Goal: Task Accomplishment & Management: Manage account settings

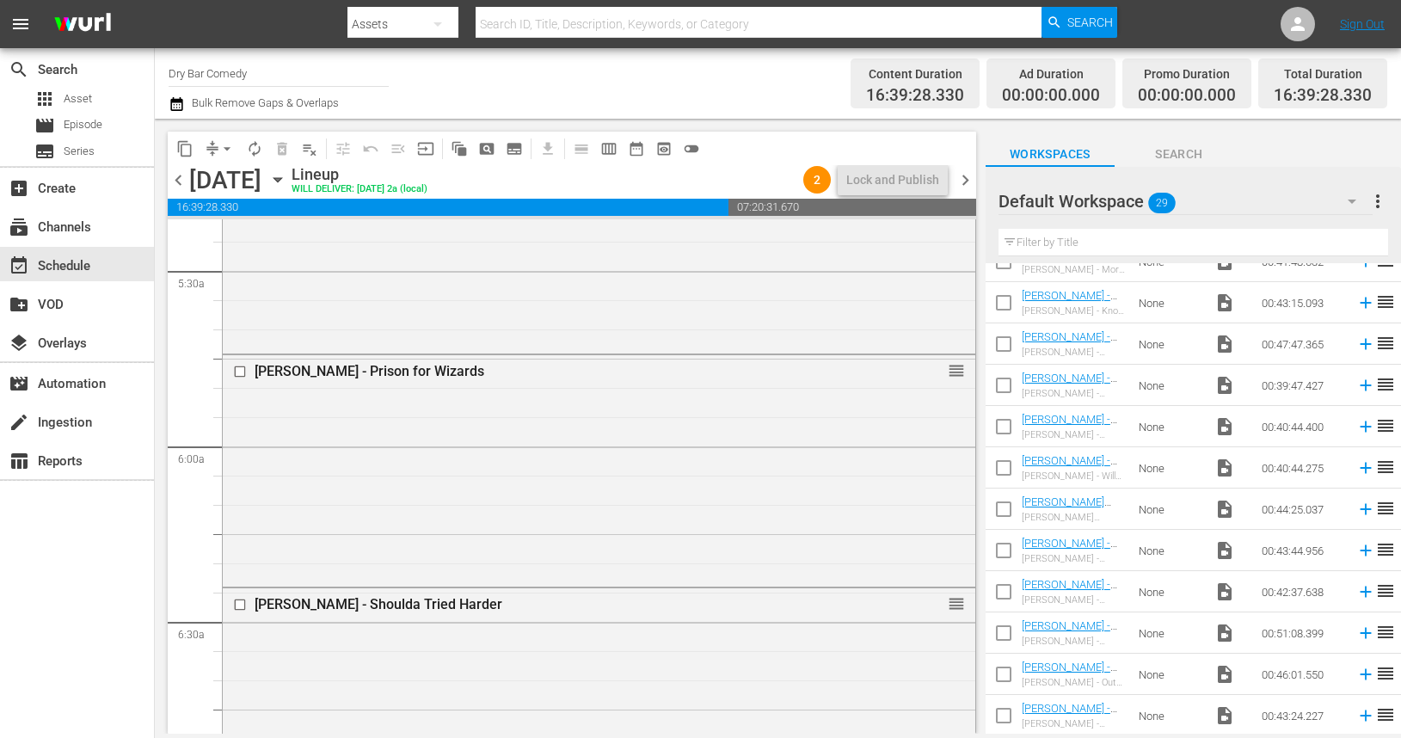
scroll to position [1888, 0]
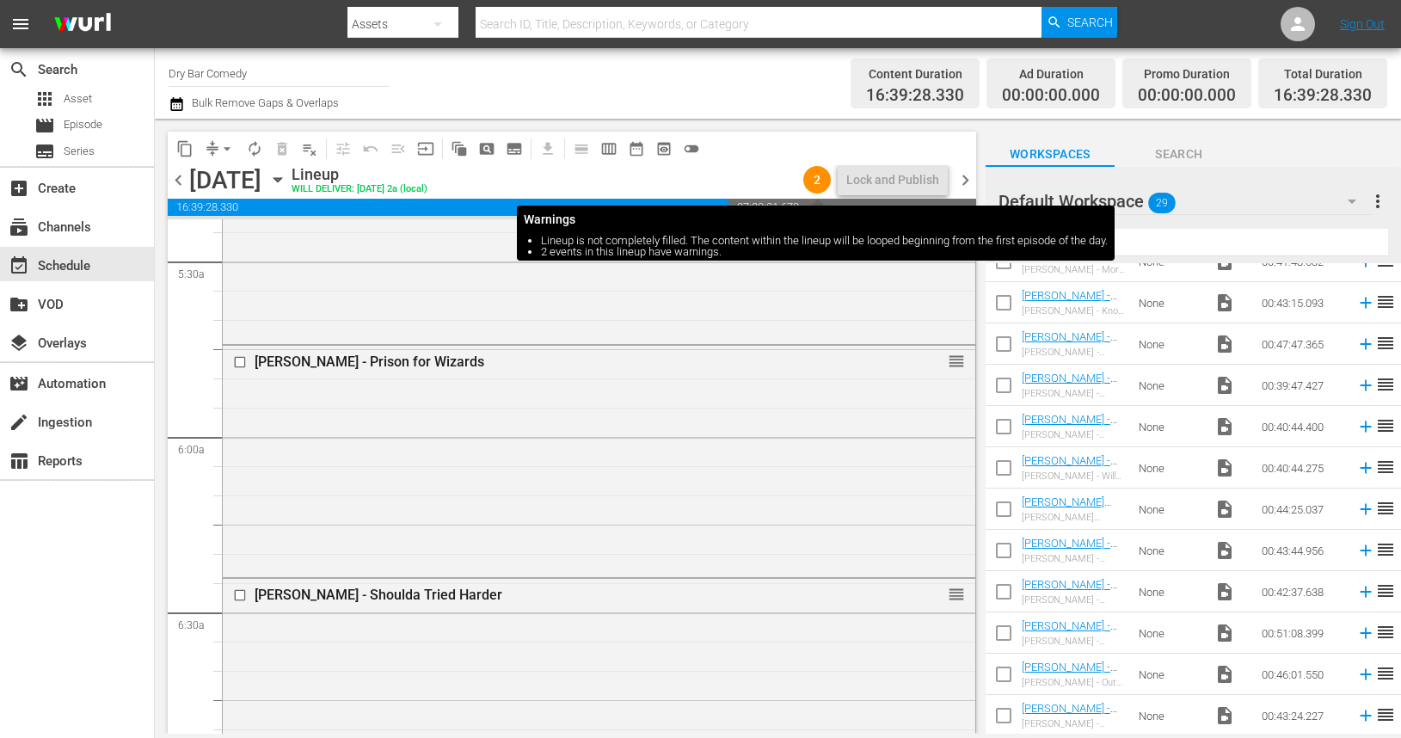
click at [814, 186] on span "2" at bounding box center [817, 180] width 28 height 14
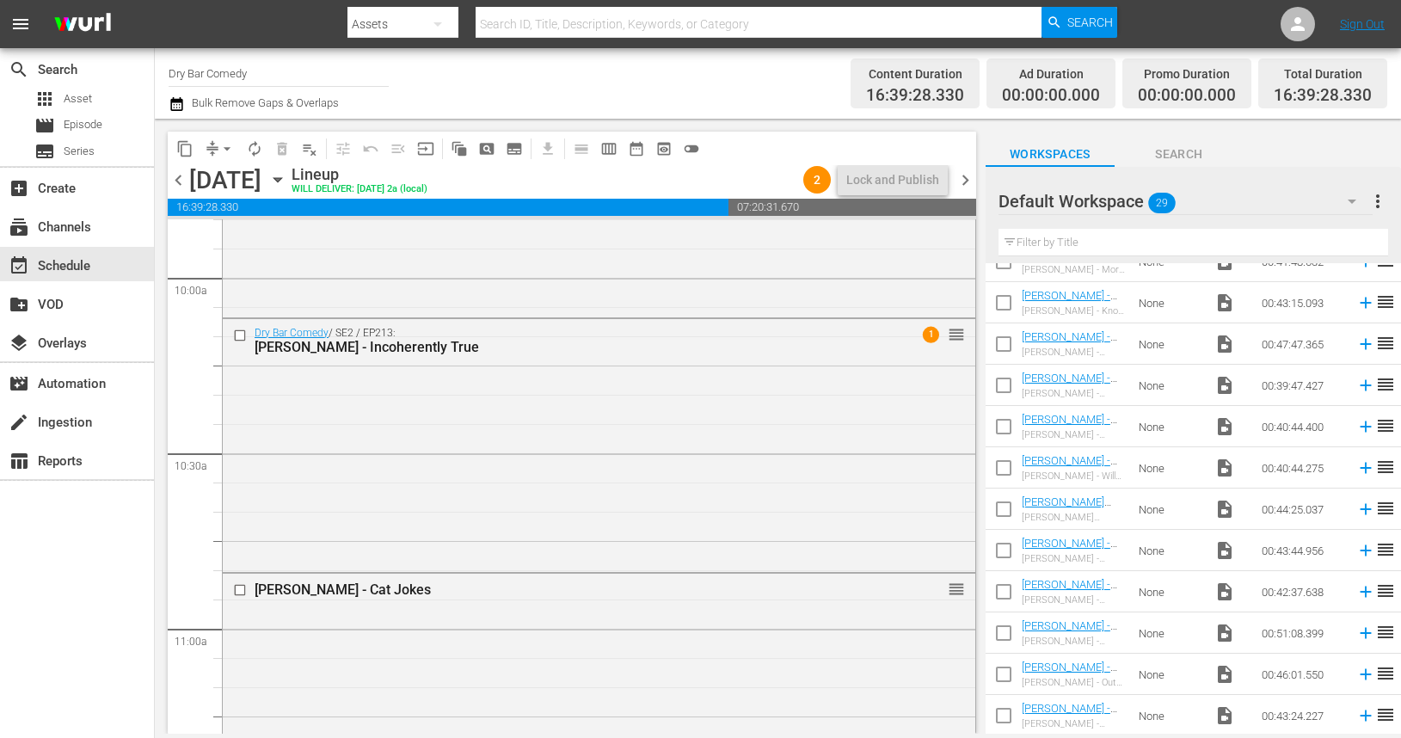
scroll to position [3489, 0]
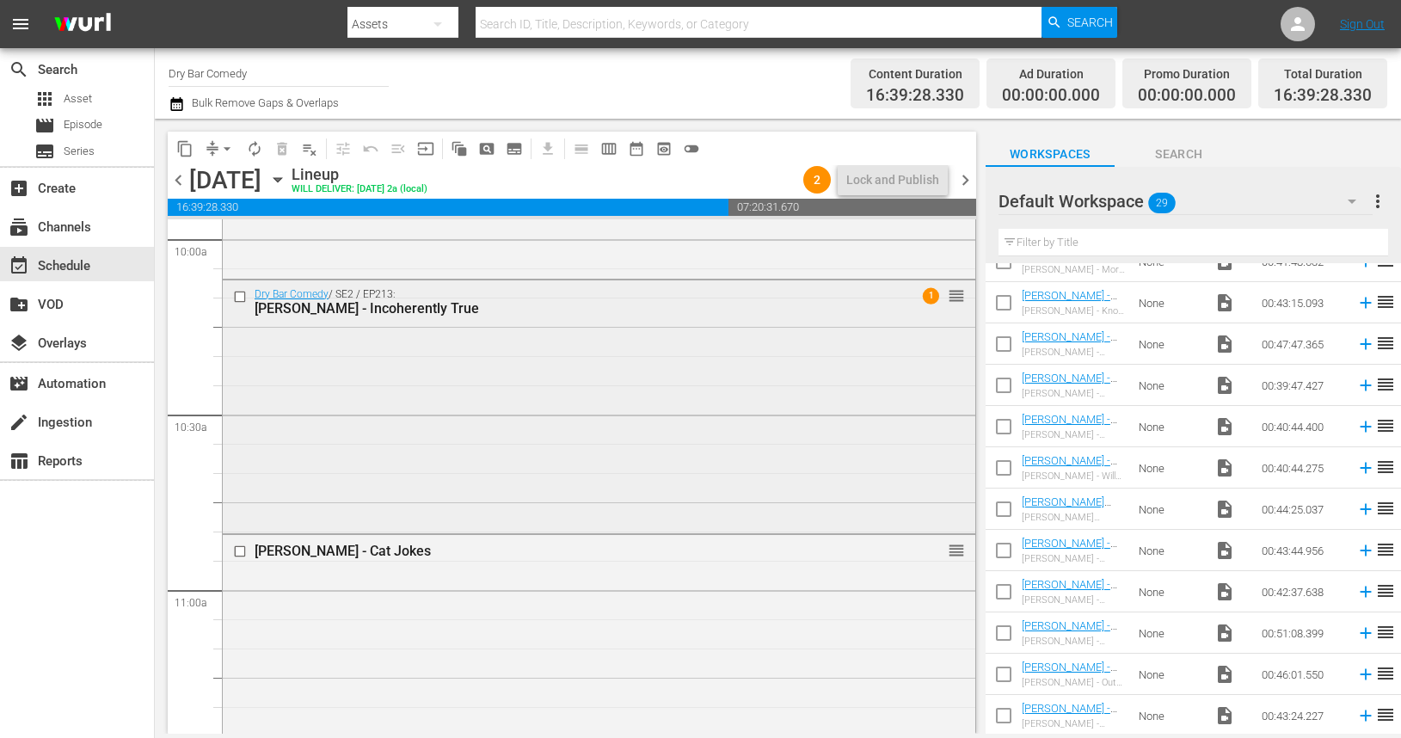
click at [930, 297] on span "1" at bounding box center [931, 295] width 16 height 16
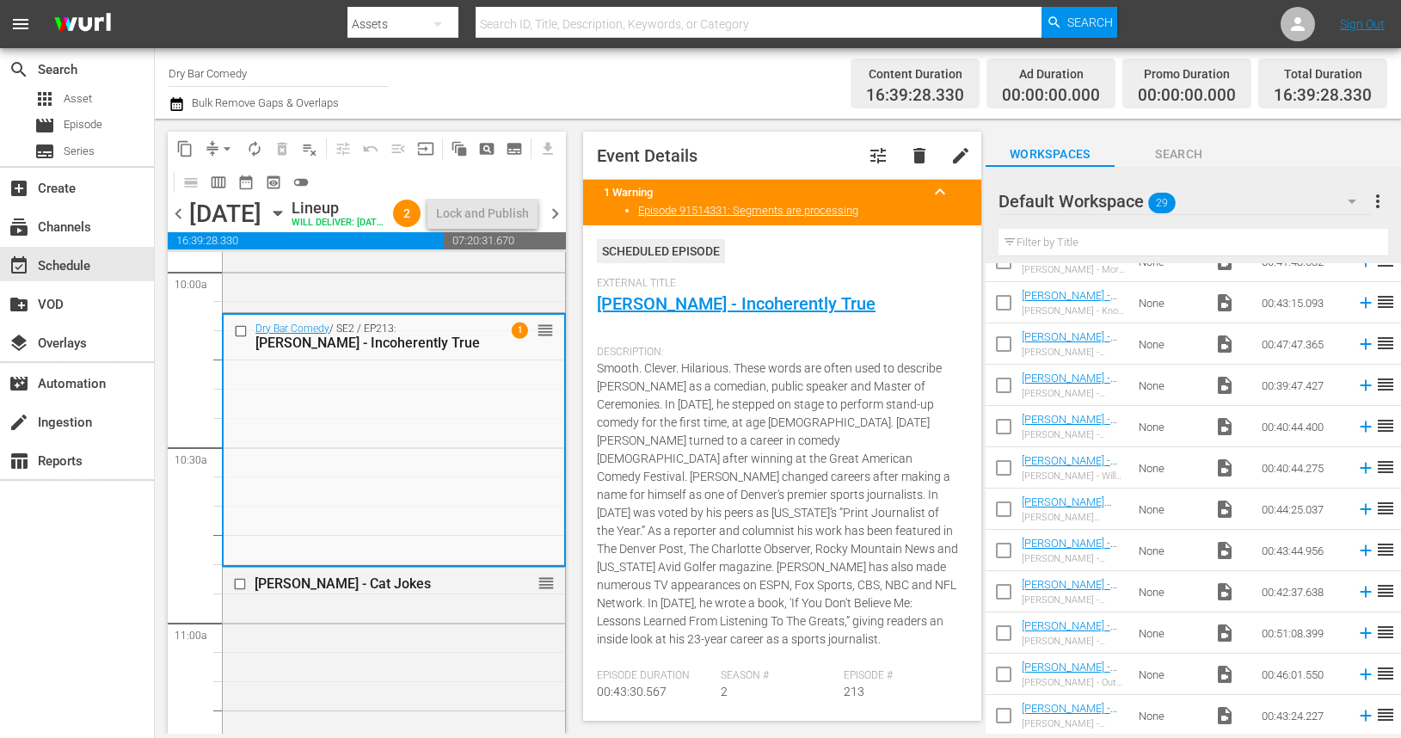
click at [556, 224] on span "chevron_right" at bounding box center [555, 214] width 22 height 22
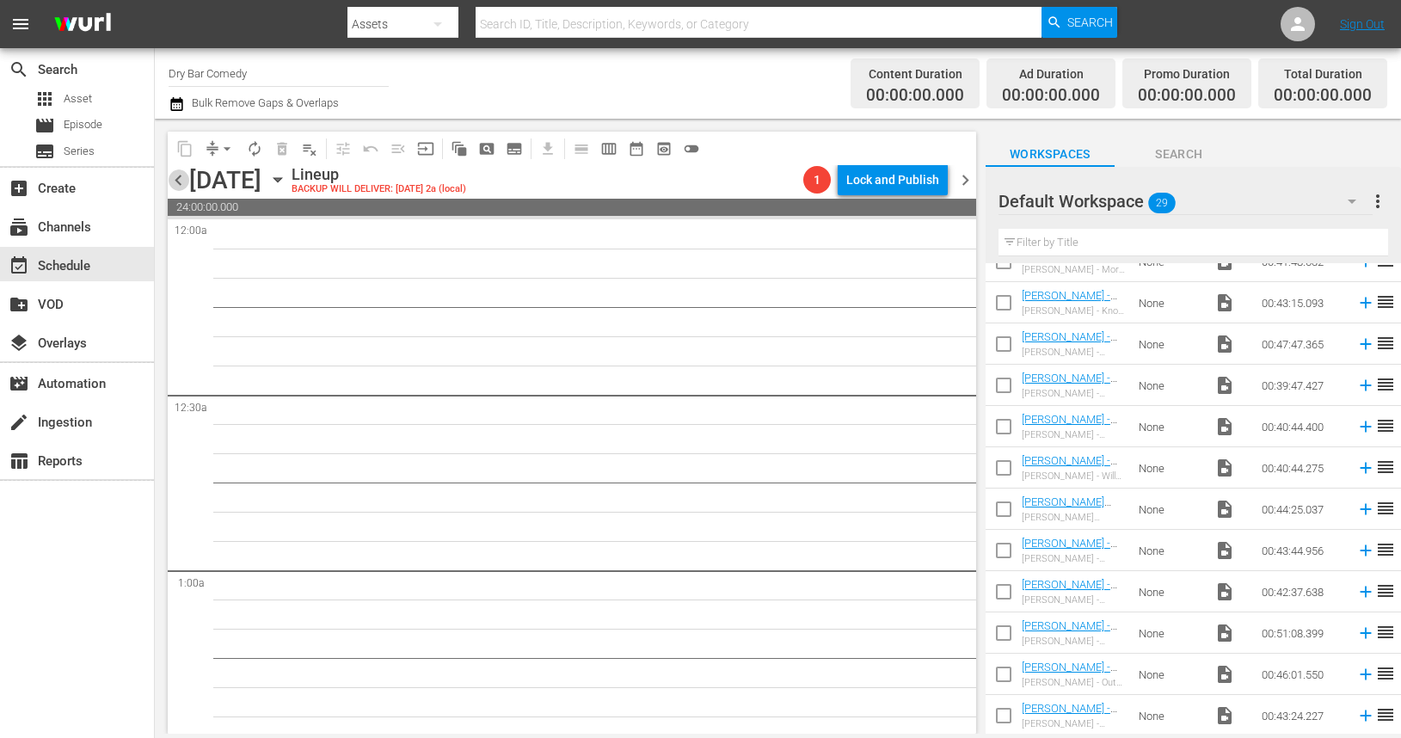
click at [181, 178] on span "chevron_left" at bounding box center [179, 180] width 22 height 22
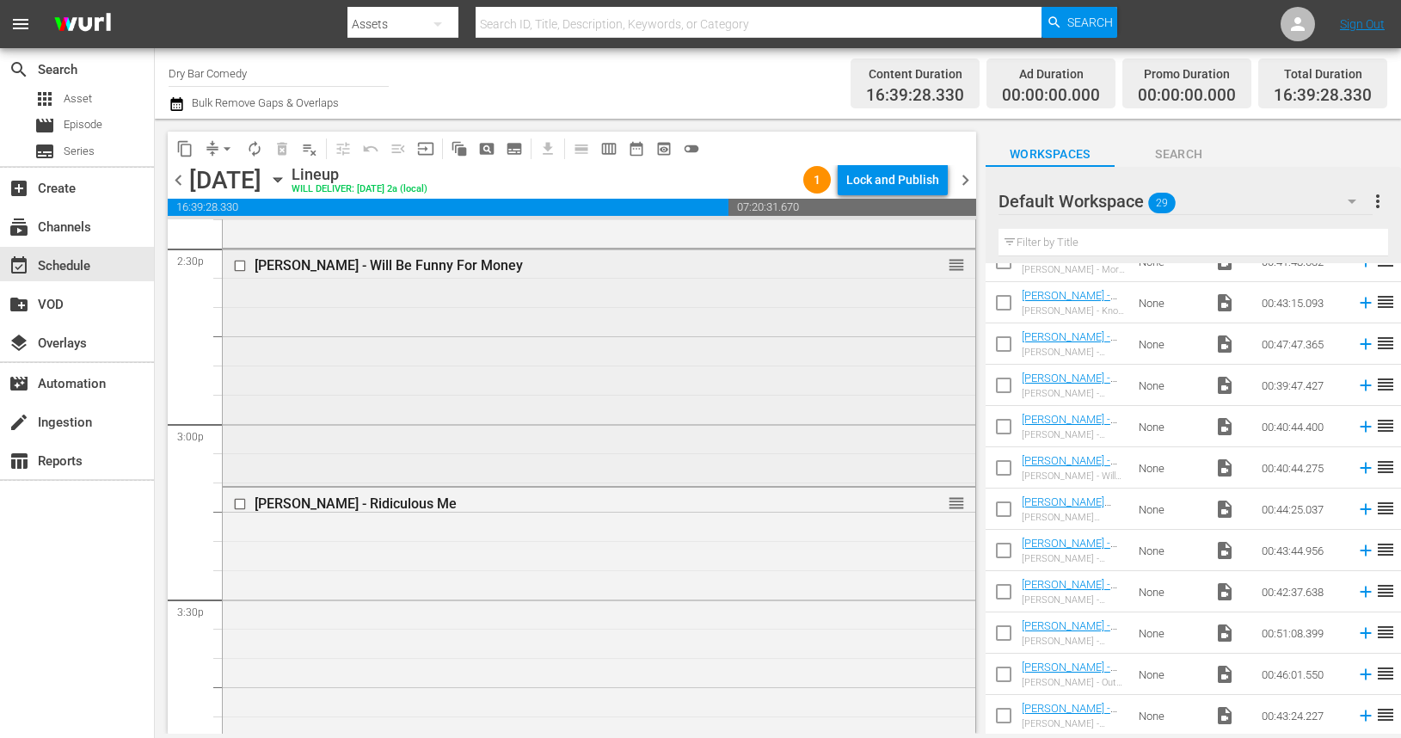
scroll to position [5079, 0]
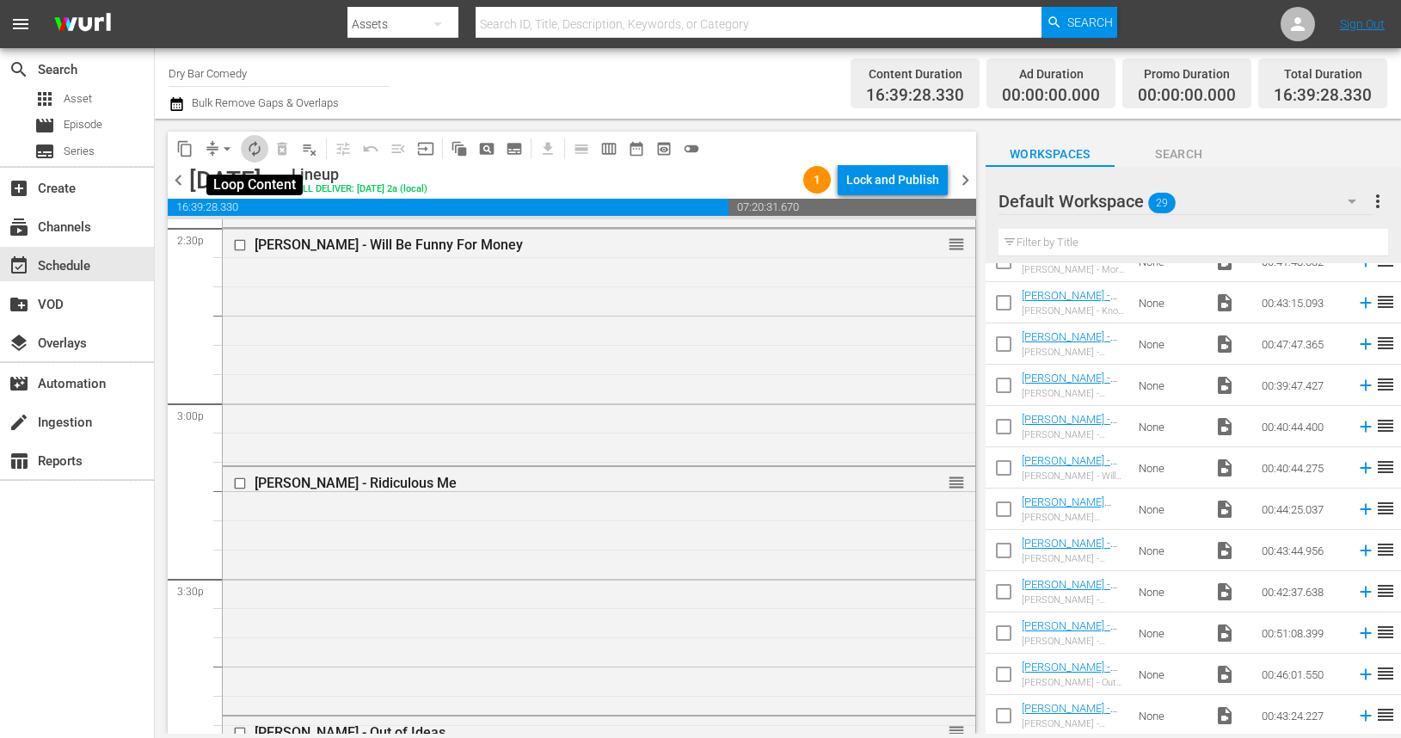
click at [256, 148] on span "autorenew_outlined" at bounding box center [254, 148] width 17 height 17
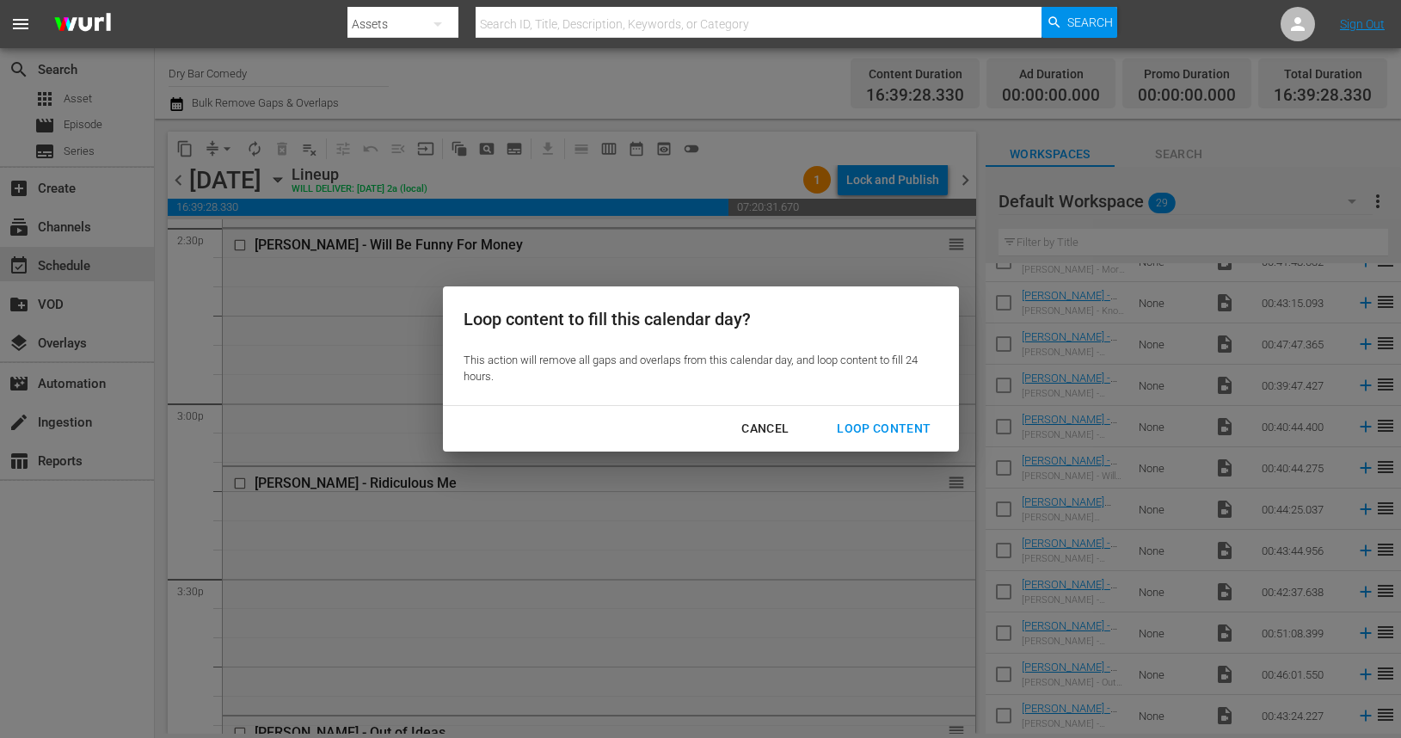
click at [875, 436] on div "Loop Content" at bounding box center [883, 429] width 121 height 22
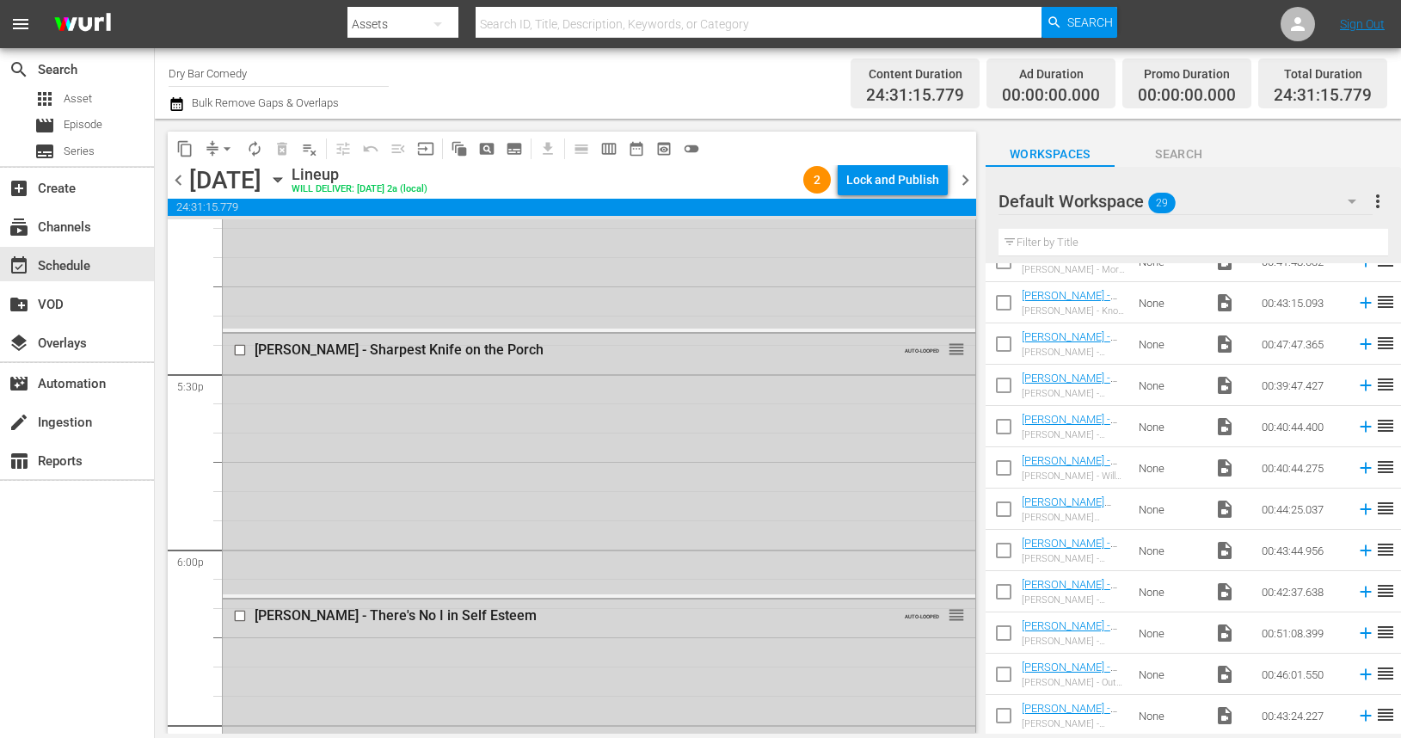
scroll to position [5978, 0]
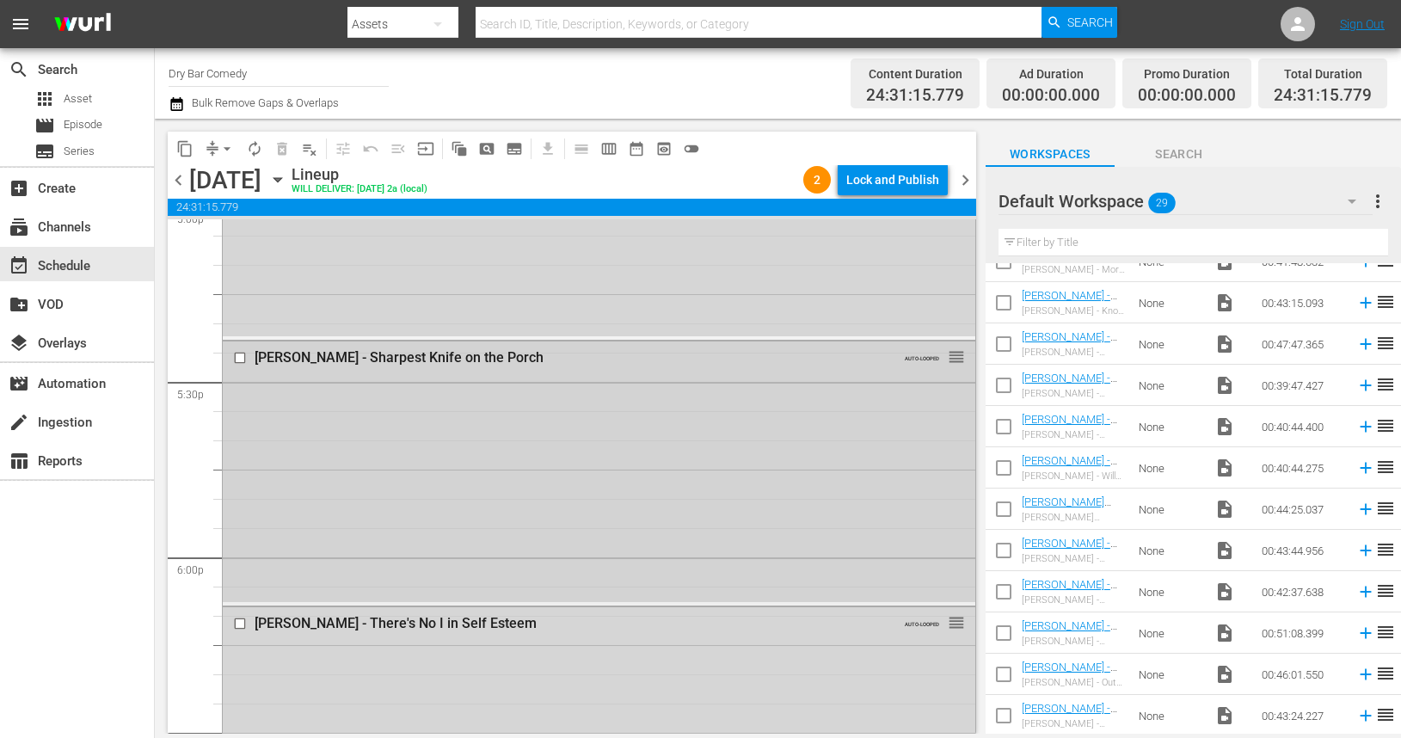
click at [955, 355] on span "reorder" at bounding box center [956, 356] width 17 height 19
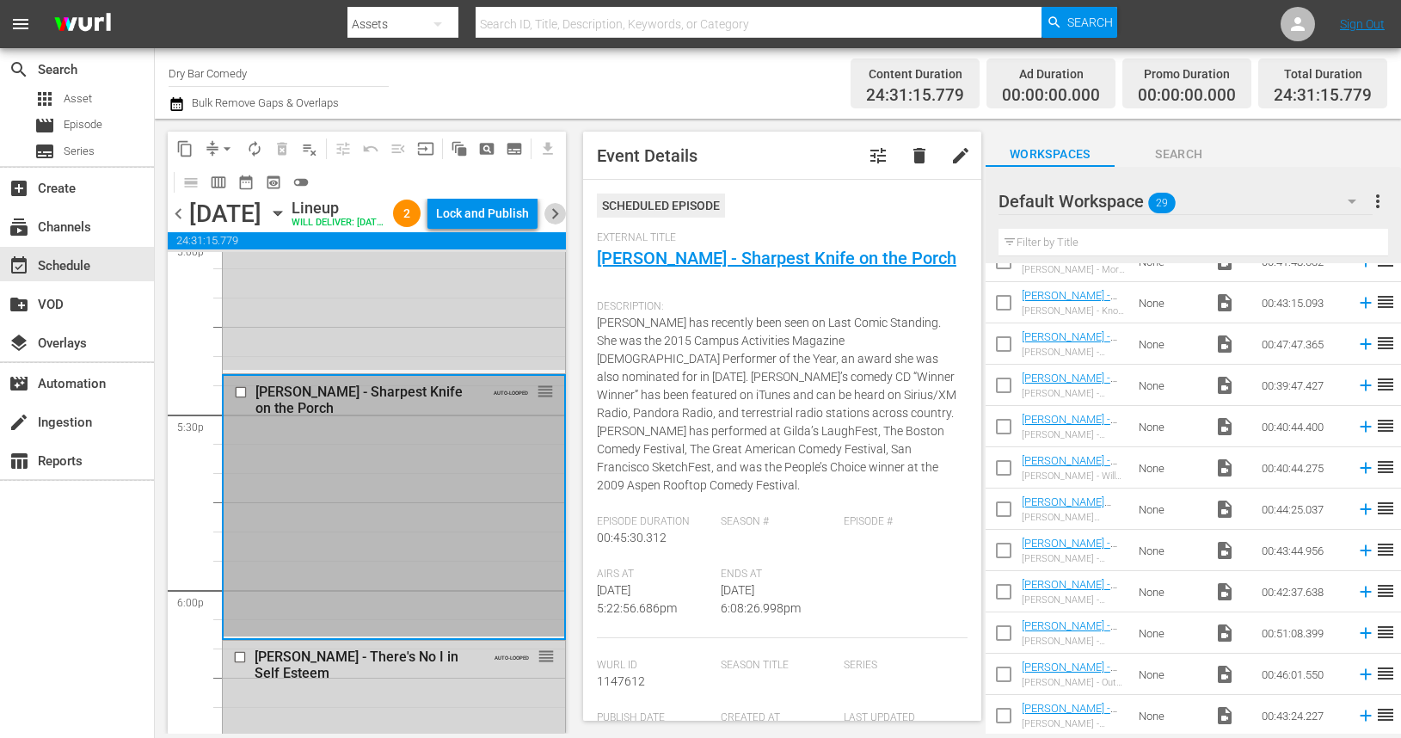
click at [553, 224] on span "chevron_right" at bounding box center [555, 214] width 22 height 22
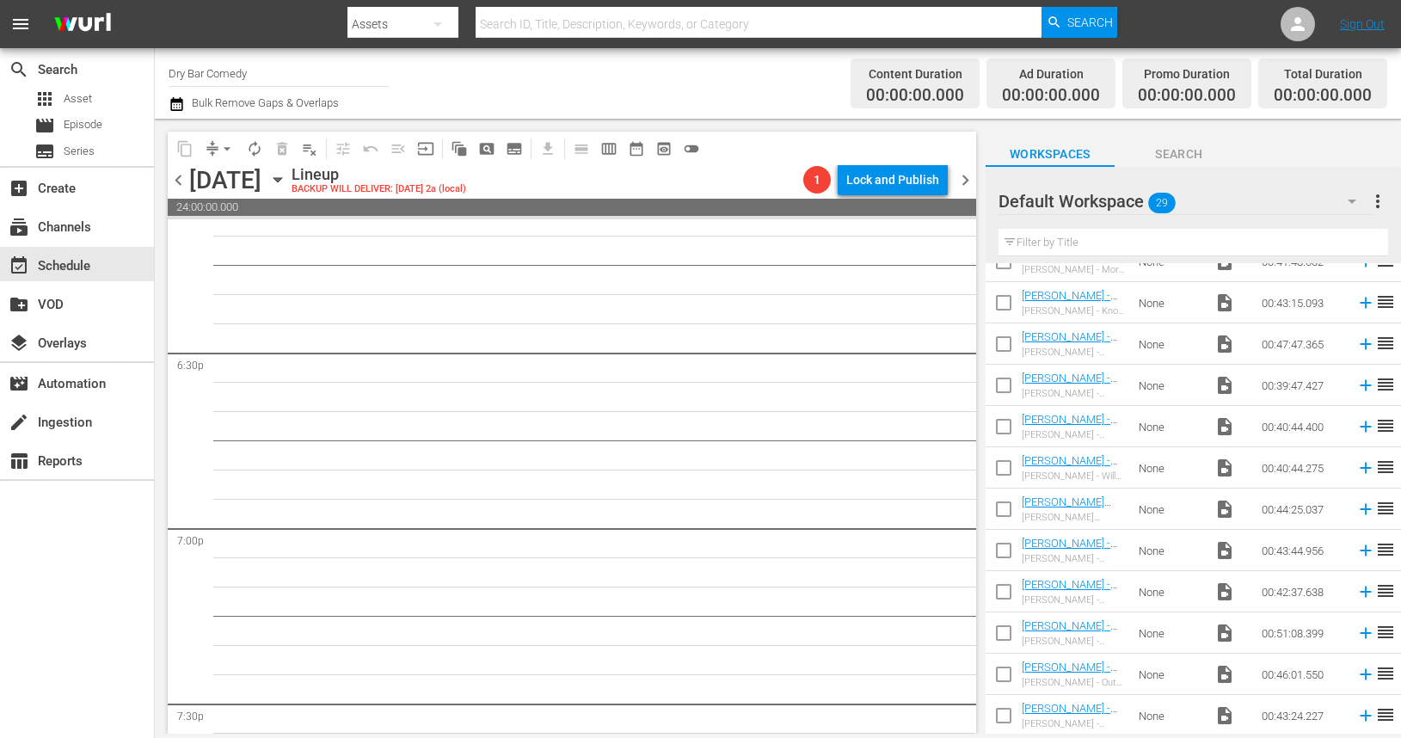
scroll to position [6329, 0]
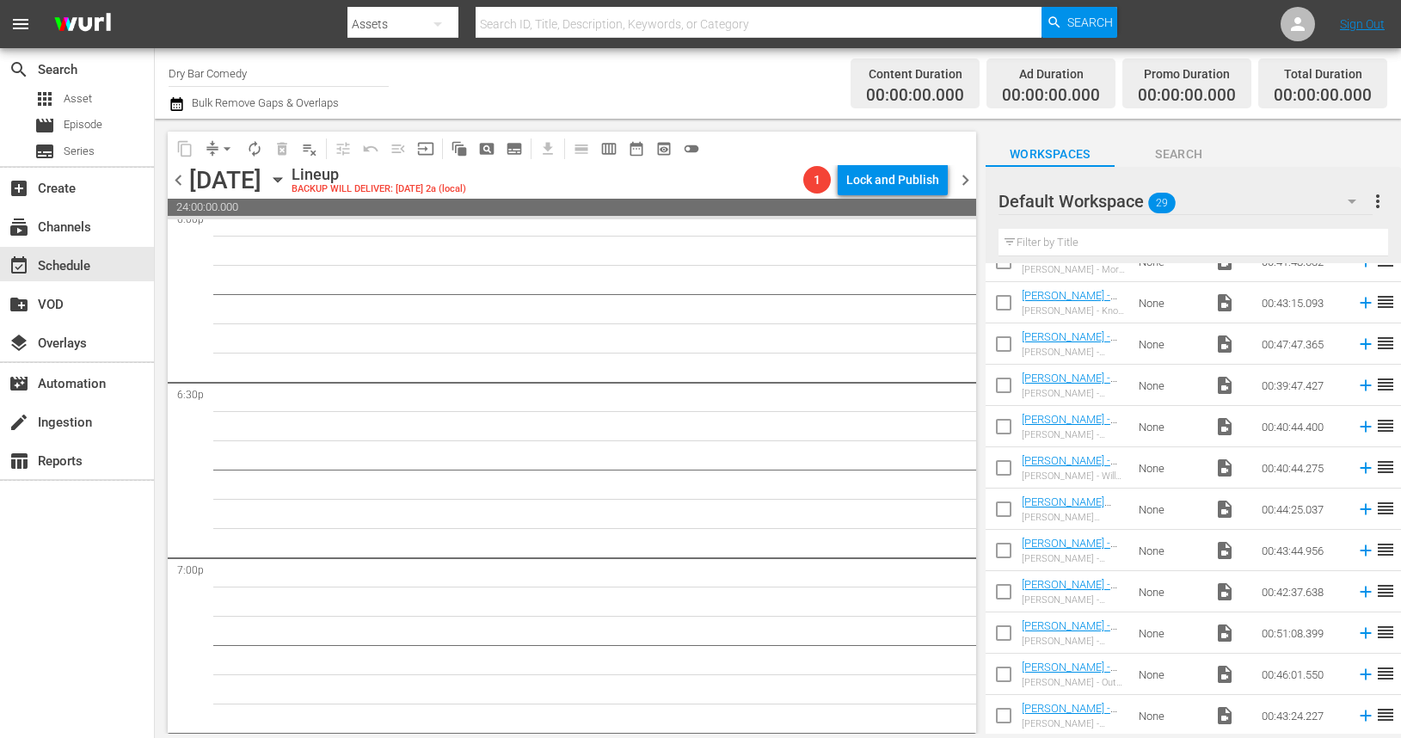
click at [179, 179] on span "chevron_left" at bounding box center [179, 180] width 22 height 22
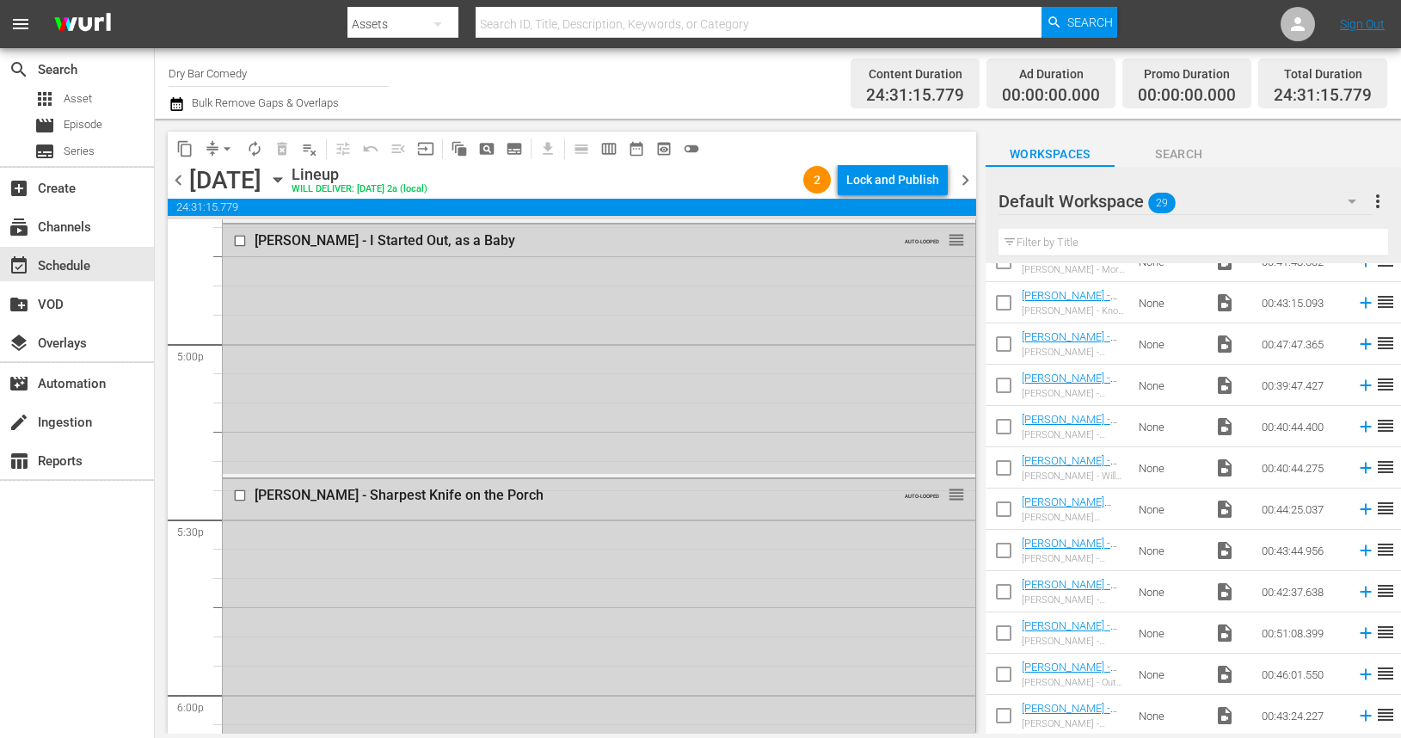
scroll to position [5819, 0]
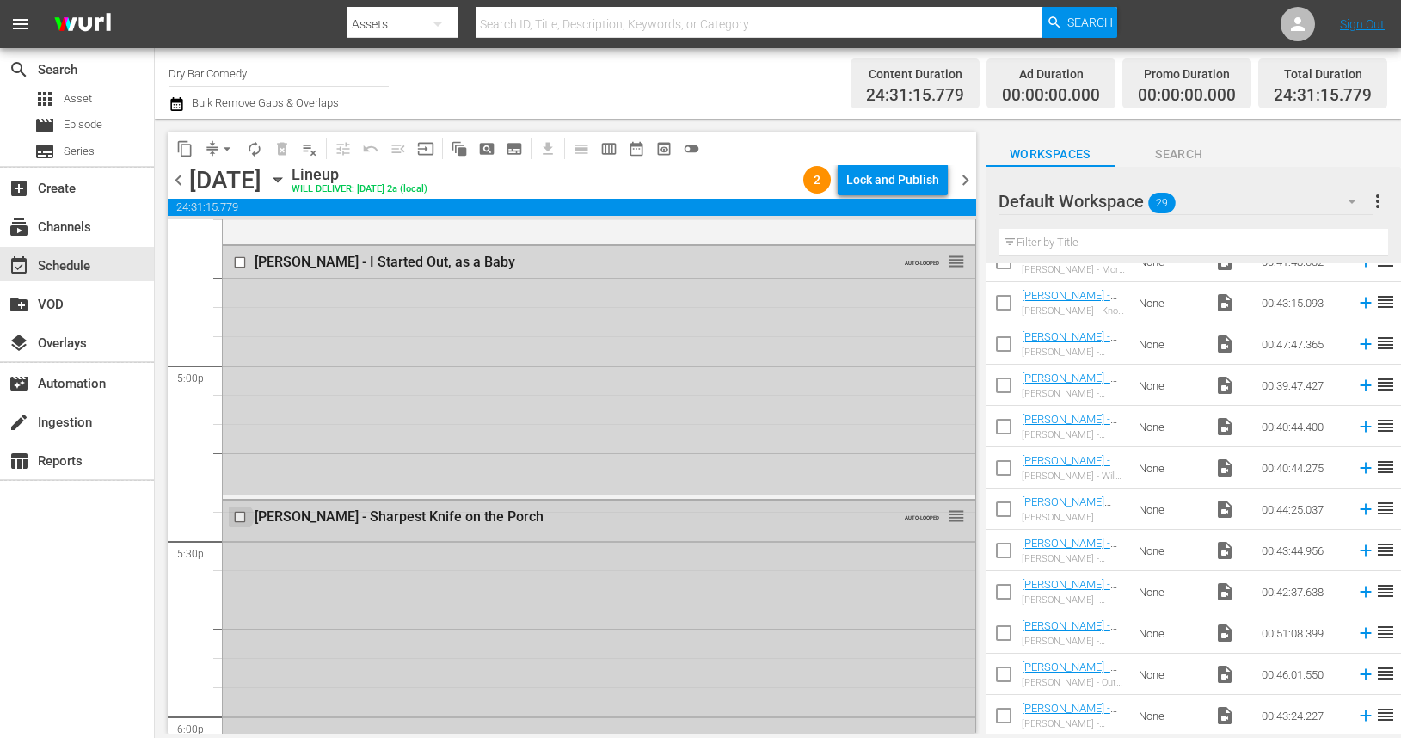
click at [240, 517] on input "checkbox" at bounding box center [242, 516] width 18 height 15
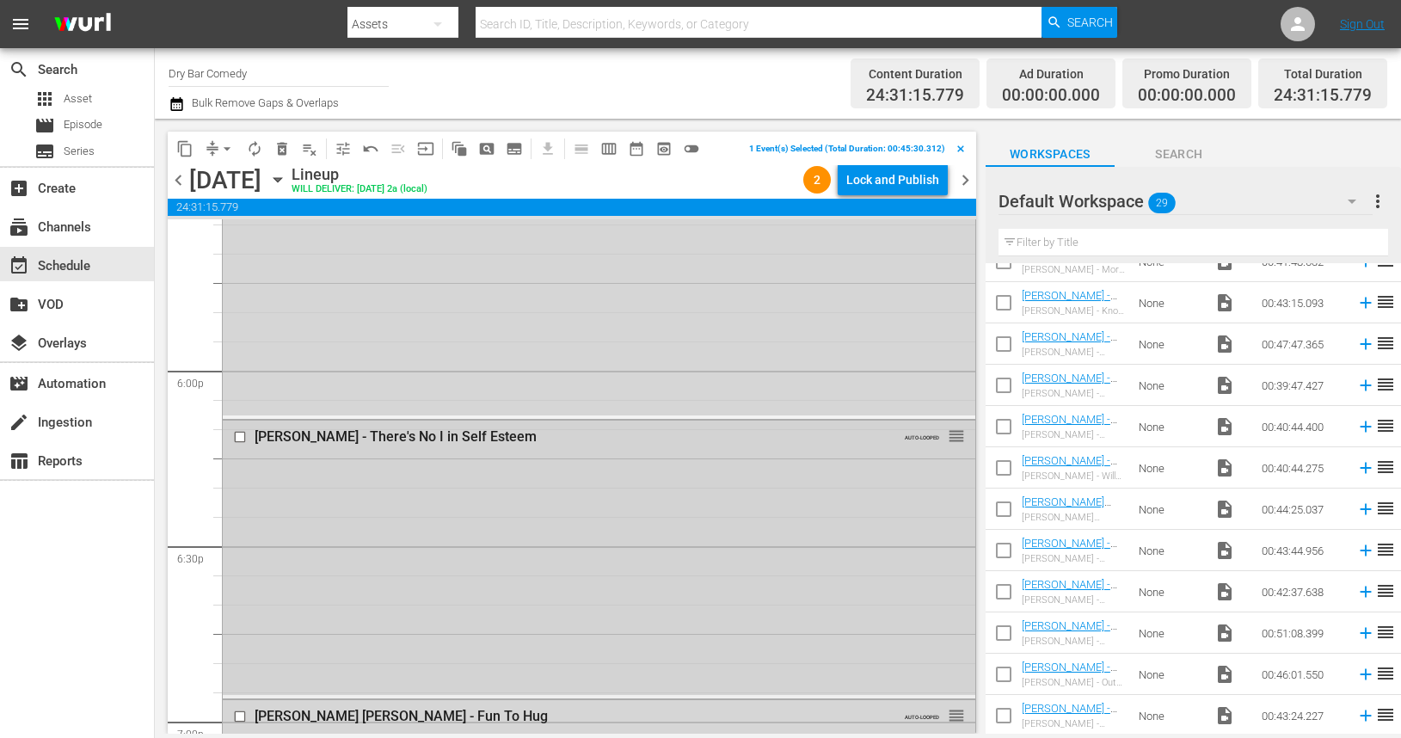
scroll to position [6182, 0]
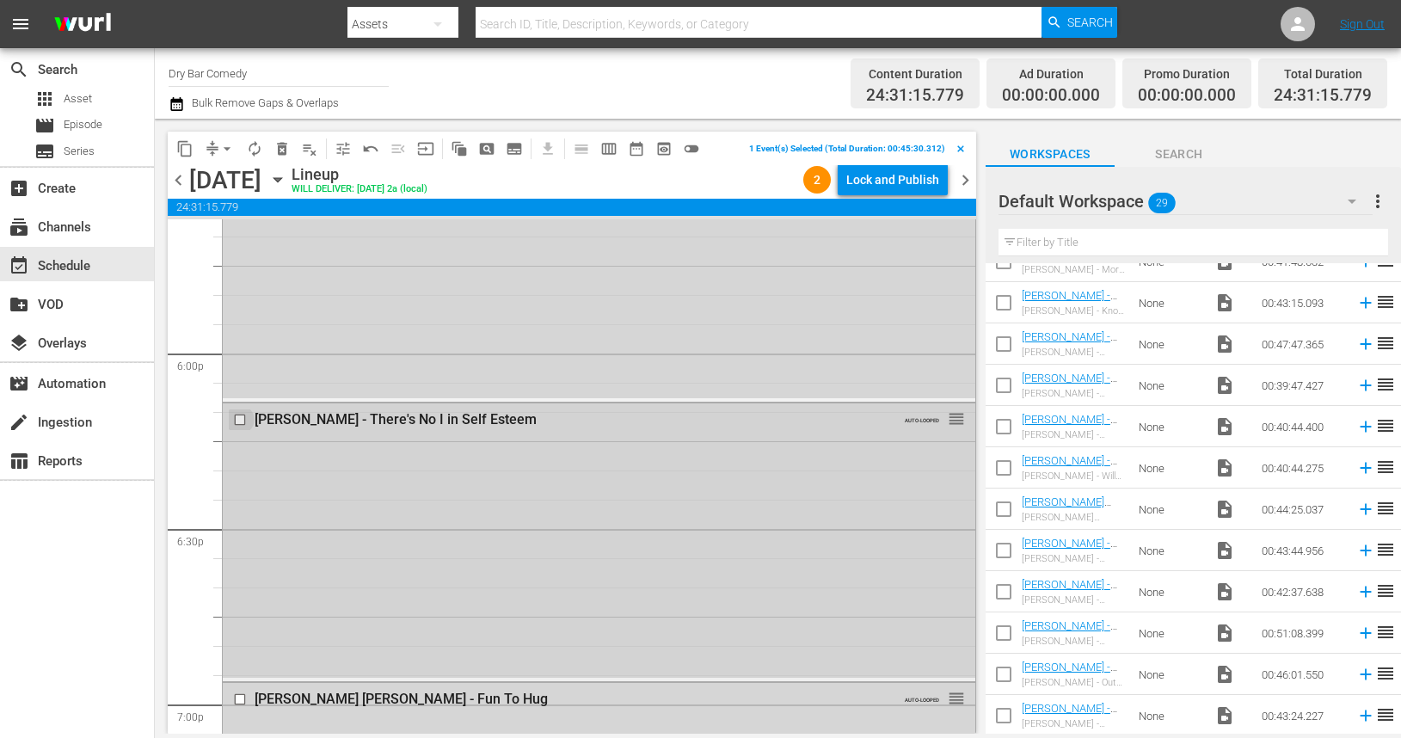
click at [239, 420] on input "checkbox" at bounding box center [242, 420] width 18 height 15
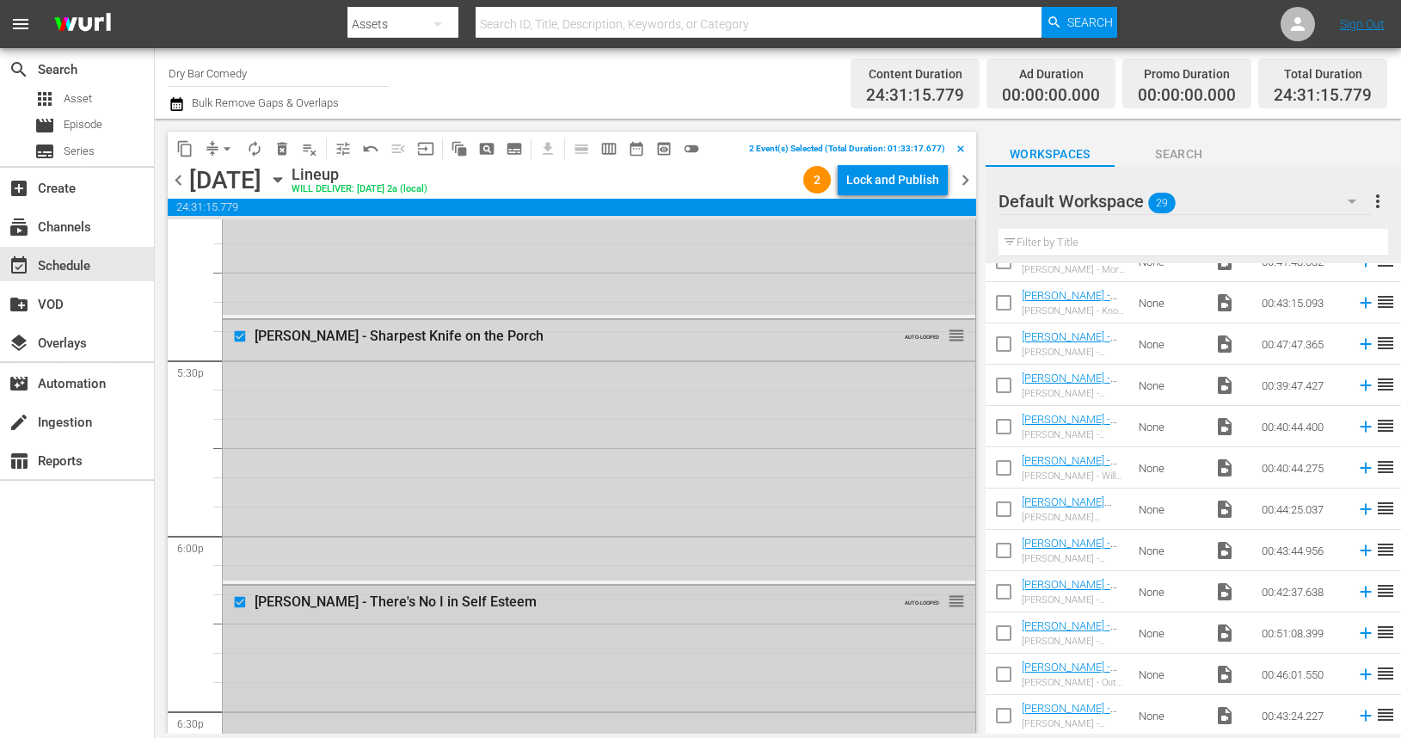
scroll to position [5997, 0]
click at [629, 452] on div "Delete Event" at bounding box center [629, 450] width 136 height 23
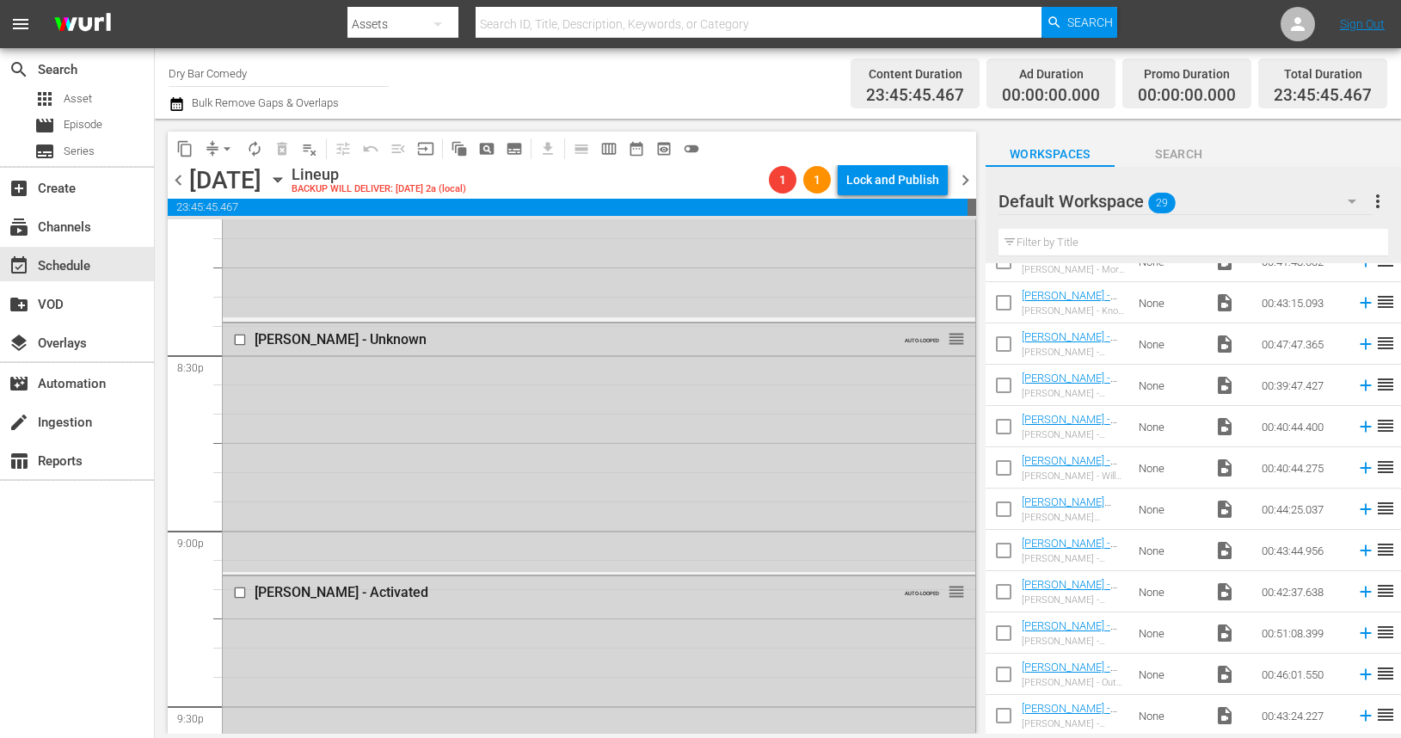
scroll to position [7042, 0]
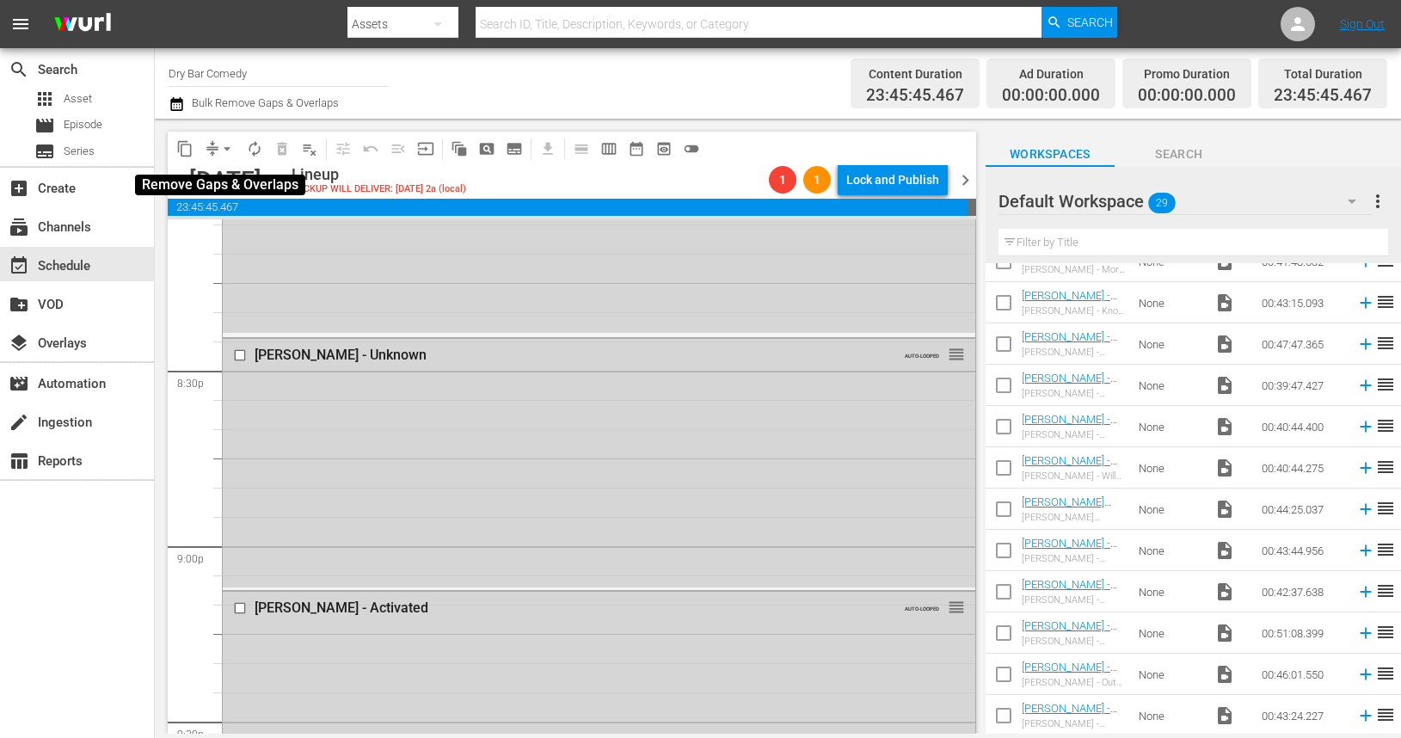
click at [214, 144] on button "arrow_drop_down" at bounding box center [227, 149] width 28 height 28
click at [229, 183] on li "Align to Midnight" at bounding box center [228, 183] width 142 height 28
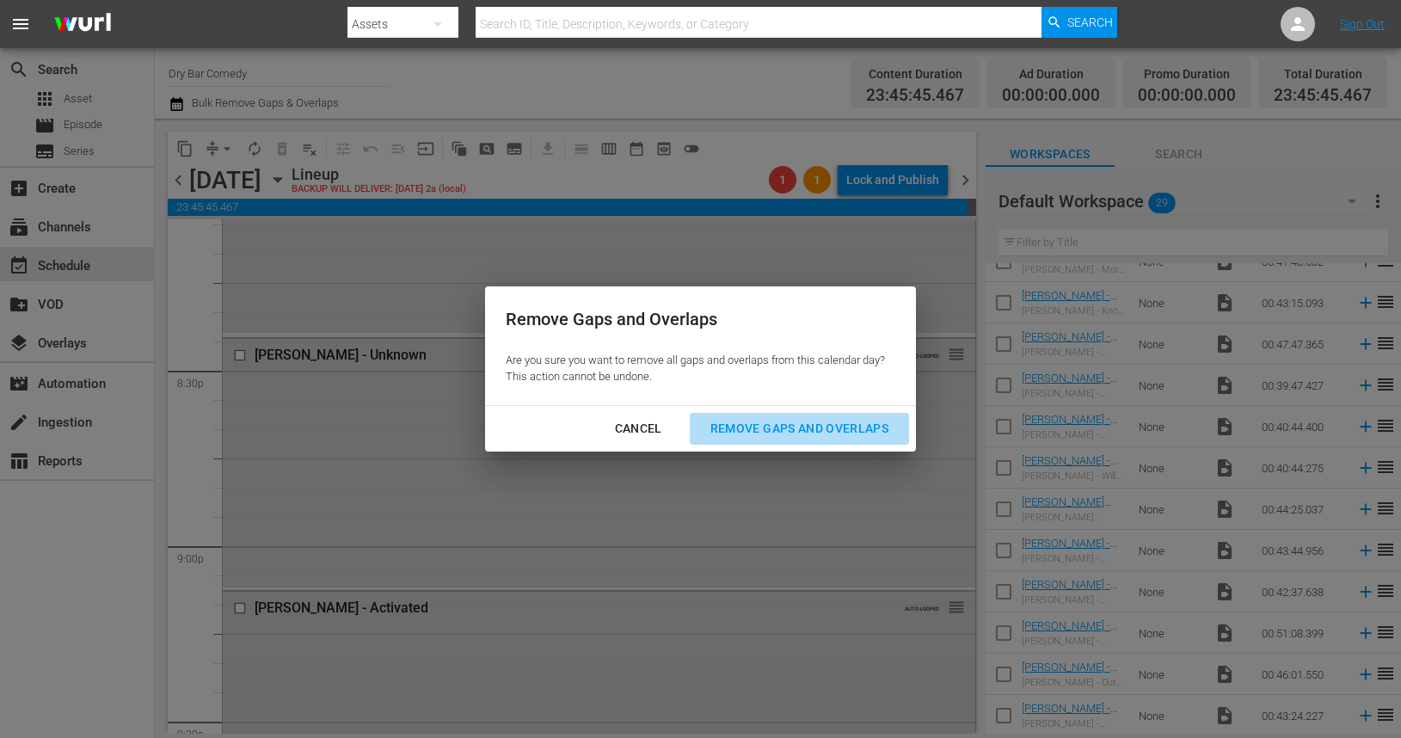
click at [760, 426] on div "Remove Gaps and Overlaps" at bounding box center [800, 429] width 206 height 22
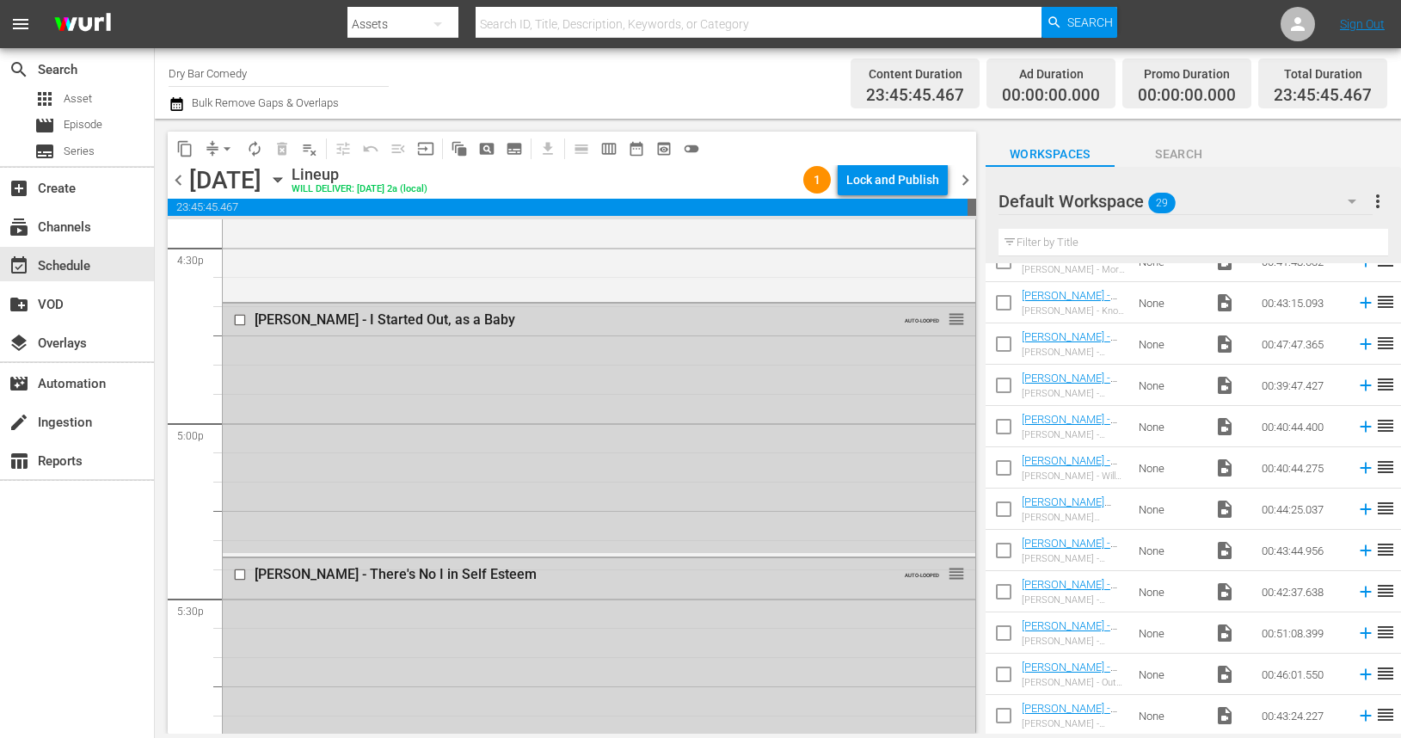
scroll to position [5755, 0]
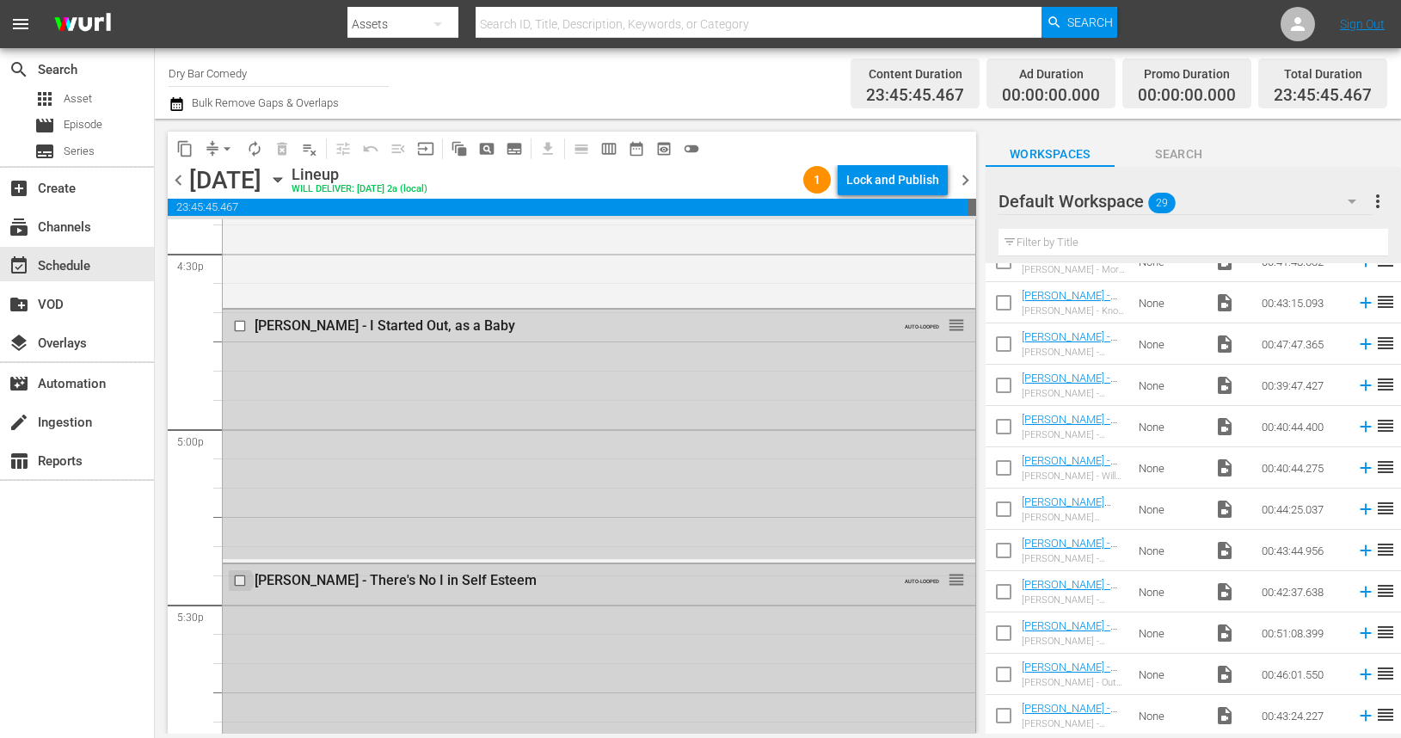
click at [239, 579] on input "checkbox" at bounding box center [242, 580] width 18 height 15
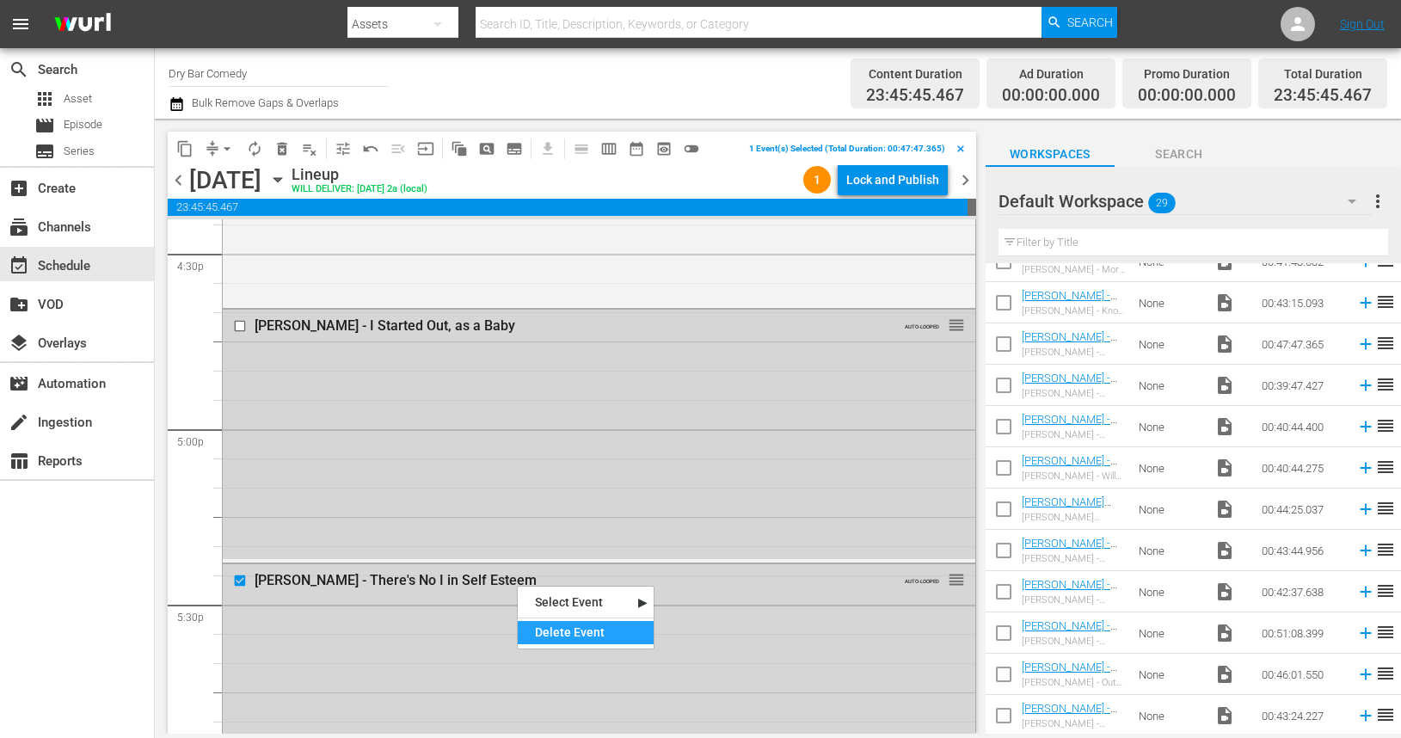
click at [568, 636] on div "Delete Event" at bounding box center [586, 632] width 136 height 23
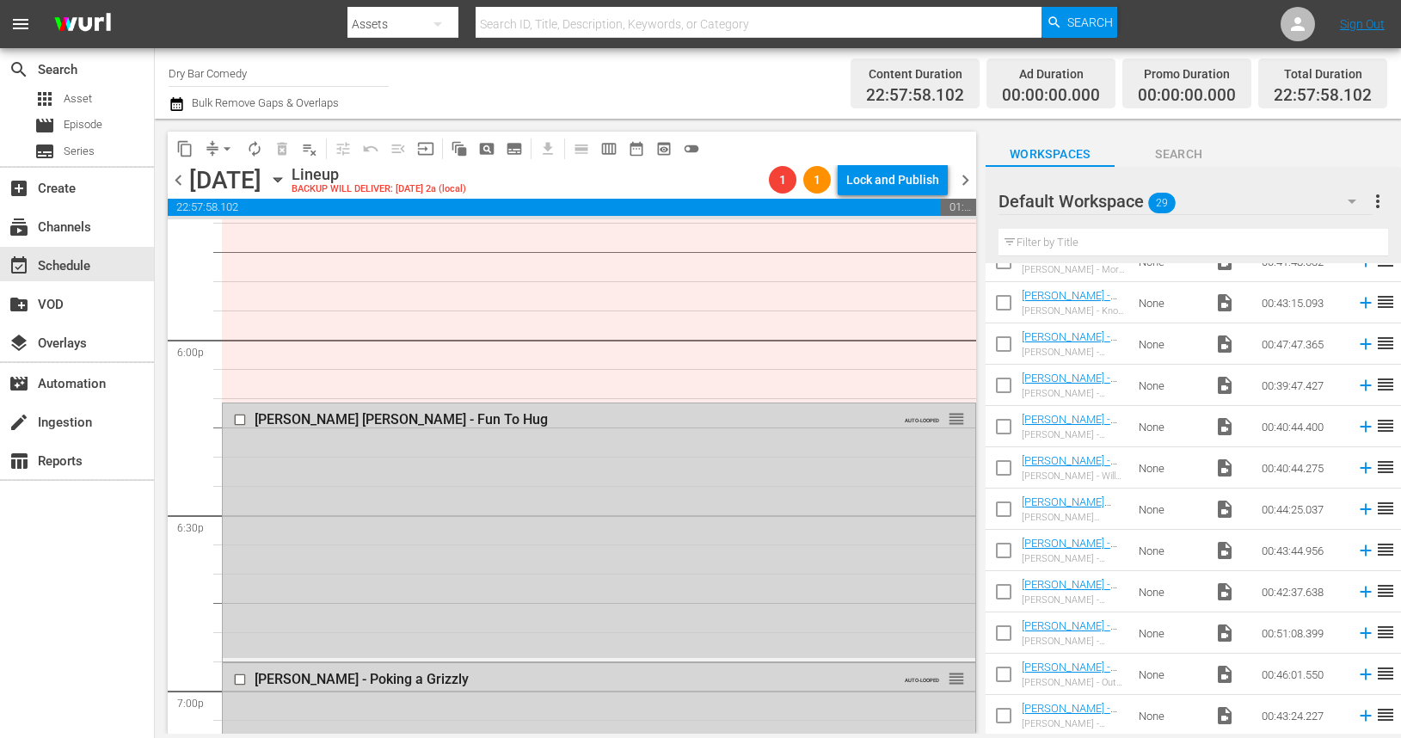
scroll to position [6159, 0]
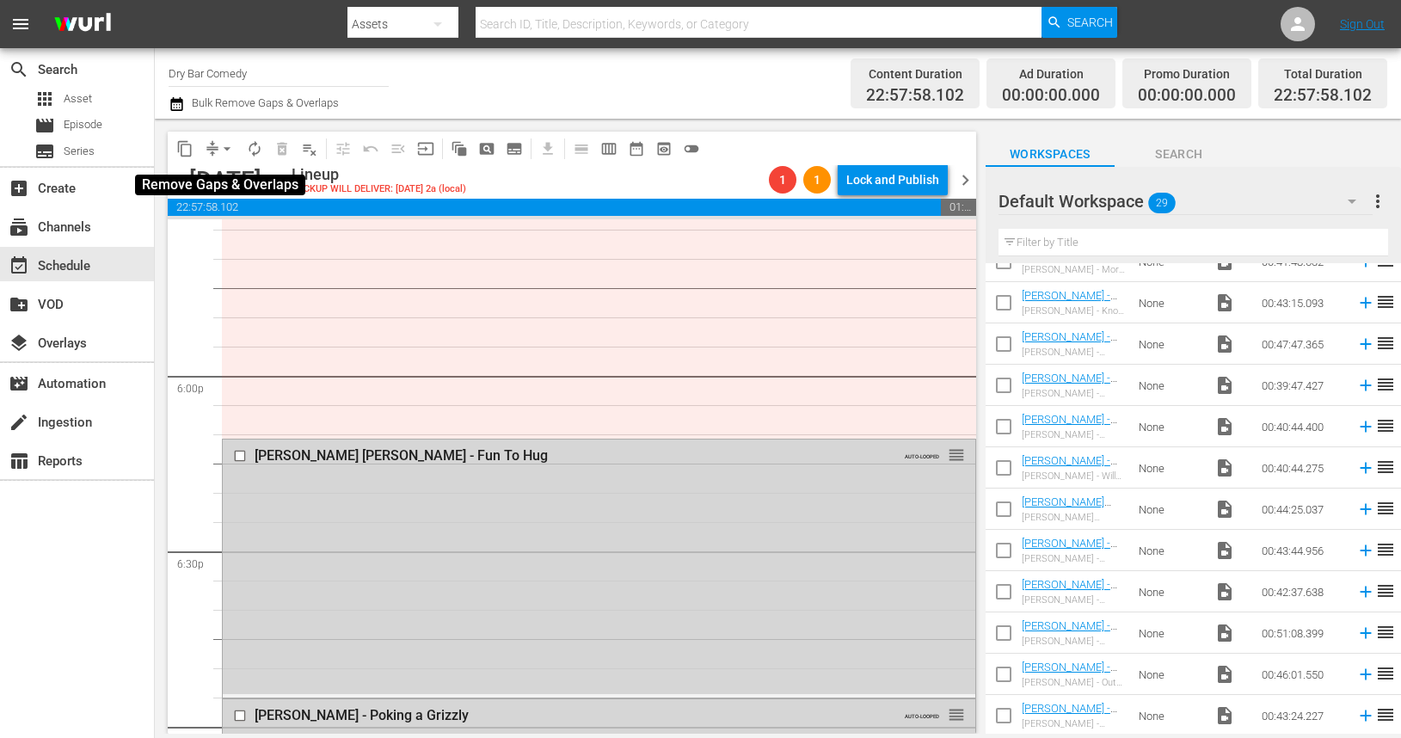
click at [213, 147] on button "arrow_drop_down" at bounding box center [227, 149] width 28 height 28
click at [209, 188] on li "Align to Midnight" at bounding box center [228, 183] width 142 height 28
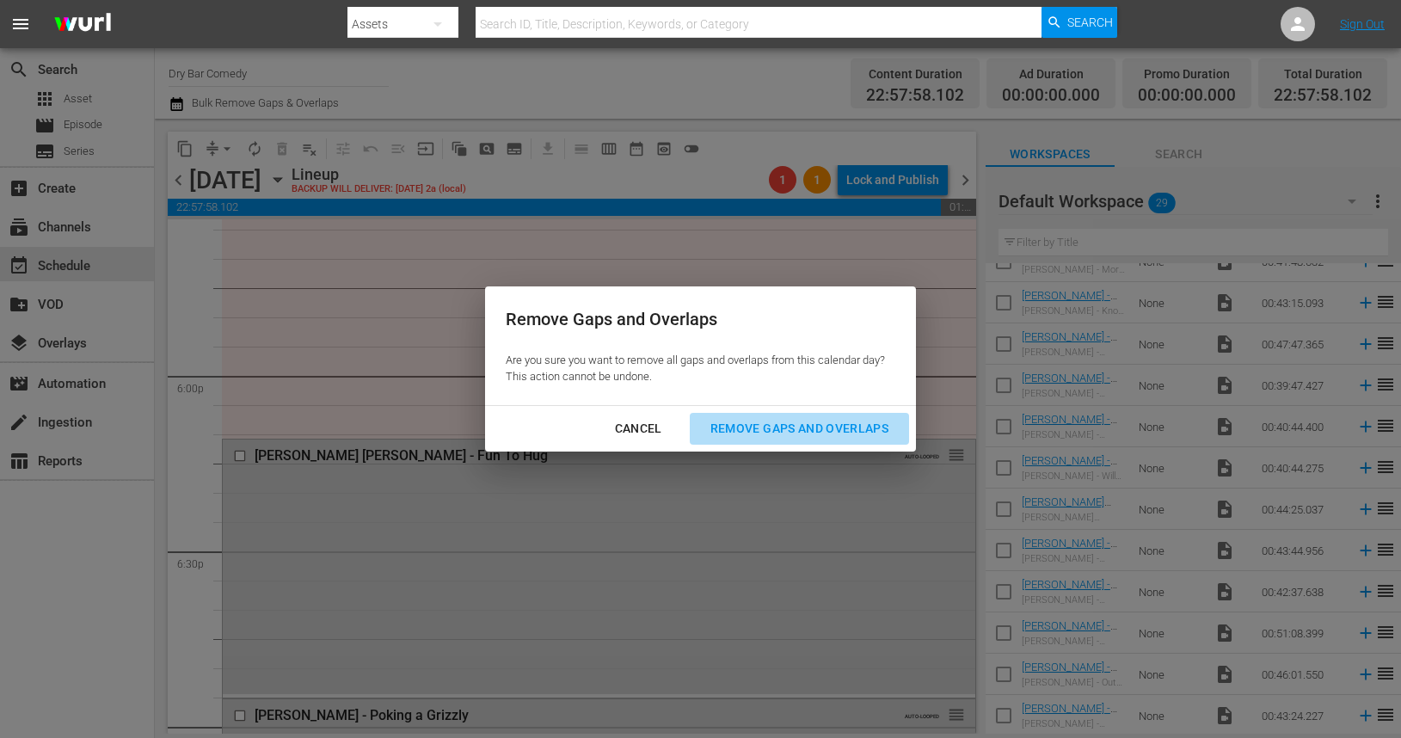
click at [759, 429] on div "Remove Gaps and Overlaps" at bounding box center [800, 429] width 206 height 22
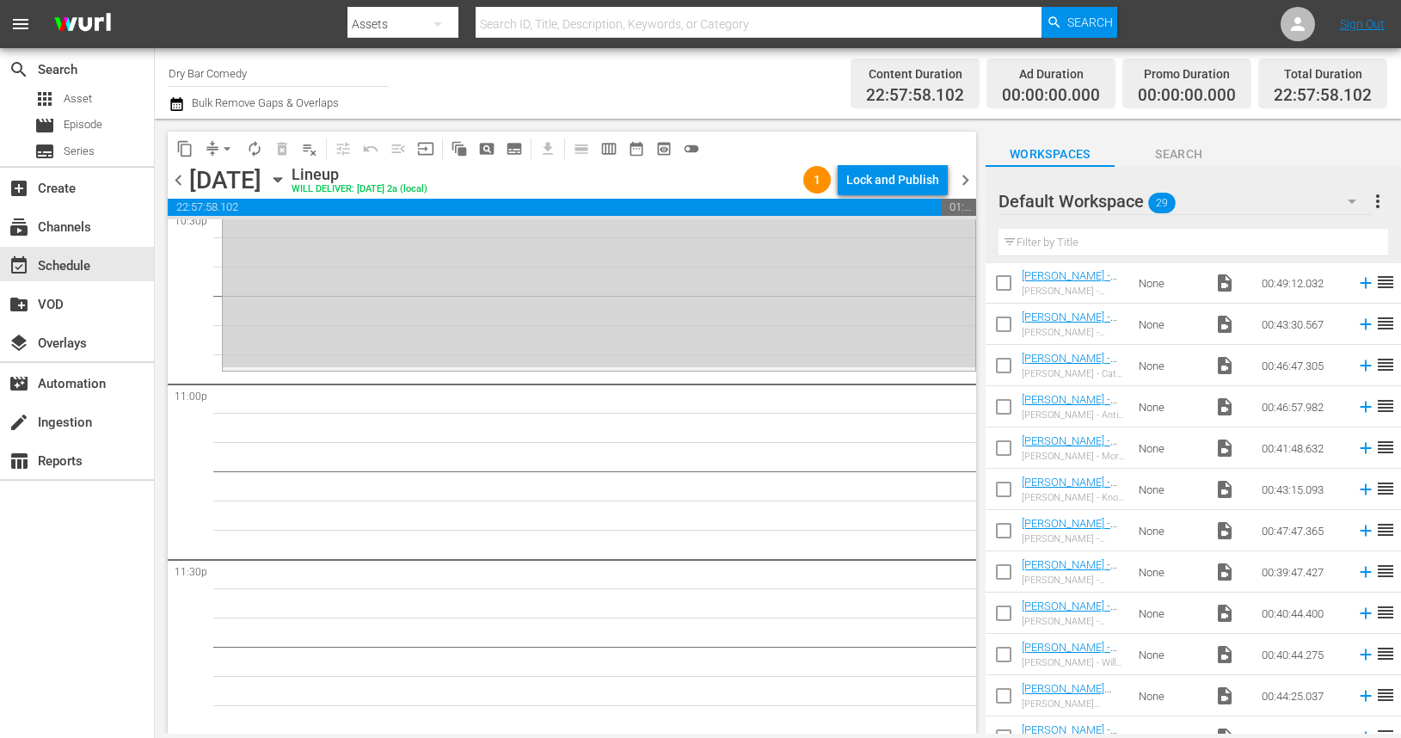
scroll to position [573, 0]
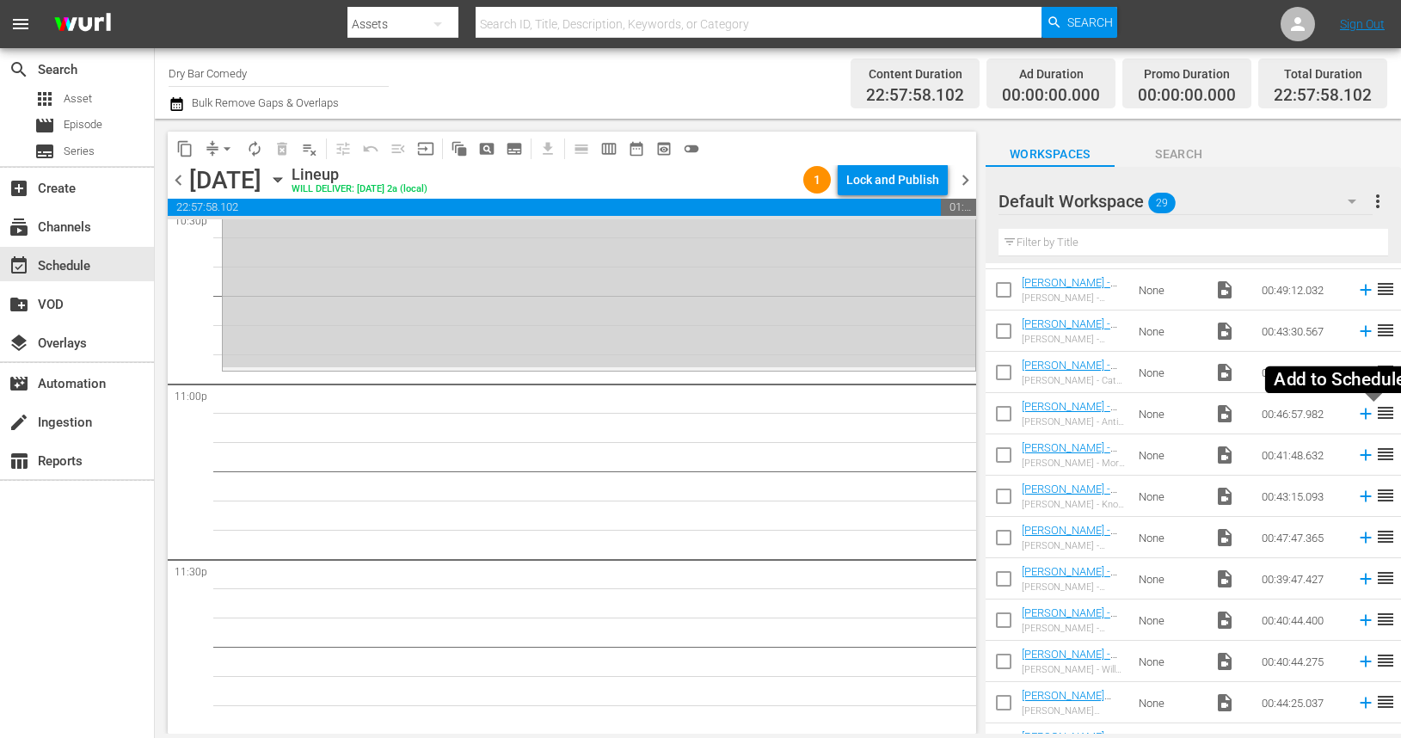
click at [1364, 415] on icon at bounding box center [1365, 413] width 19 height 19
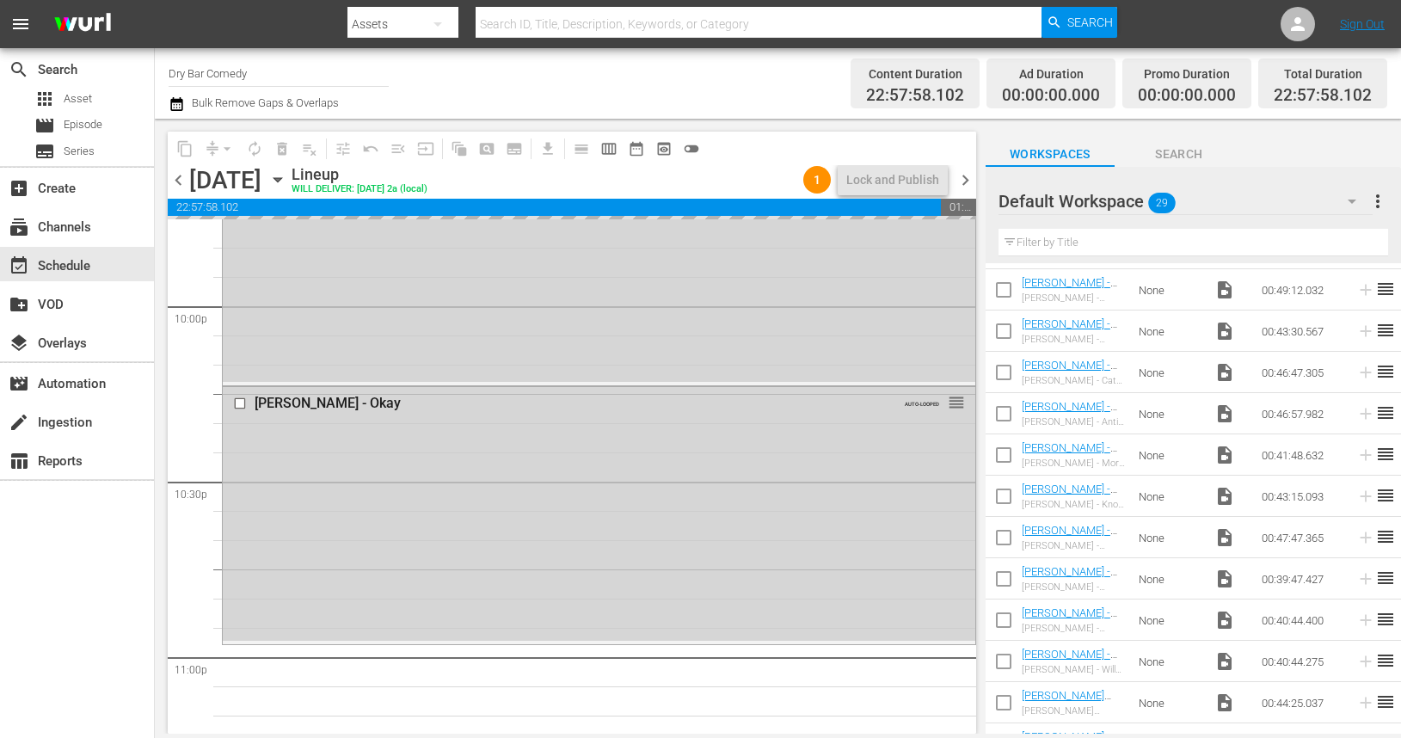
scroll to position [7906, 0]
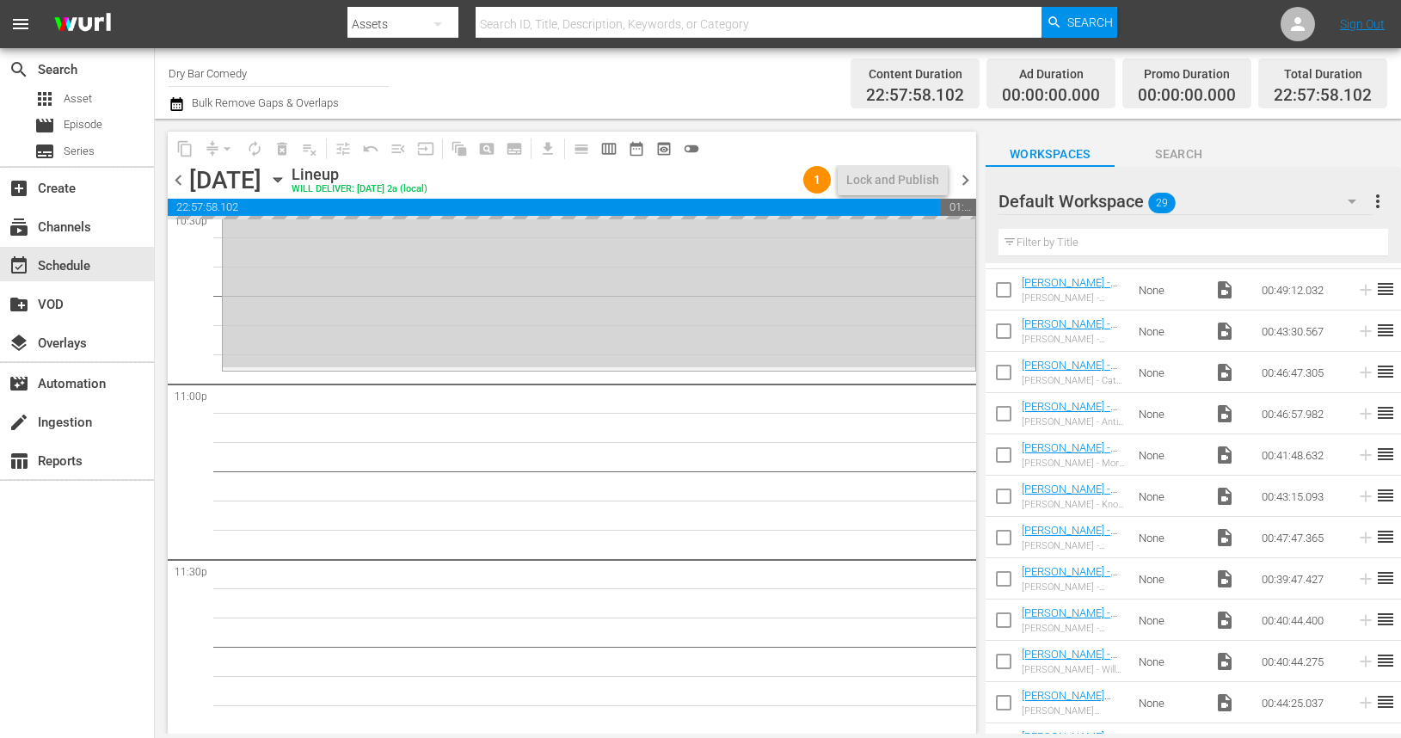
click at [966, 183] on span "chevron_right" at bounding box center [966, 180] width 22 height 22
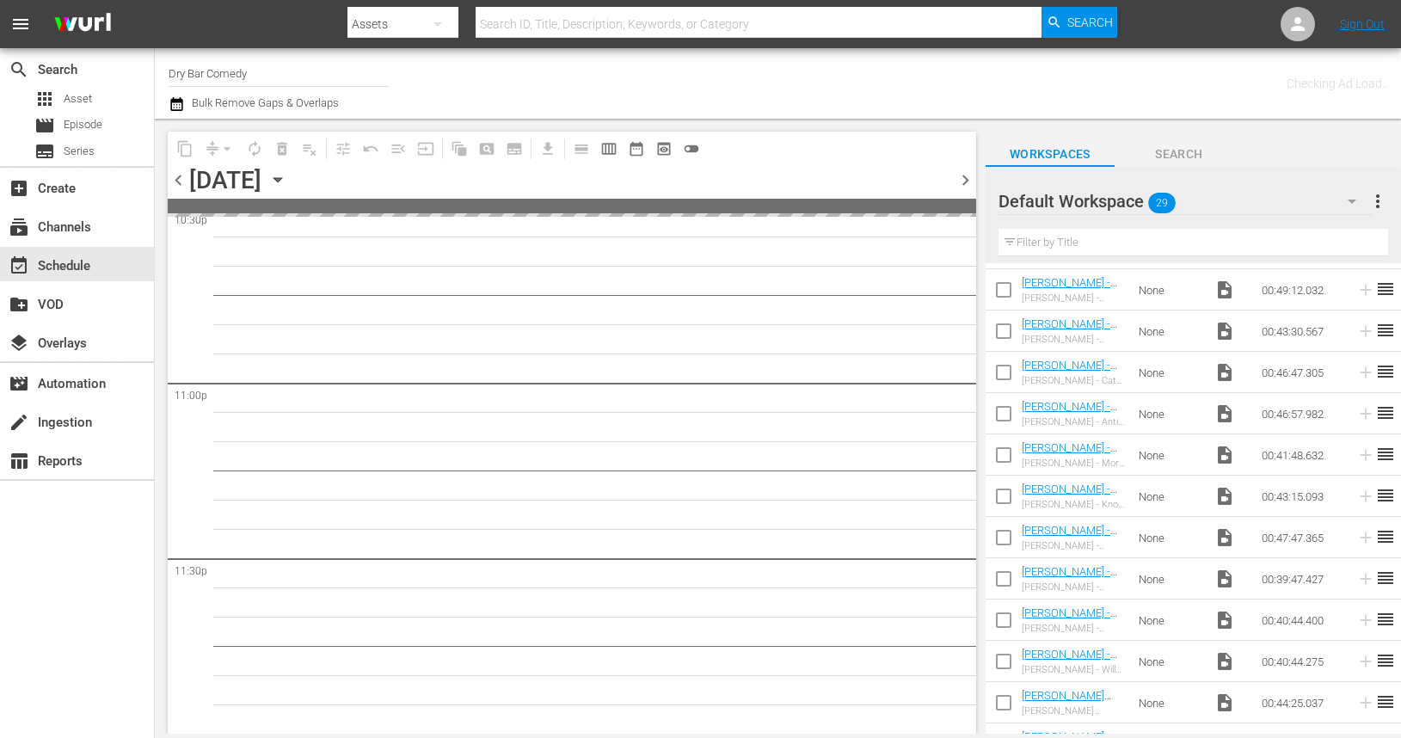
scroll to position [7904, 0]
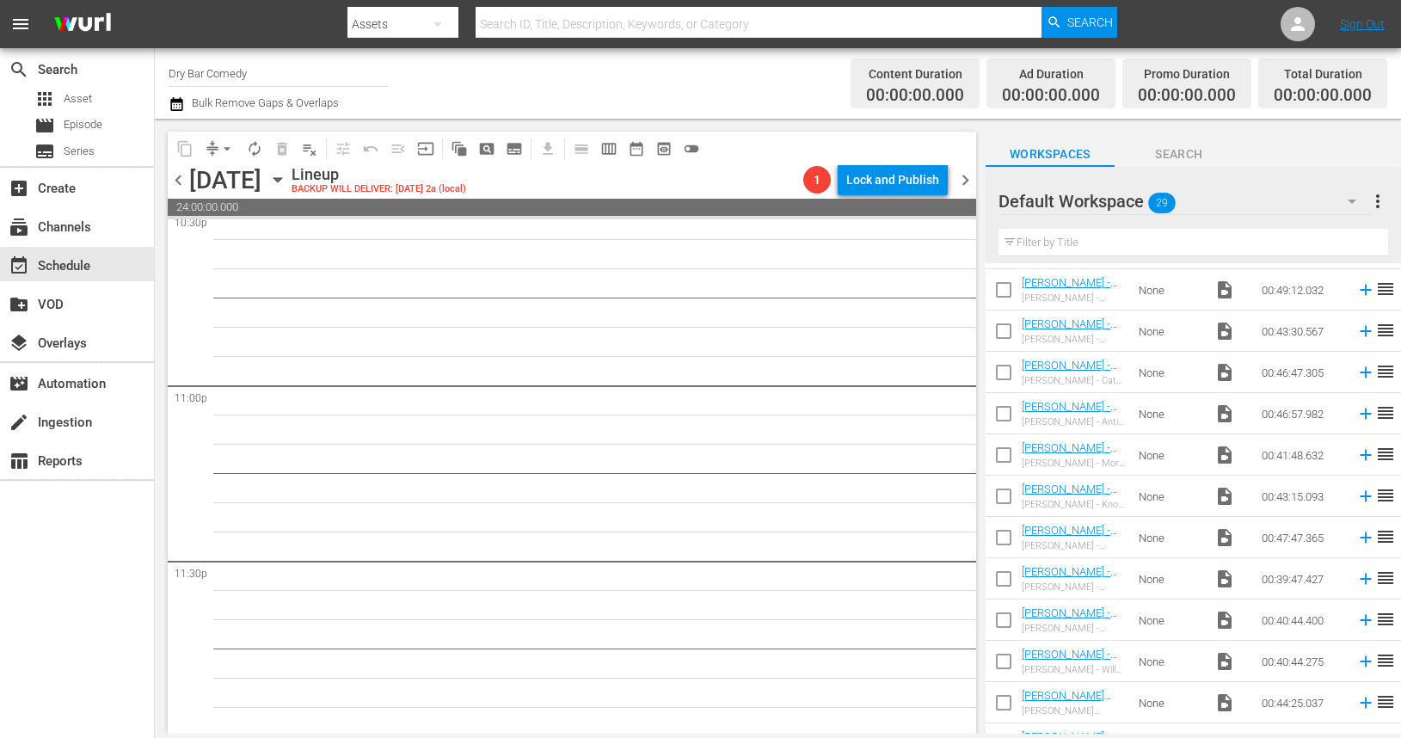
click at [185, 174] on span "chevron_left" at bounding box center [179, 180] width 22 height 22
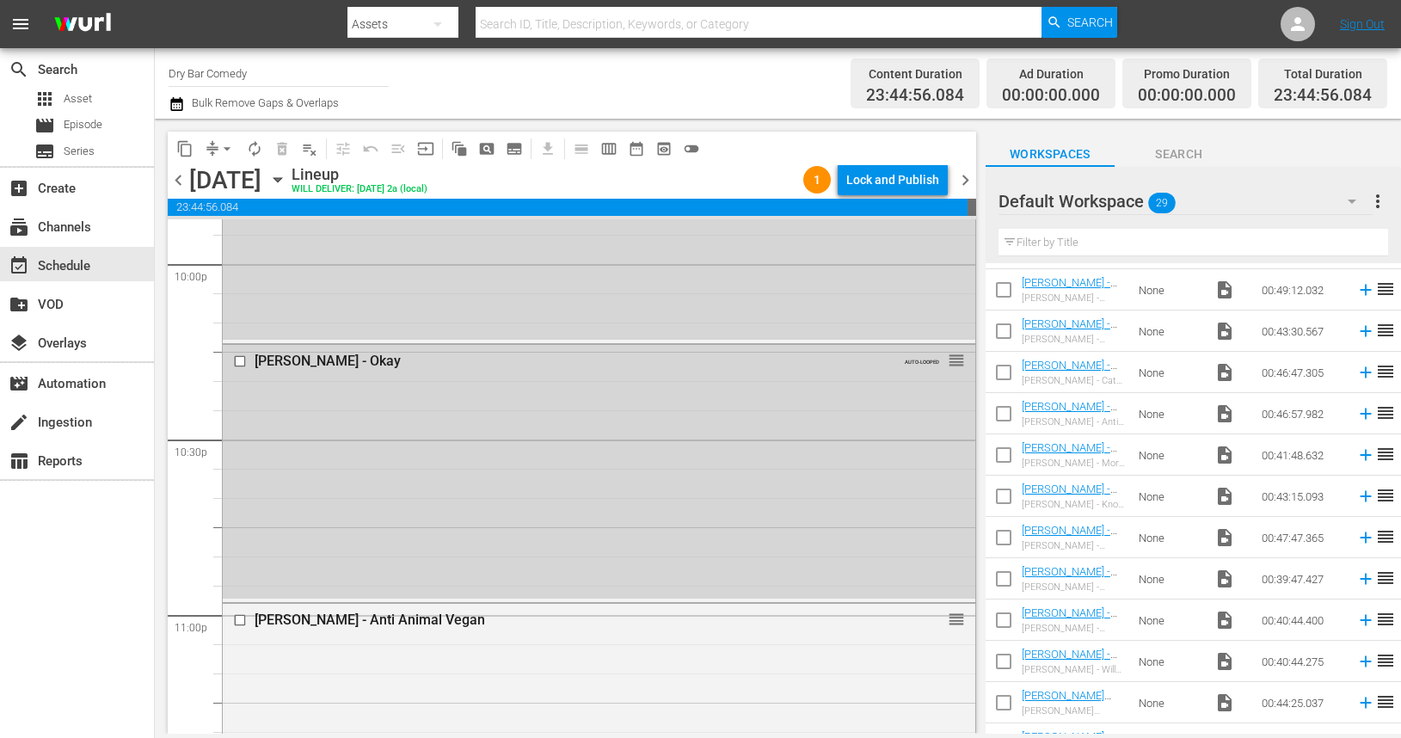
scroll to position [7906, 0]
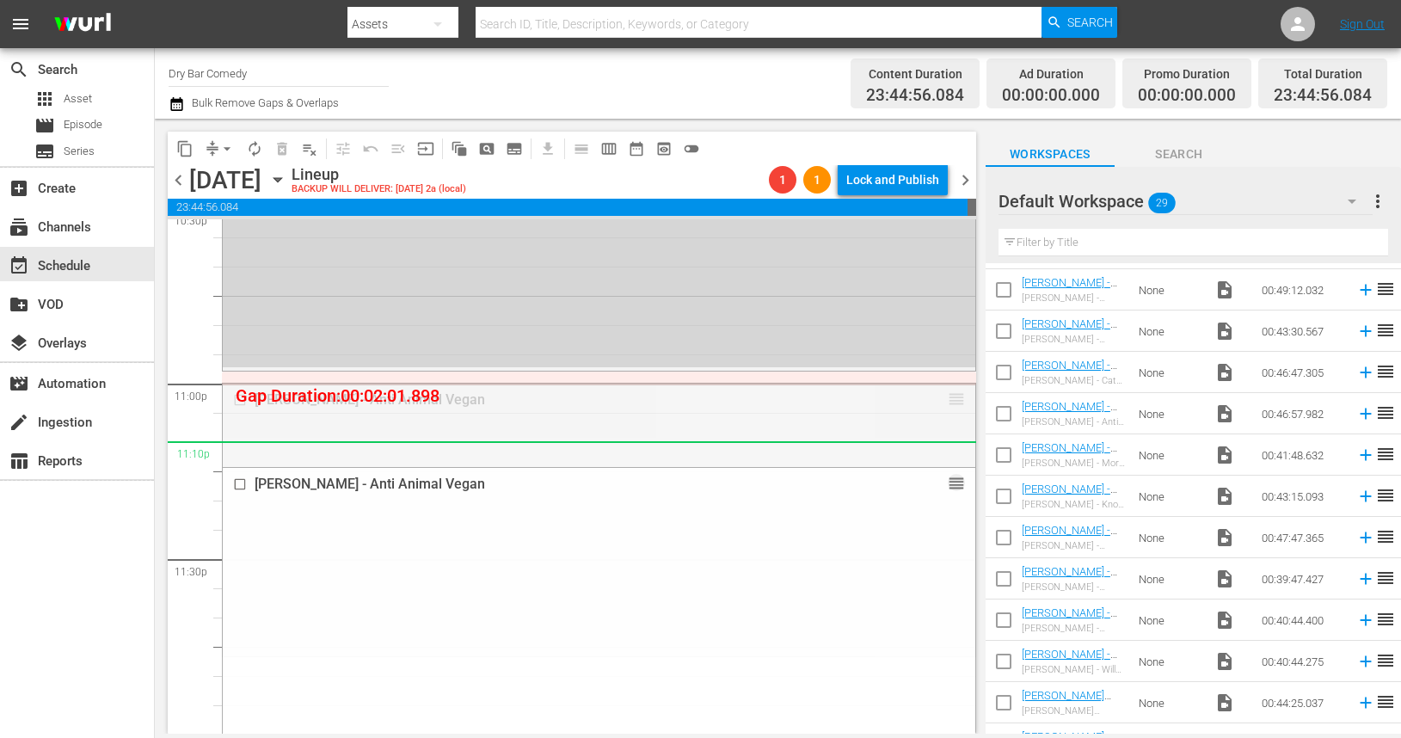
drag, startPoint x: 956, startPoint y: 398, endPoint x: 956, endPoint y: 437, distance: 38.7
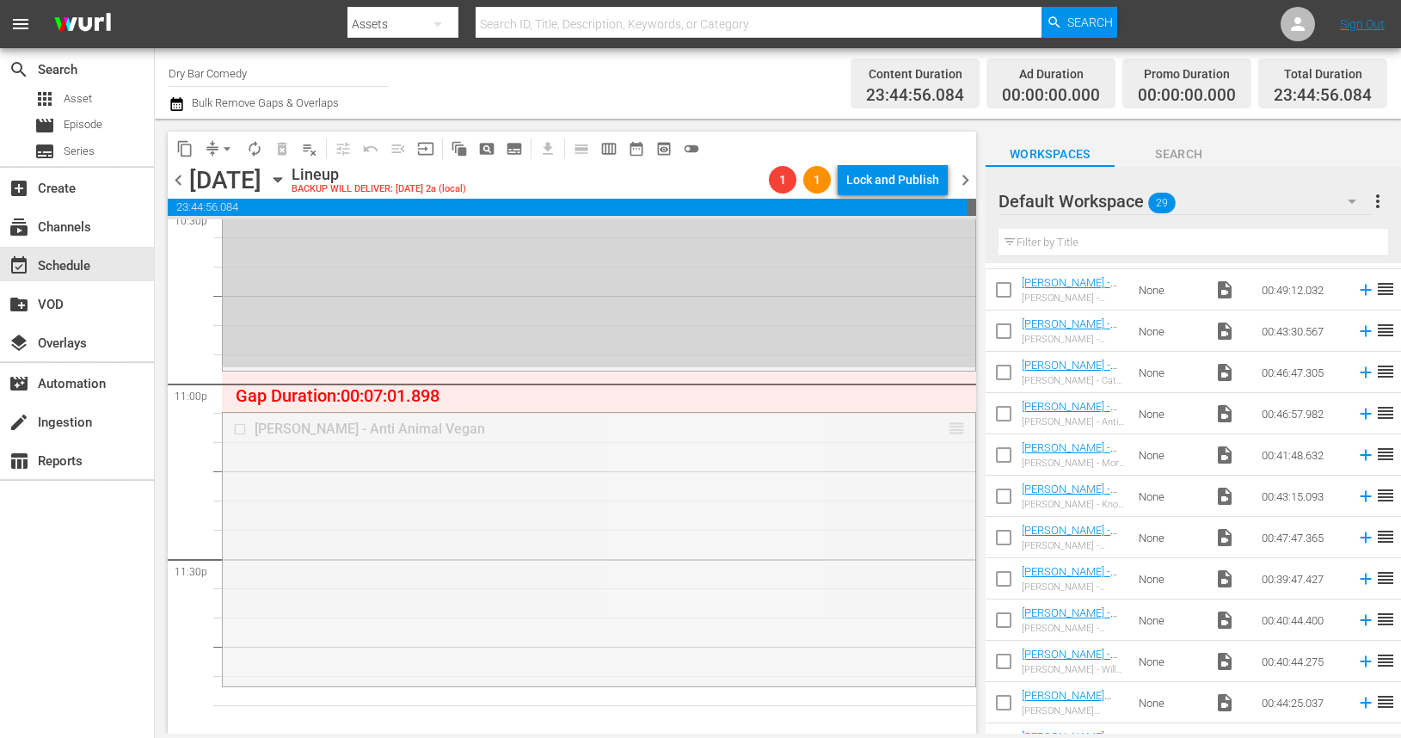
drag, startPoint x: 955, startPoint y: 426, endPoint x: 955, endPoint y: 445, distance: 18.9
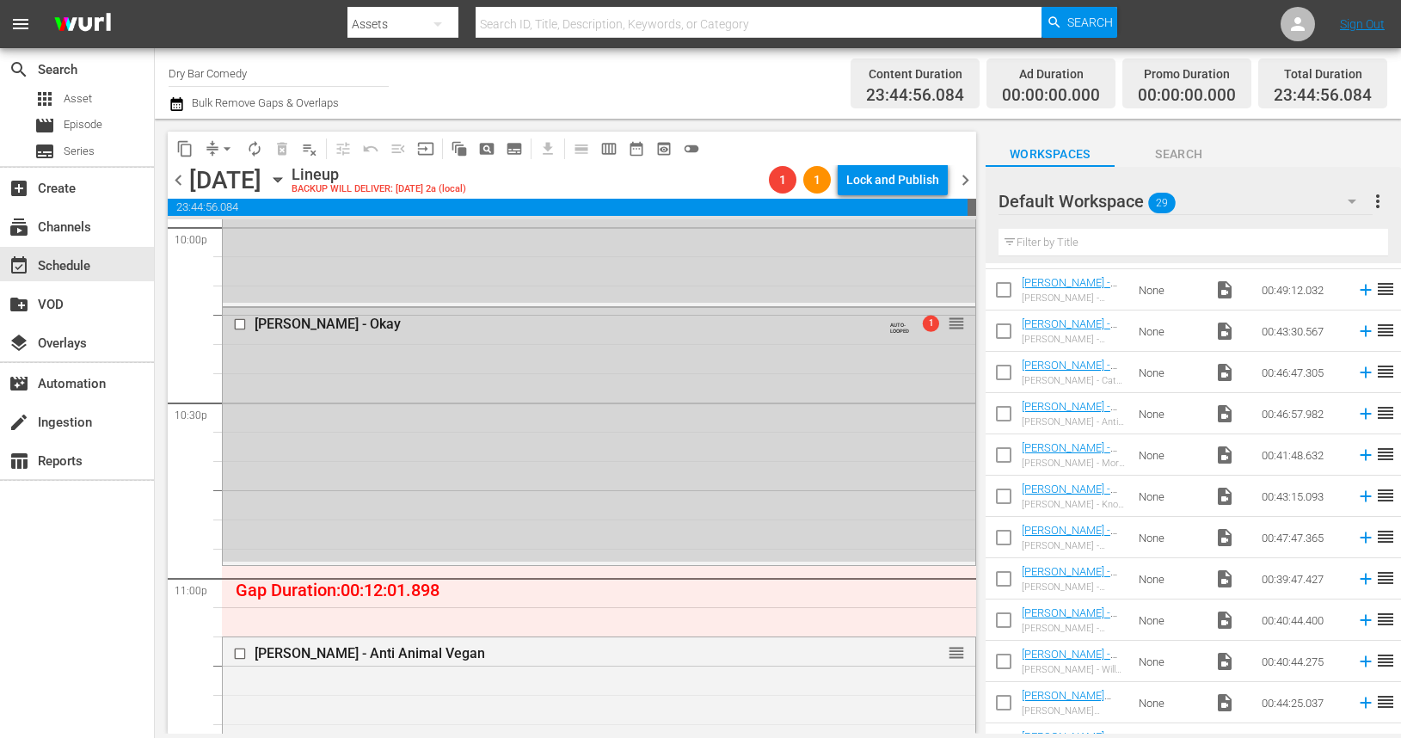
scroll to position [7705, 0]
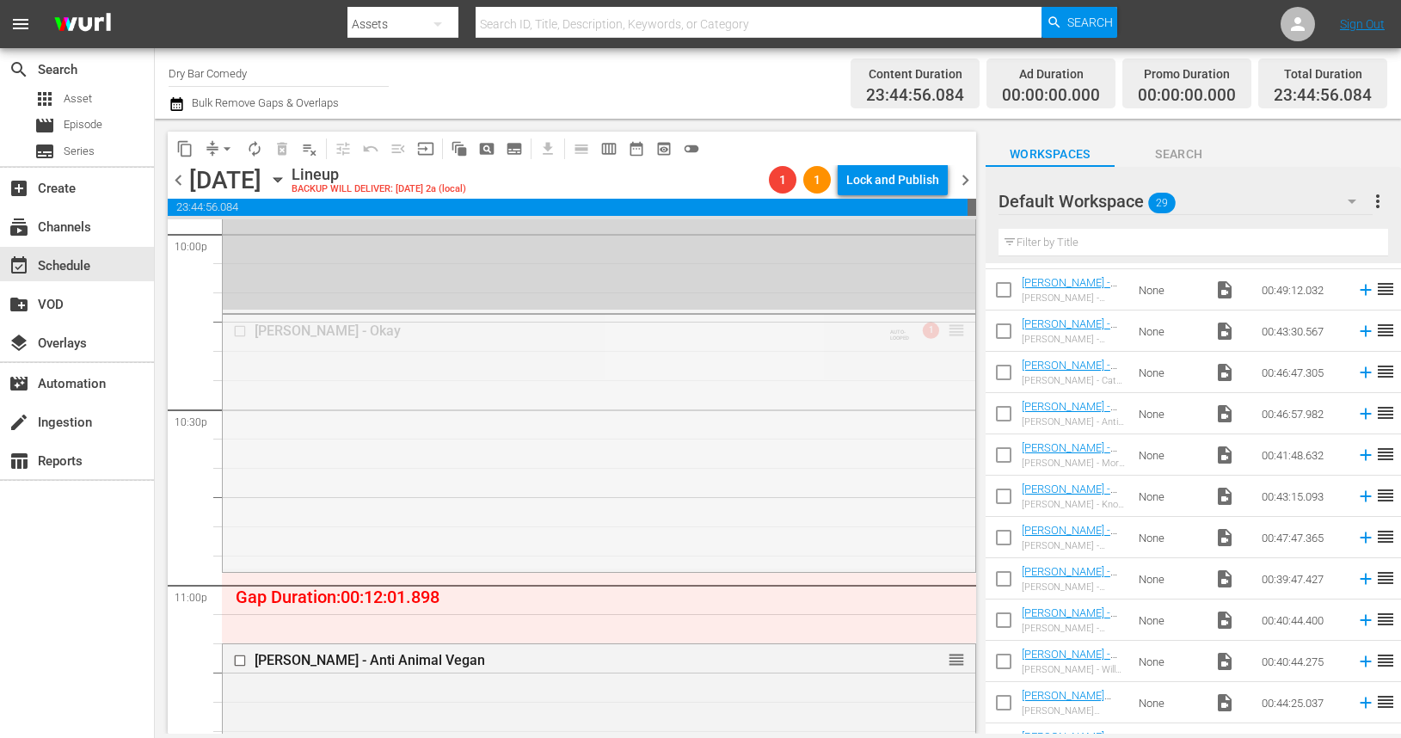
drag, startPoint x: 957, startPoint y: 328, endPoint x: 961, endPoint y: 373, distance: 45.7
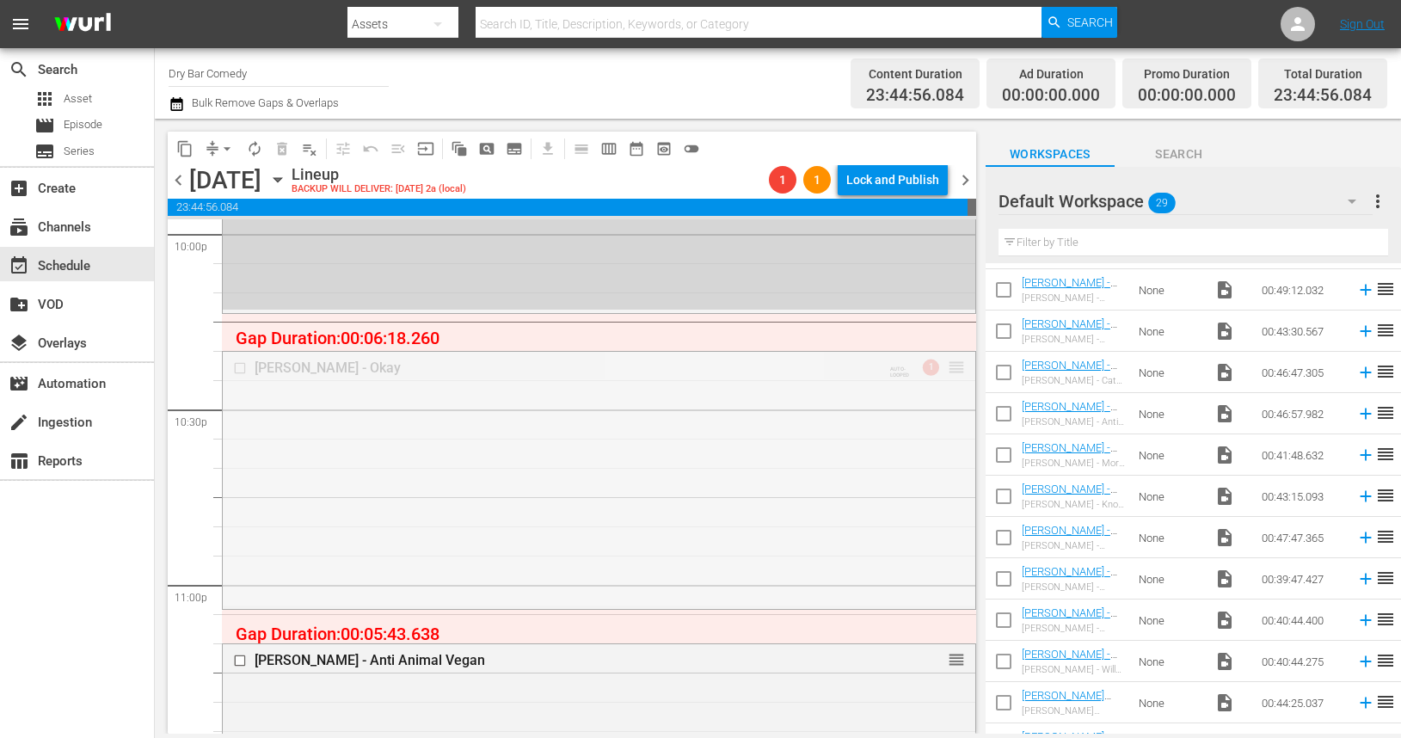
drag, startPoint x: 958, startPoint y: 364, endPoint x: 959, endPoint y: 377, distance: 12.9
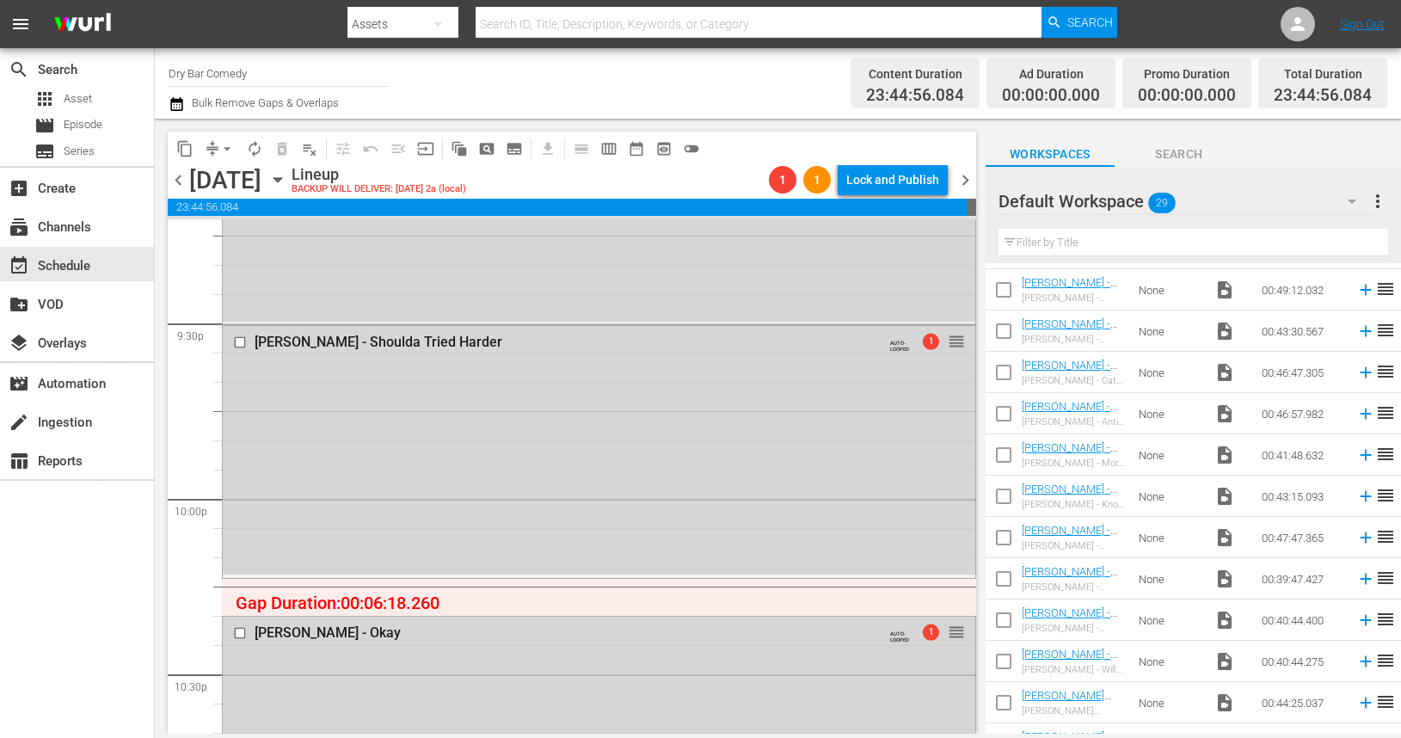
scroll to position [7436, 0]
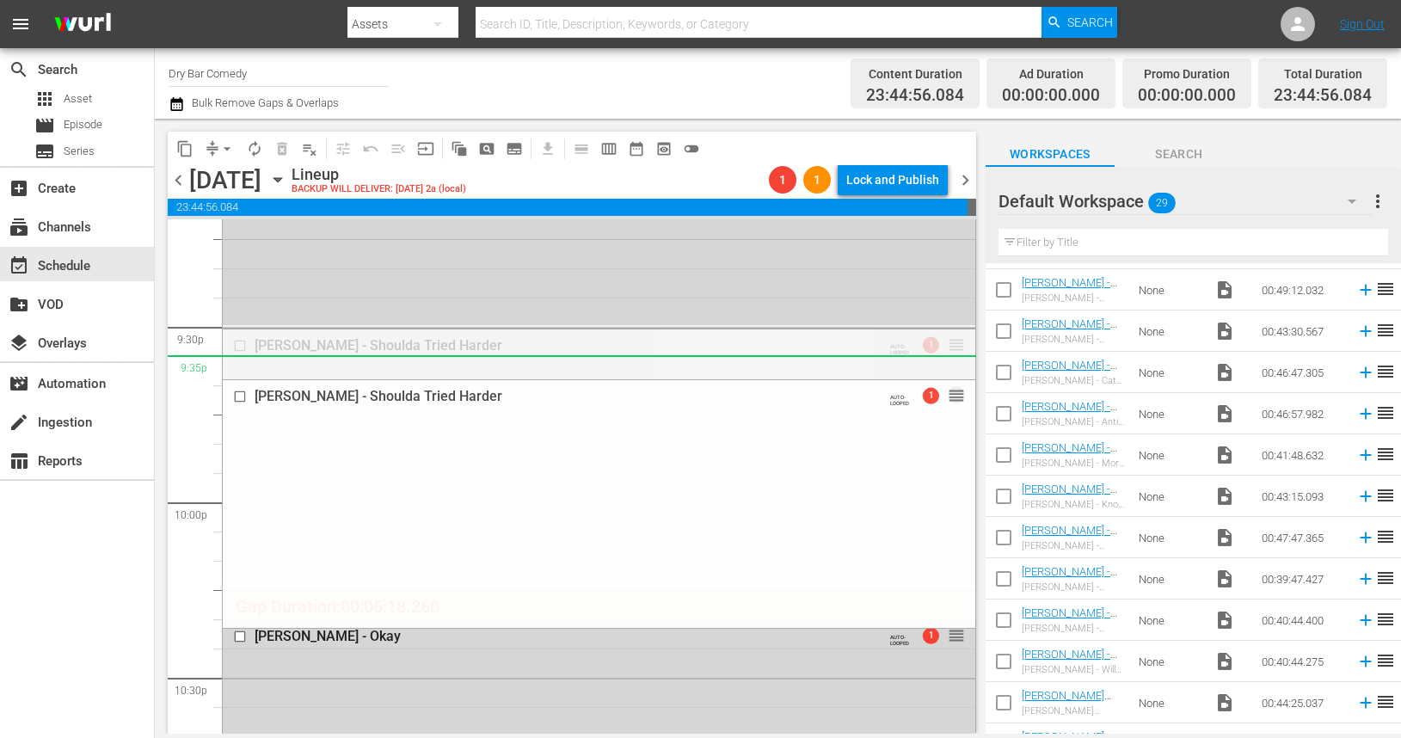
drag, startPoint x: 953, startPoint y: 344, endPoint x: 953, endPoint y: 357, distance: 12.9
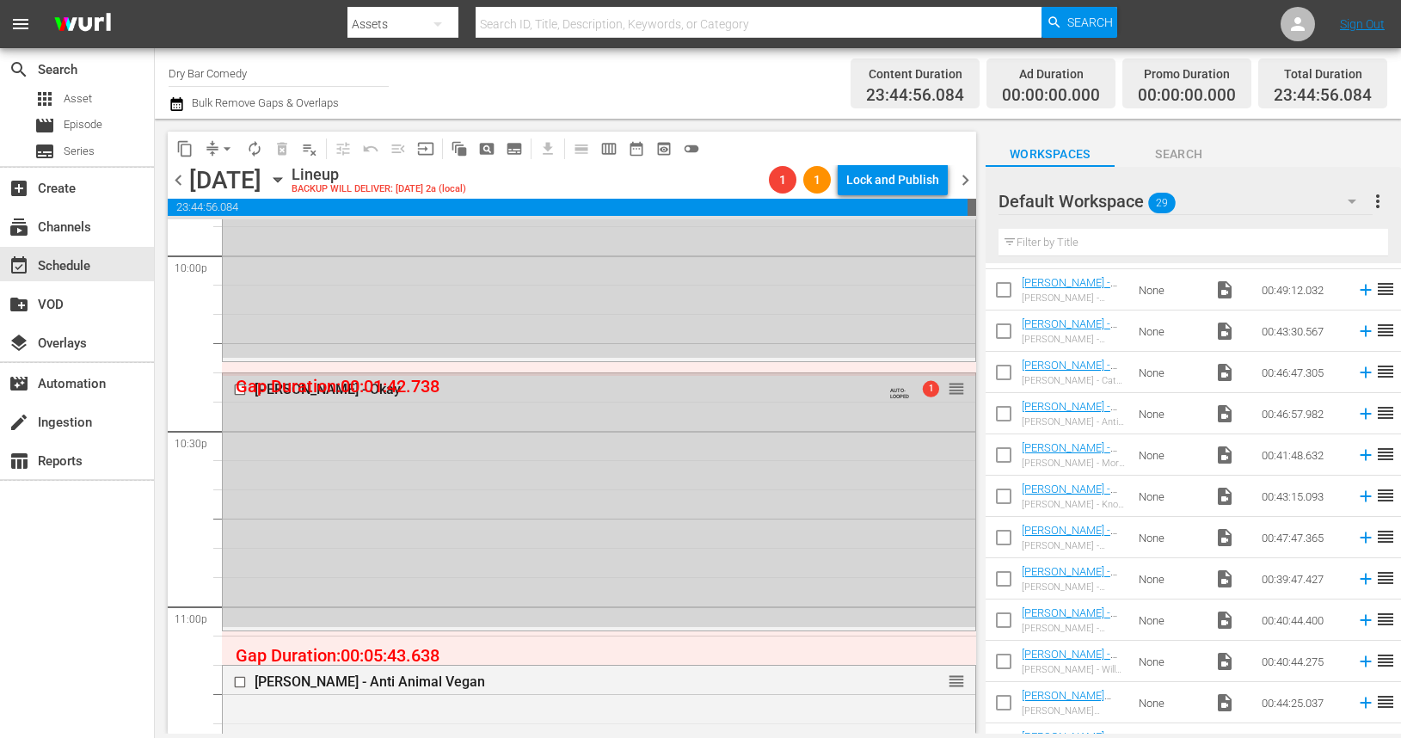
scroll to position [7707, 0]
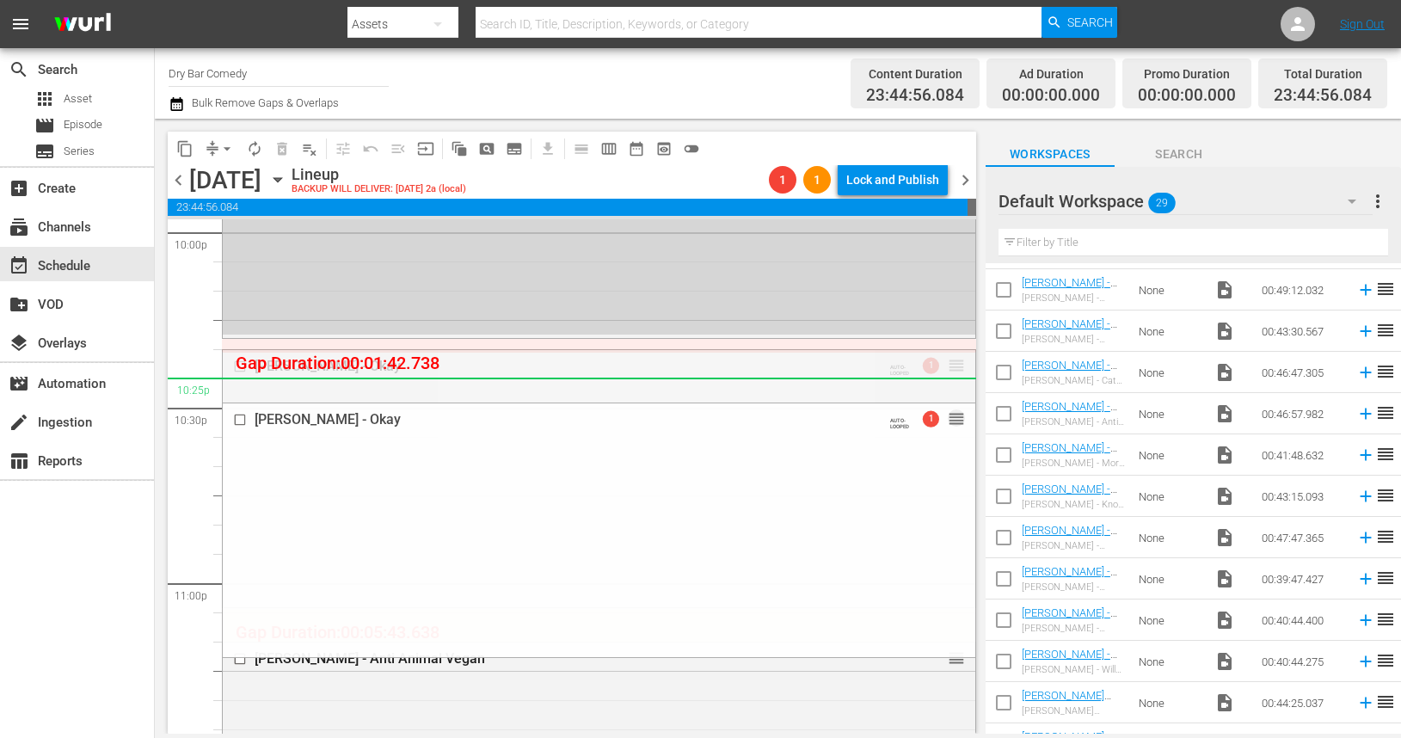
drag, startPoint x: 956, startPoint y: 365, endPoint x: 958, endPoint y: 387, distance: 22.4
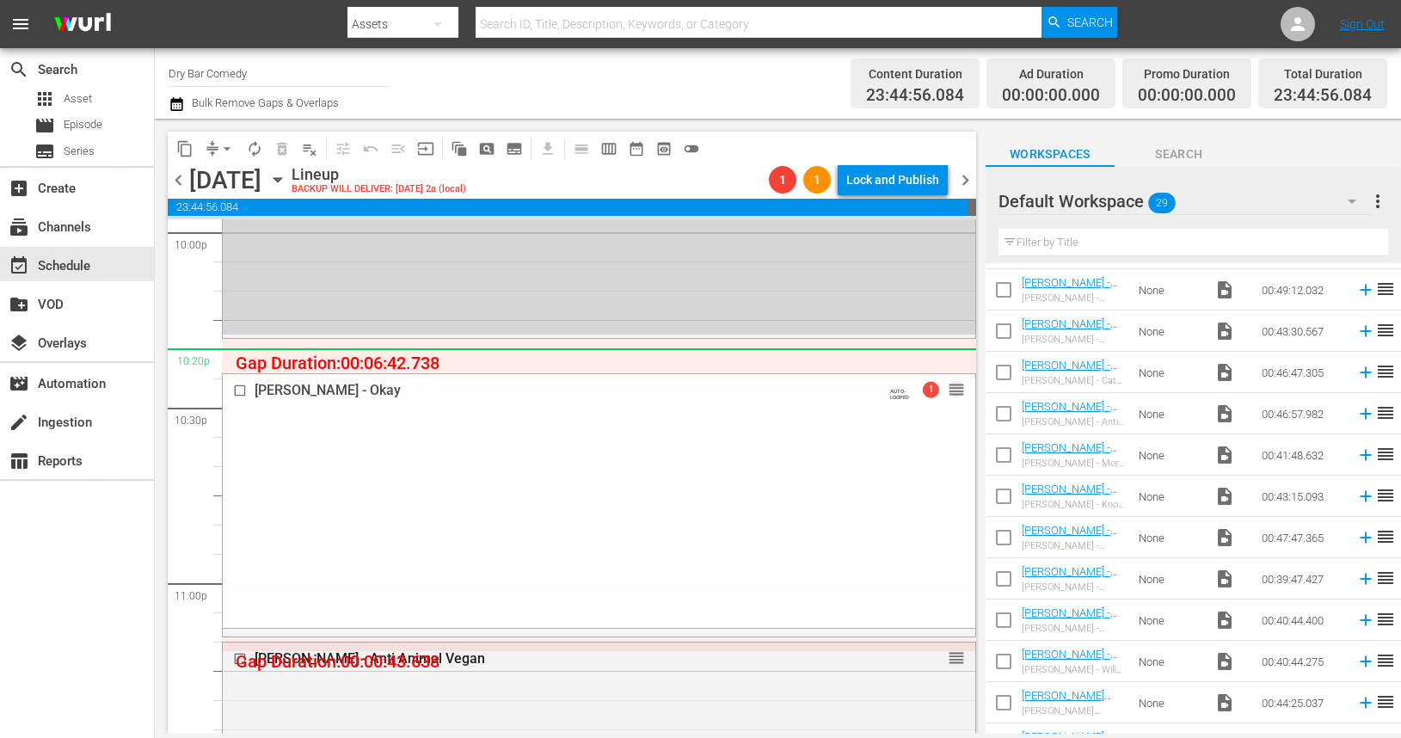
drag, startPoint x: 955, startPoint y: 396, endPoint x: 957, endPoint y: 372, distance: 23.3
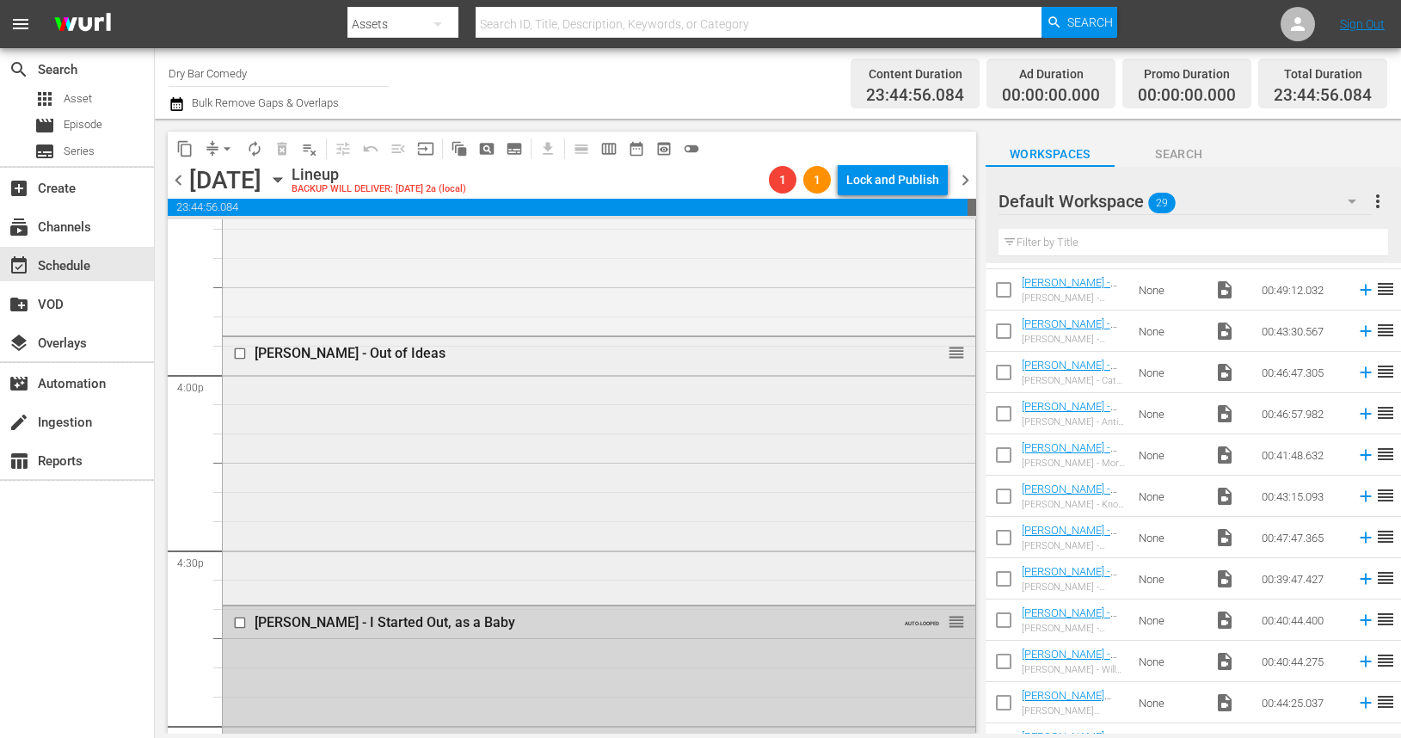
scroll to position [5397, 0]
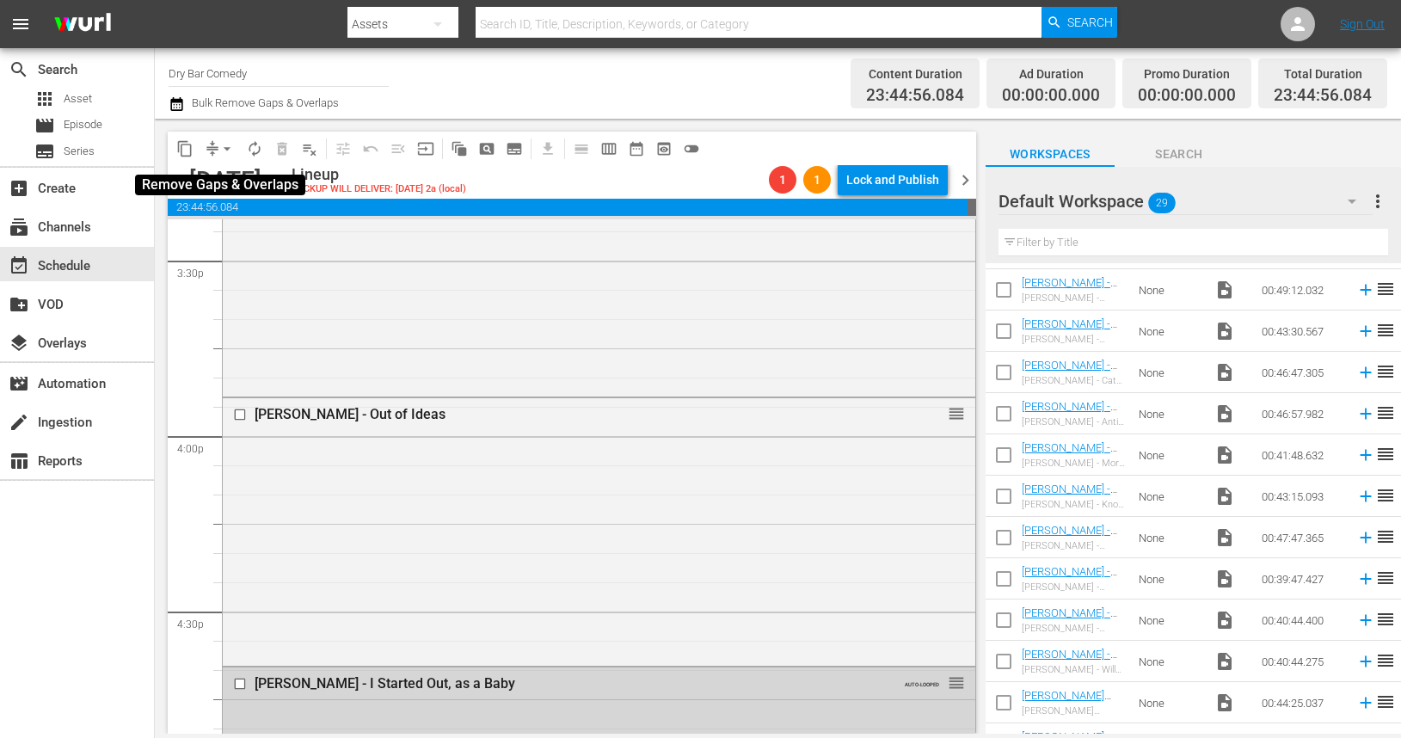
click at [228, 148] on span "arrow_drop_down" at bounding box center [226, 148] width 17 height 17
click at [236, 192] on li "Align to Midnight" at bounding box center [228, 183] width 142 height 28
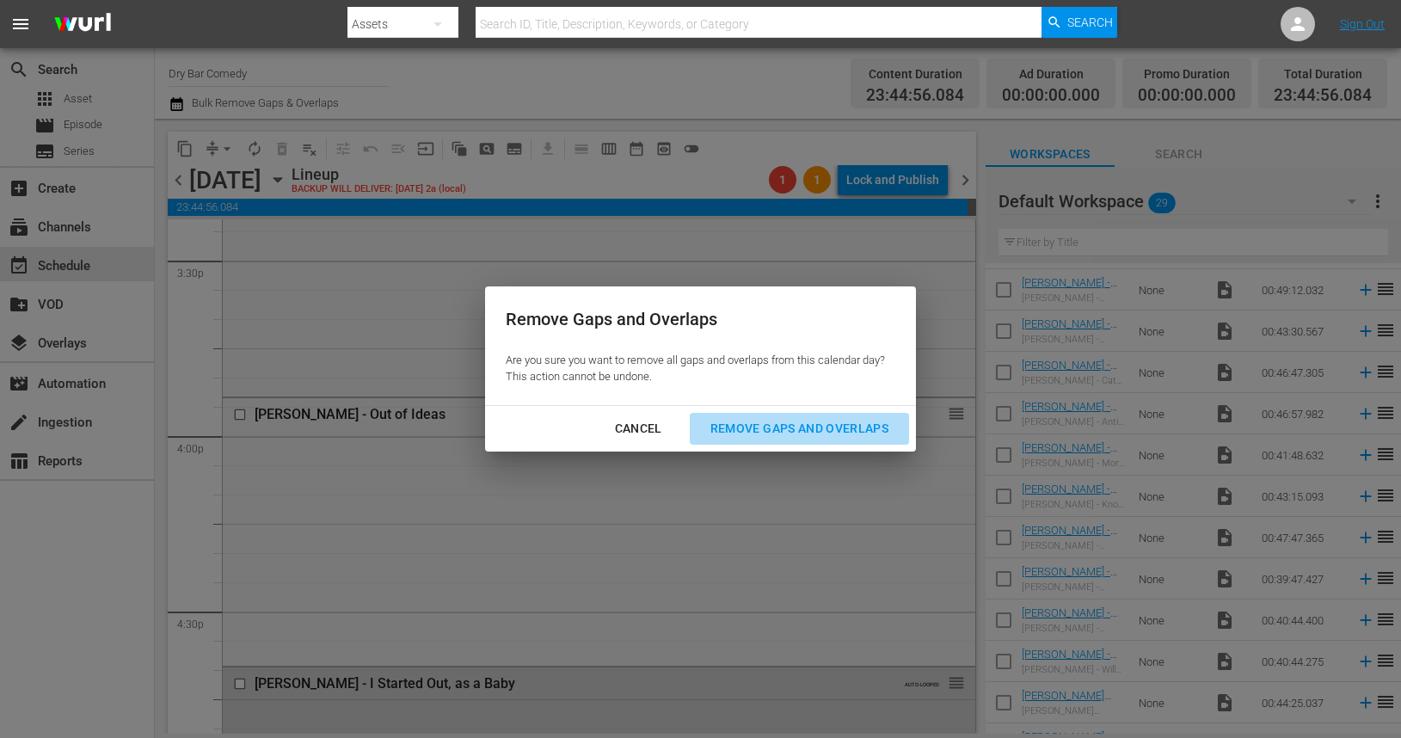
click at [761, 432] on div "Remove Gaps and Overlaps" at bounding box center [800, 429] width 206 height 22
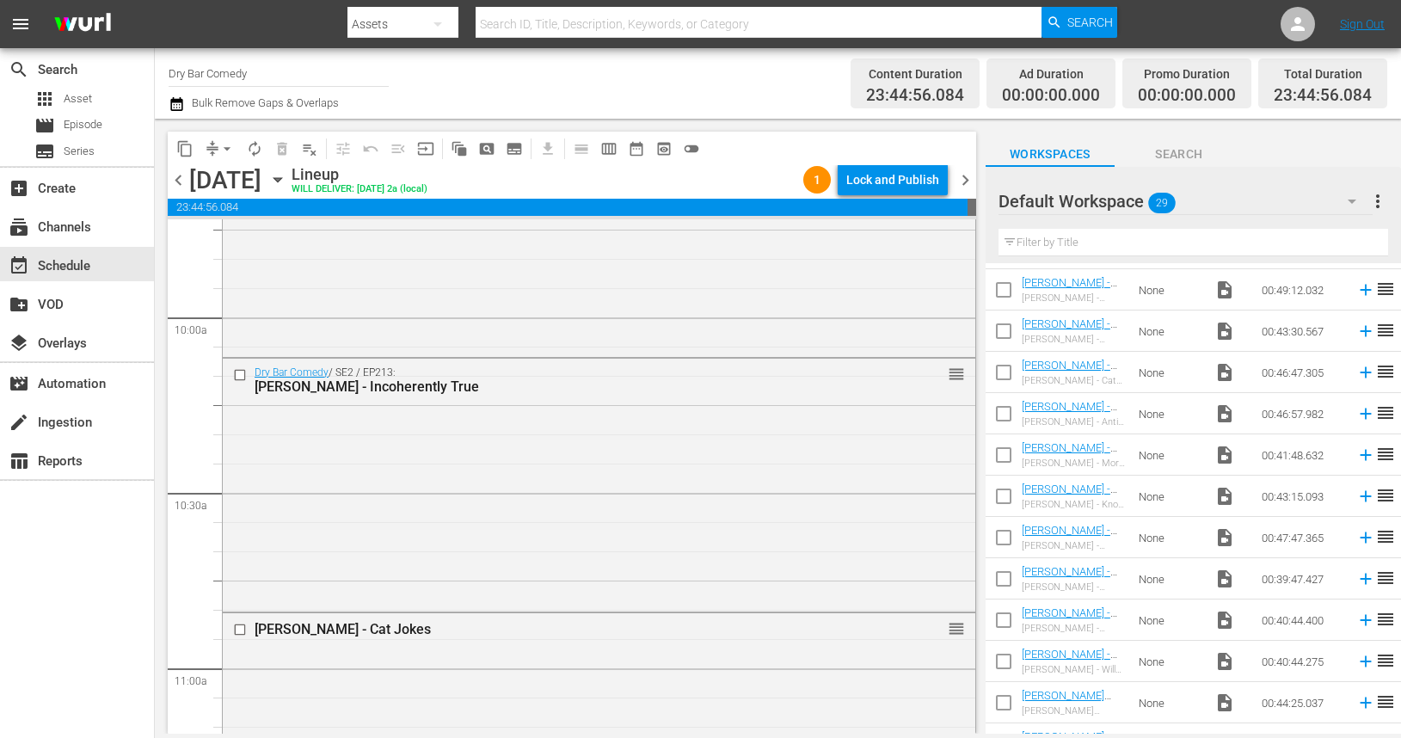
scroll to position [4864, 0]
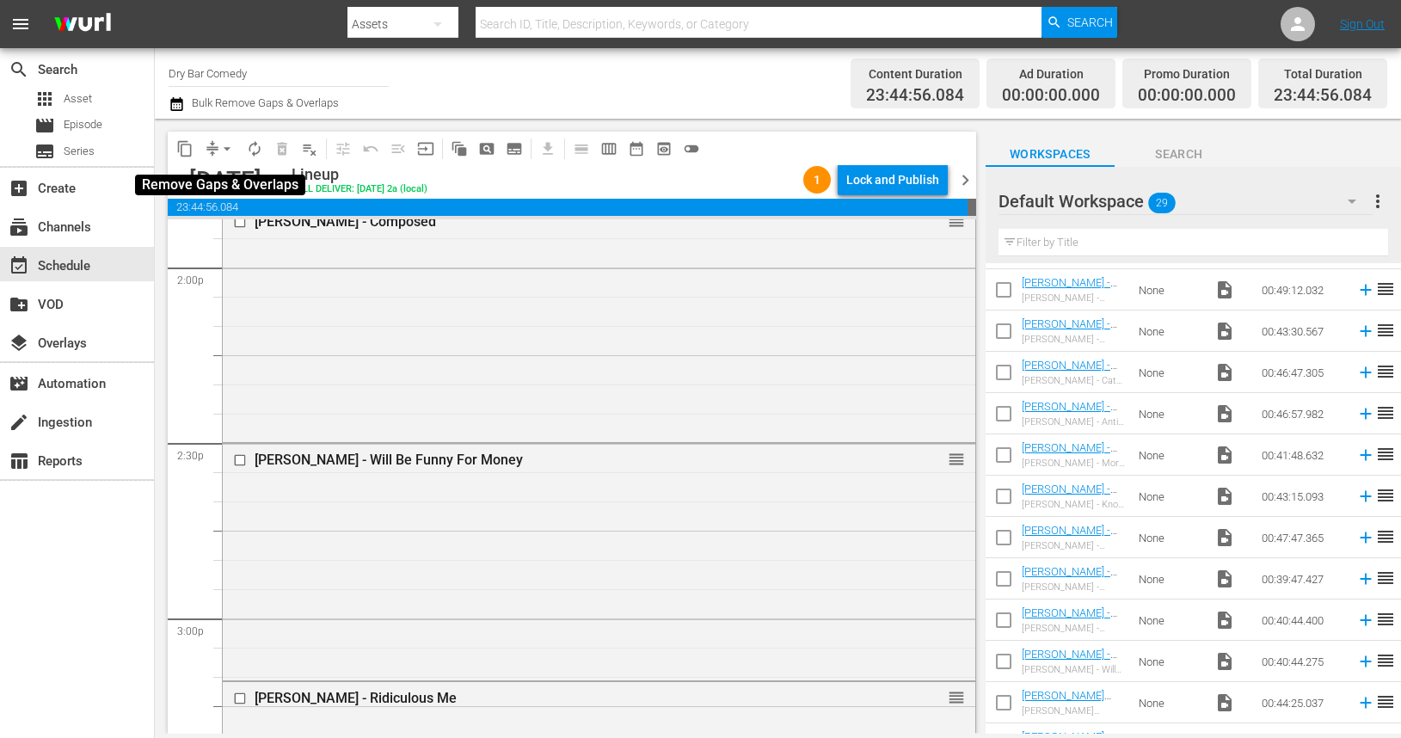
click at [227, 149] on span "arrow_drop_down" at bounding box center [226, 148] width 17 height 17
click at [246, 212] on li "Align to First Episode" at bounding box center [228, 212] width 142 height 28
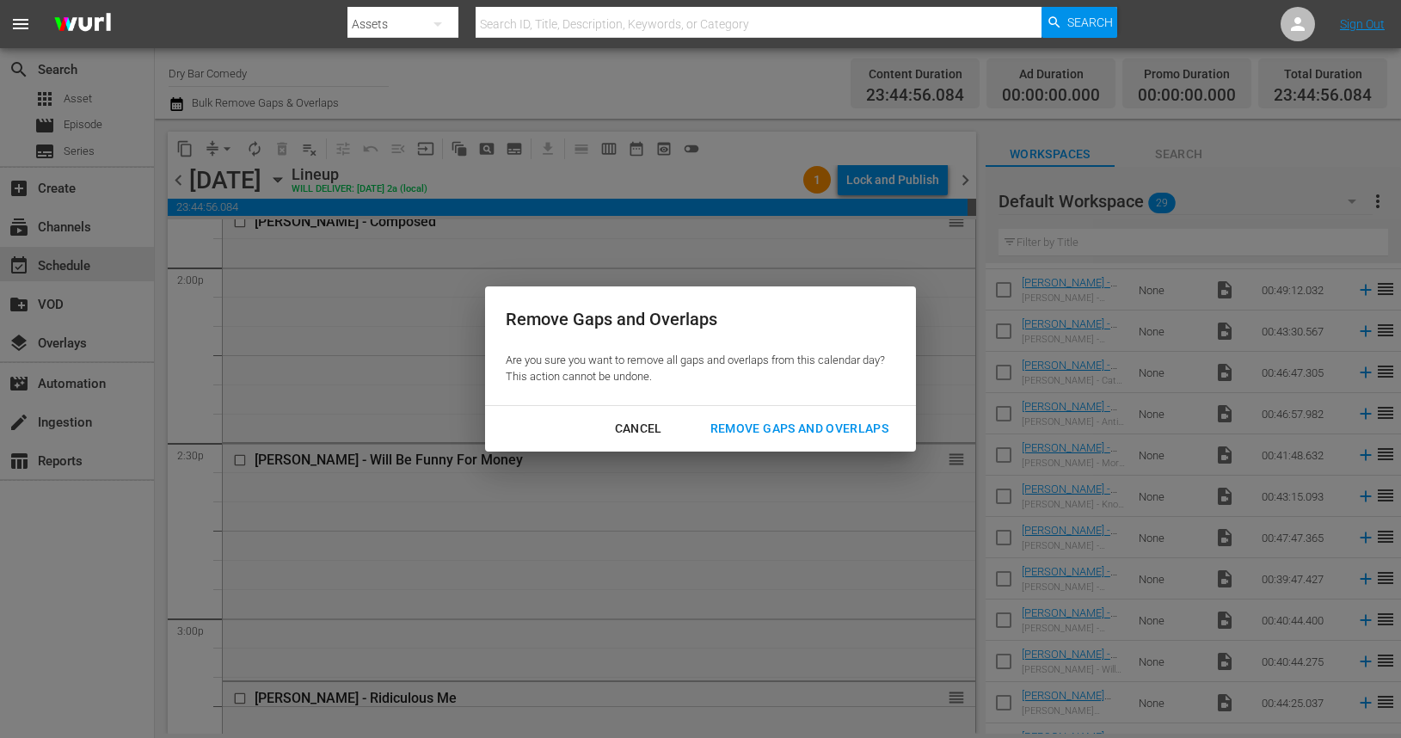
click at [777, 428] on div "Remove Gaps and Overlaps" at bounding box center [800, 429] width 206 height 22
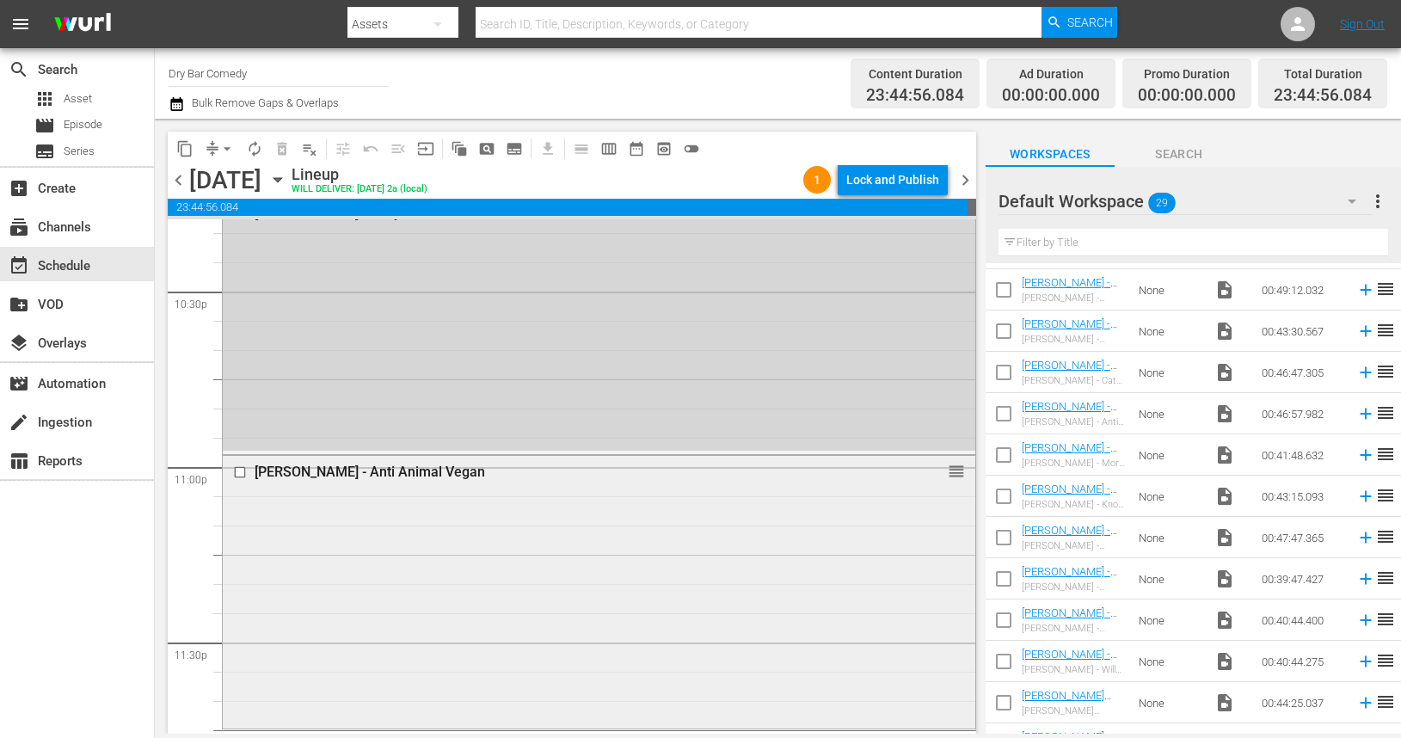
scroll to position [7906, 0]
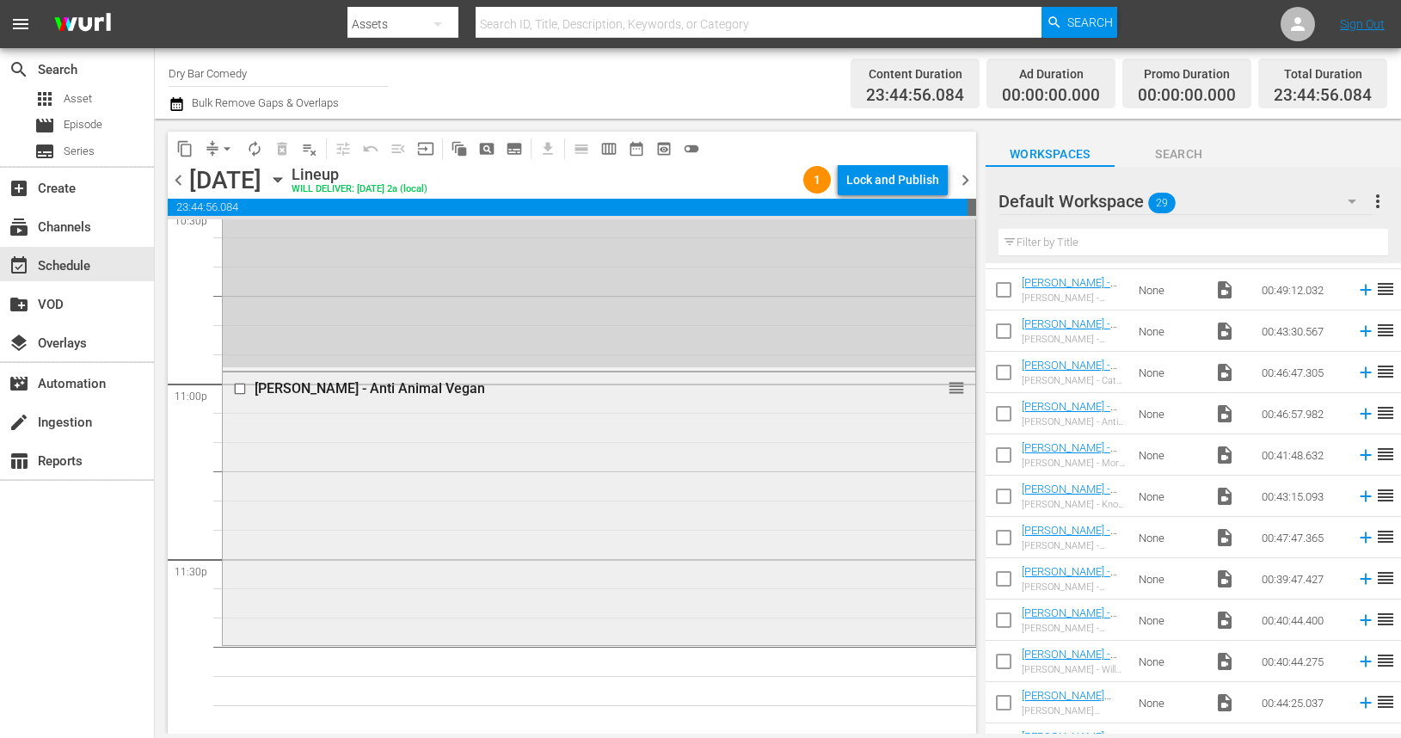
click at [243, 384] on input "checkbox" at bounding box center [242, 388] width 18 height 15
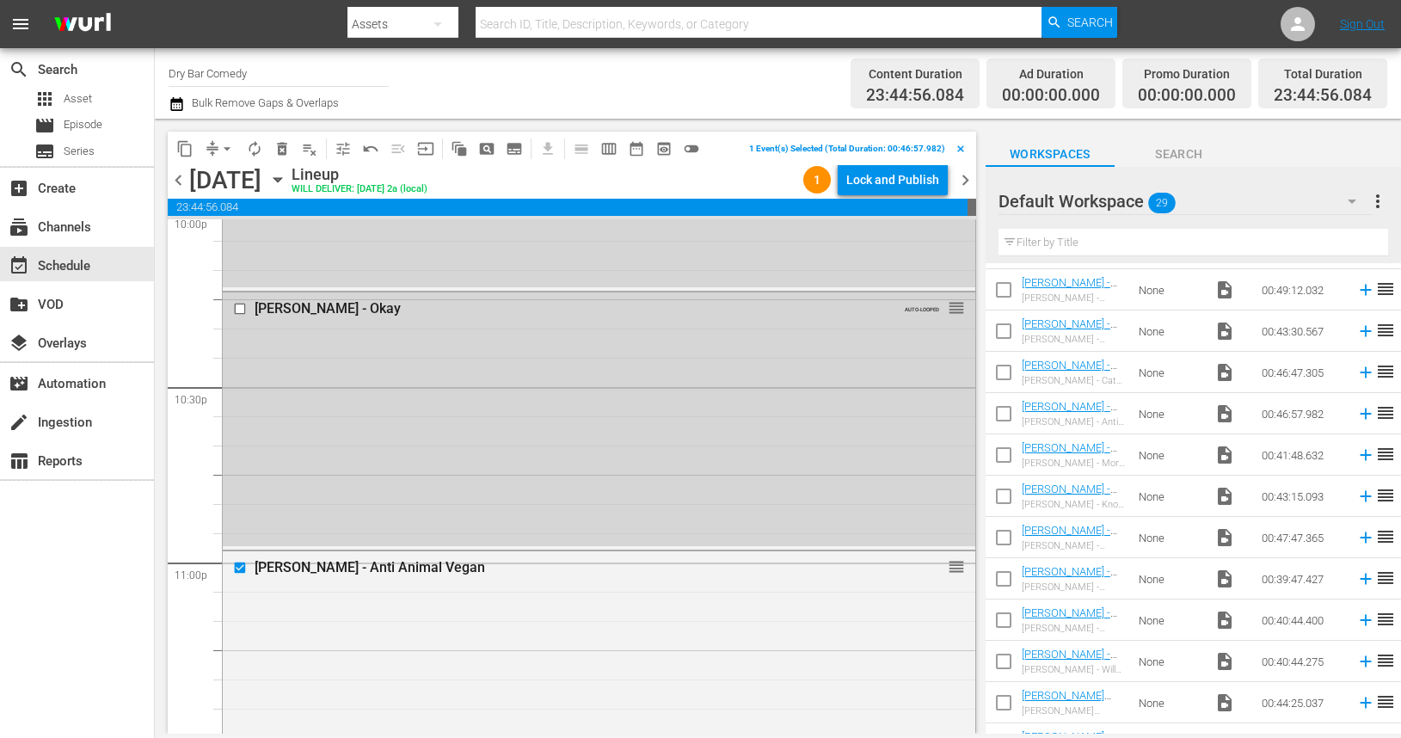
scroll to position [7603, 0]
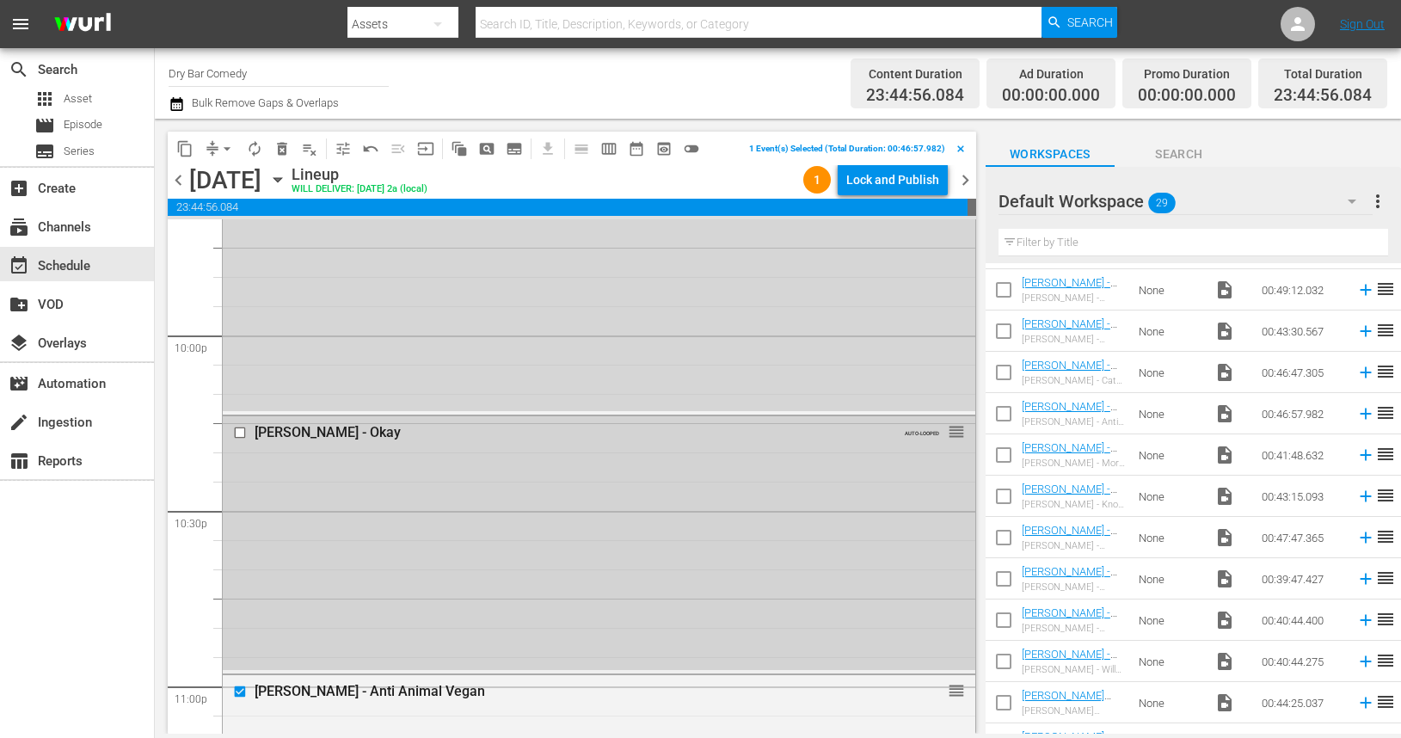
click at [243, 433] on input "checkbox" at bounding box center [242, 432] width 18 height 15
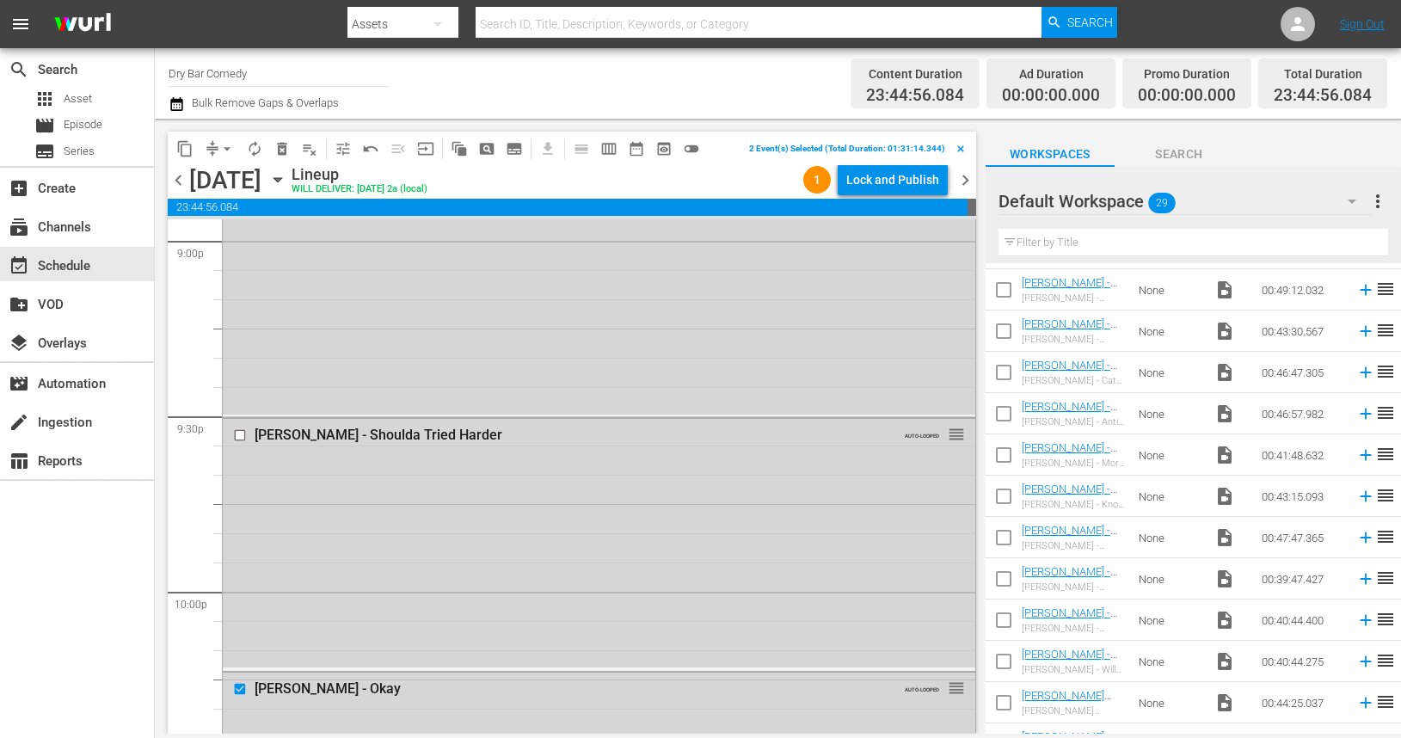
scroll to position [7314, 0]
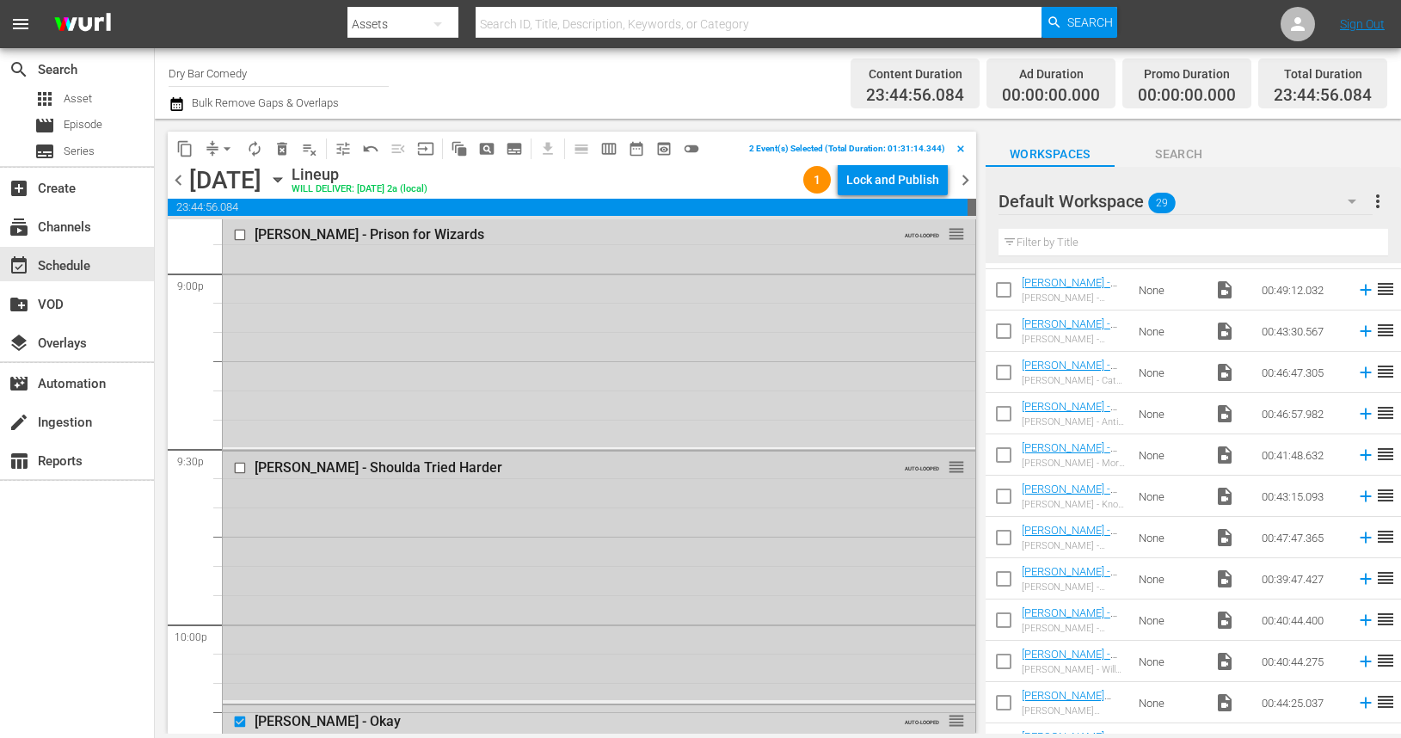
click at [239, 469] on input "checkbox" at bounding box center [242, 468] width 18 height 15
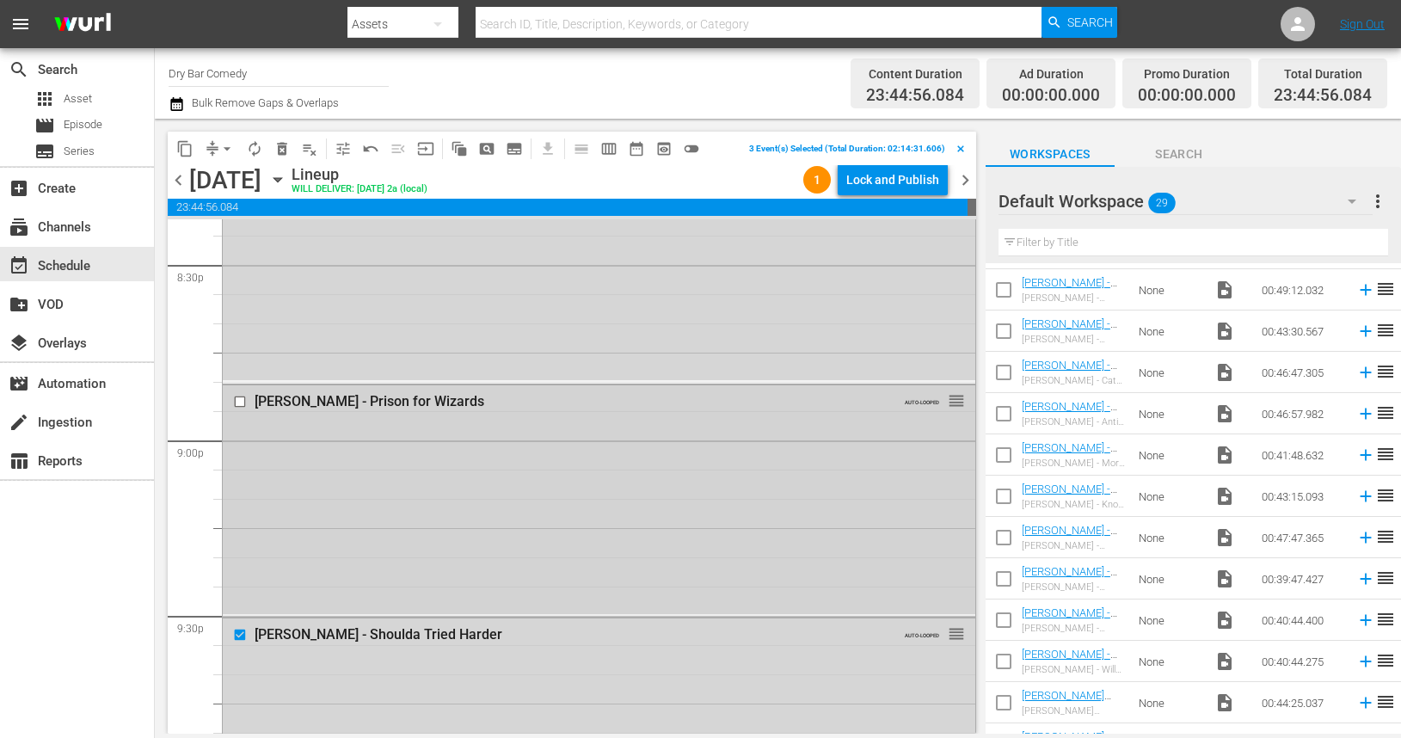
scroll to position [7136, 0]
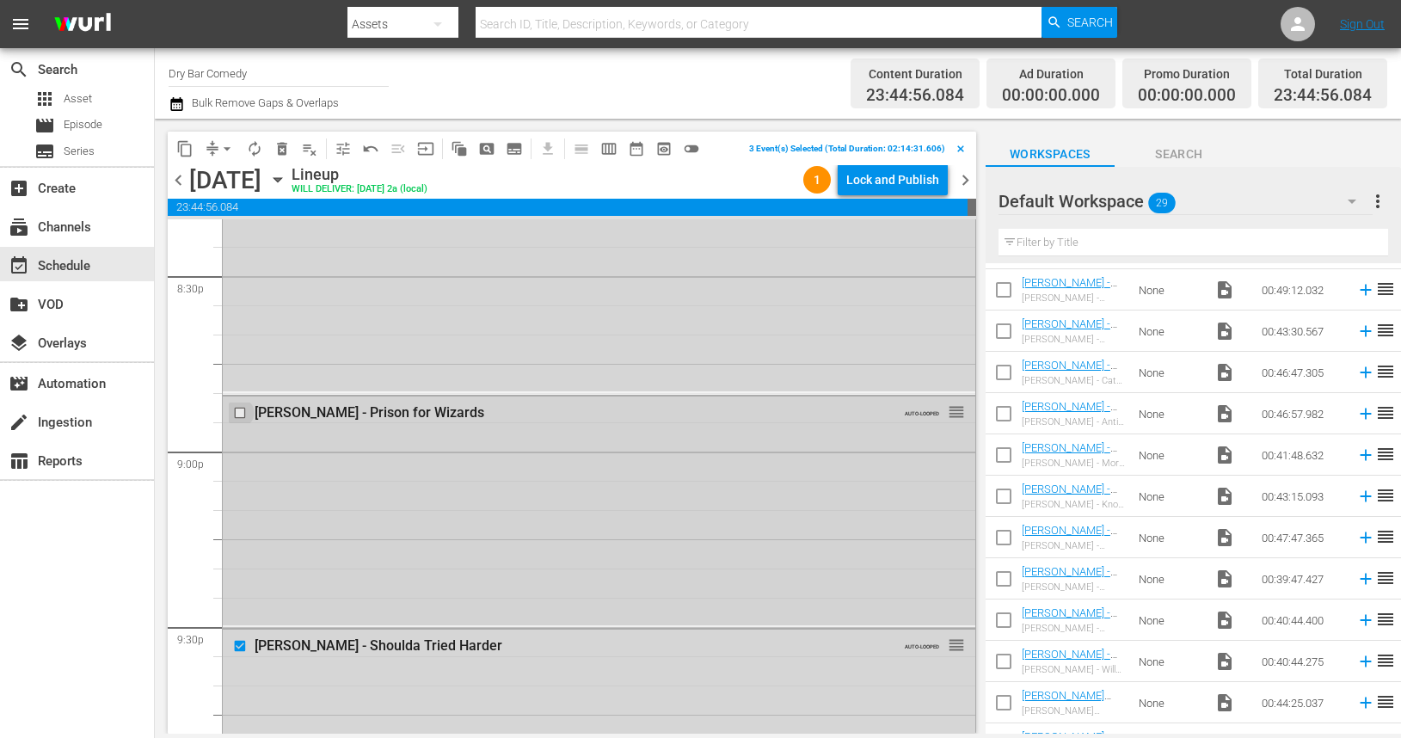
click at [239, 412] on input "checkbox" at bounding box center [242, 413] width 18 height 15
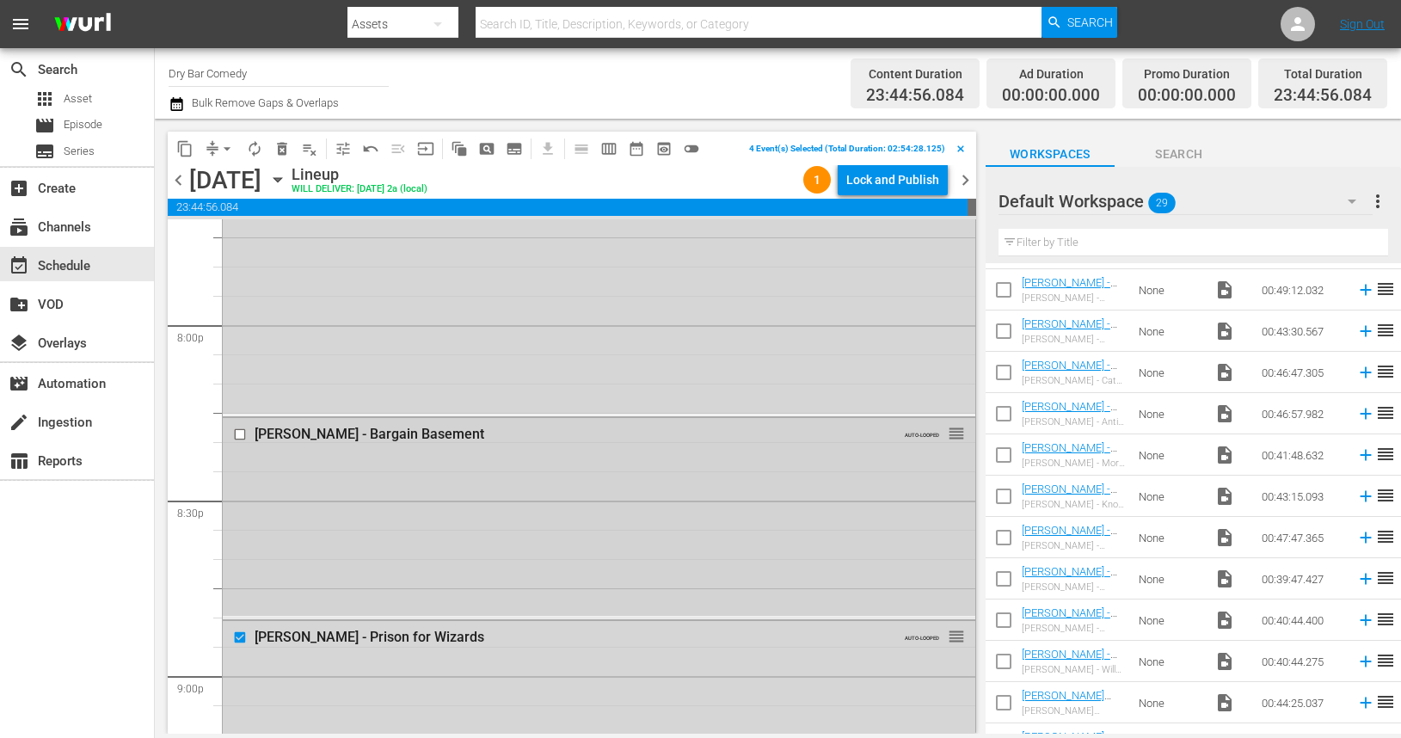
click at [238, 437] on input "checkbox" at bounding box center [242, 434] width 18 height 15
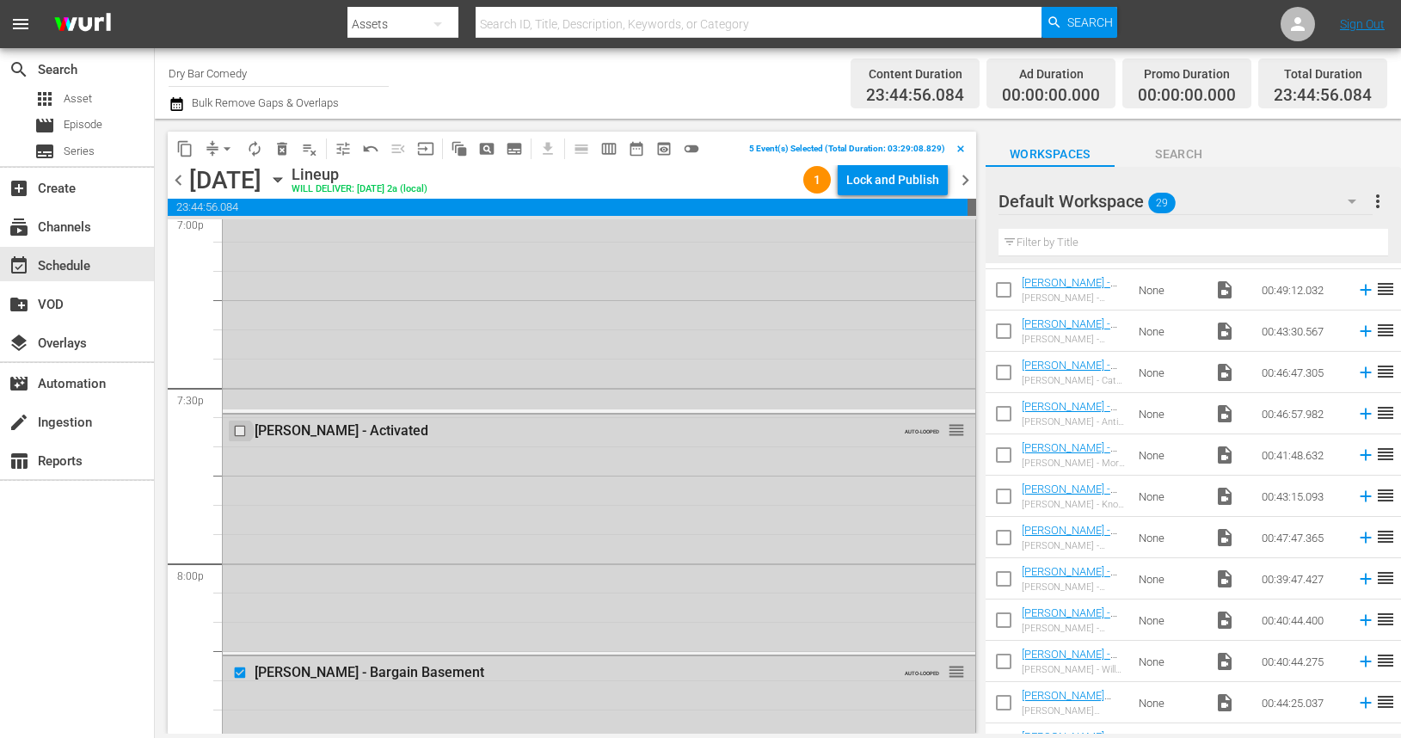
click at [238, 437] on input "checkbox" at bounding box center [242, 430] width 18 height 15
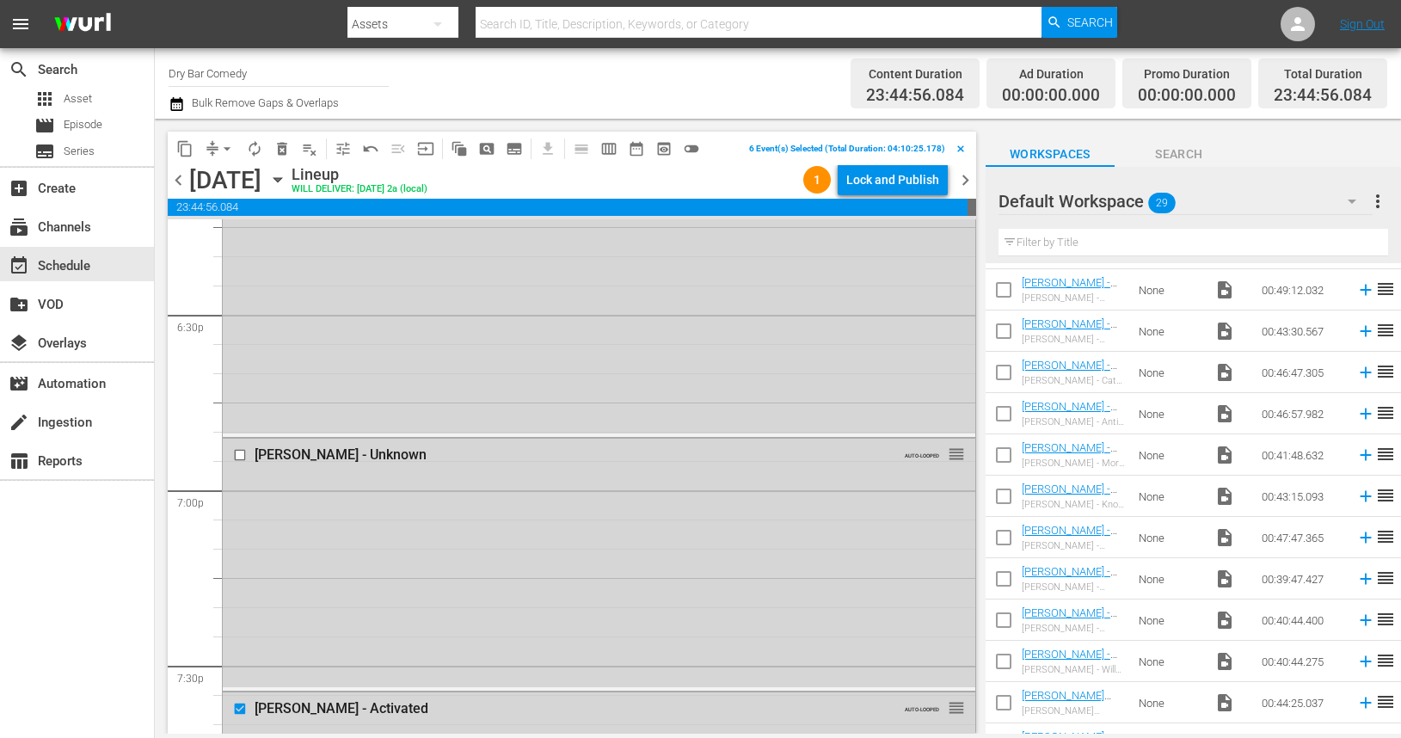
scroll to position [6372, 0]
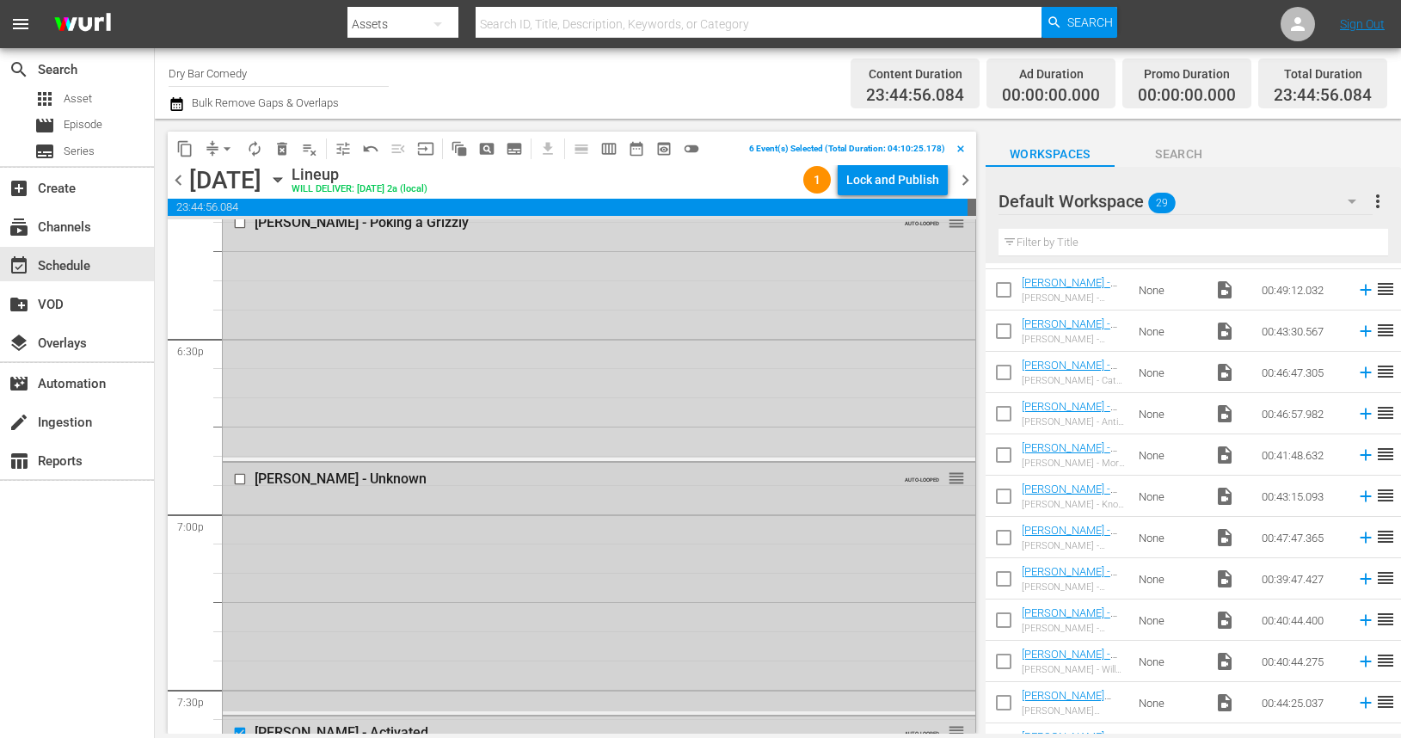
click at [239, 481] on input "checkbox" at bounding box center [242, 479] width 18 height 15
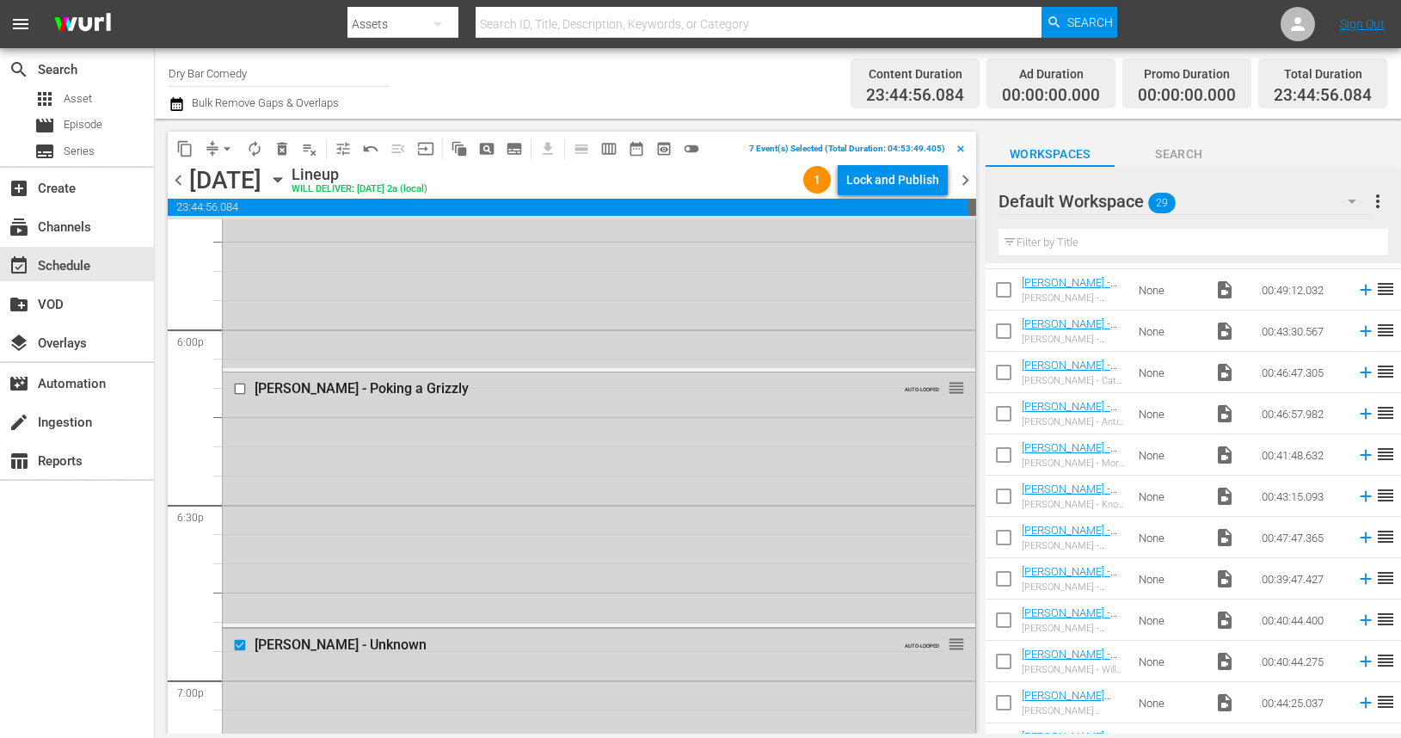
scroll to position [6176, 0]
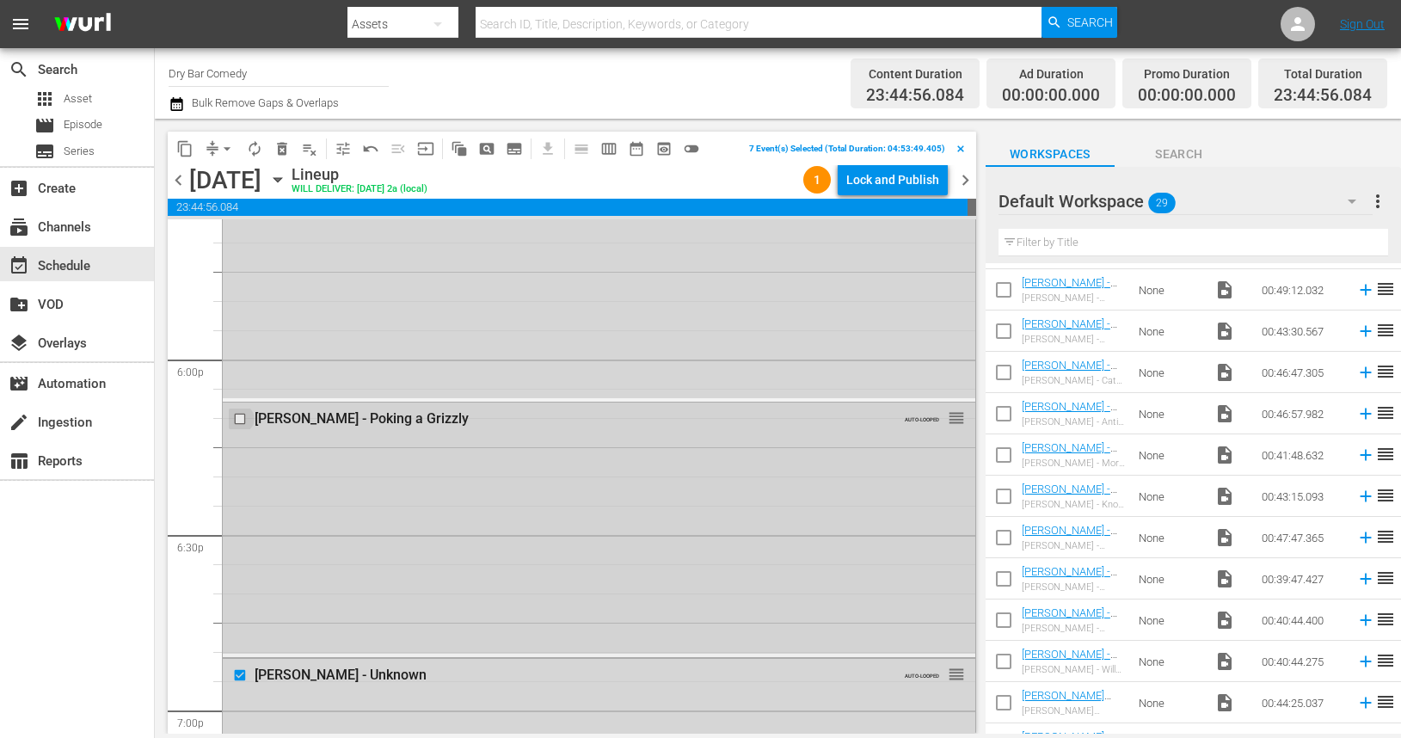
click at [234, 422] on input "checkbox" at bounding box center [242, 419] width 18 height 15
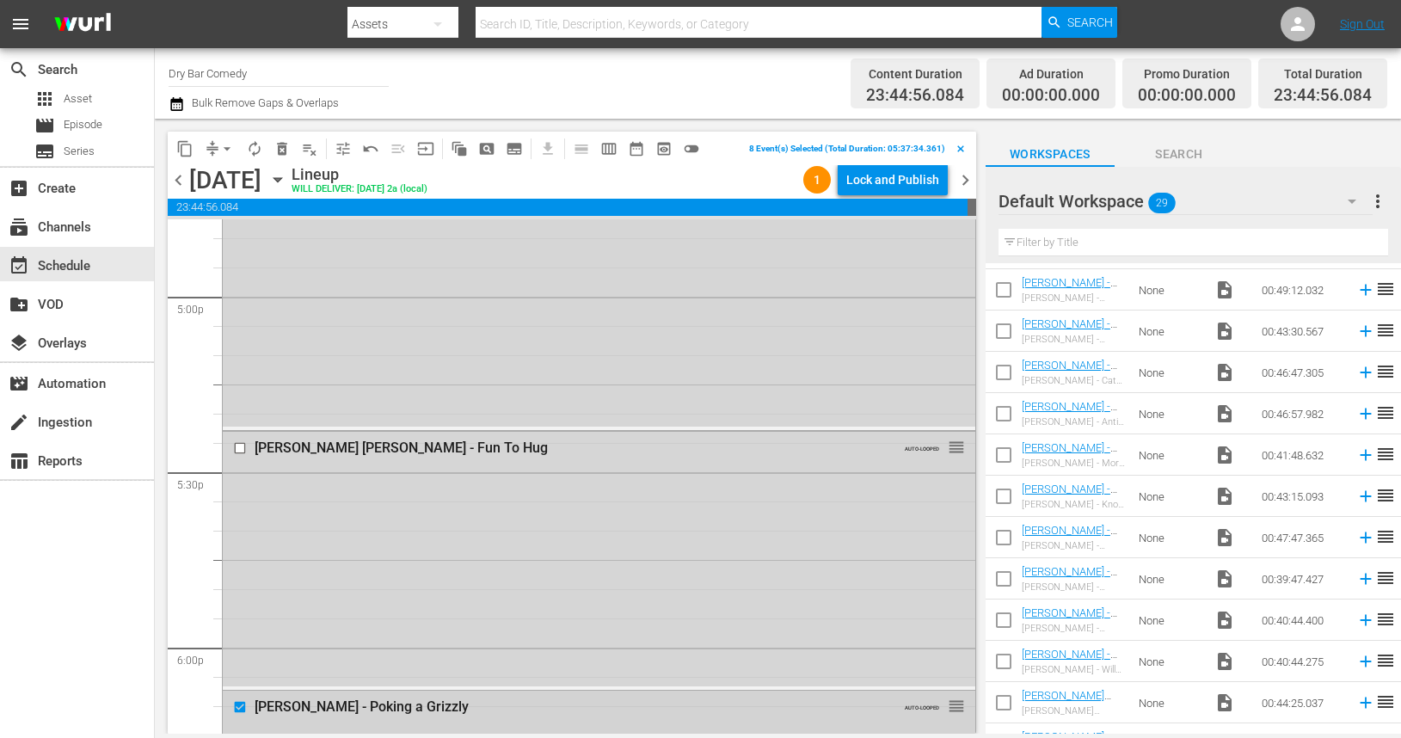
scroll to position [5859, 0]
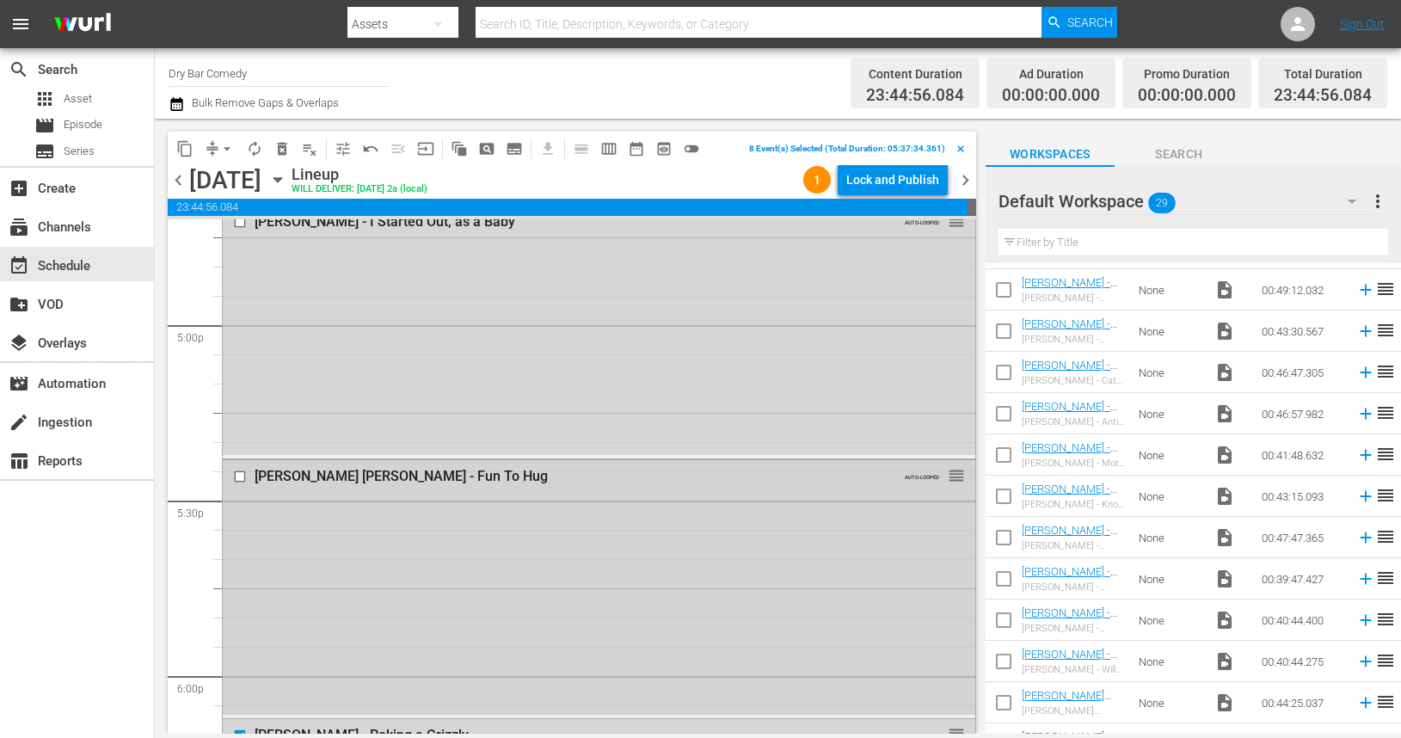
click at [241, 477] on input "checkbox" at bounding box center [242, 476] width 18 height 15
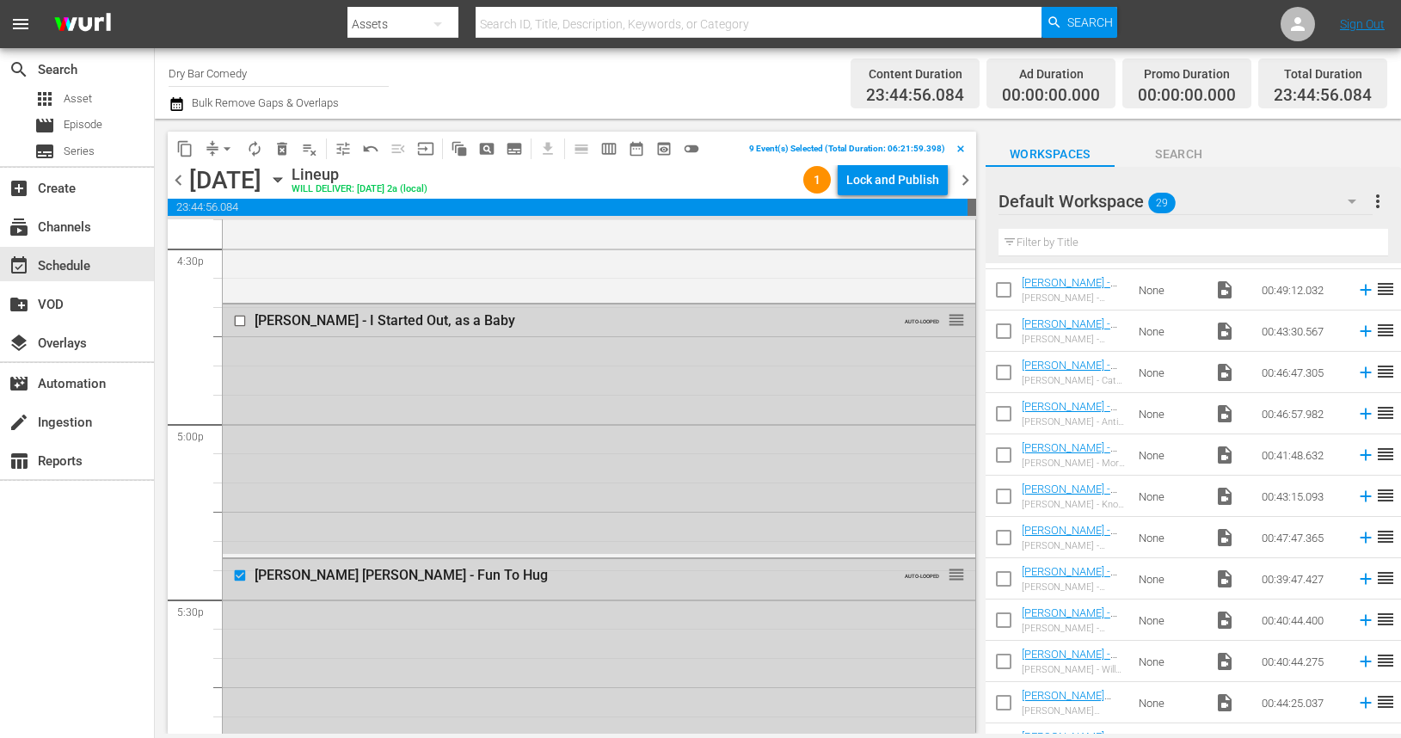
scroll to position [5689, 0]
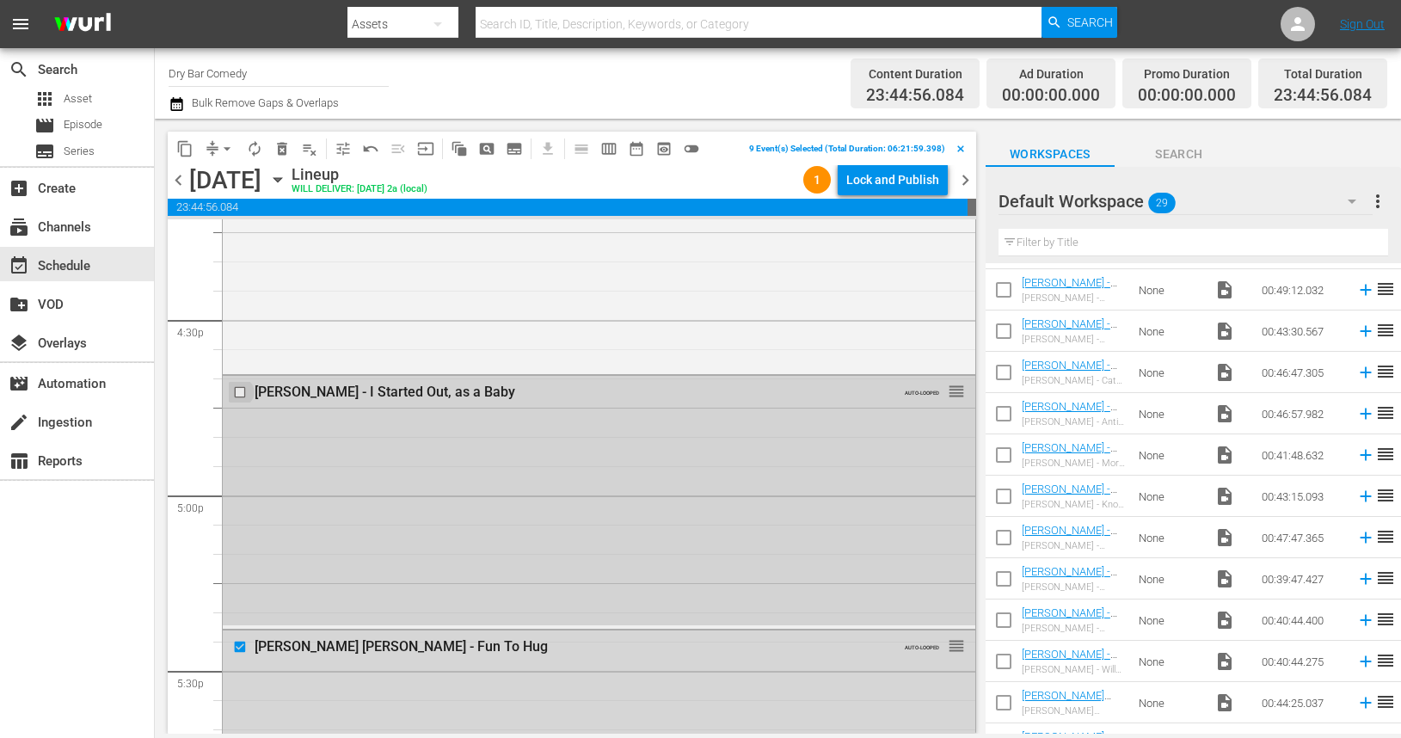
click at [243, 396] on input "checkbox" at bounding box center [242, 392] width 18 height 15
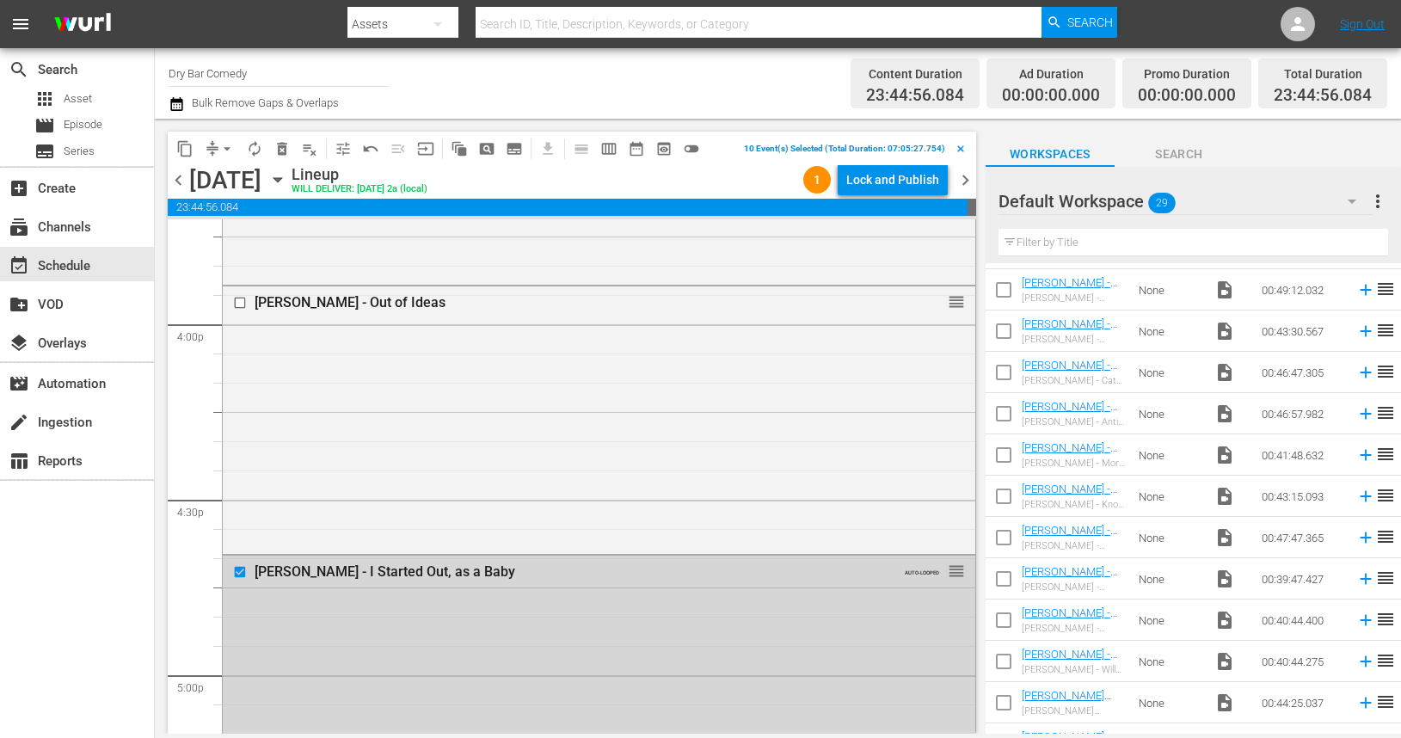
scroll to position [5477, 0]
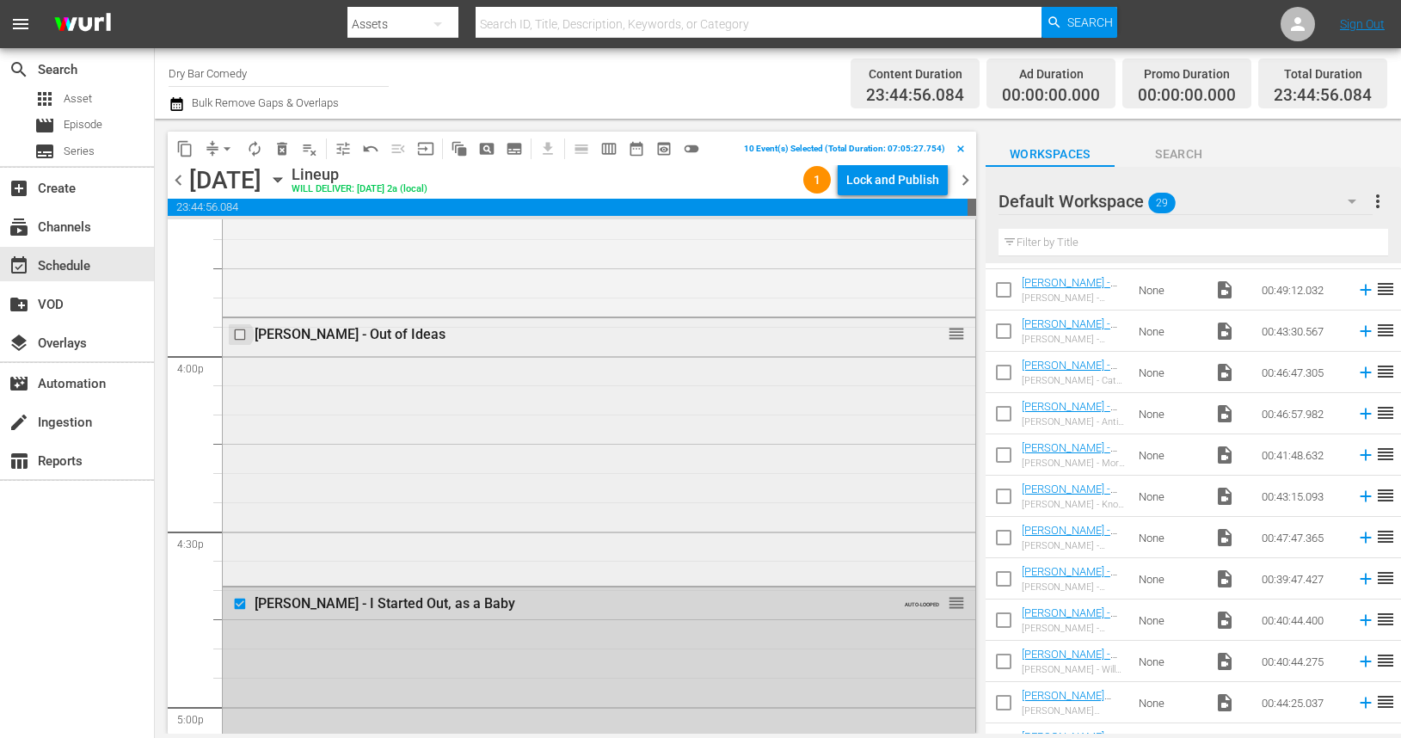
click at [240, 333] on input "checkbox" at bounding box center [242, 334] width 18 height 15
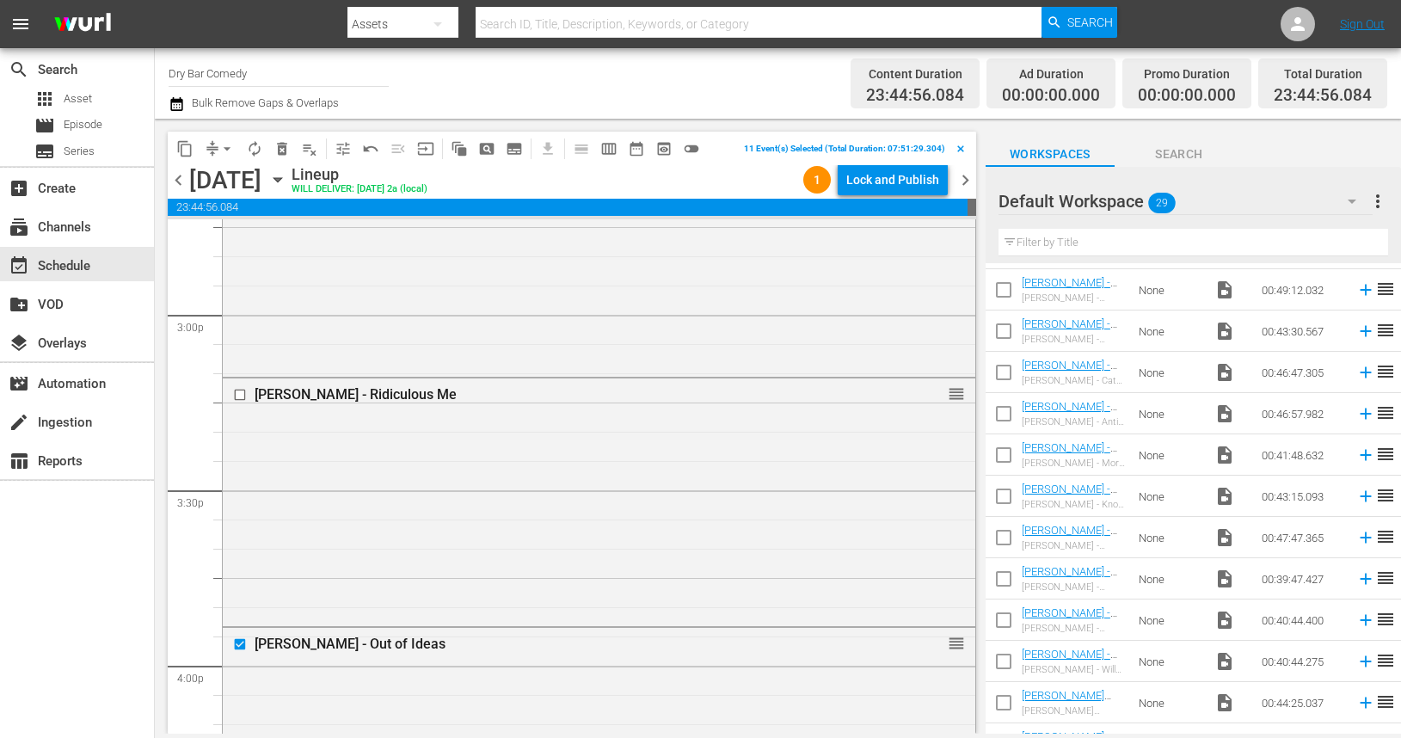
scroll to position [5122, 0]
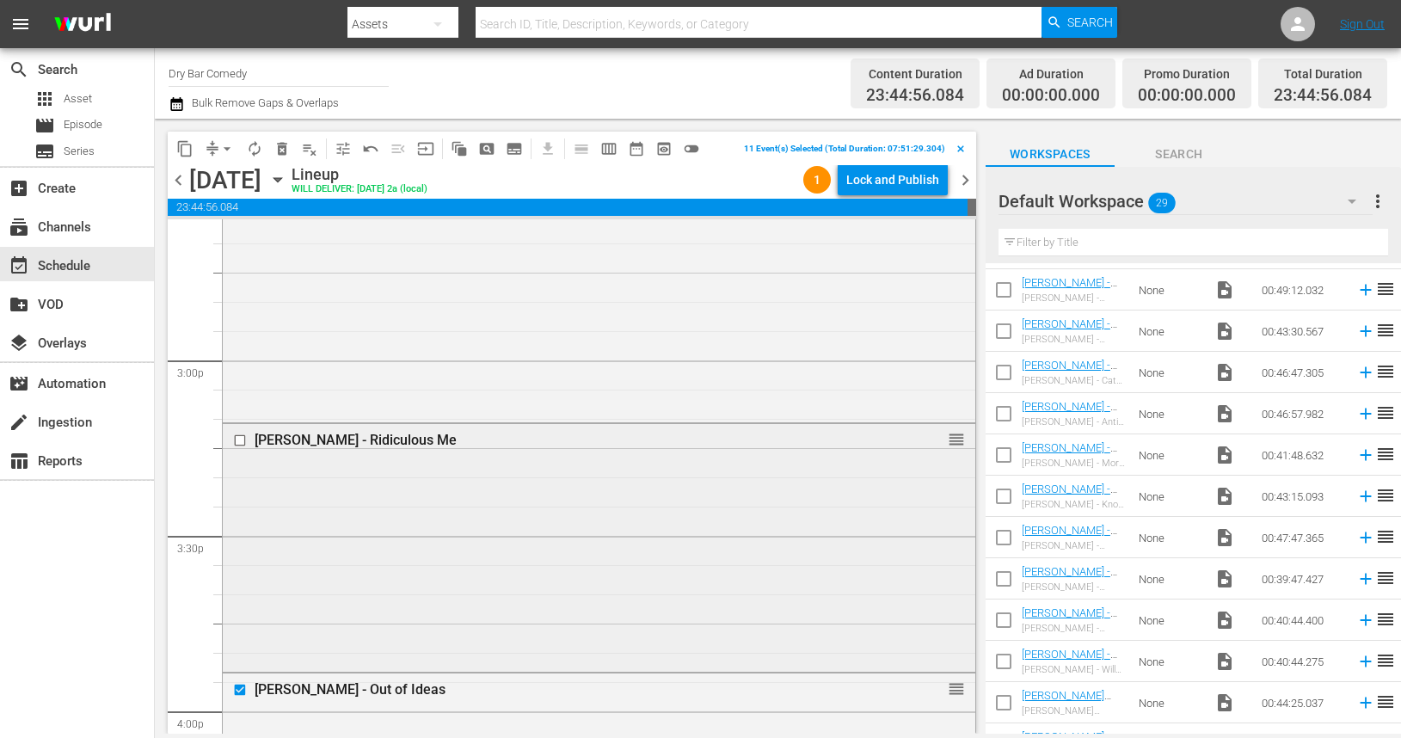
click at [241, 439] on input "checkbox" at bounding box center [242, 440] width 18 height 15
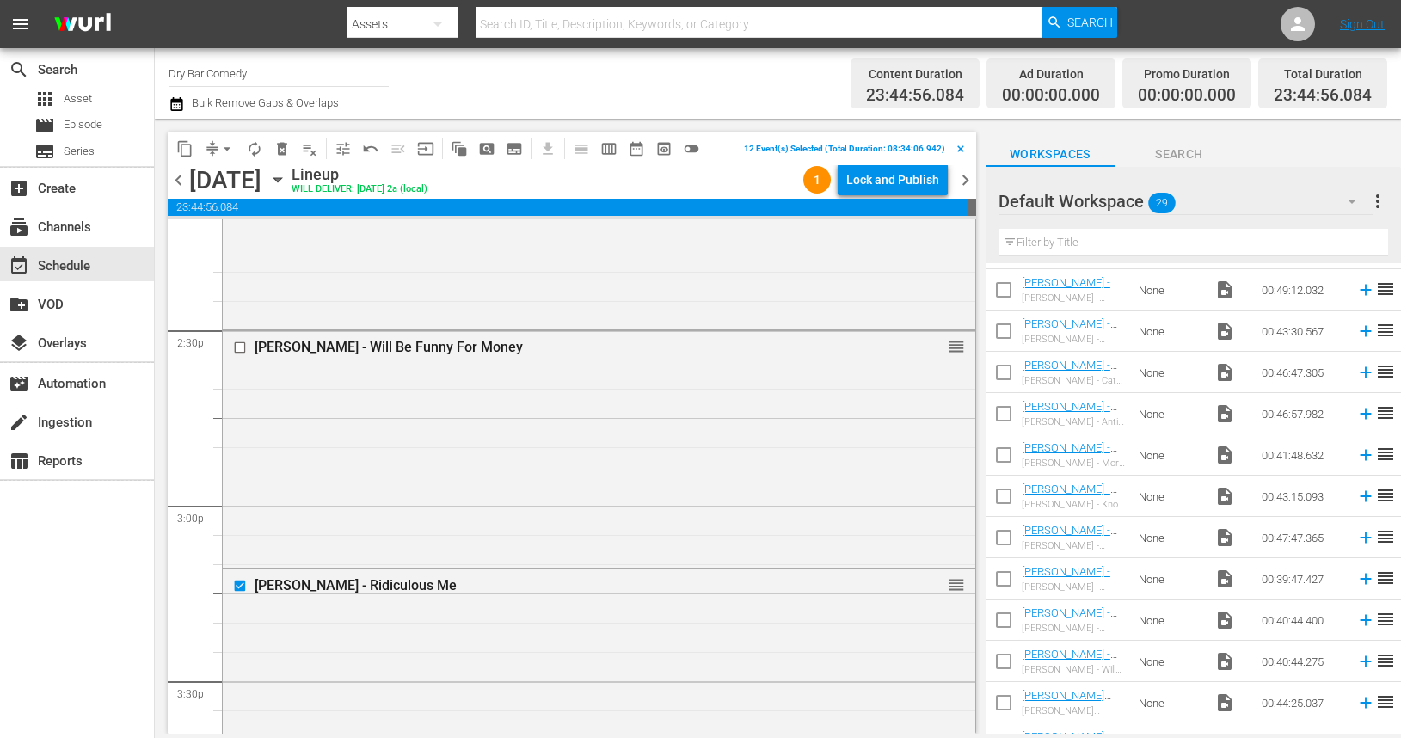
scroll to position [4860, 0]
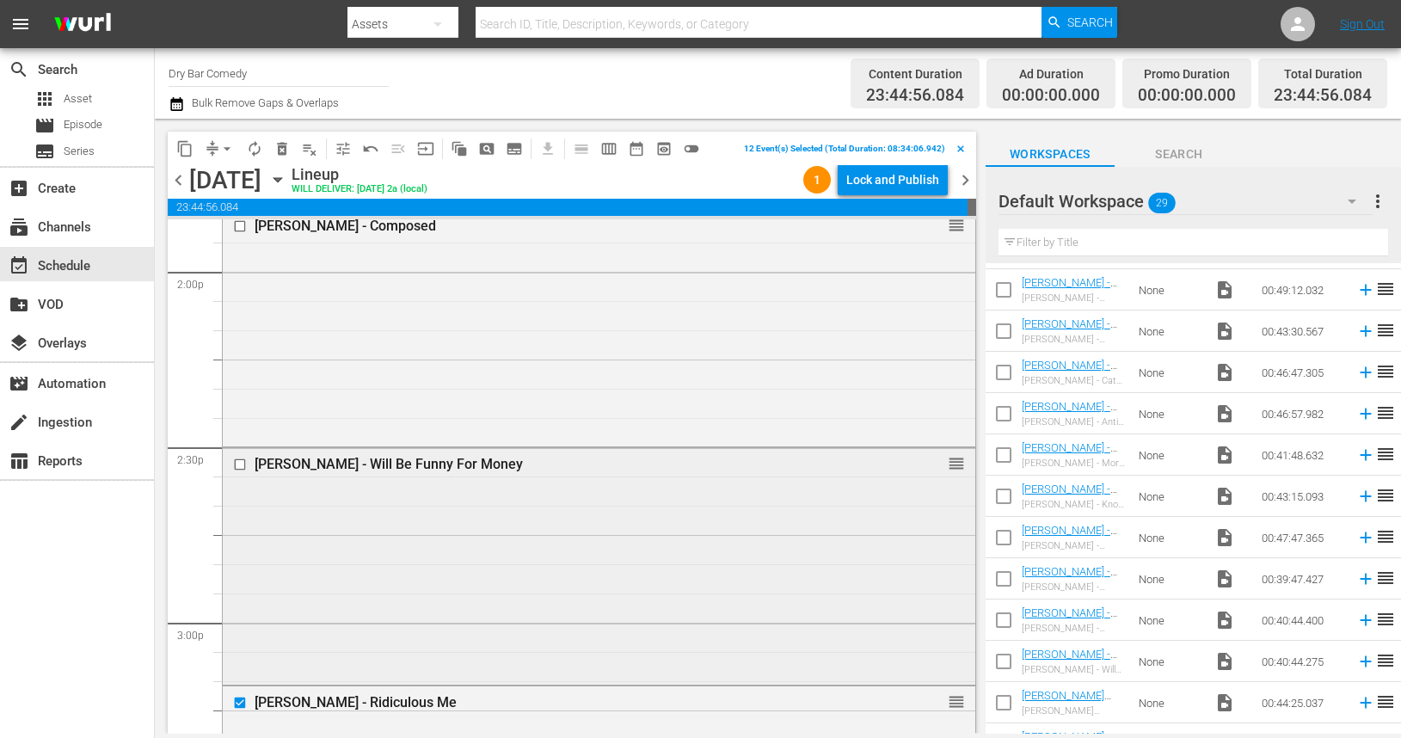
click at [243, 463] on input "checkbox" at bounding box center [242, 464] width 18 height 15
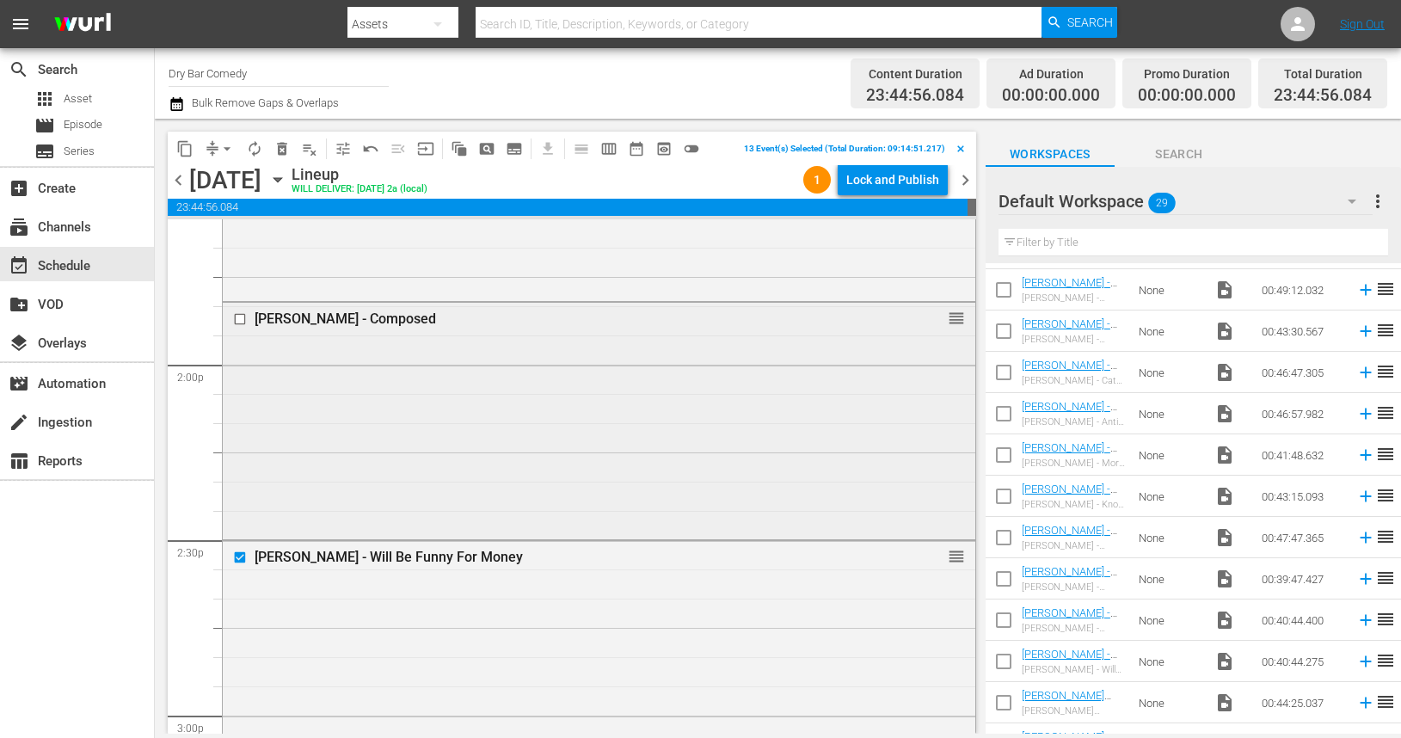
scroll to position [4726, 0]
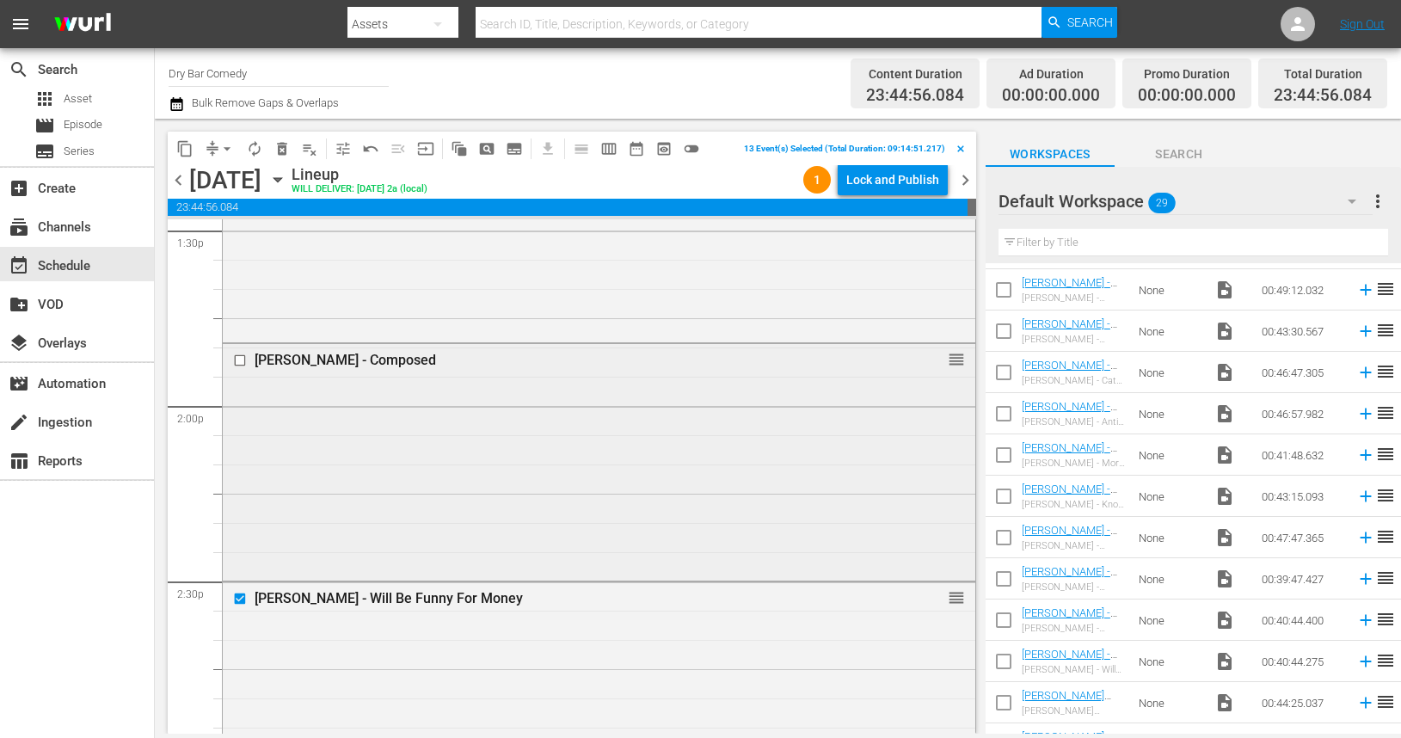
click at [243, 363] on input "checkbox" at bounding box center [242, 360] width 18 height 15
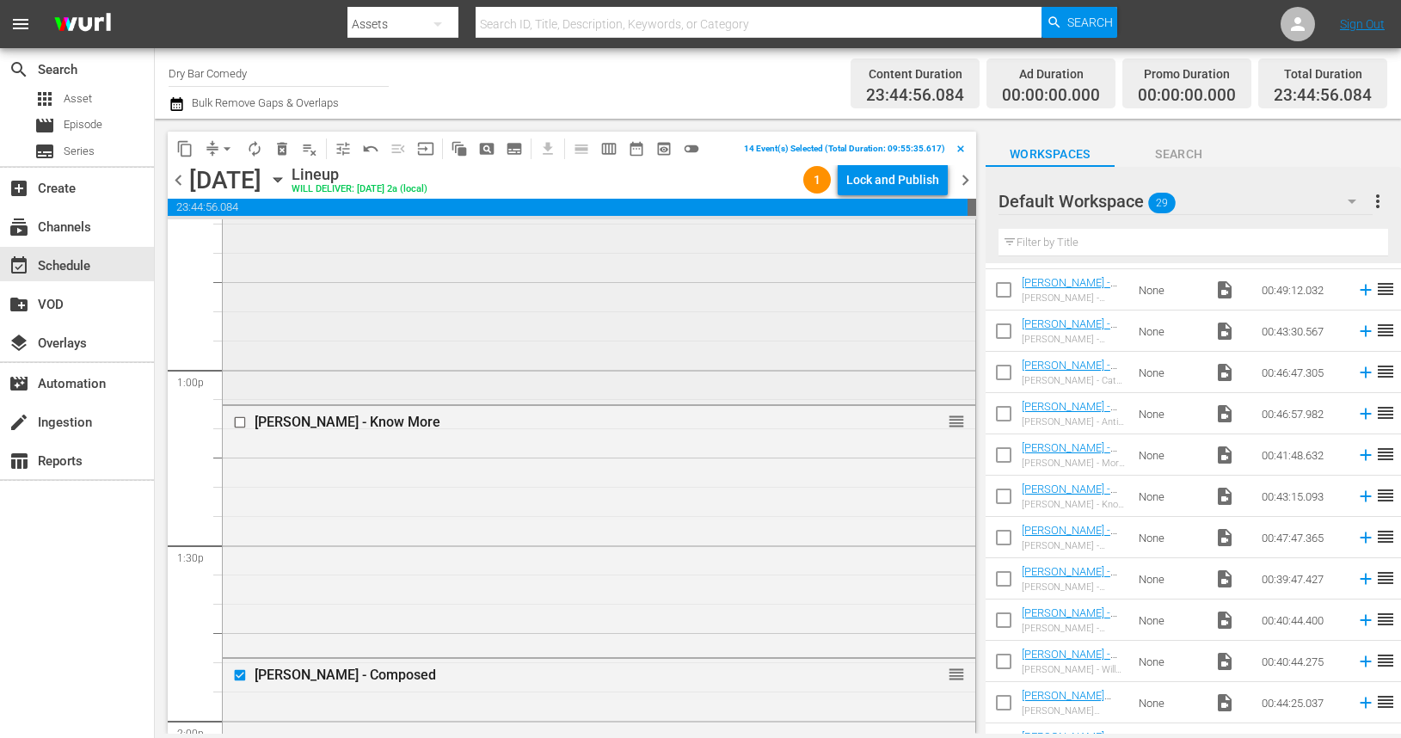
scroll to position [4398, 0]
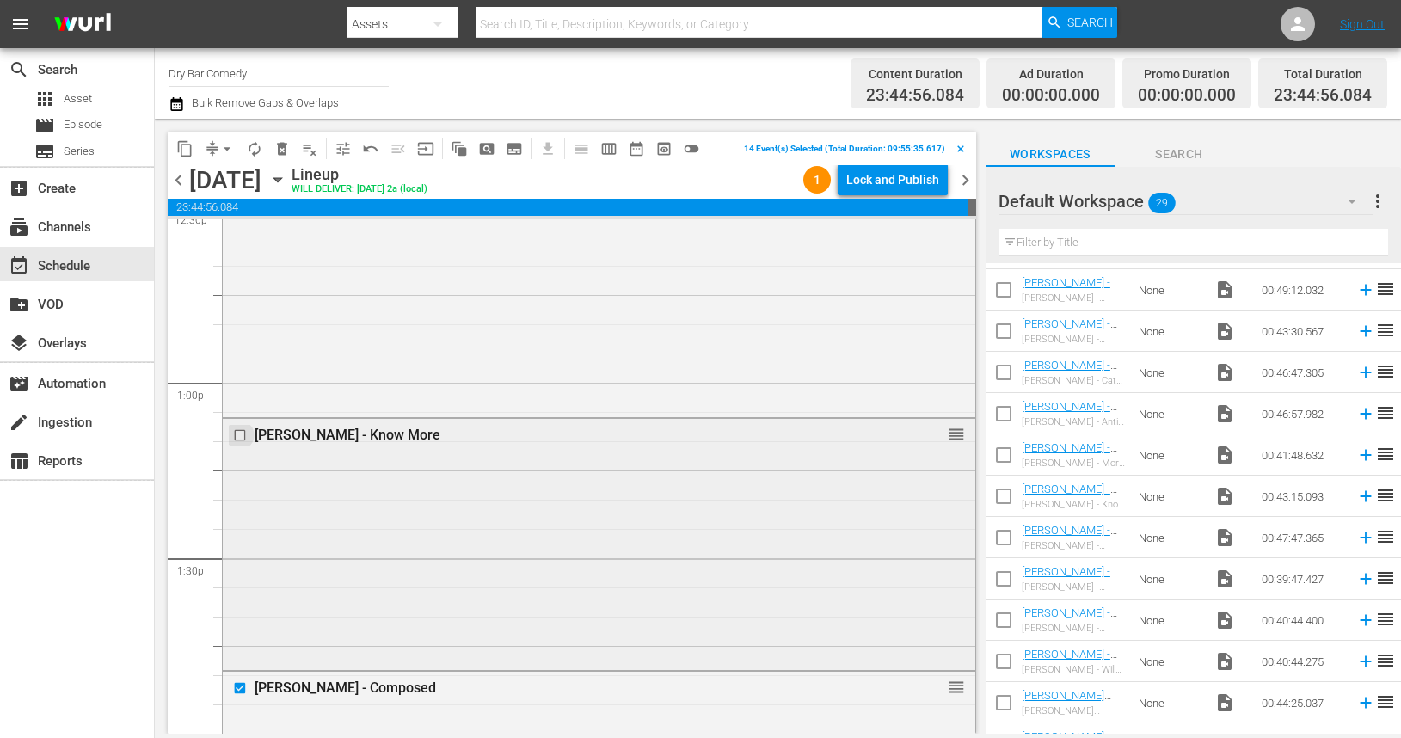
click at [240, 437] on input "checkbox" at bounding box center [242, 435] width 18 height 15
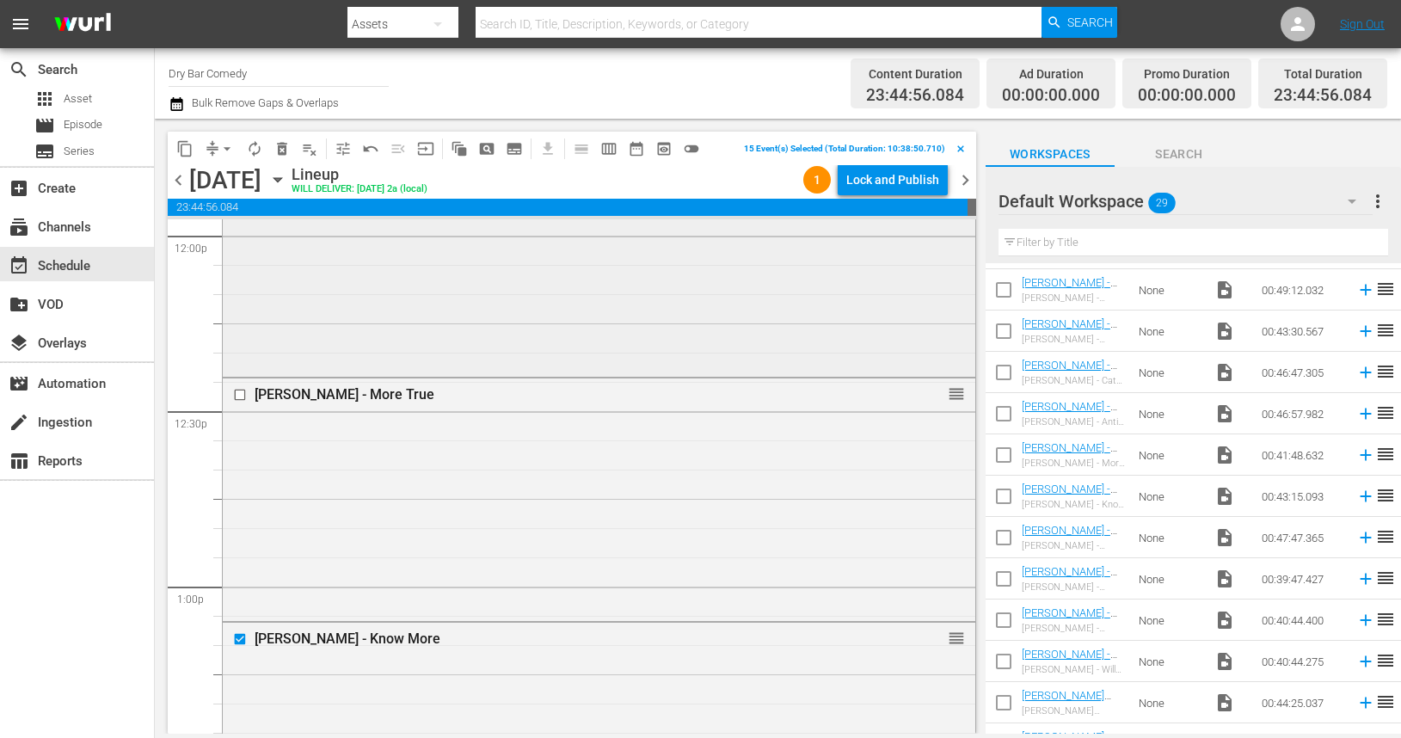
scroll to position [4187, 0]
click at [241, 404] on input "checkbox" at bounding box center [242, 403] width 18 height 15
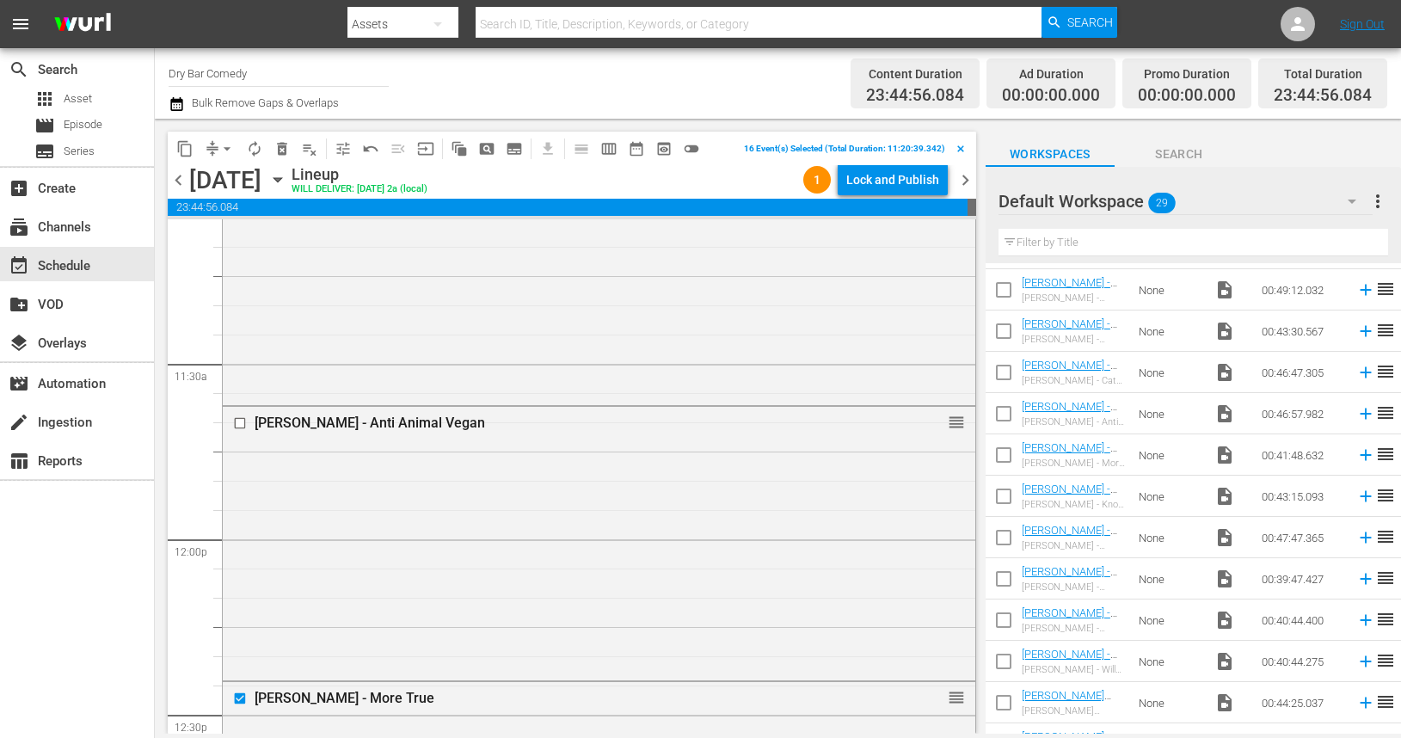
scroll to position [3867, 0]
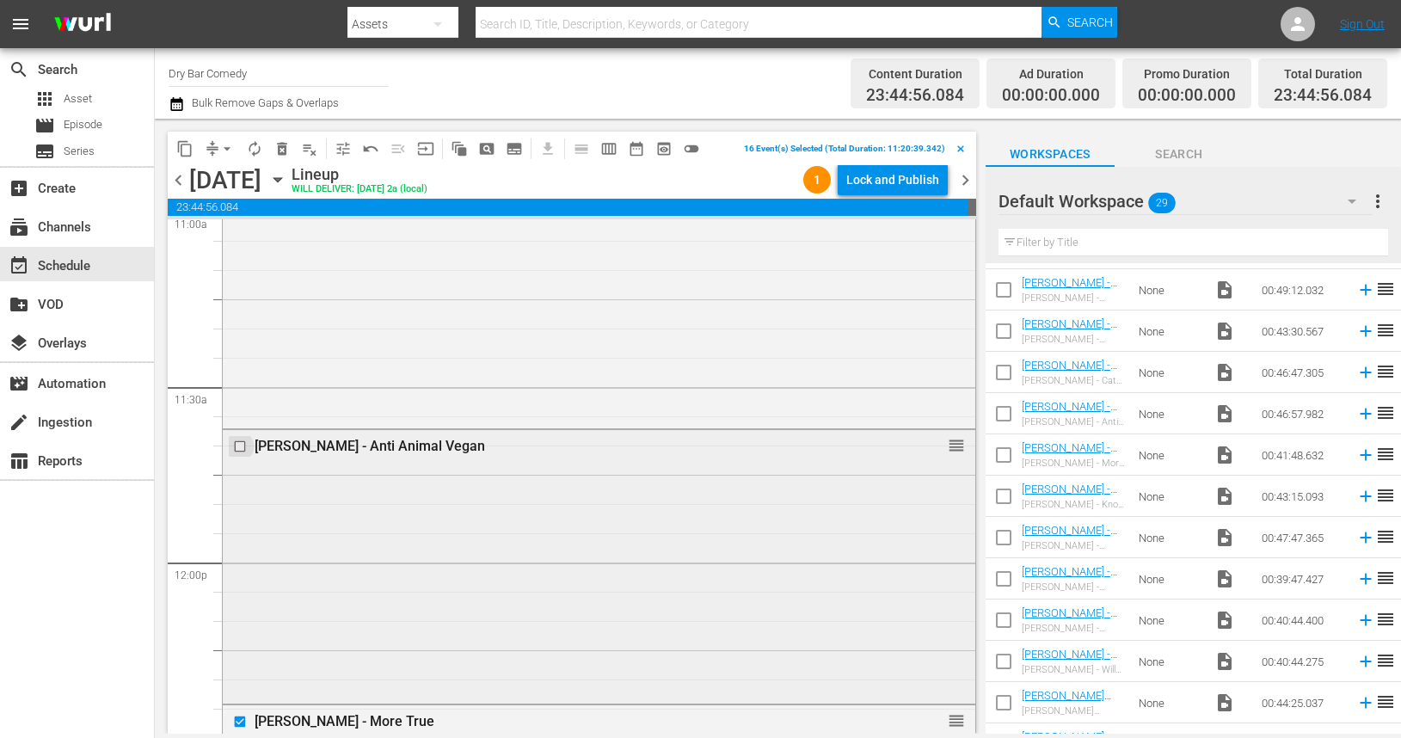
click at [238, 446] on input "checkbox" at bounding box center [242, 446] width 18 height 15
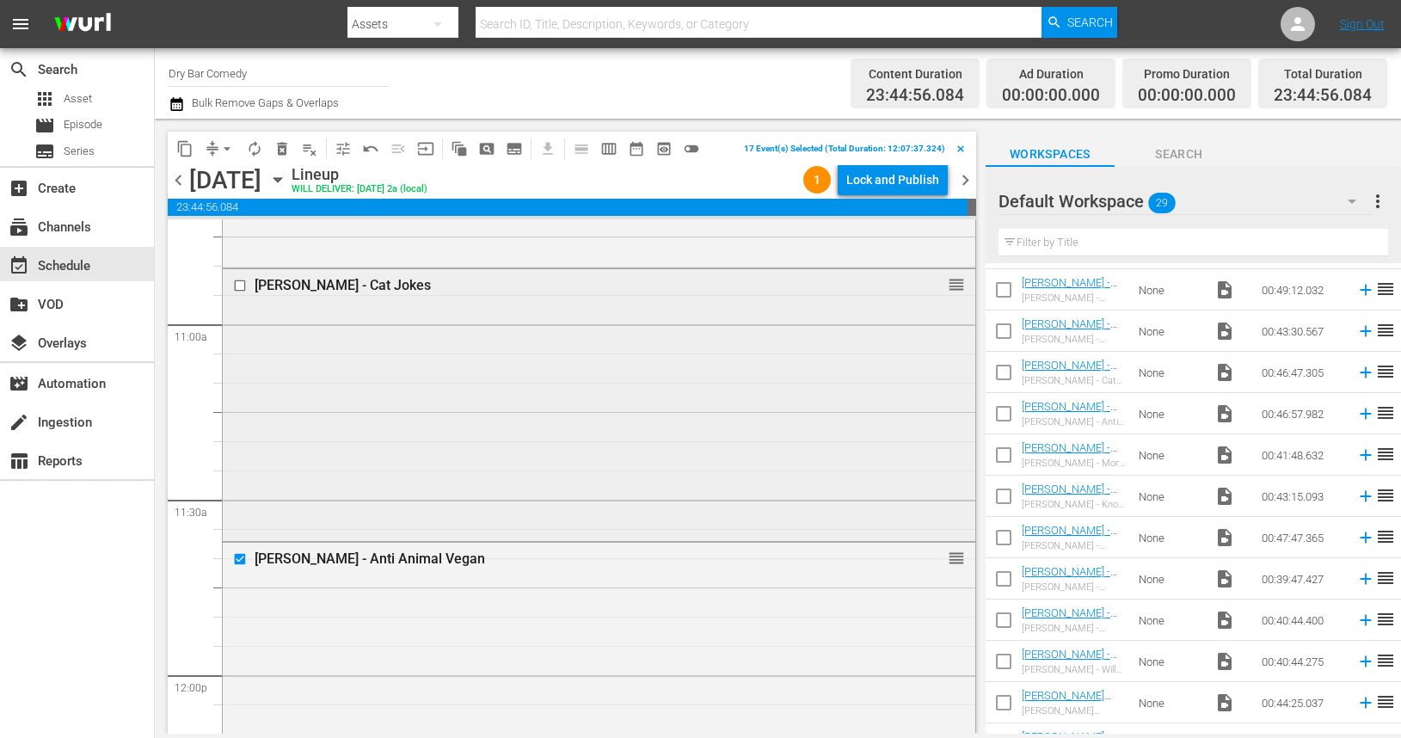
scroll to position [3695, 0]
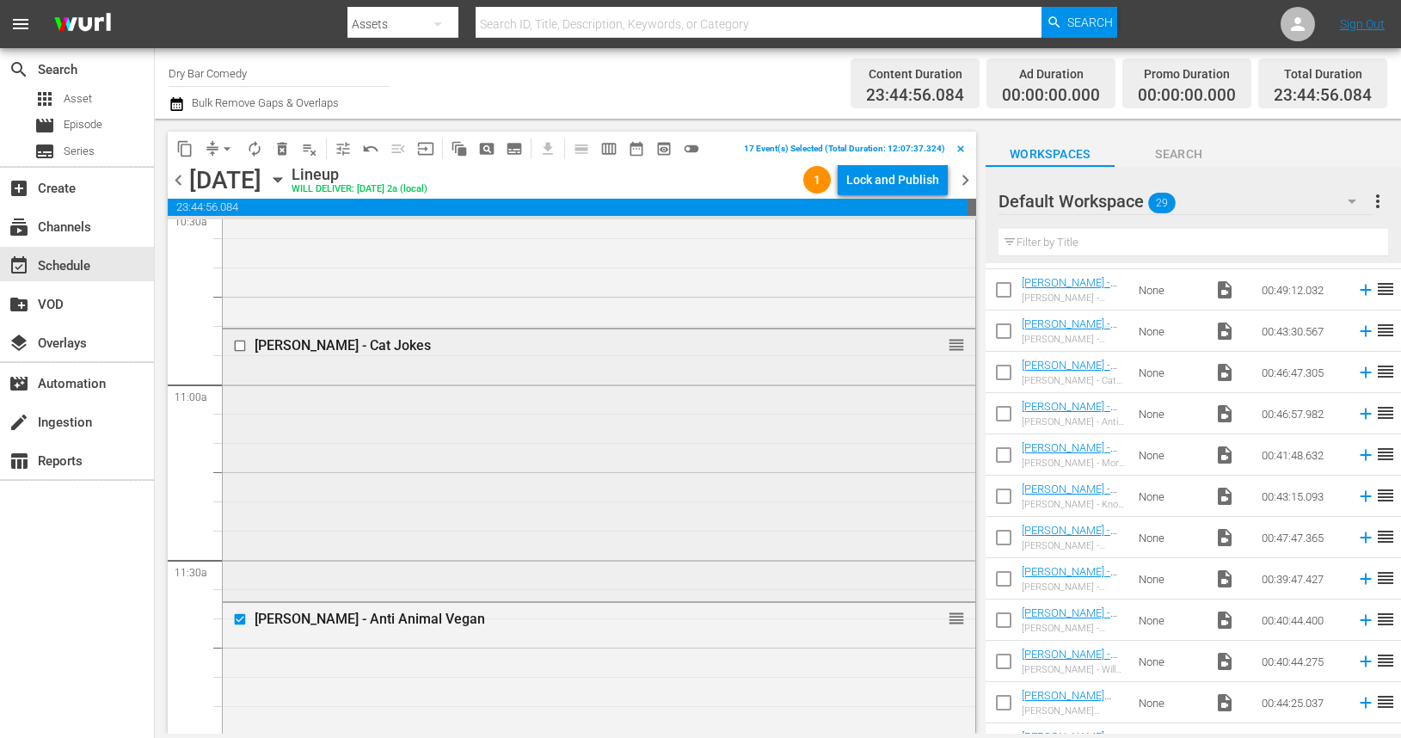
click at [237, 338] on input "checkbox" at bounding box center [242, 345] width 18 height 15
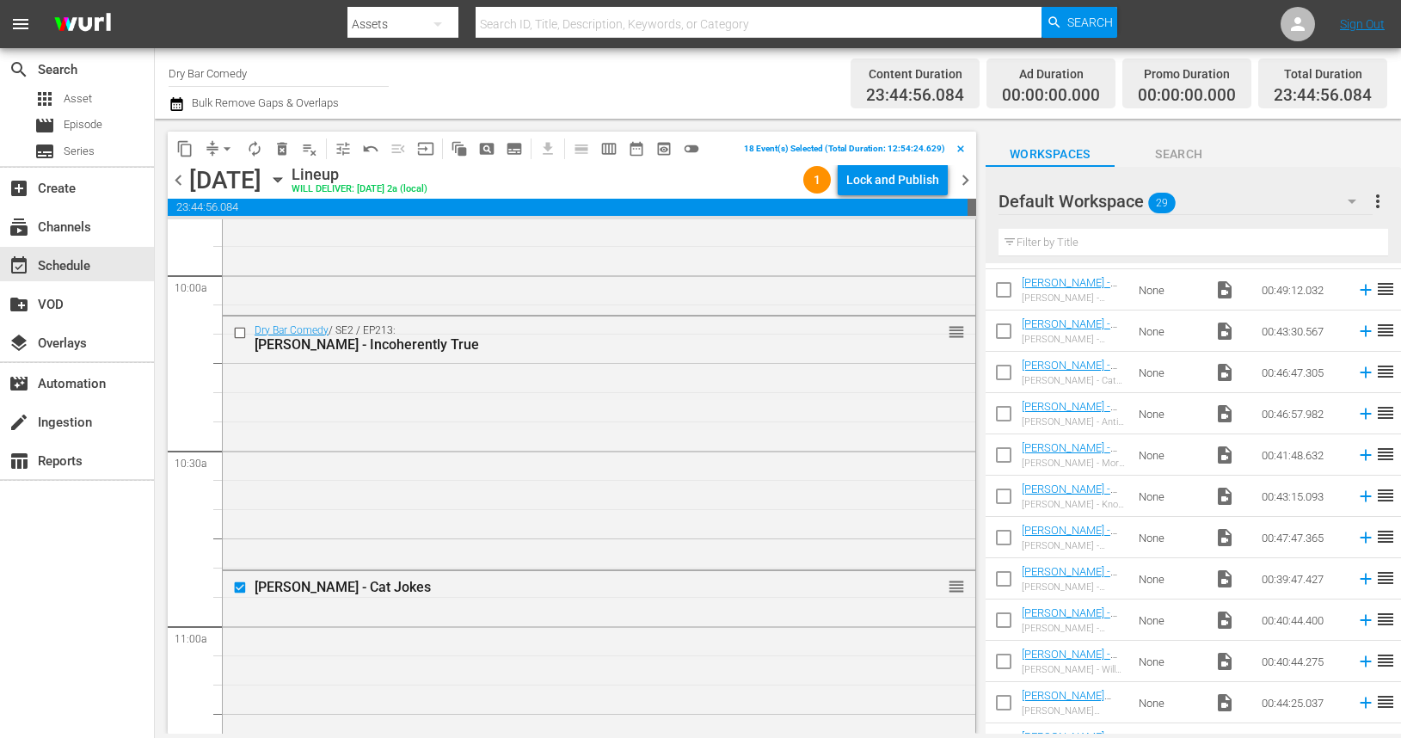
scroll to position [3432, 0]
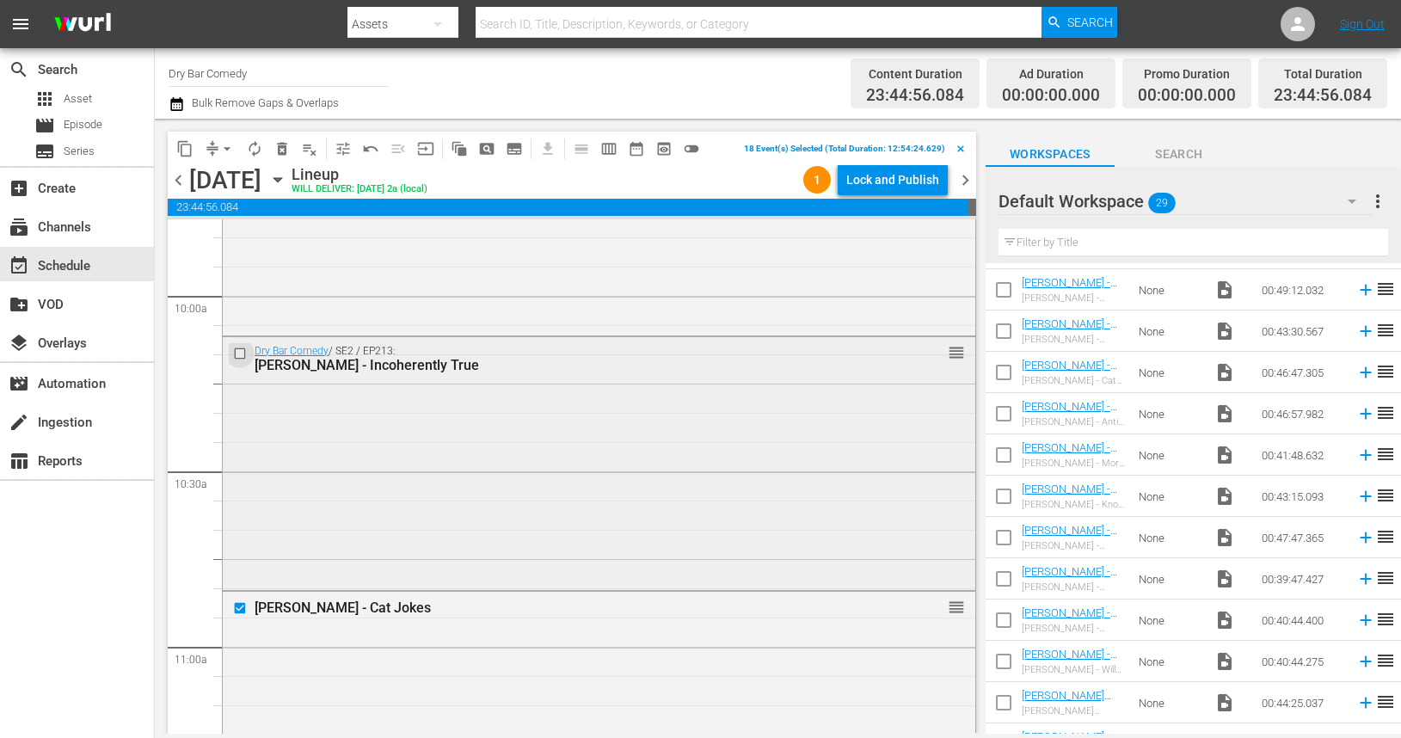
click at [239, 353] on input "checkbox" at bounding box center [242, 353] width 18 height 15
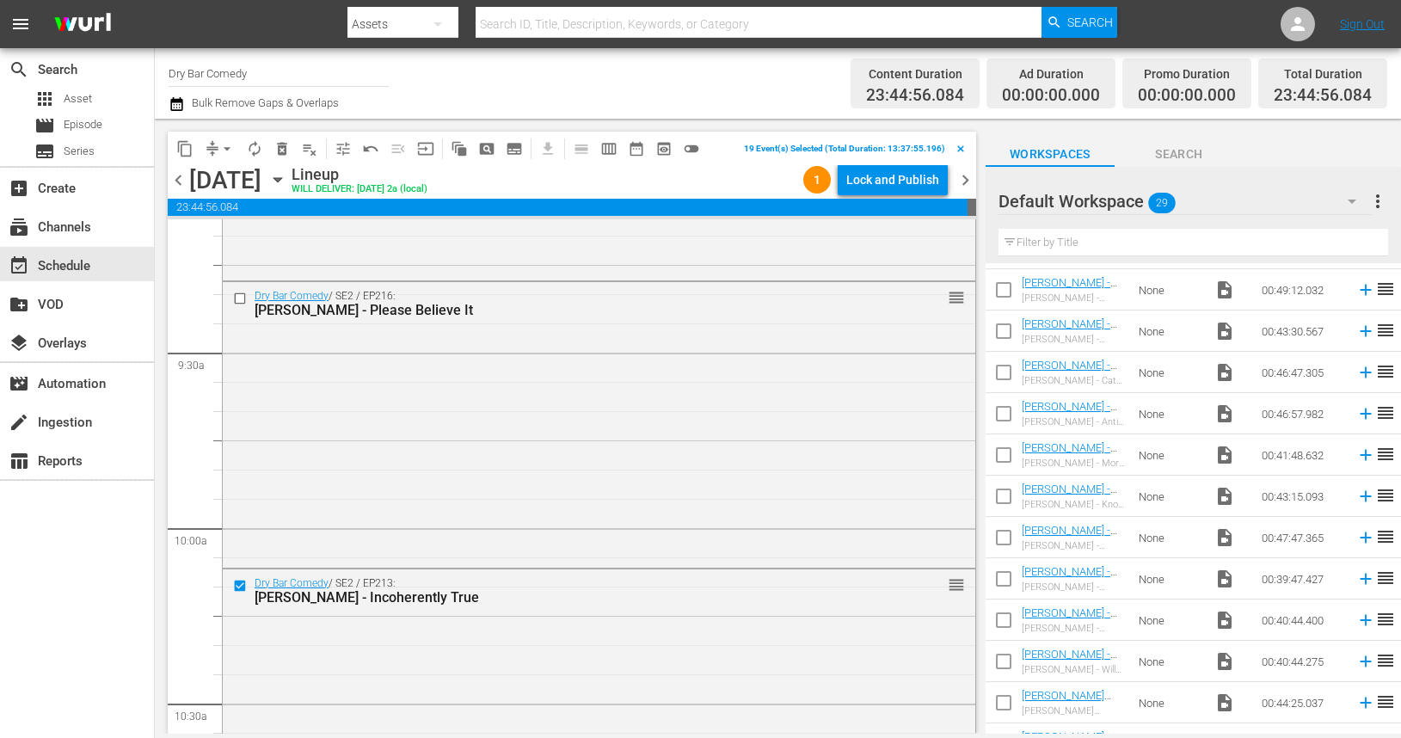
scroll to position [3179, 0]
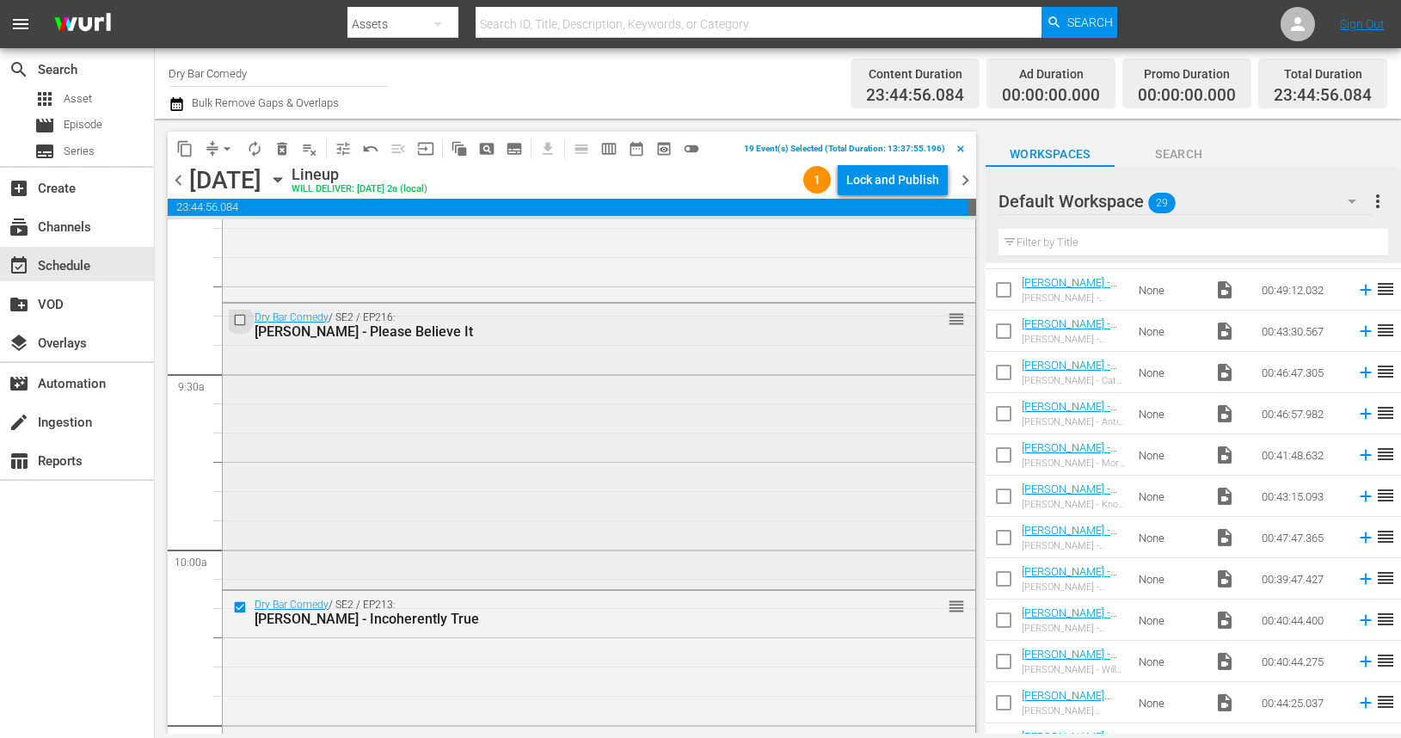
click at [241, 321] on input "checkbox" at bounding box center [242, 320] width 18 height 15
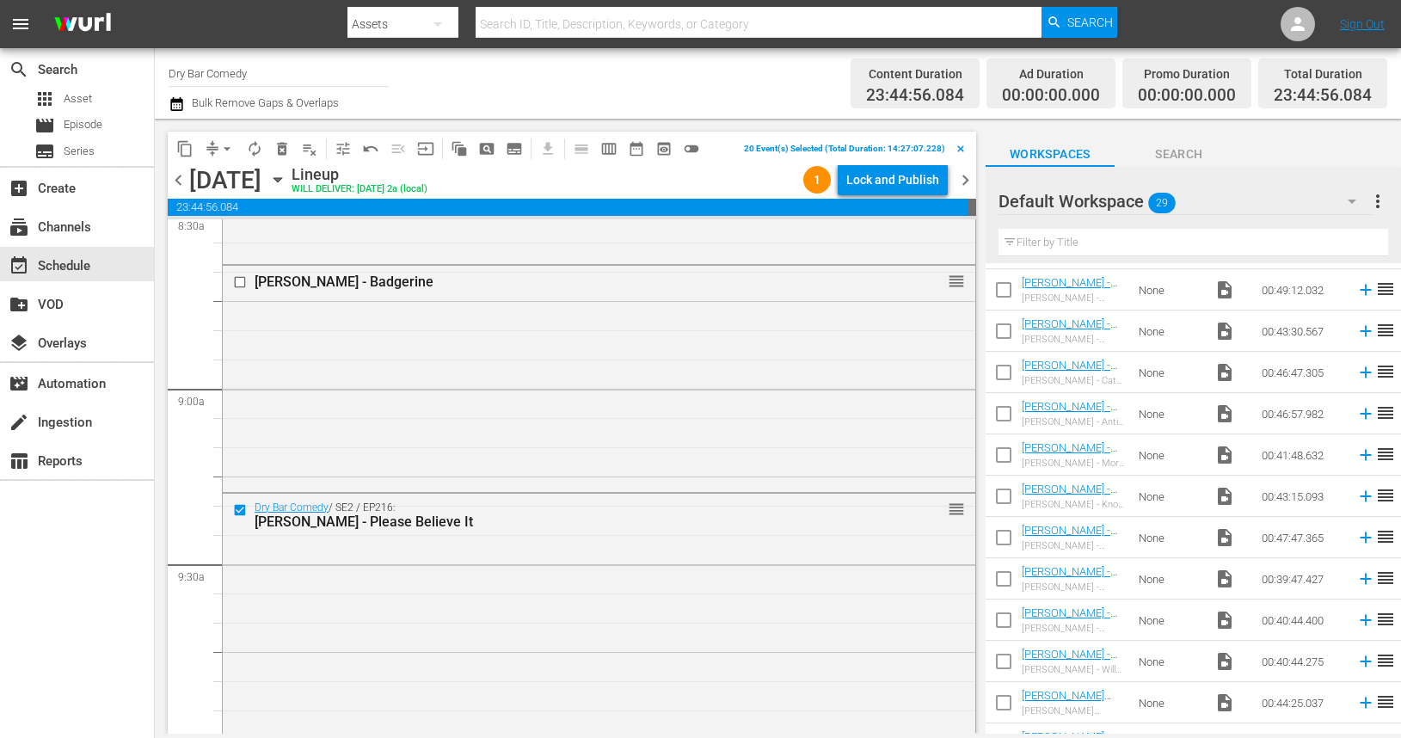
scroll to position [2965, 0]
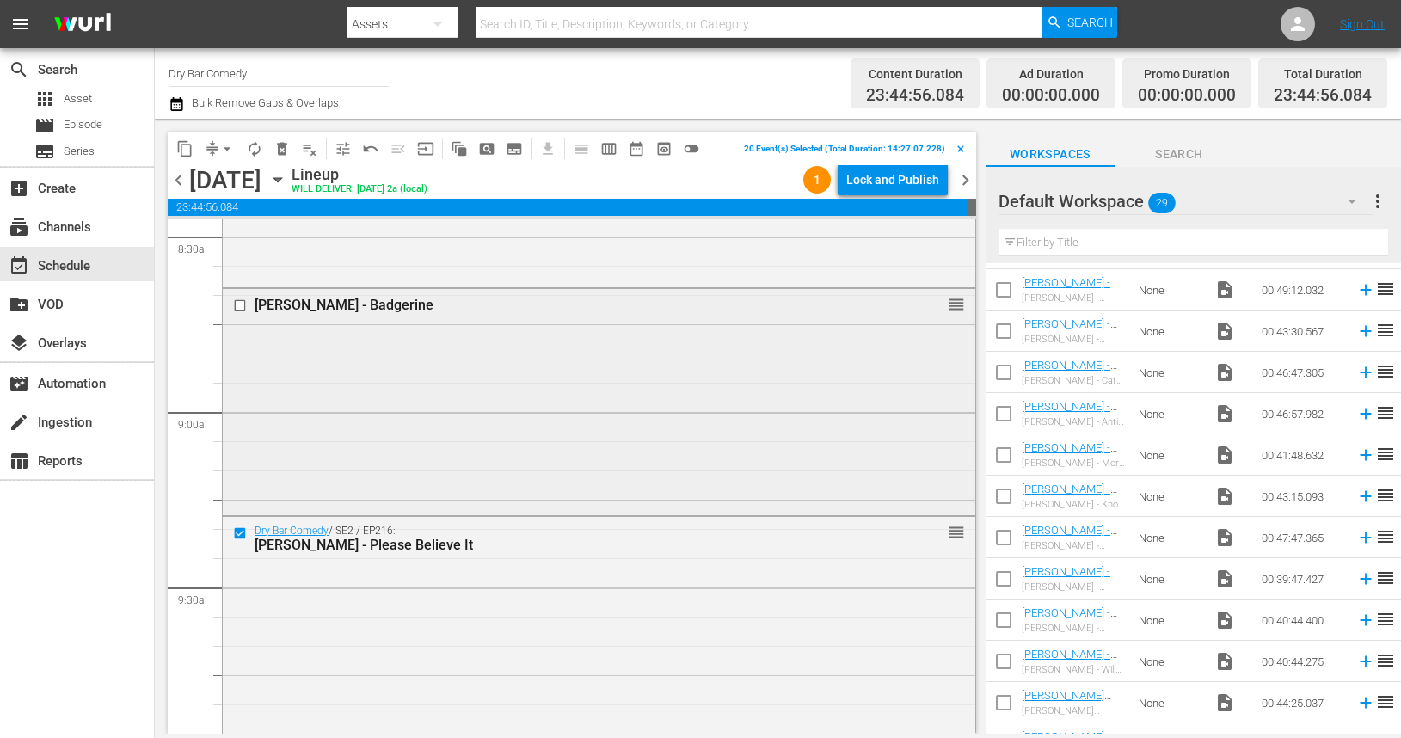
click at [239, 304] on input "checkbox" at bounding box center [242, 305] width 18 height 15
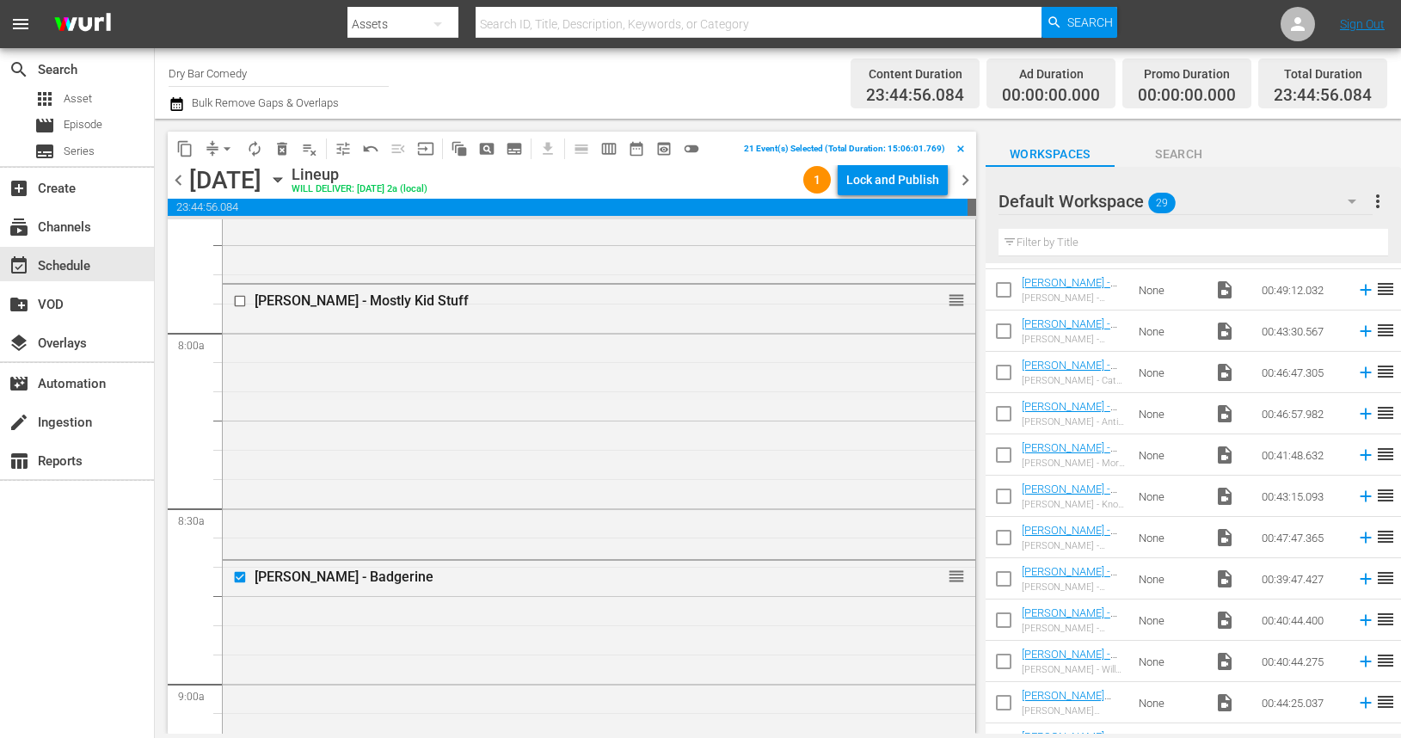
scroll to position [2669, 0]
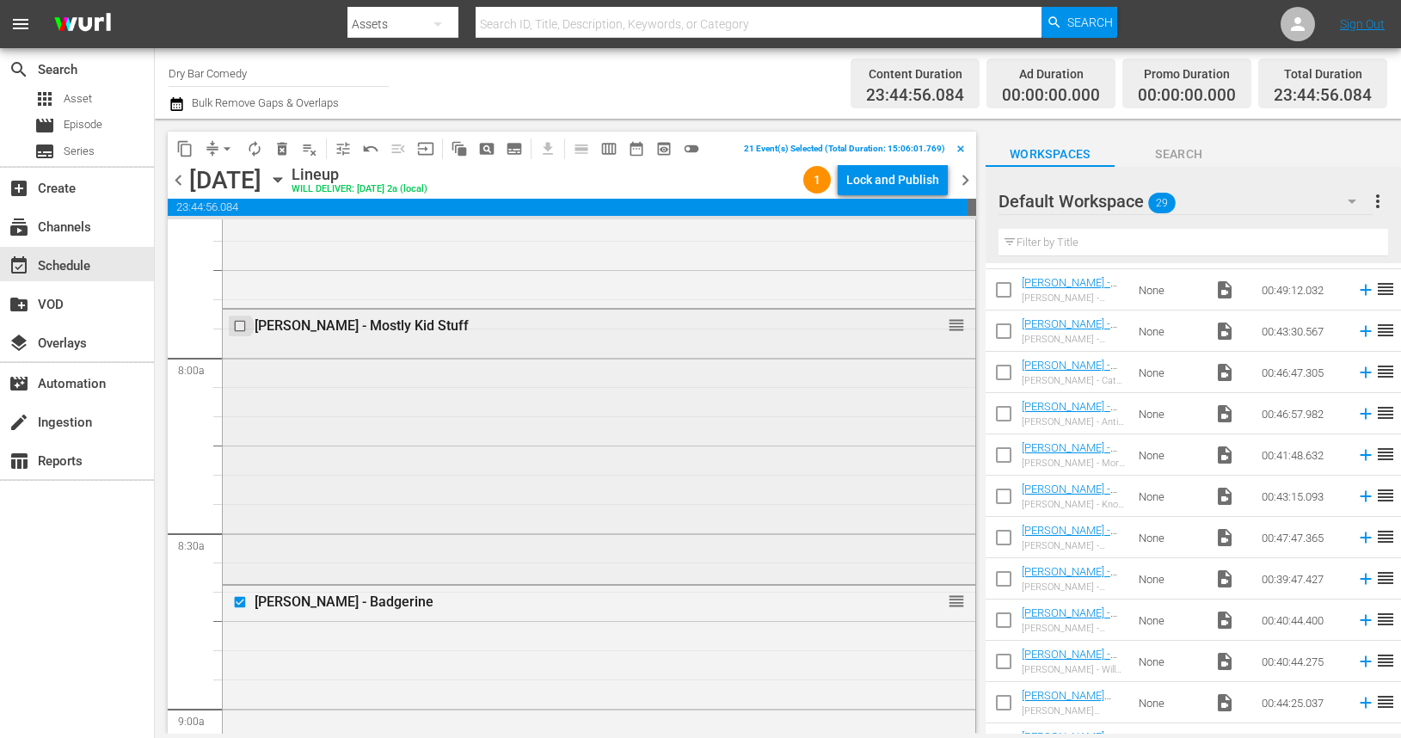
click at [240, 323] on input "checkbox" at bounding box center [242, 326] width 18 height 15
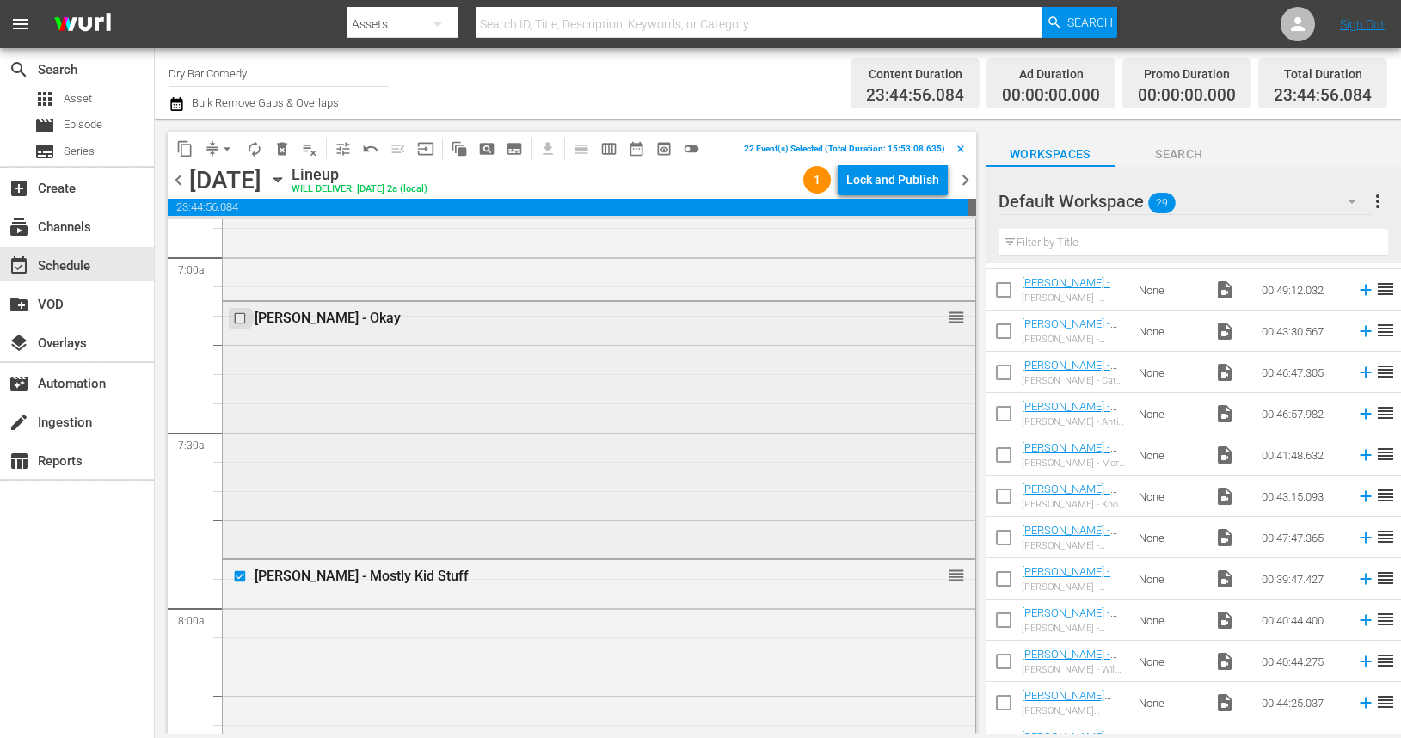
click at [241, 312] on input "checkbox" at bounding box center [242, 317] width 18 height 15
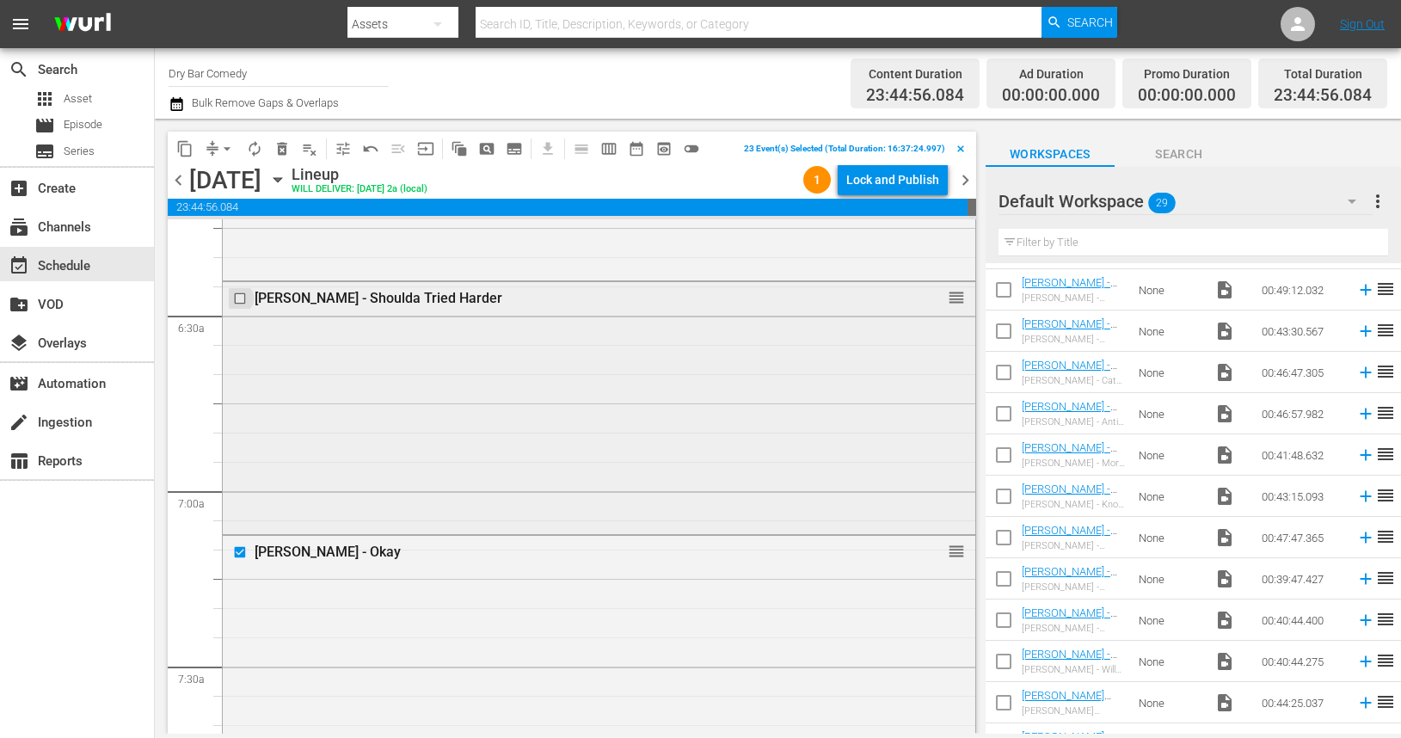
click at [240, 297] on input "checkbox" at bounding box center [242, 299] width 18 height 15
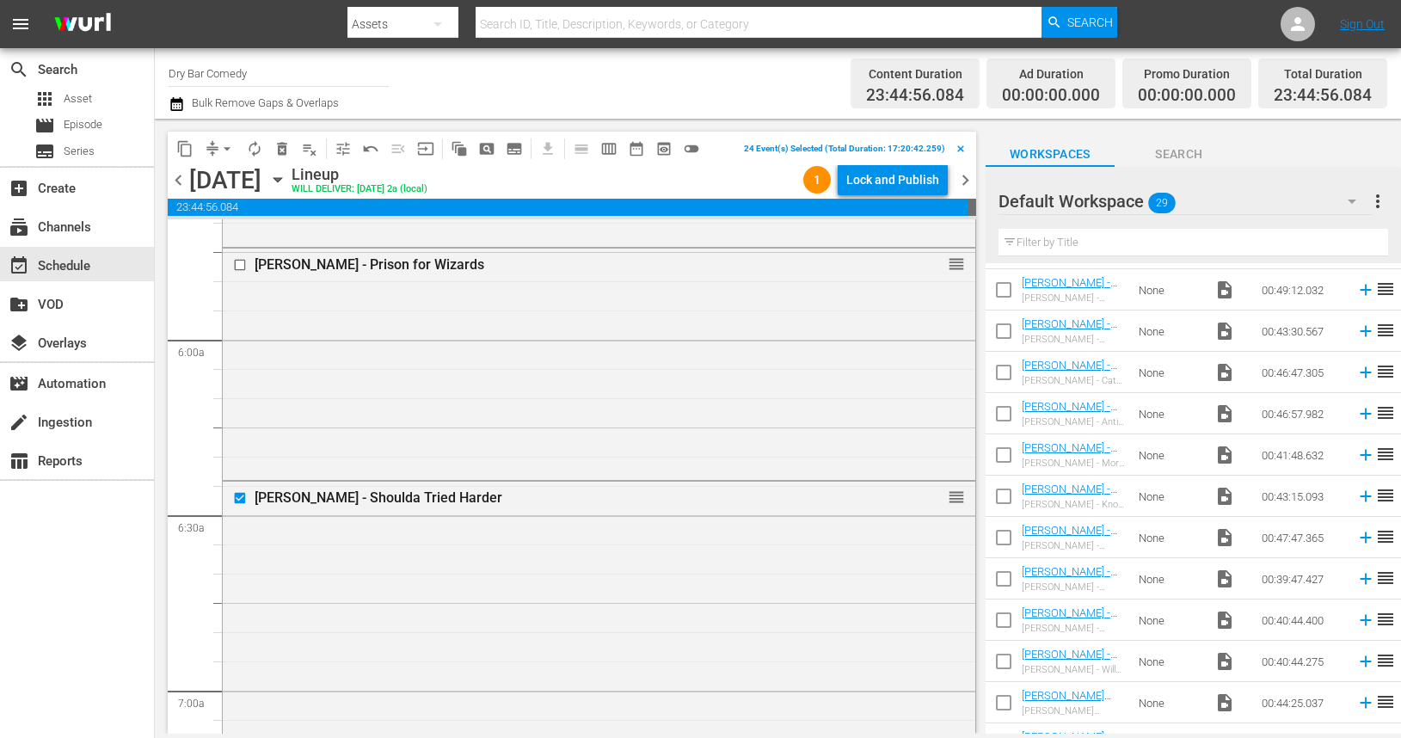
scroll to position [1969, 0]
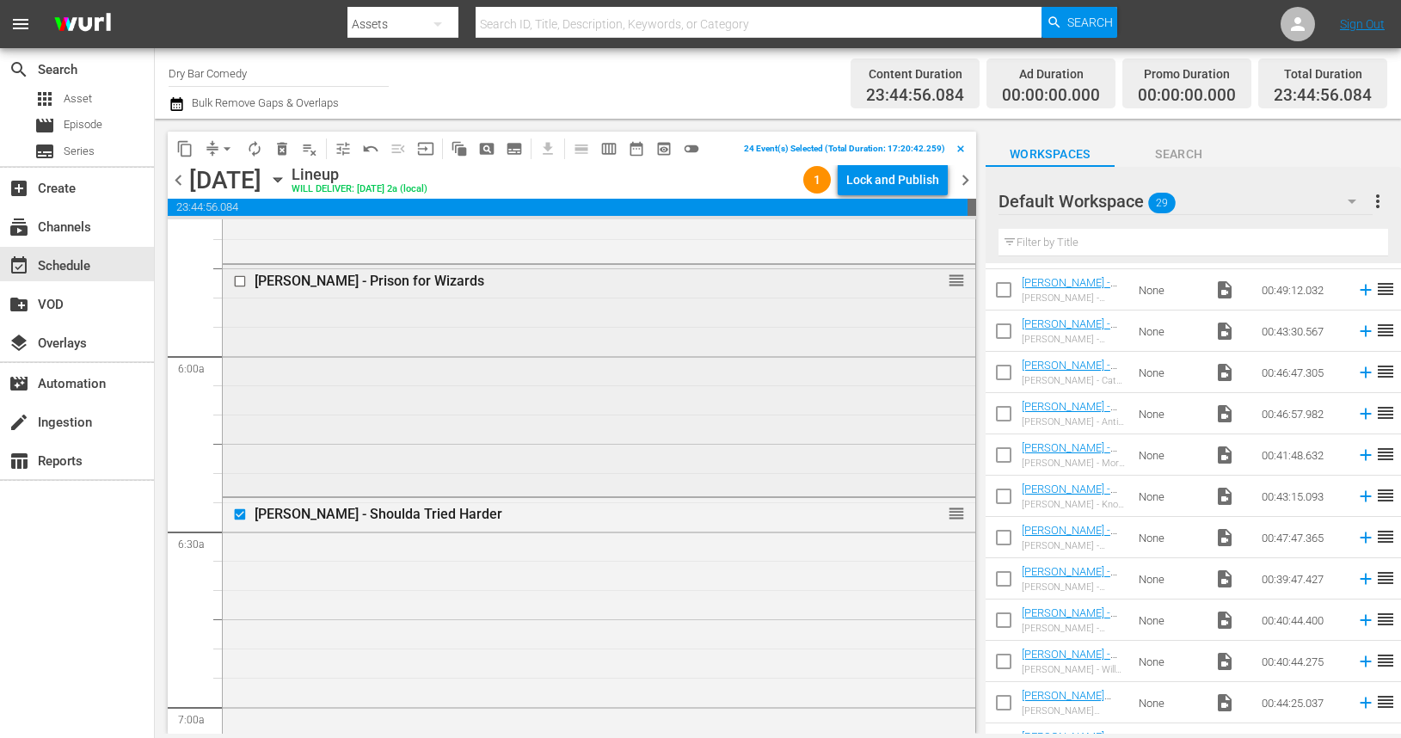
click at [241, 285] on input "checkbox" at bounding box center [242, 280] width 18 height 15
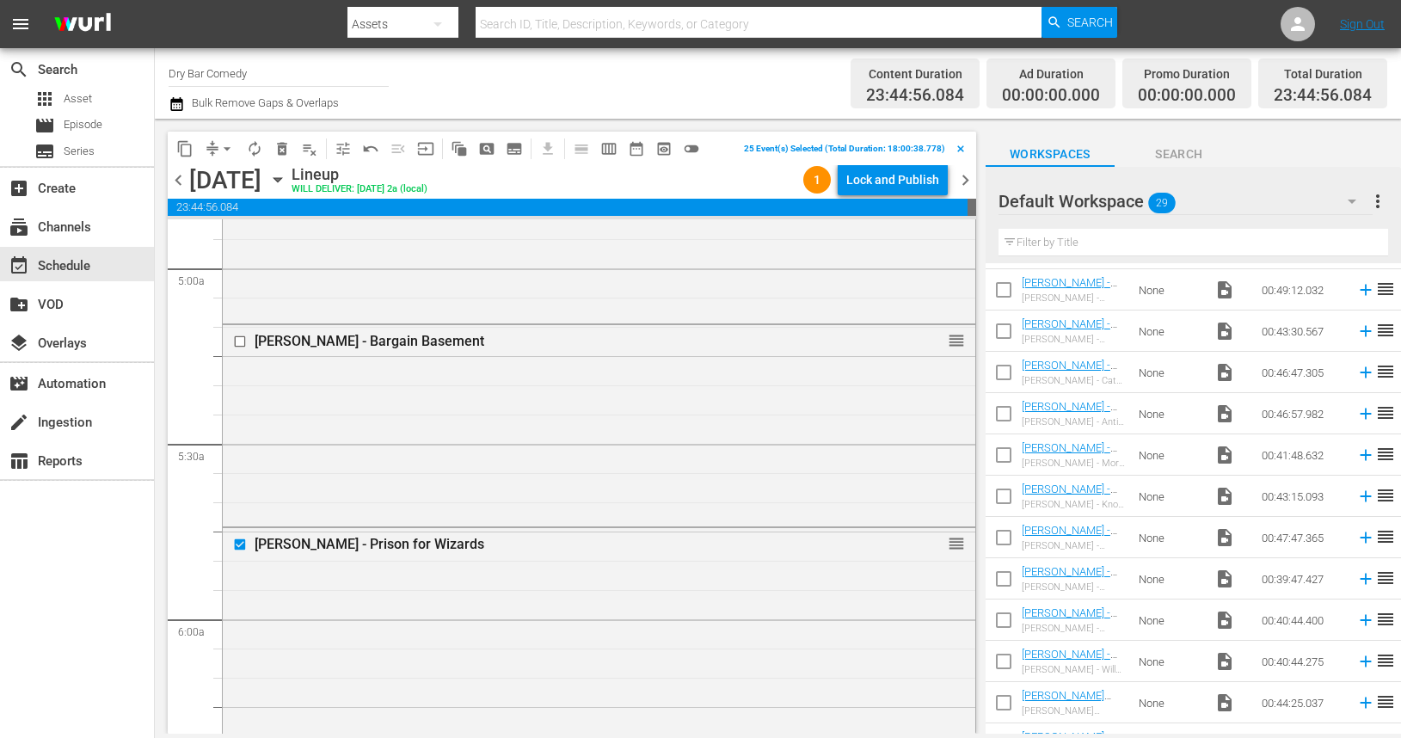
scroll to position [1672, 0]
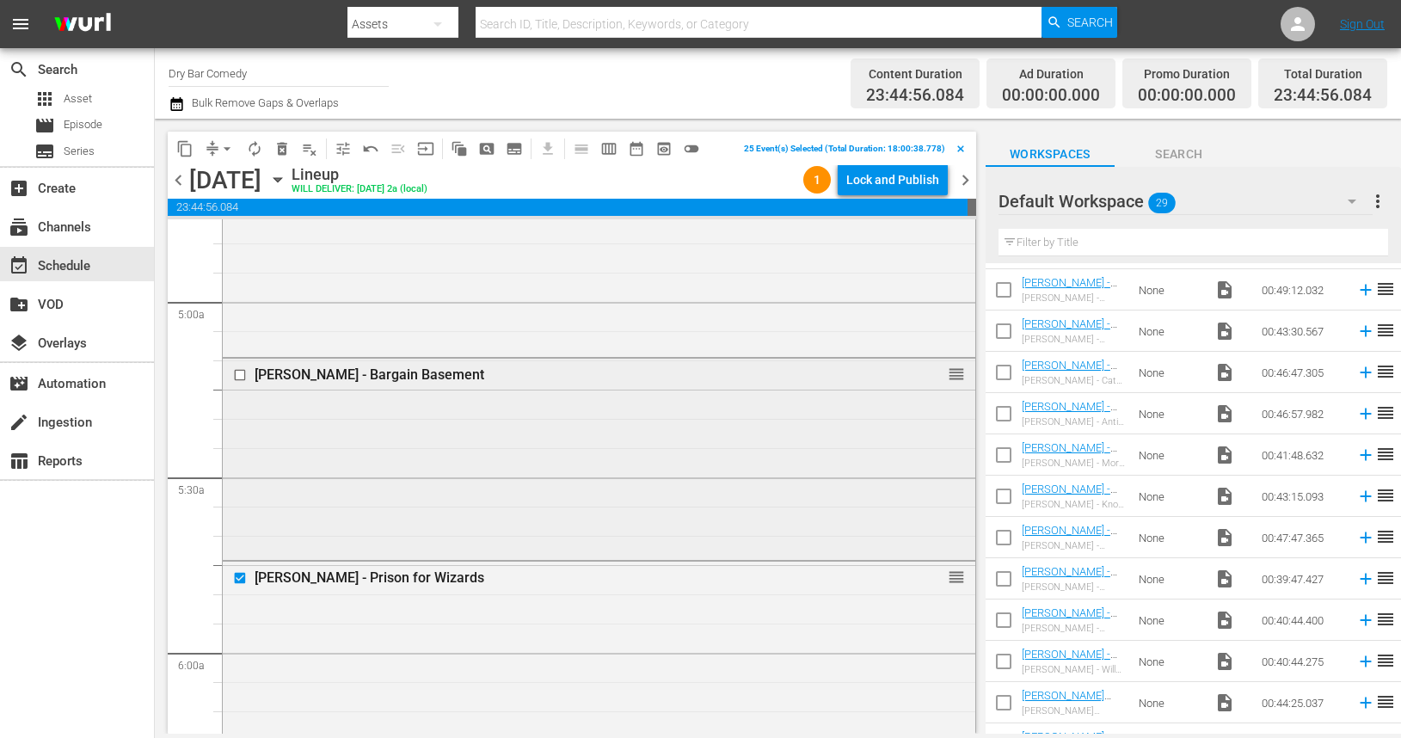
click at [243, 370] on input "checkbox" at bounding box center [242, 374] width 18 height 15
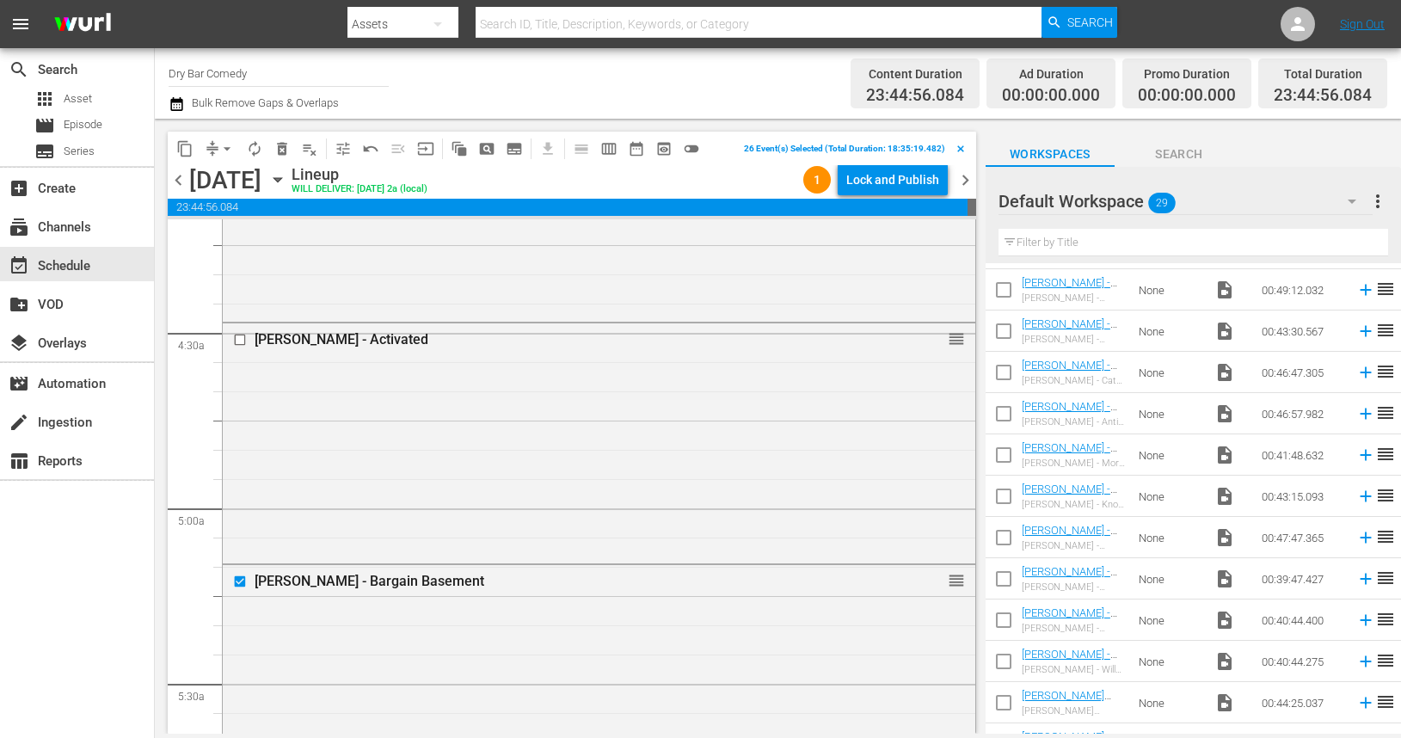
scroll to position [1464, 0]
click at [243, 341] on input "checkbox" at bounding box center [242, 341] width 18 height 15
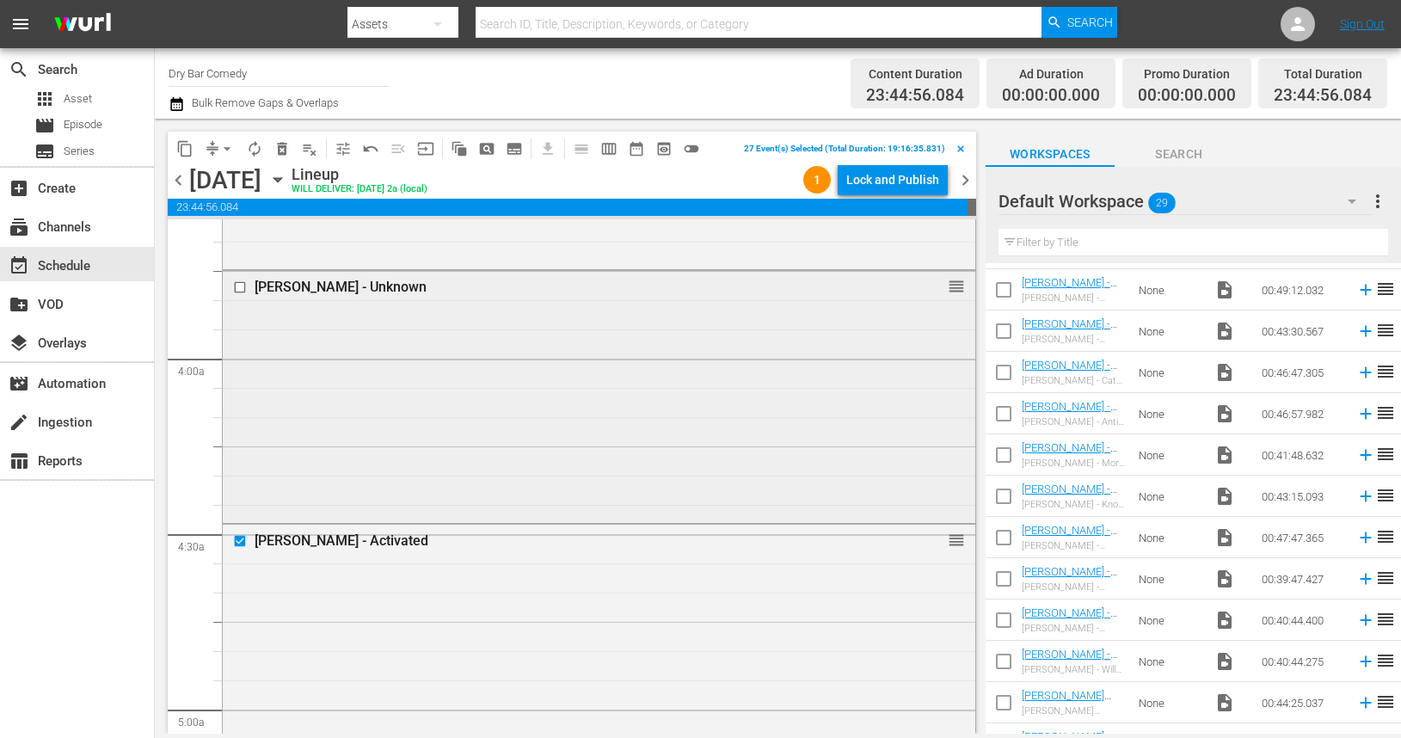
scroll to position [1258, 0]
click at [238, 292] on input "checkbox" at bounding box center [242, 293] width 18 height 15
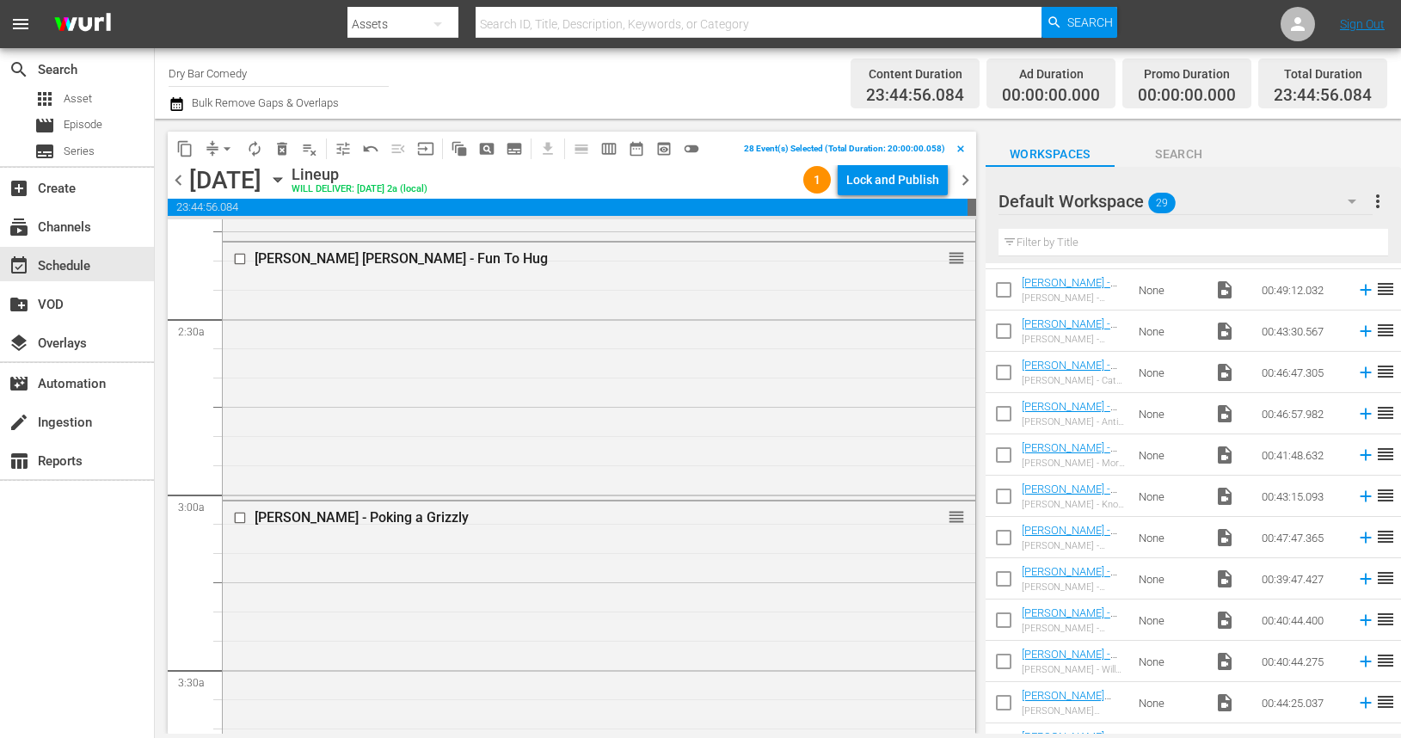
scroll to position [774, 0]
click at [241, 520] on input "checkbox" at bounding box center [242, 521] width 18 height 15
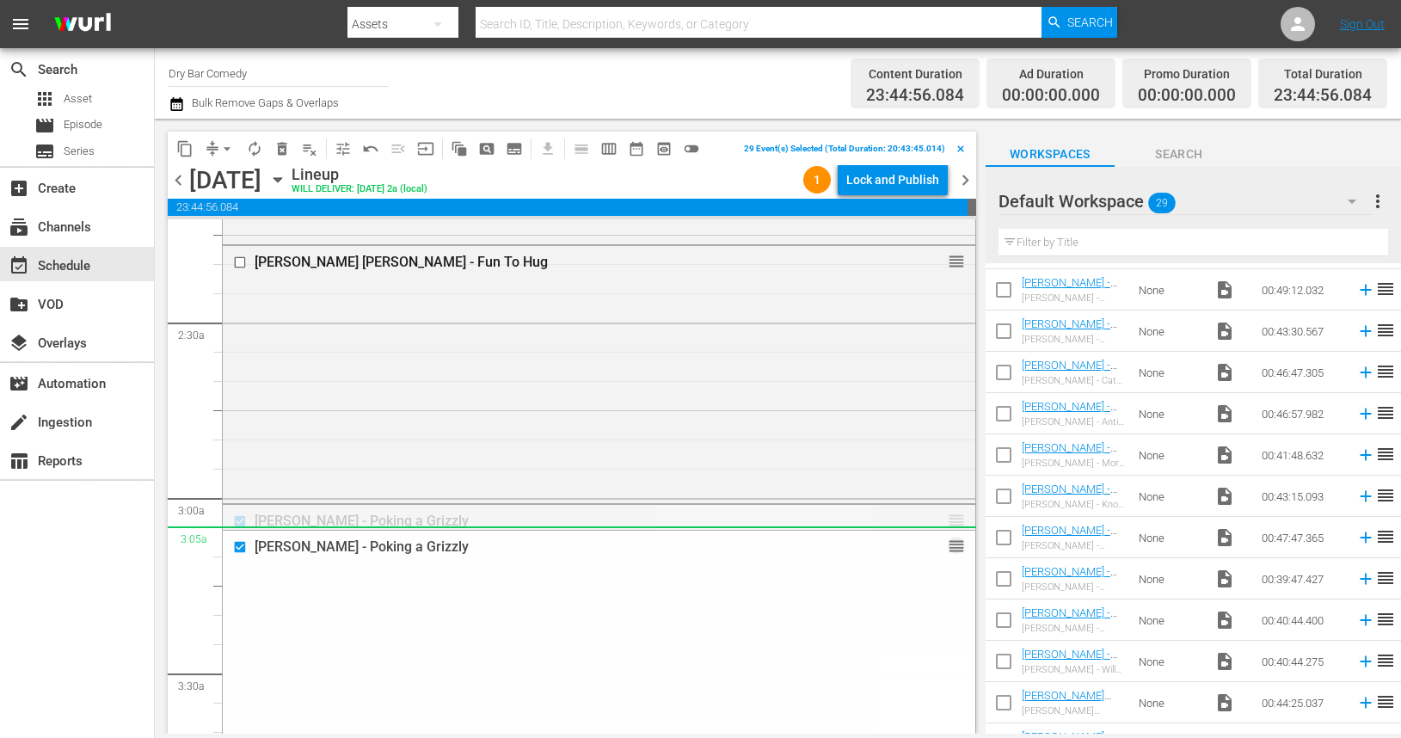
drag, startPoint x: 957, startPoint y: 519, endPoint x: 958, endPoint y: 531, distance: 12.9
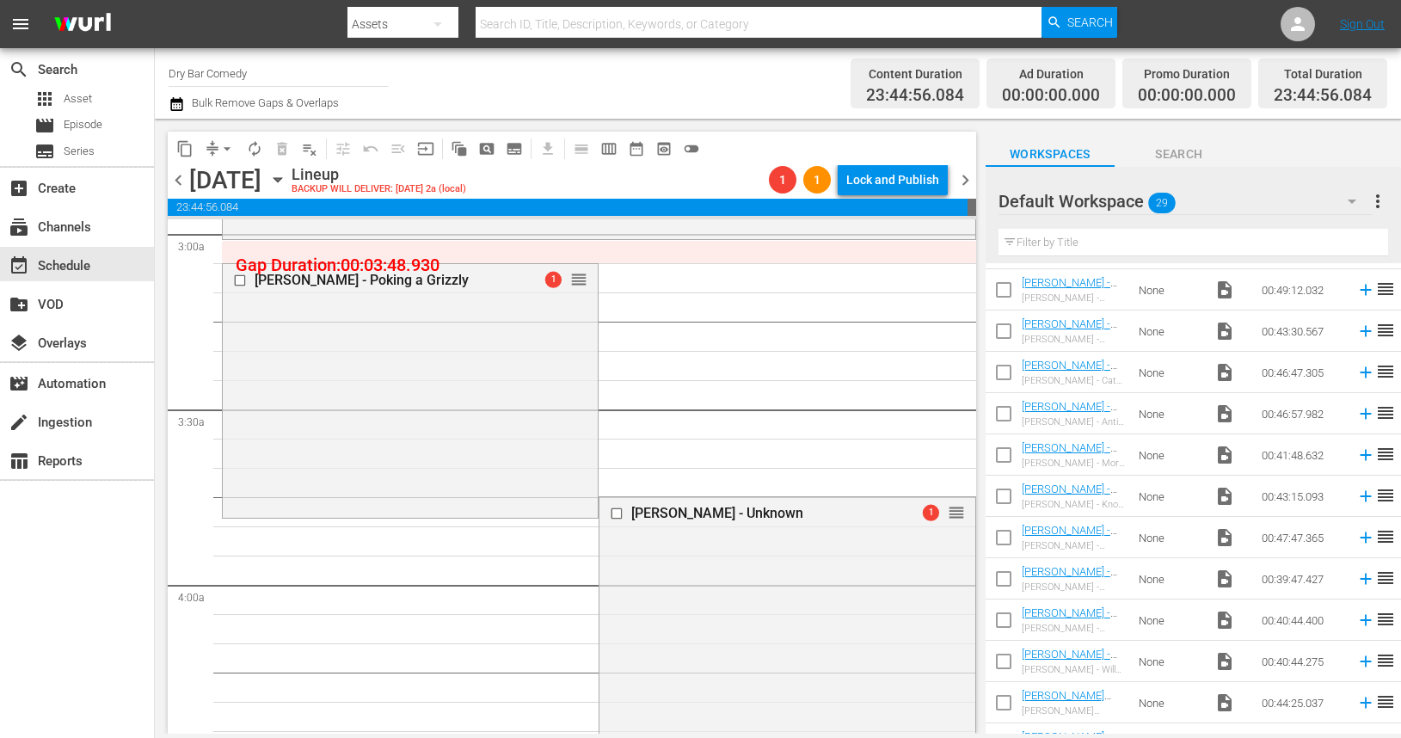
scroll to position [1036, 0]
click at [554, 276] on span "1" at bounding box center [553, 281] width 16 height 16
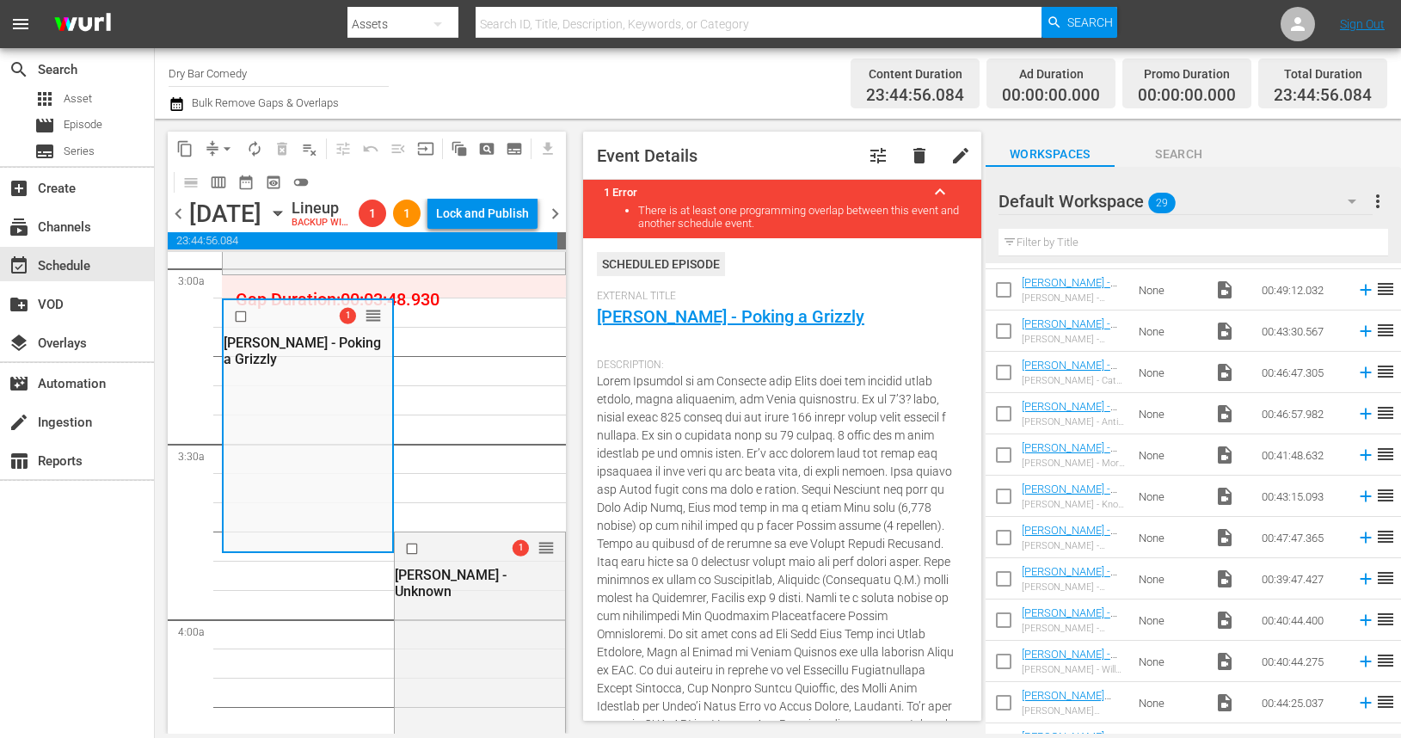
click at [261, 228] on div "[DATE]" at bounding box center [225, 214] width 72 height 28
click at [350, 194] on div "content_copy compress arrow_drop_down autorenew_outlined delete_forever_outline…" at bounding box center [367, 165] width 398 height 67
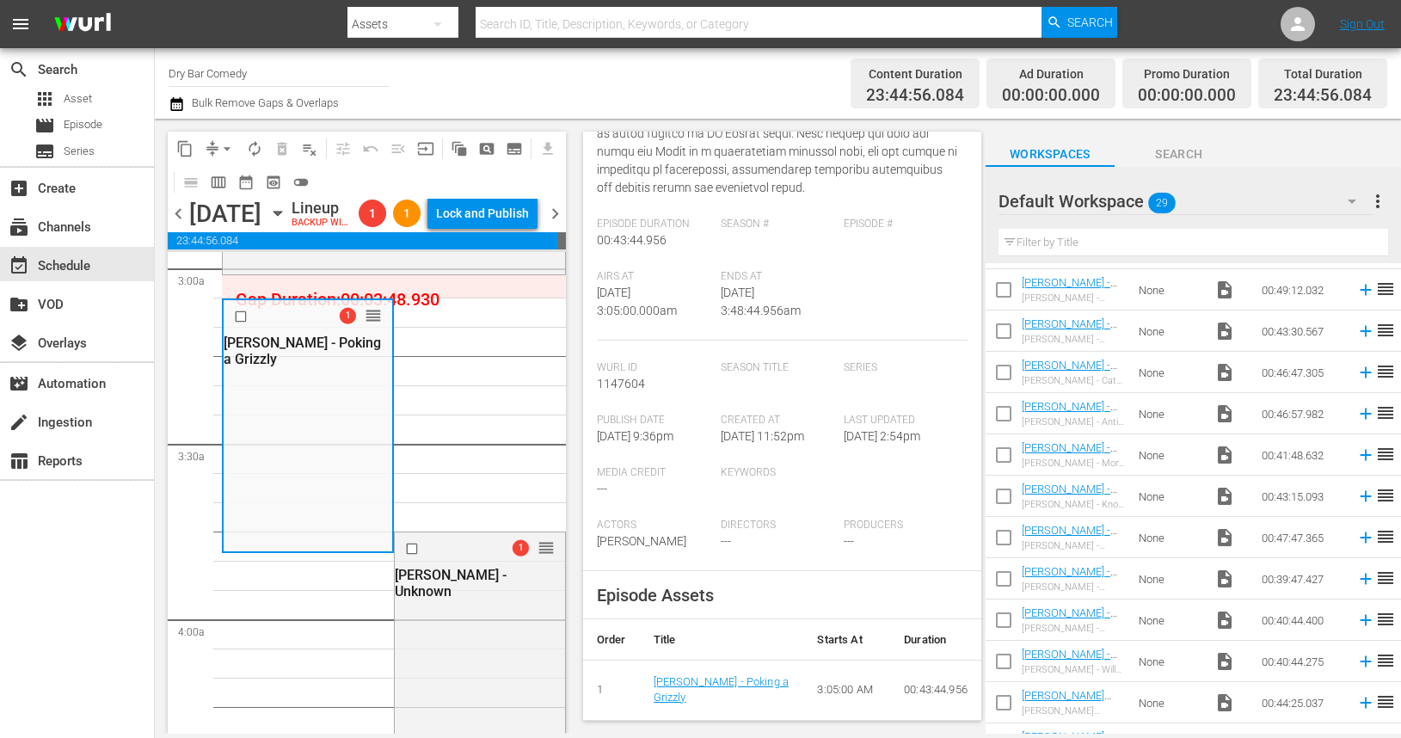
scroll to position [0, 0]
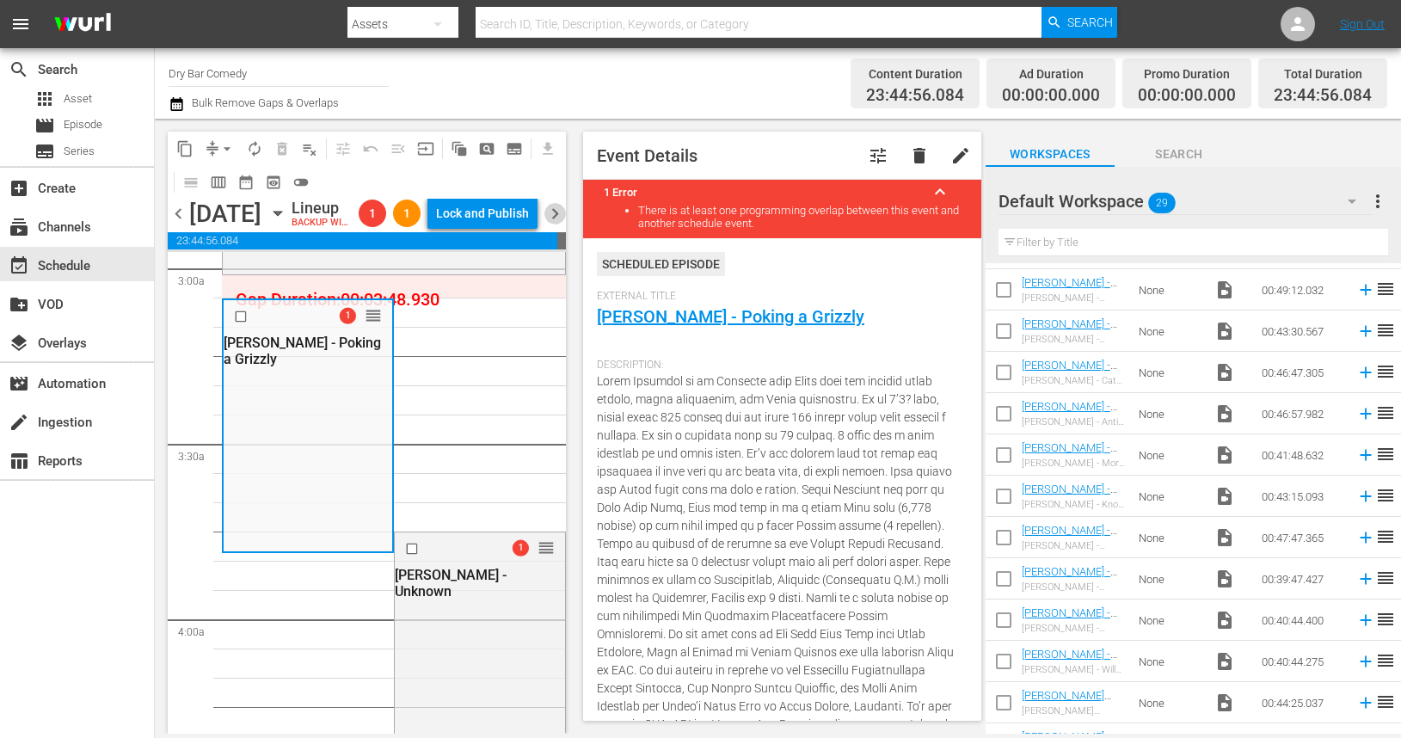
click at [549, 224] on span "chevron_right" at bounding box center [555, 214] width 22 height 22
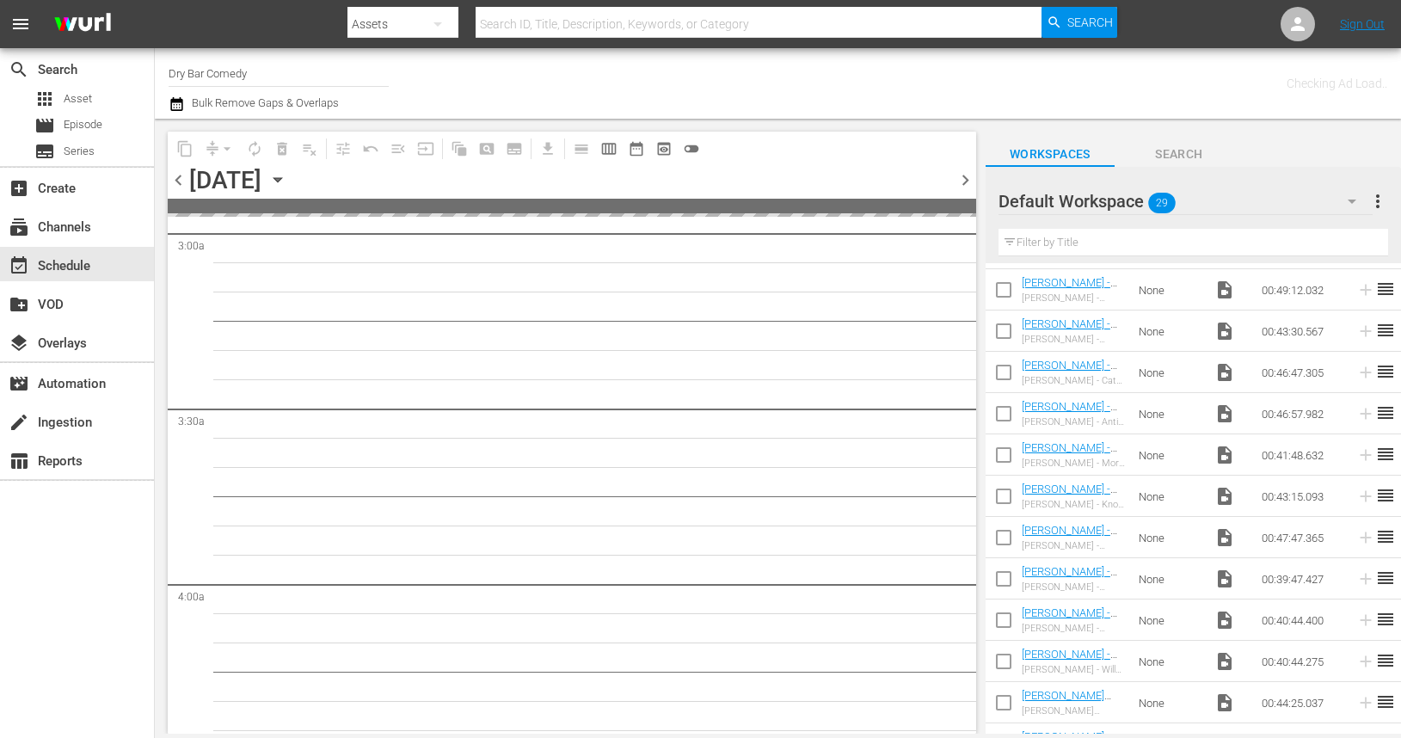
scroll to position [1124, 0]
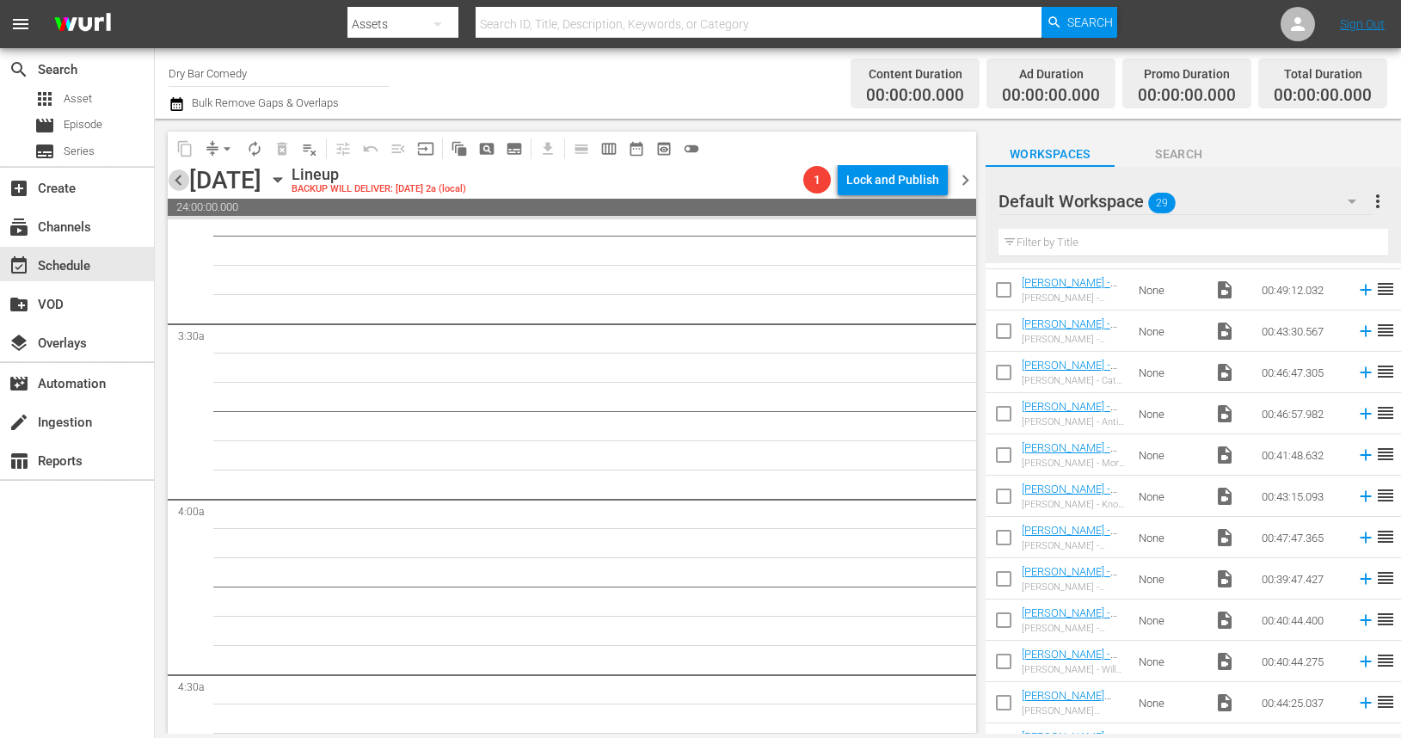
click at [179, 180] on span "chevron_left" at bounding box center [179, 180] width 22 height 22
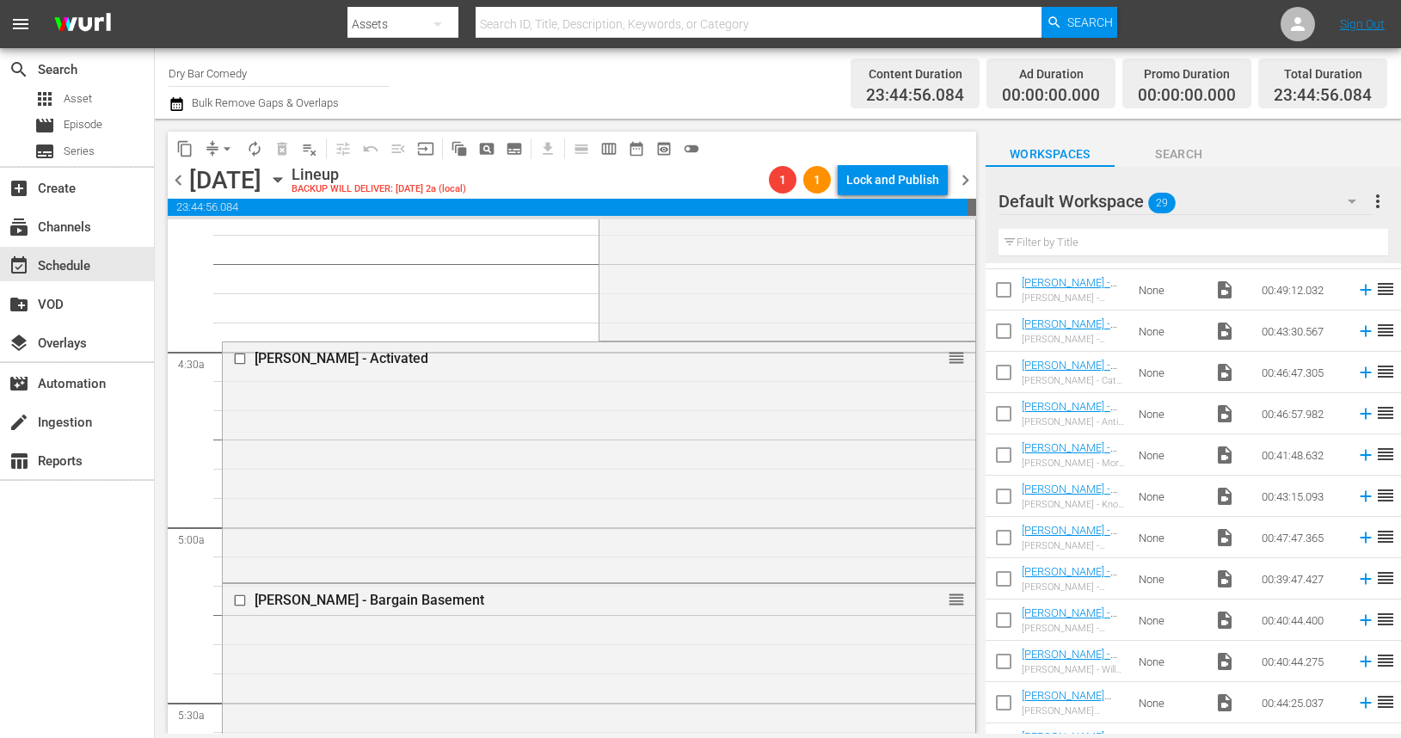
scroll to position [1322, 0]
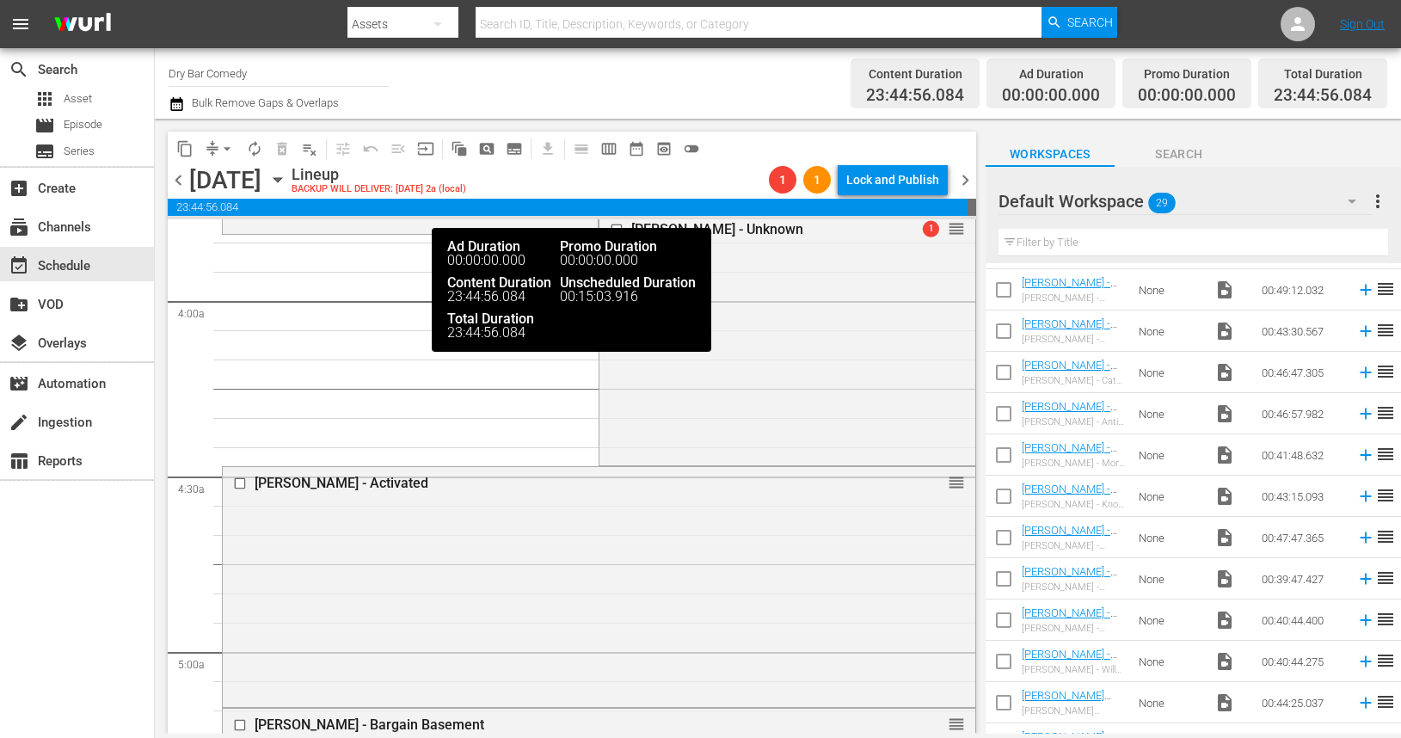
click at [581, 203] on span "23:44:56.084" at bounding box center [568, 207] width 800 height 17
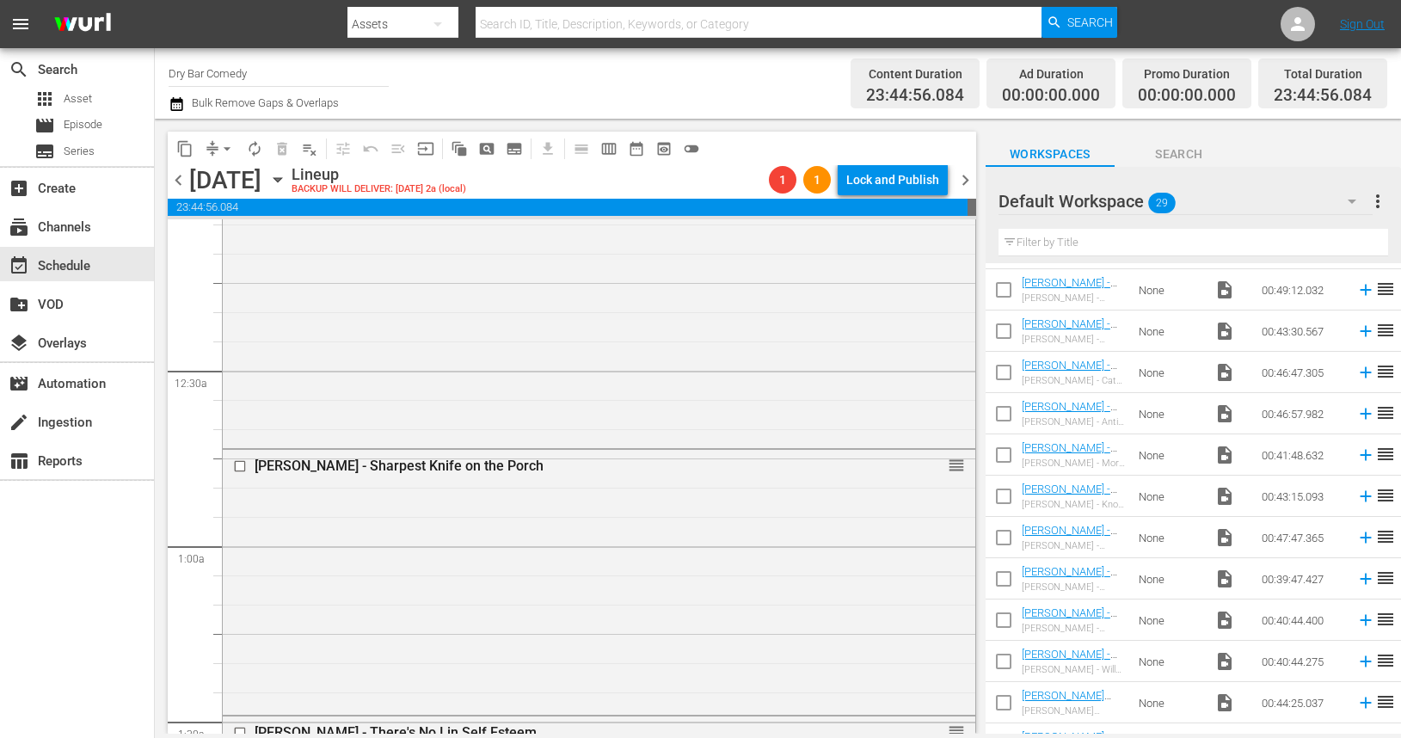
scroll to position [0, 0]
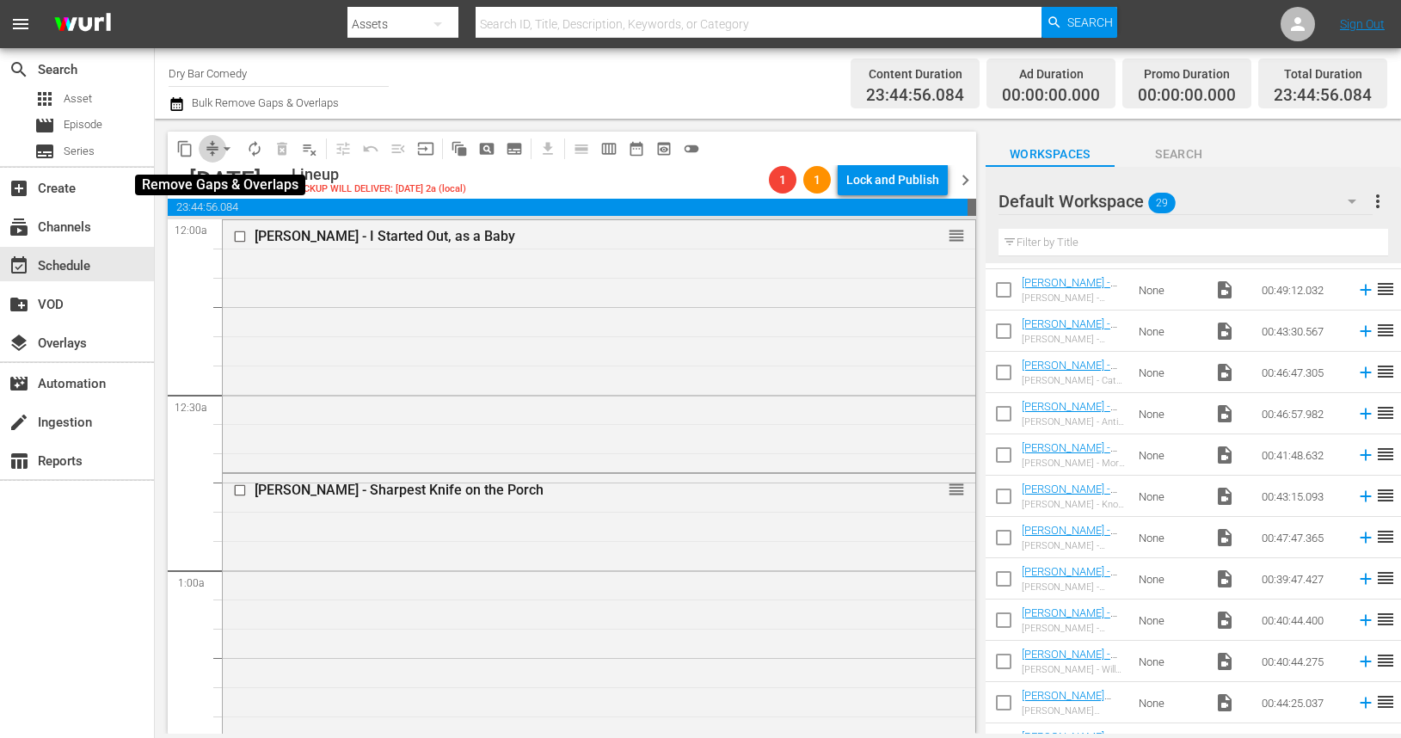
click at [212, 149] on span "compress" at bounding box center [212, 148] width 17 height 17
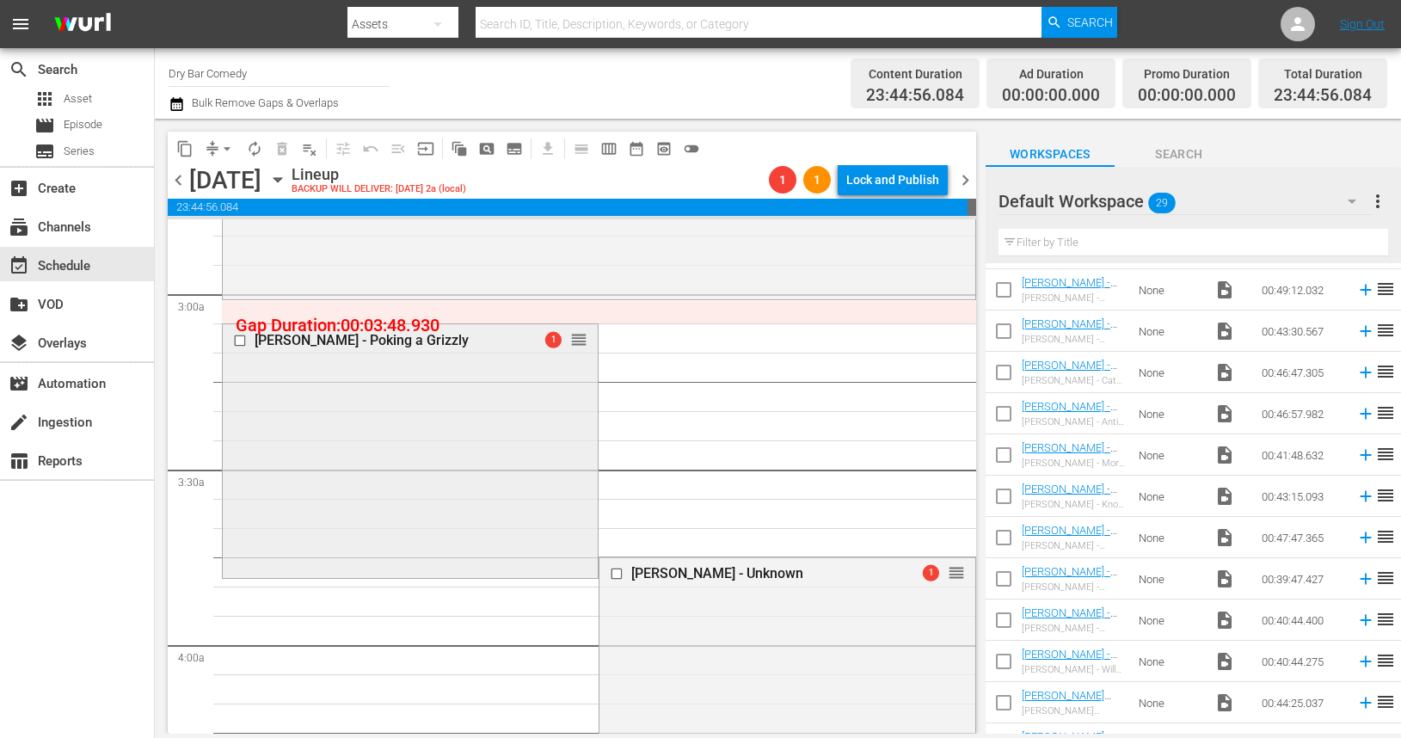
scroll to position [980, 0]
click at [211, 150] on span "compress" at bounding box center [212, 148] width 17 height 17
click at [230, 149] on span "arrow_drop_down" at bounding box center [226, 148] width 17 height 17
click at [248, 220] on li "Align to First Episode" at bounding box center [228, 212] width 142 height 28
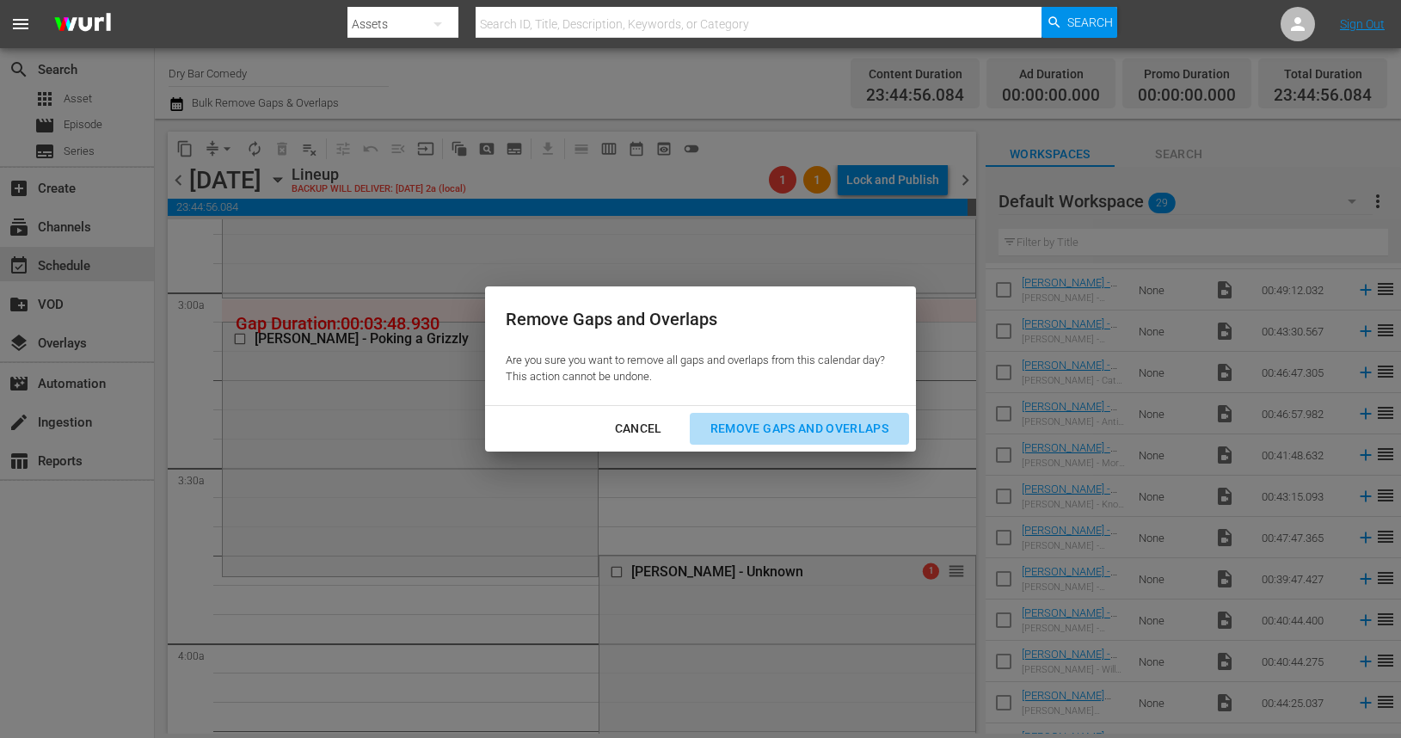
click at [770, 426] on div "Remove Gaps and Overlaps" at bounding box center [800, 429] width 206 height 22
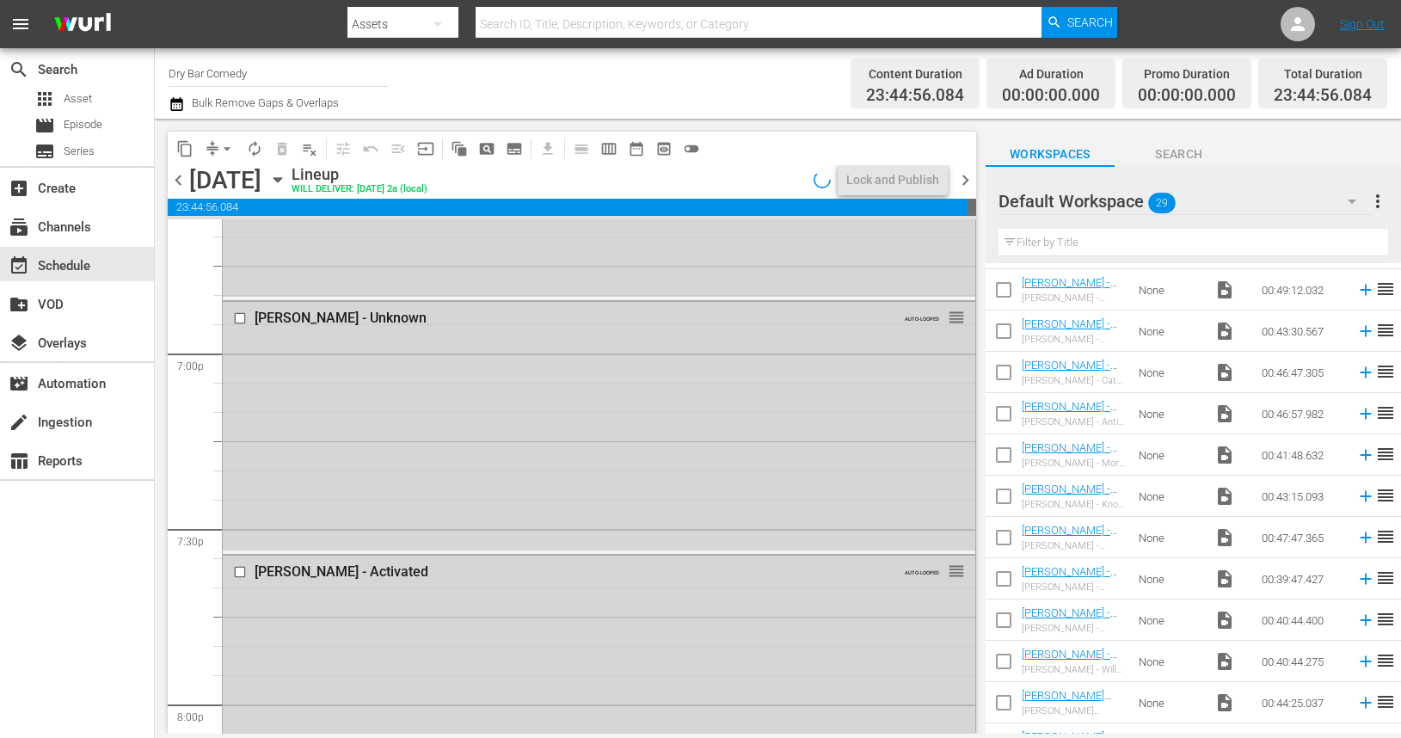
scroll to position [7906, 0]
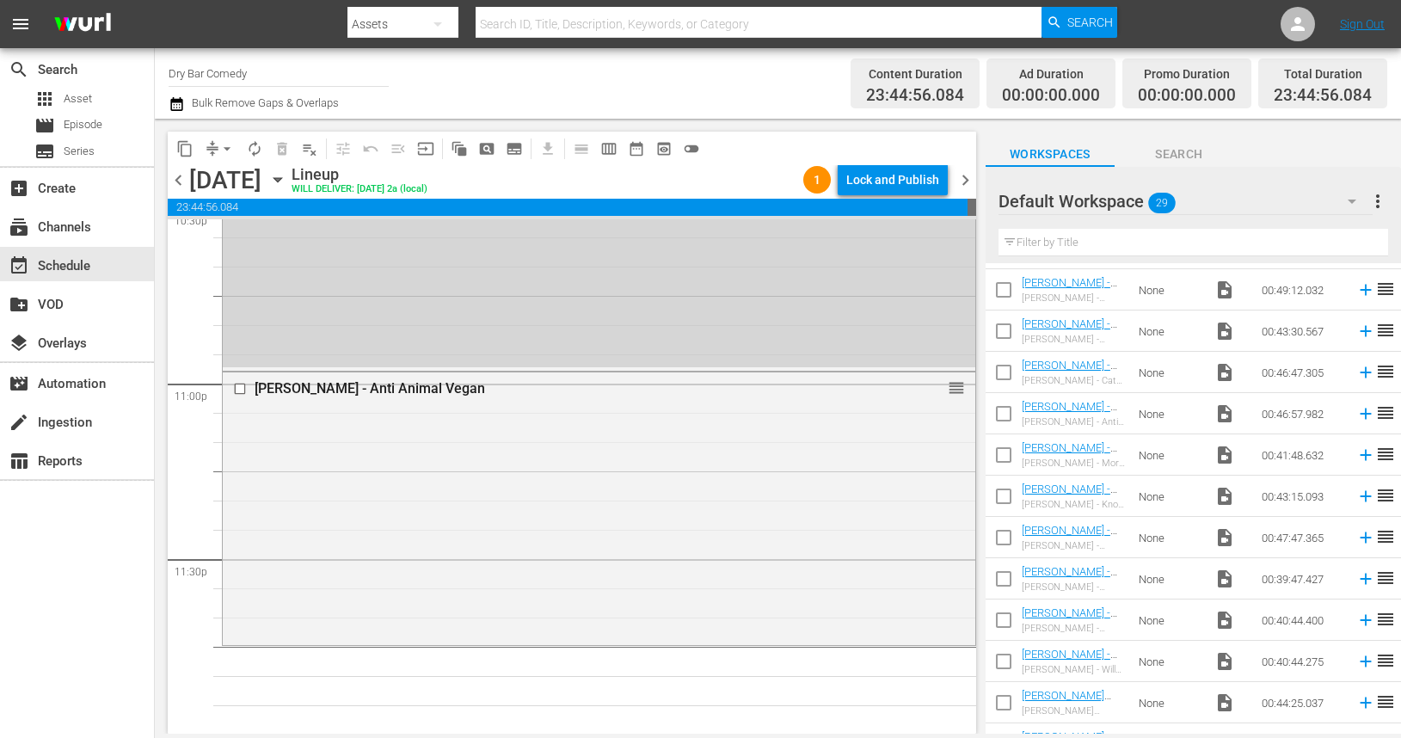
click at [958, 385] on span "reorder" at bounding box center [956, 387] width 17 height 19
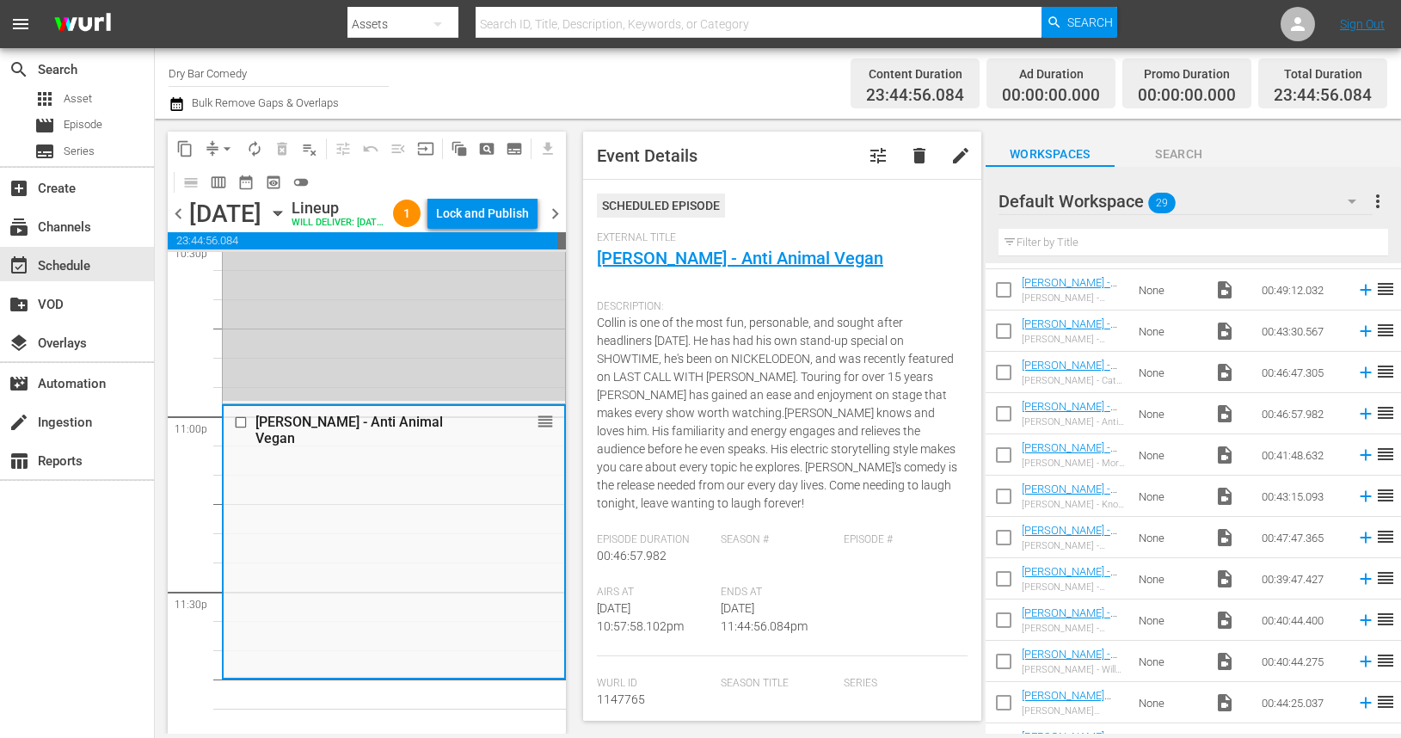
click at [553, 224] on span "chevron_right" at bounding box center [555, 214] width 22 height 22
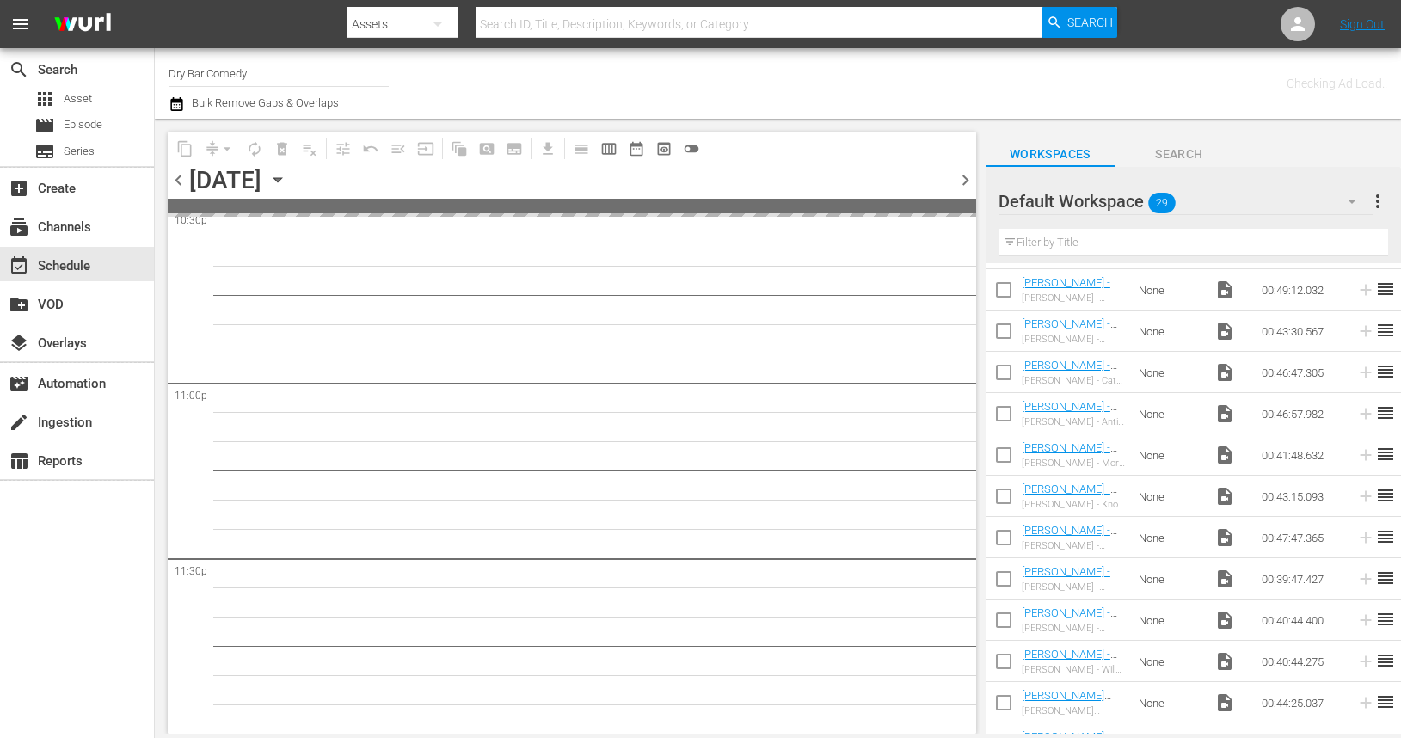
scroll to position [7904, 0]
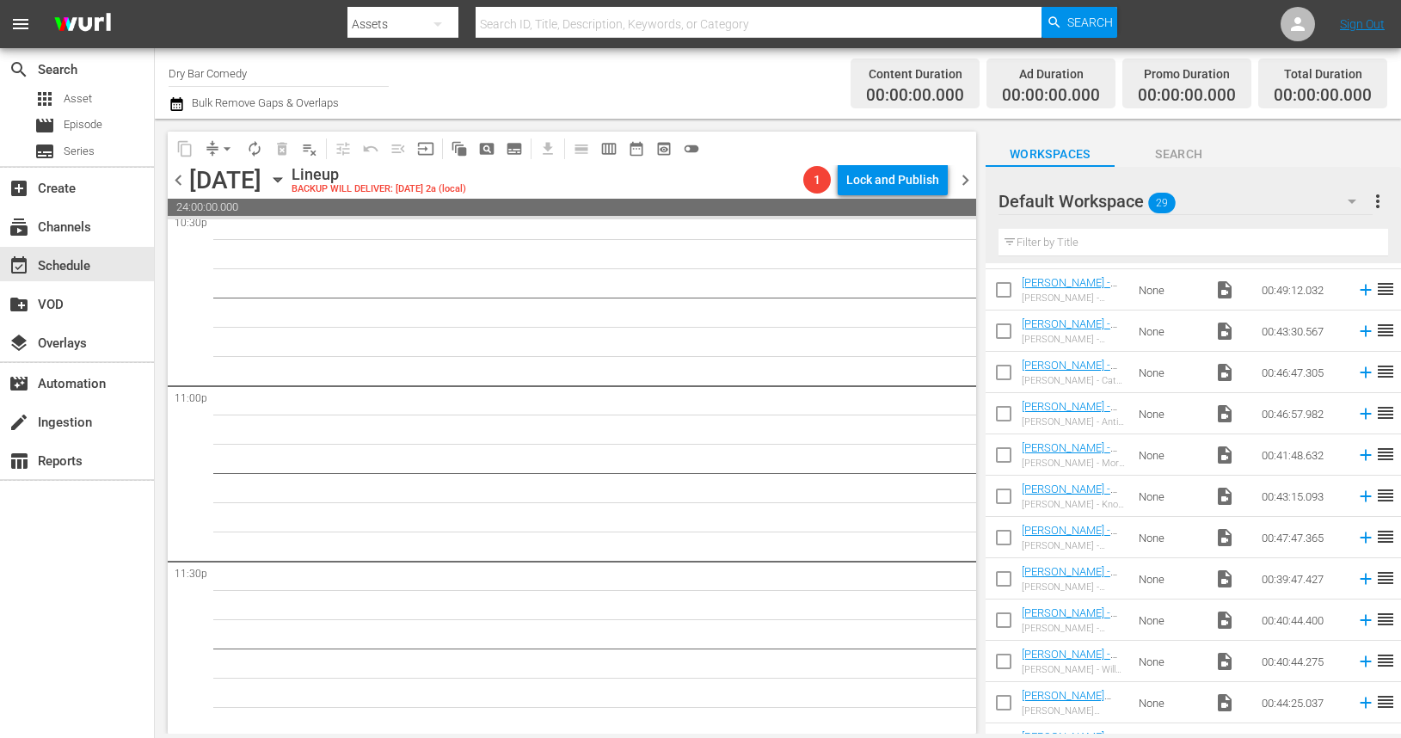
click at [176, 183] on span "chevron_left" at bounding box center [179, 180] width 22 height 22
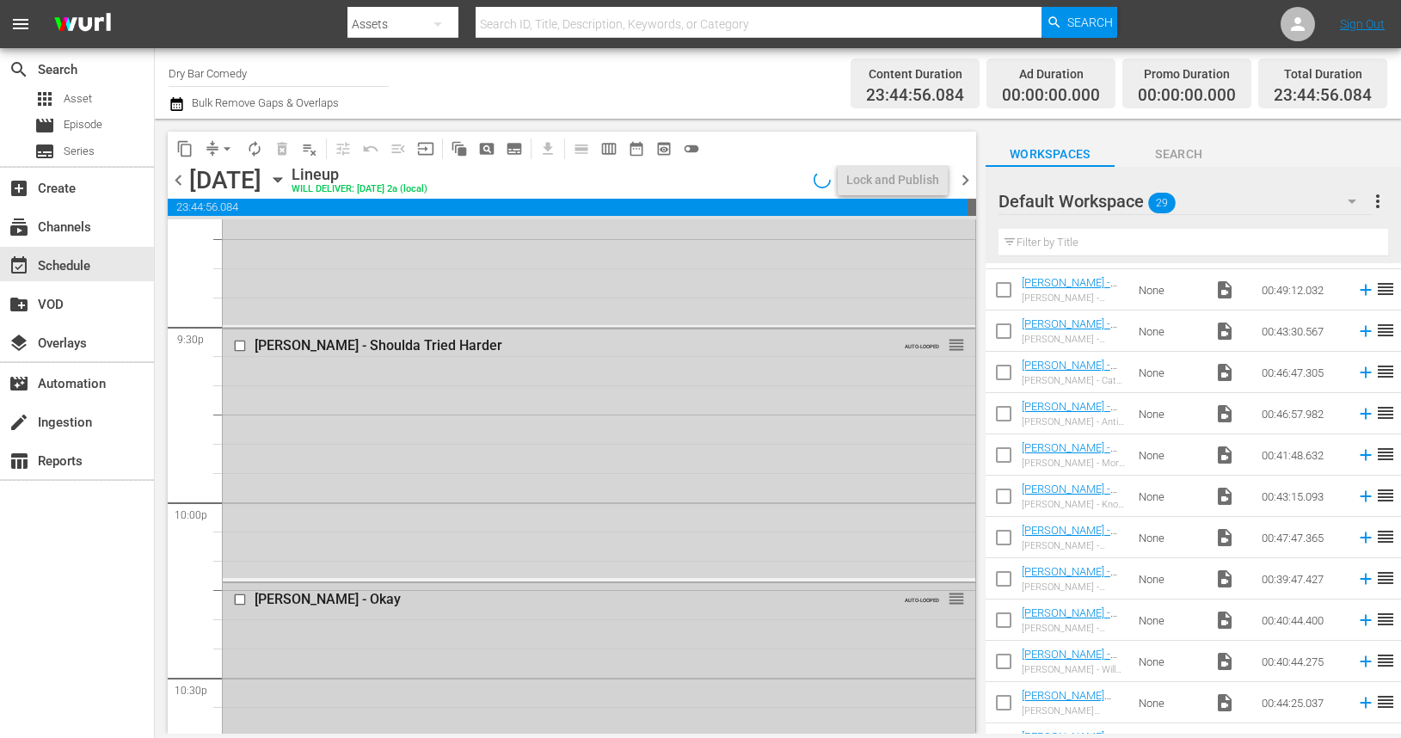
scroll to position [7906, 0]
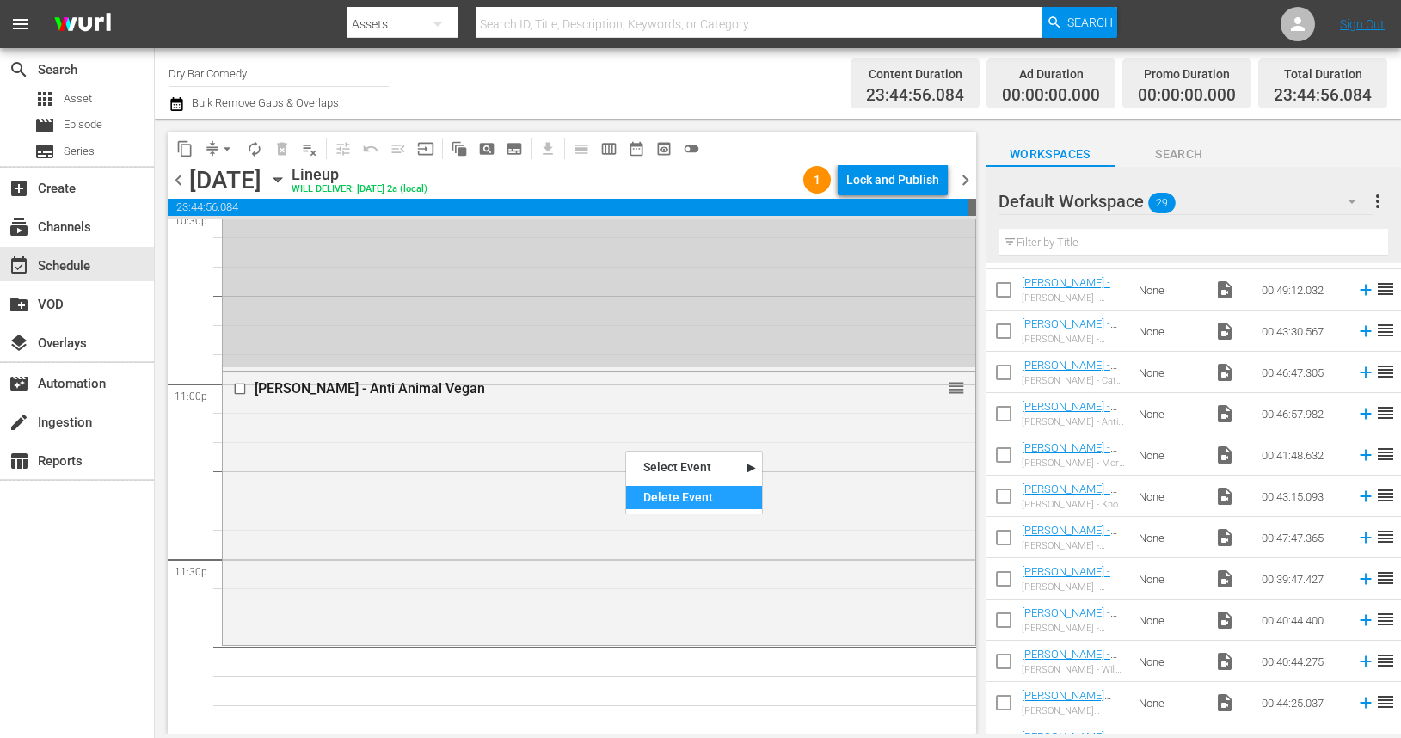
click at [667, 501] on div "Delete Event" at bounding box center [694, 497] width 136 height 23
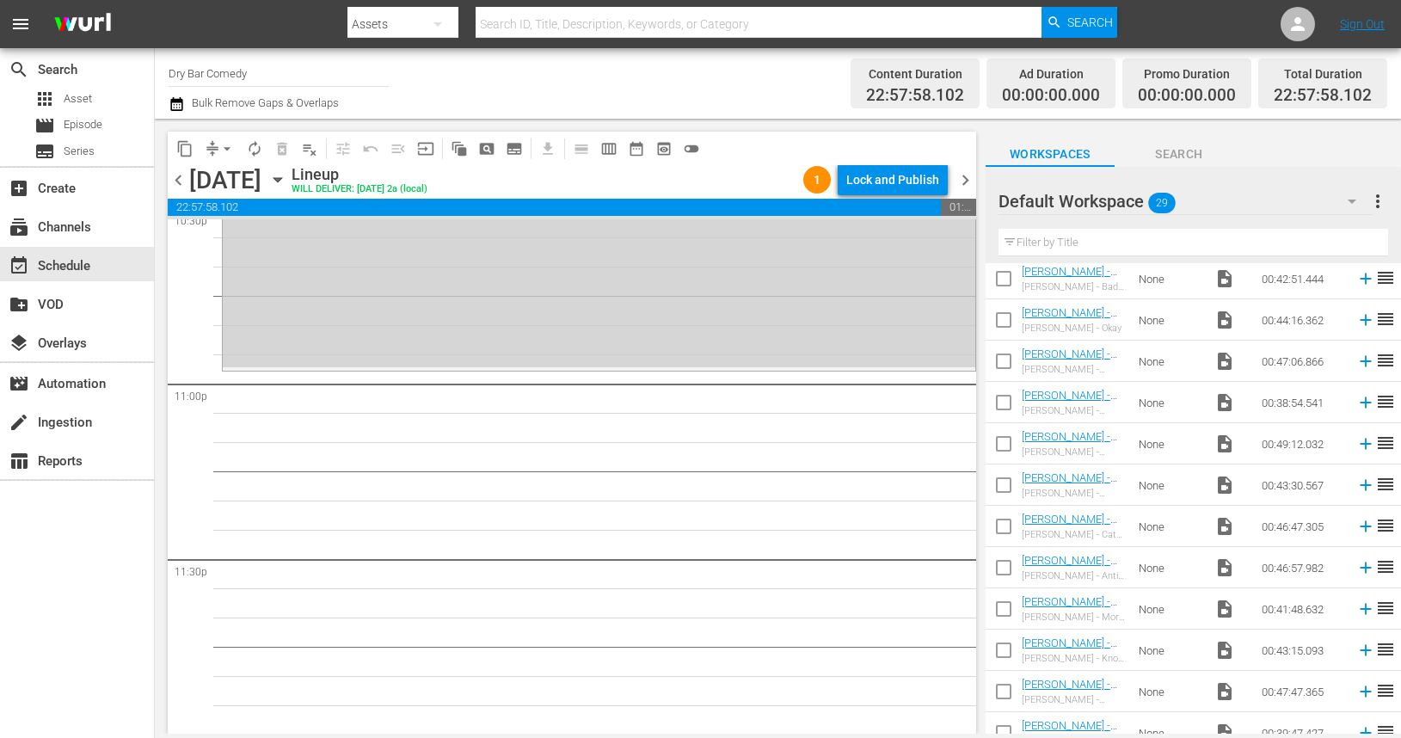
scroll to position [402, 0]
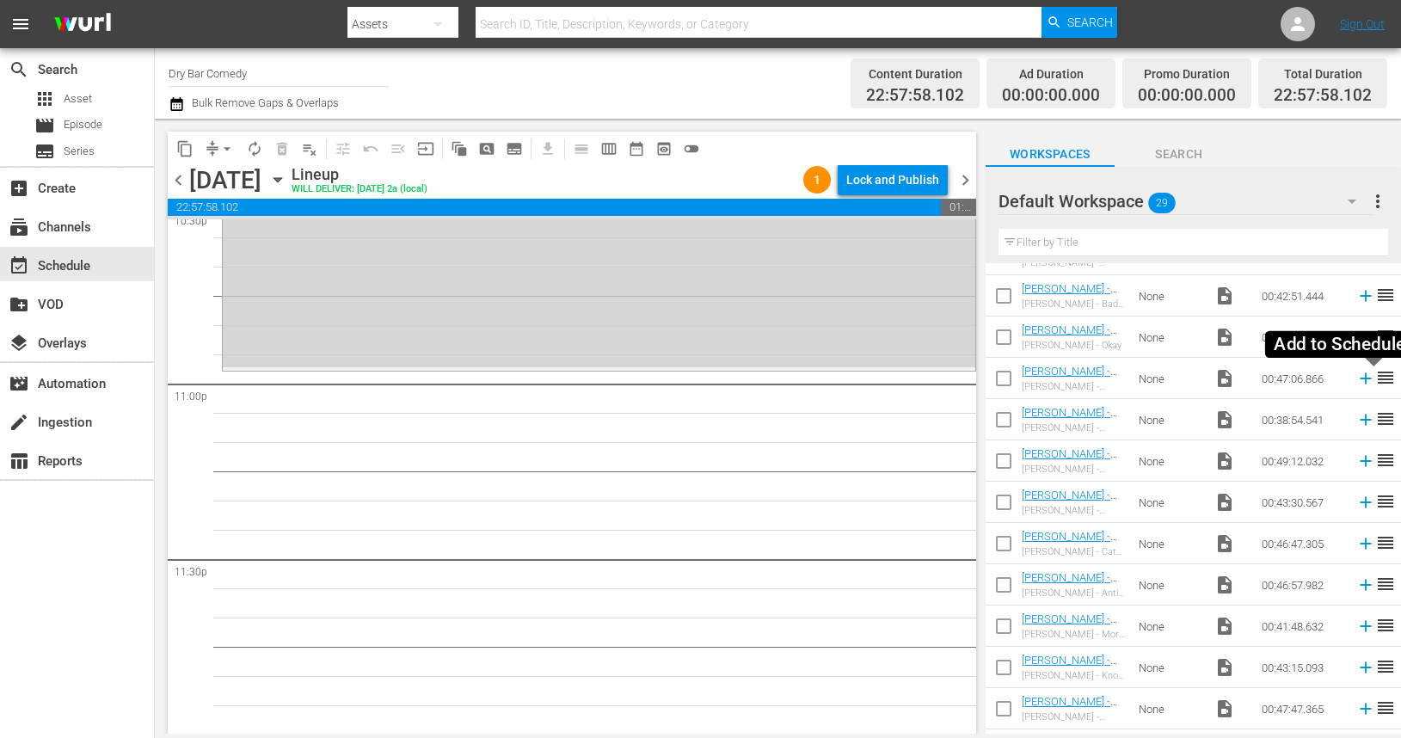
click at [1366, 380] on icon at bounding box center [1365, 378] width 19 height 19
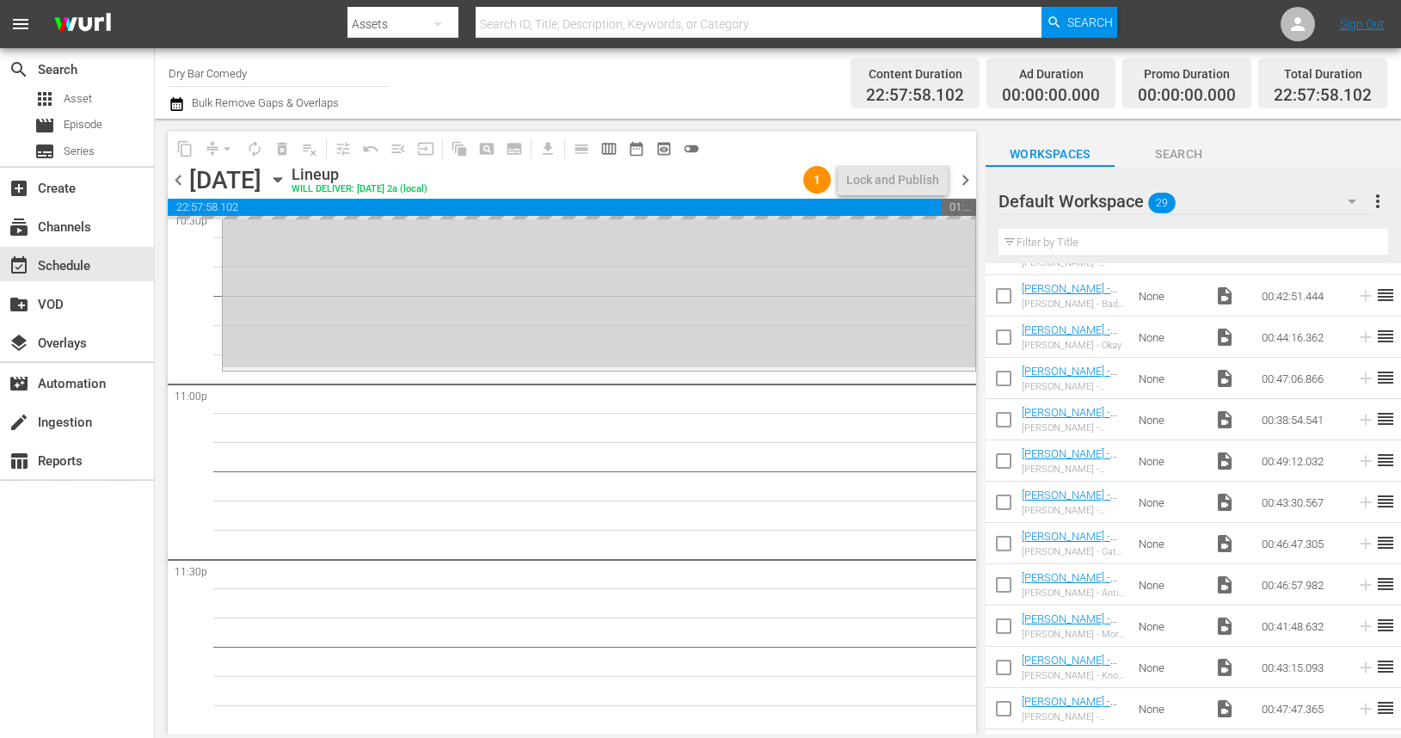
click at [968, 182] on span "chevron_right" at bounding box center [966, 180] width 22 height 22
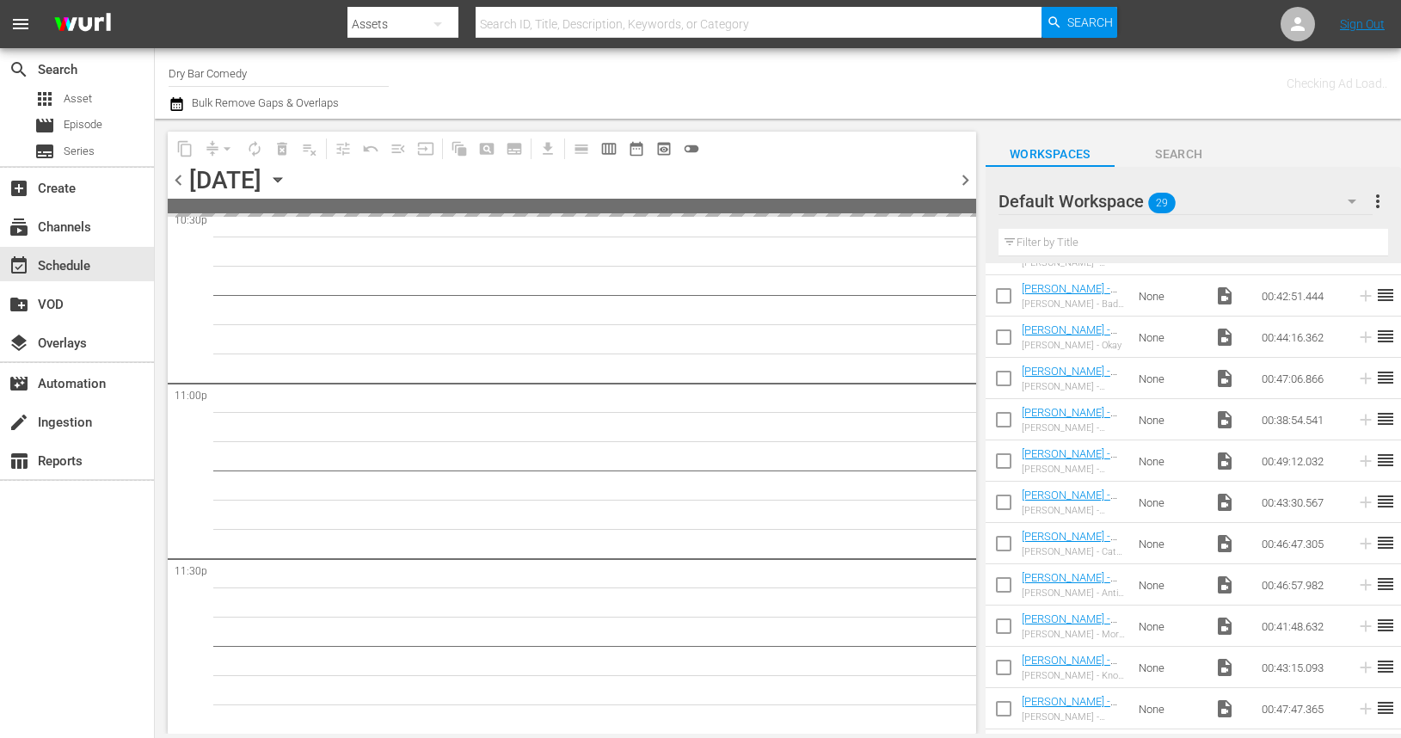
scroll to position [7904, 0]
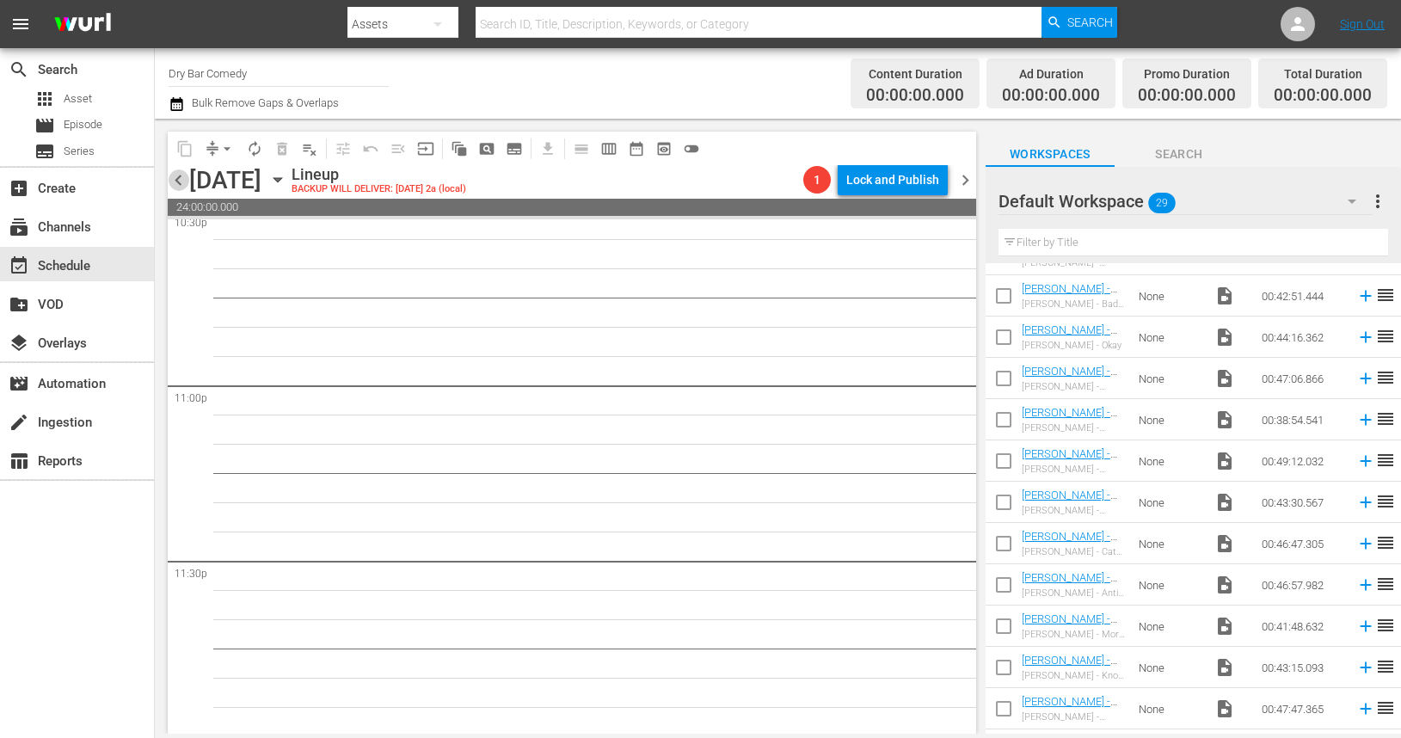
click at [180, 179] on span "chevron_left" at bounding box center [179, 180] width 22 height 22
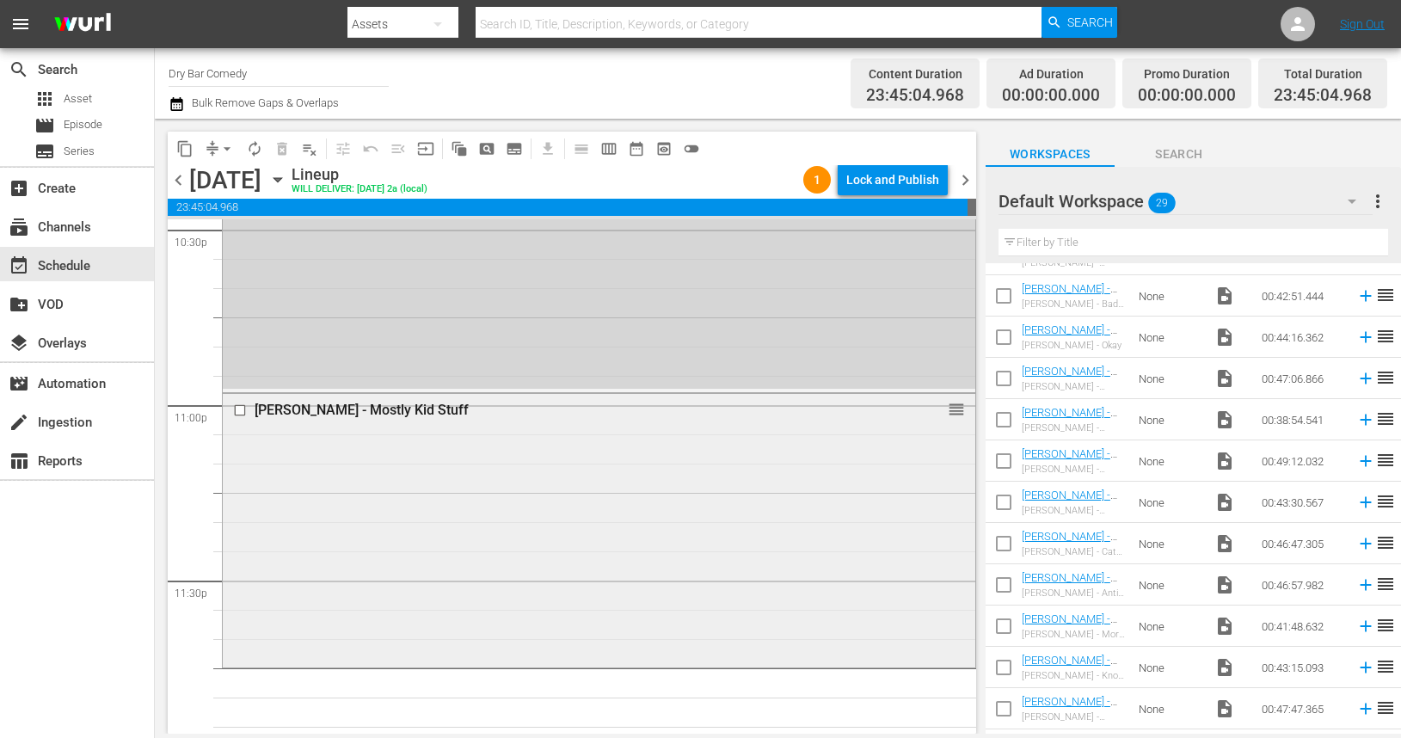
scroll to position [7906, 0]
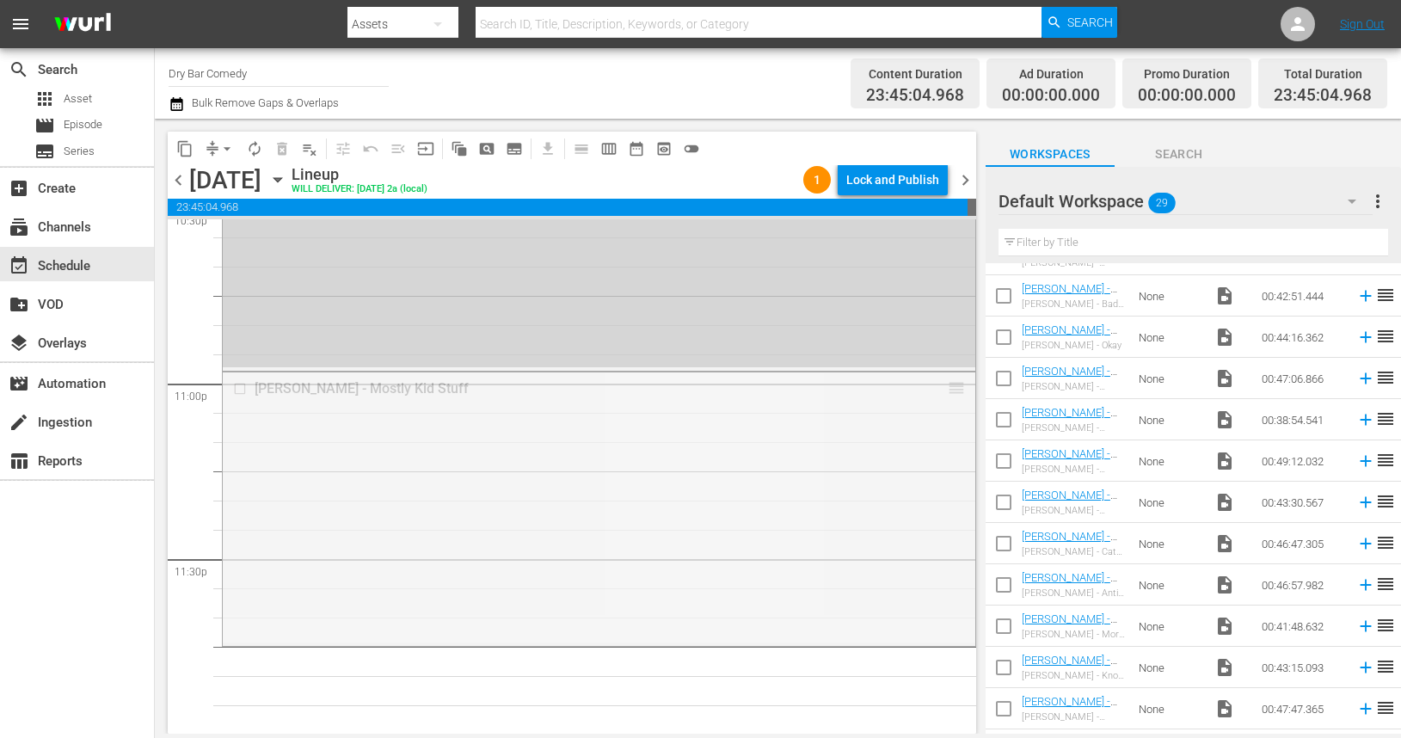
drag, startPoint x: 956, startPoint y: 386, endPoint x: 958, endPoint y: 453, distance: 67.1
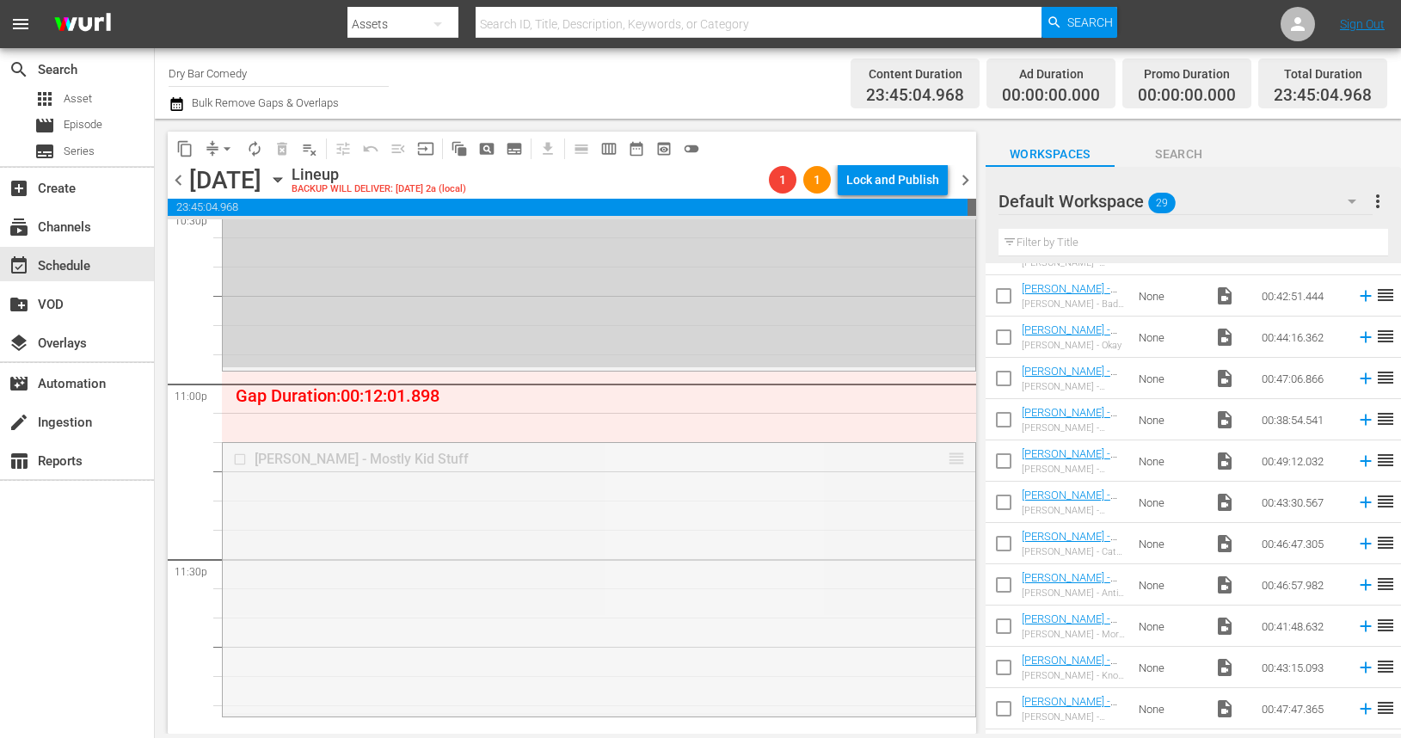
drag, startPoint x: 955, startPoint y: 458, endPoint x: 948, endPoint y: 371, distance: 87.2
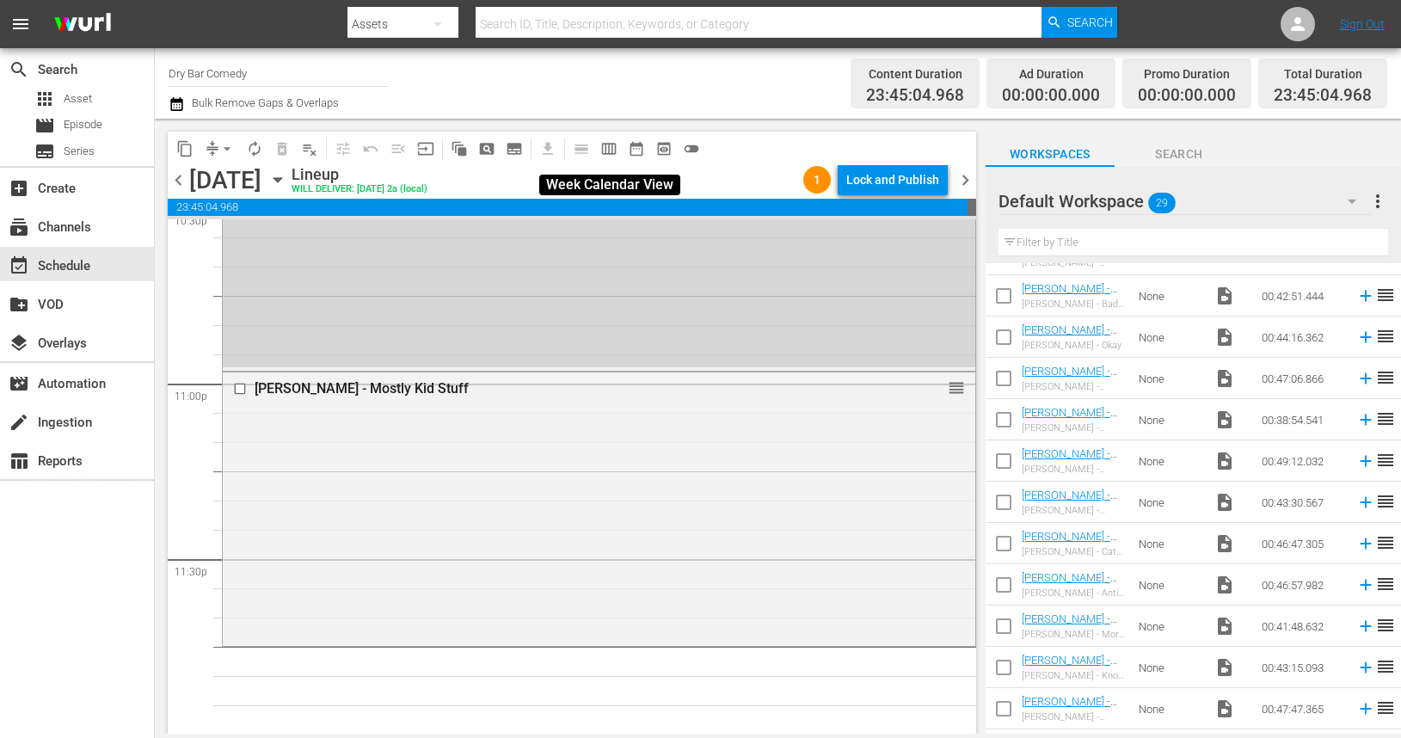
click at [614, 147] on span "calendar_view_week_outlined" at bounding box center [608, 148] width 17 height 17
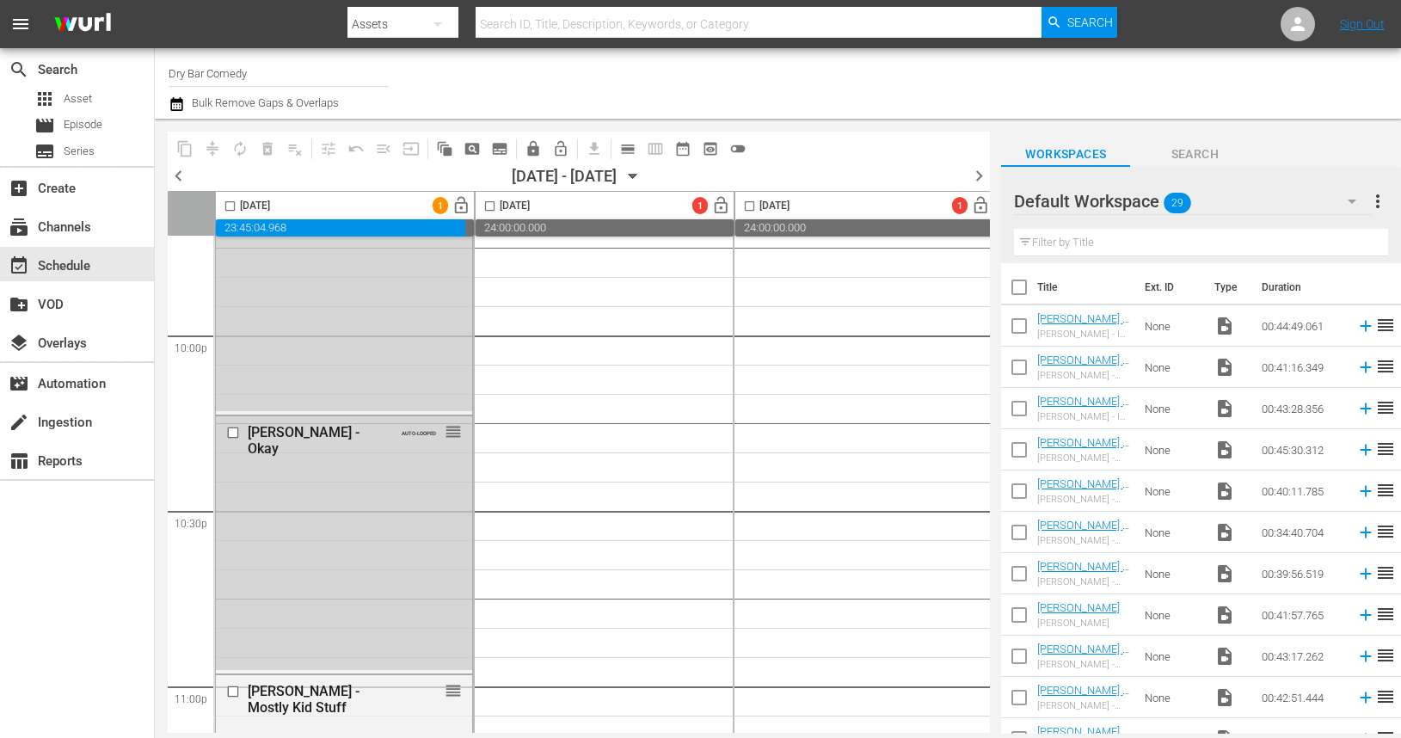
scroll to position [7936, 0]
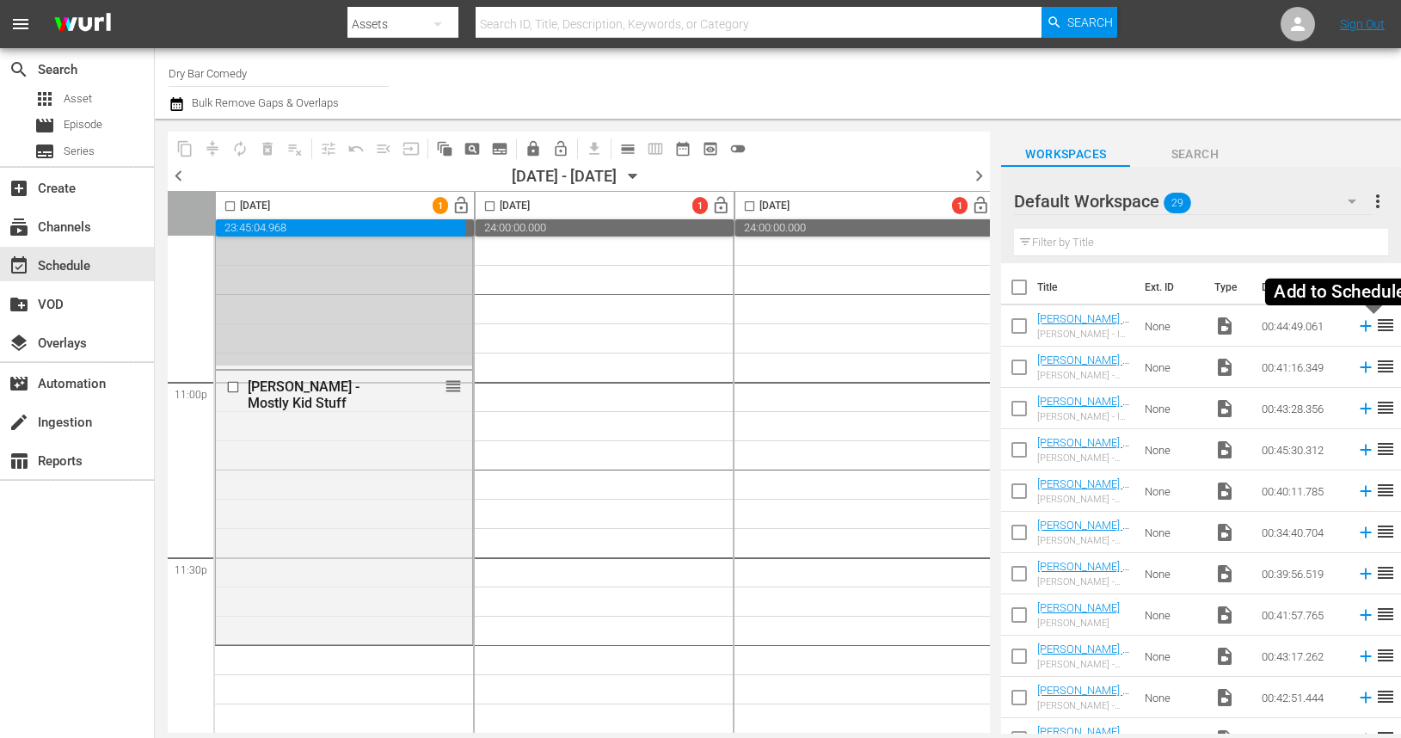
click at [1361, 326] on icon at bounding box center [1366, 326] width 11 height 11
click at [1362, 322] on icon at bounding box center [1365, 325] width 19 height 19
click at [177, 106] on icon "button" at bounding box center [177, 104] width 16 height 21
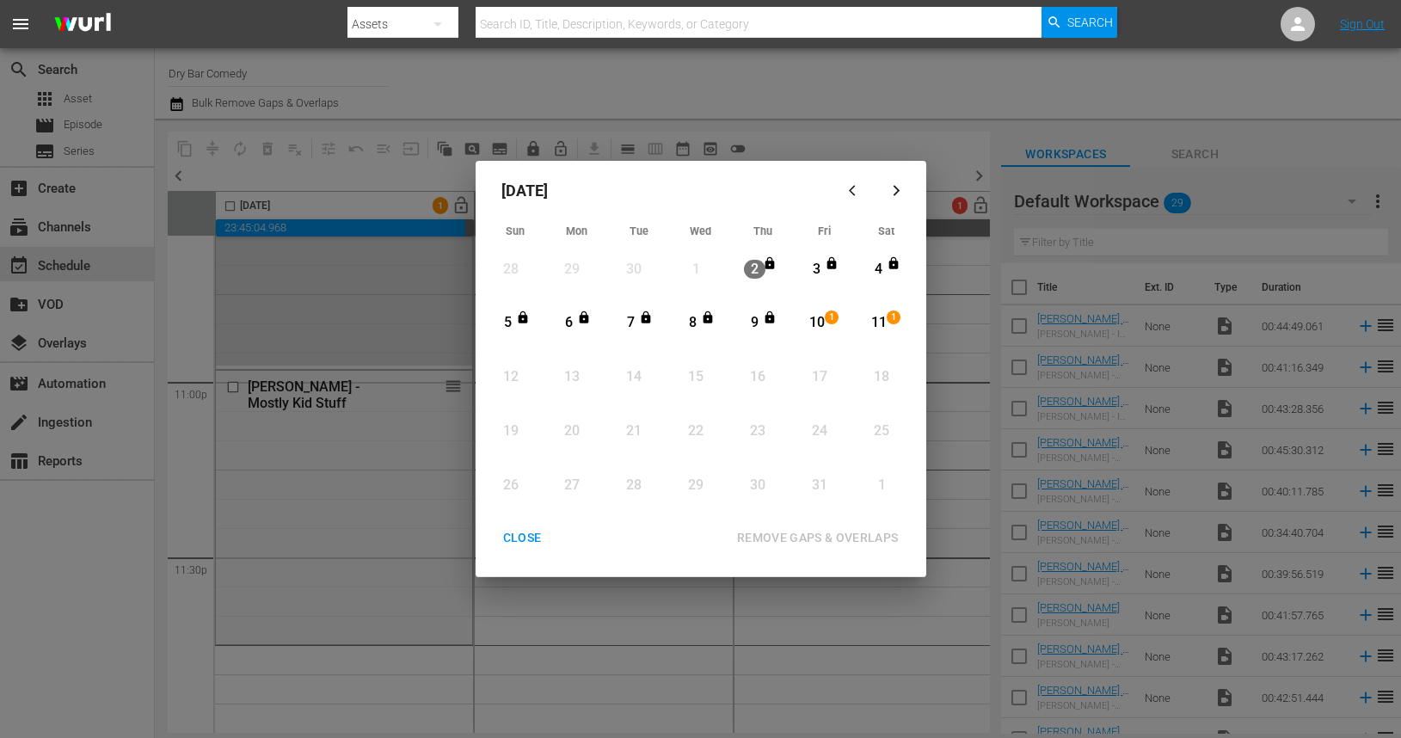
click at [822, 108] on div "[DATE] Sun Mon Tue Wed Thu Fri Sat 28 View Lineup 29 View Lineup 30 View Lineup…" at bounding box center [700, 369] width 1401 height 738
click at [510, 536] on div "CLOSE" at bounding box center [522, 538] width 66 height 22
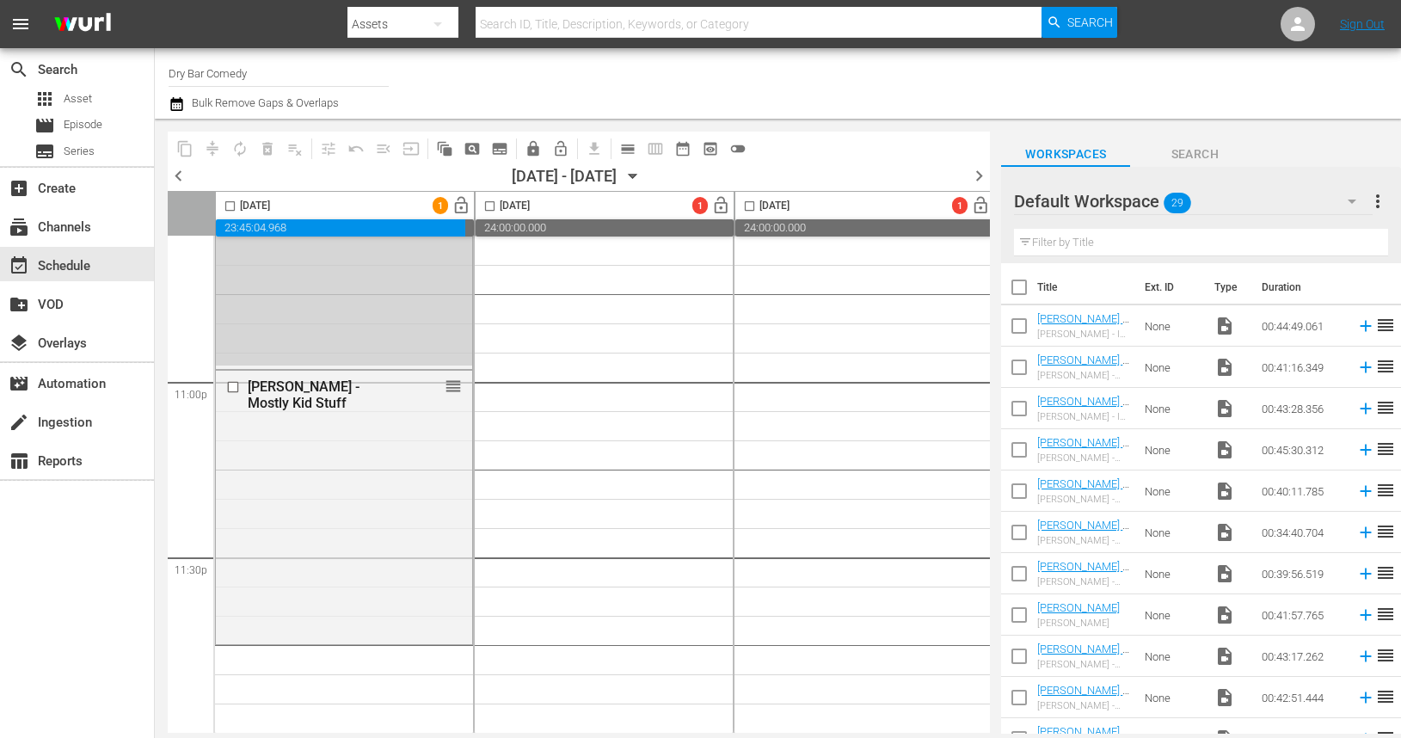
click at [636, 175] on icon "button" at bounding box center [633, 177] width 8 height 4
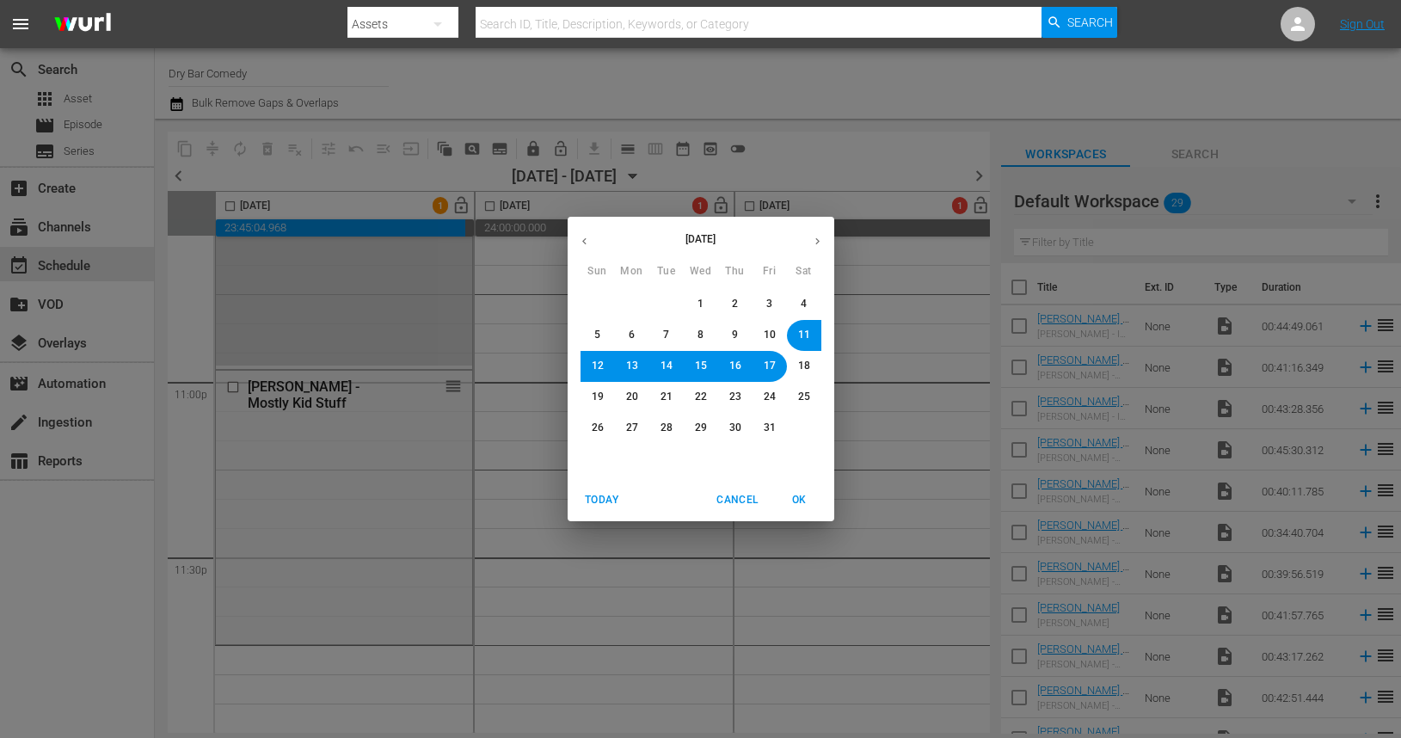
click at [589, 335] on button "5" at bounding box center [597, 335] width 31 height 31
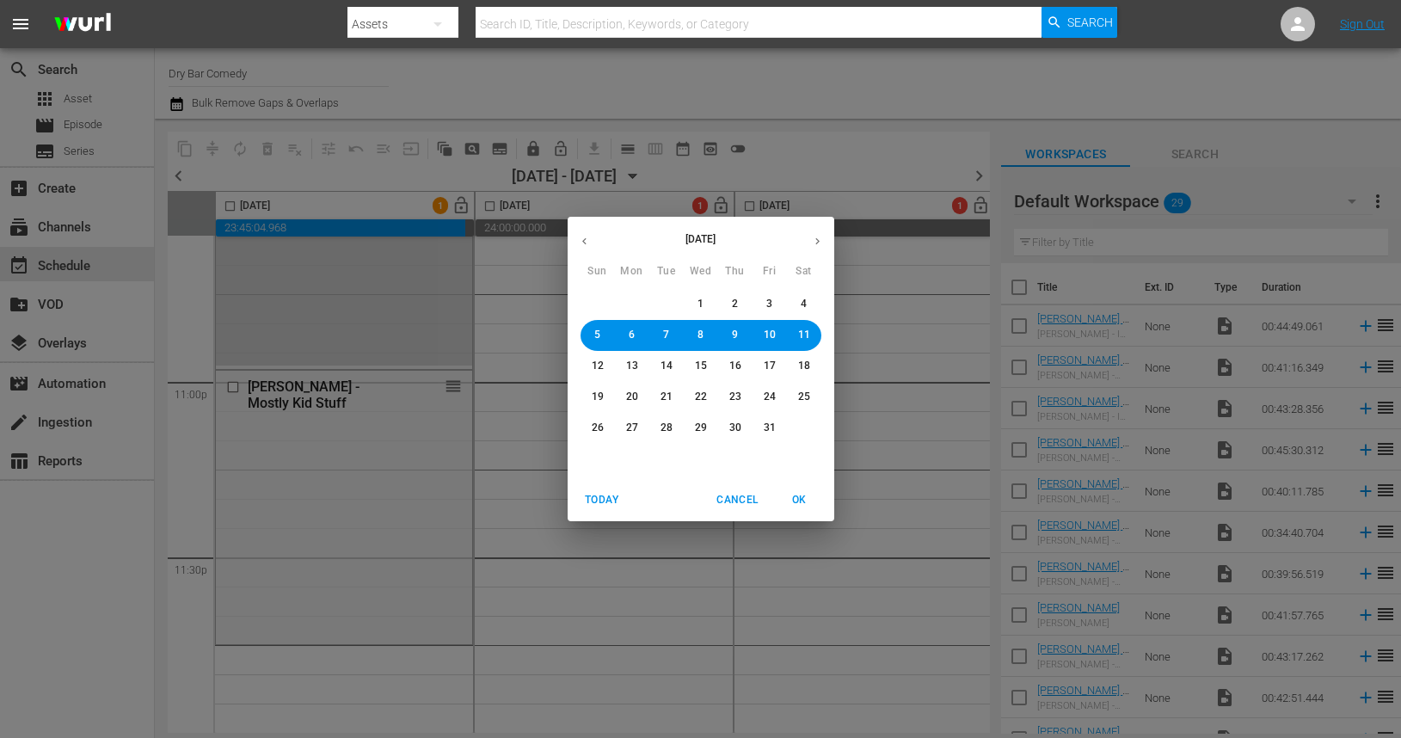
click at [791, 500] on span "OK" at bounding box center [799, 500] width 41 height 18
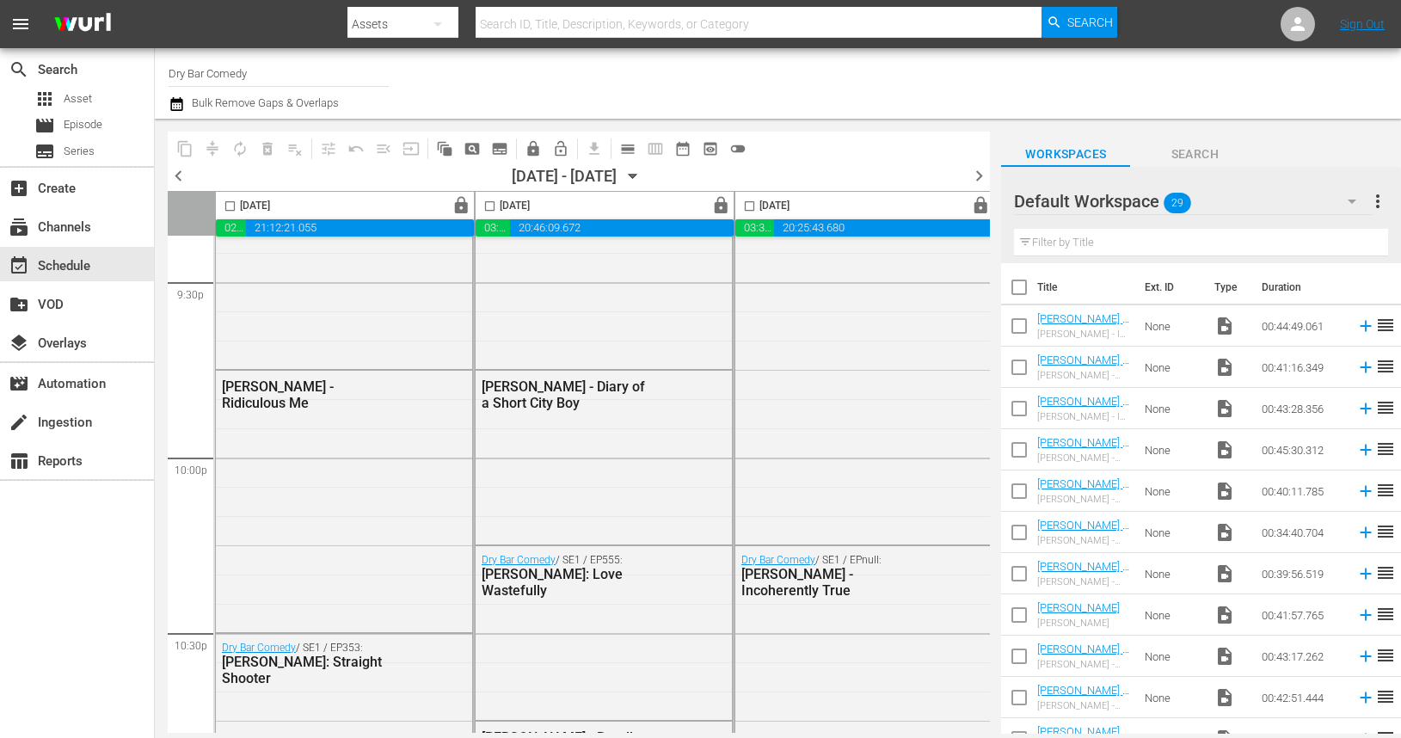
scroll to position [7505, 0]
click at [684, 151] on span "date_range_outlined" at bounding box center [682, 148] width 17 height 17
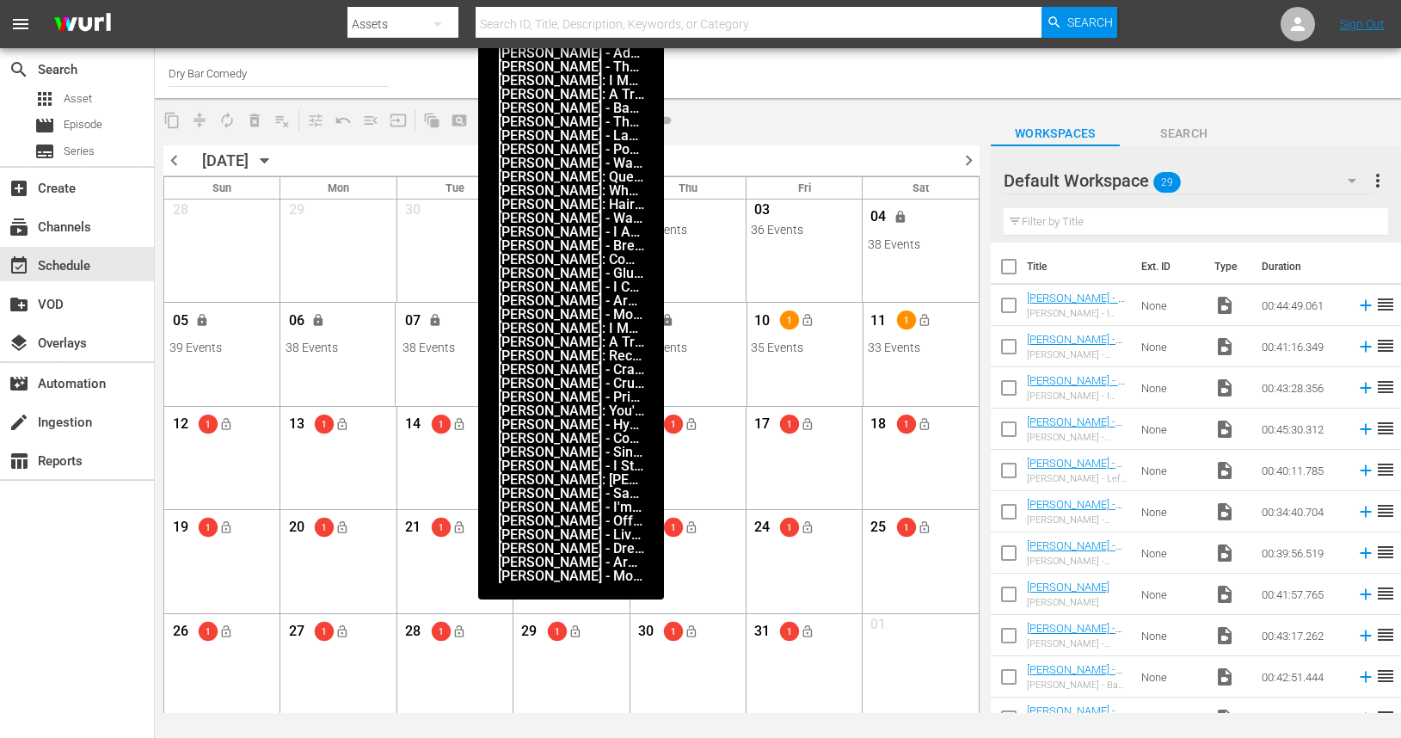
click at [573, 377] on div "Month View" at bounding box center [571, 354] width 120 height 102
click at [581, 375] on div "Month View" at bounding box center [571, 354] width 120 height 102
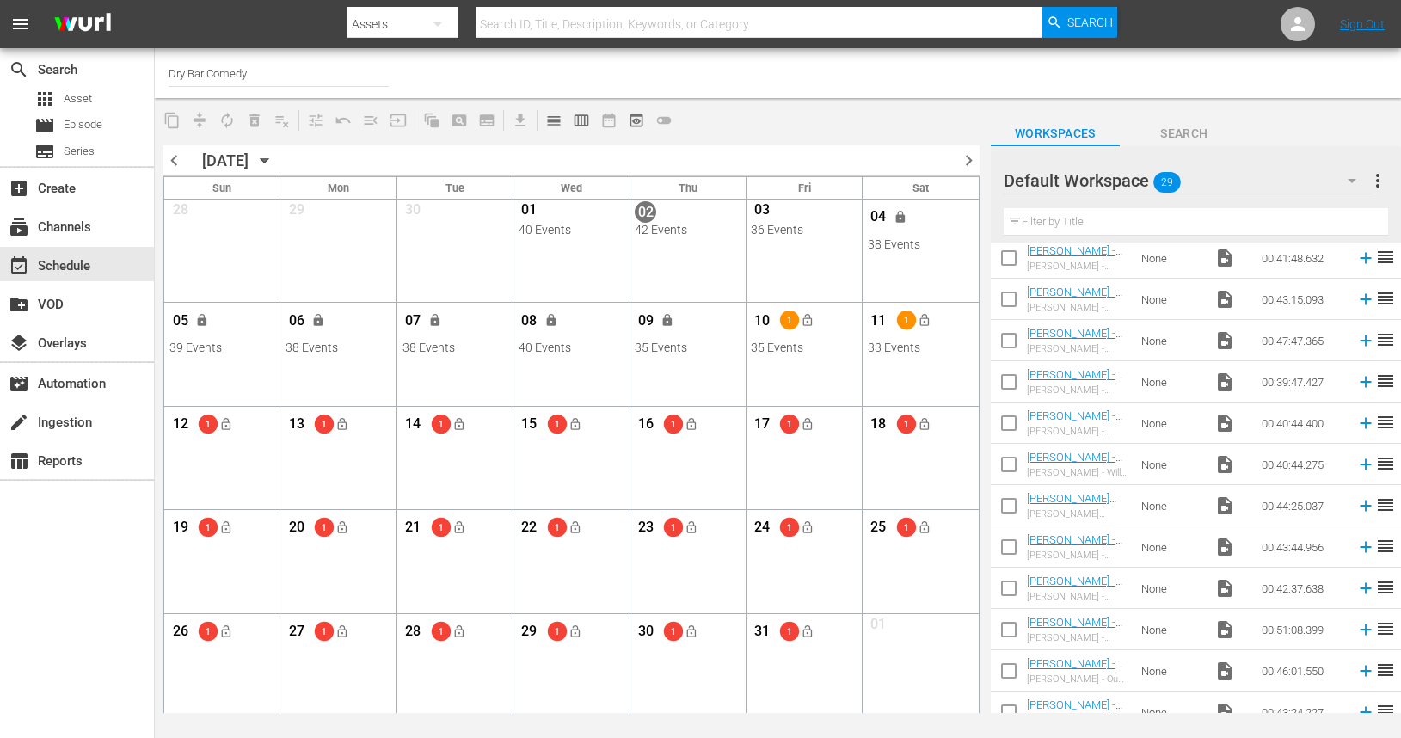
scroll to position [766, 0]
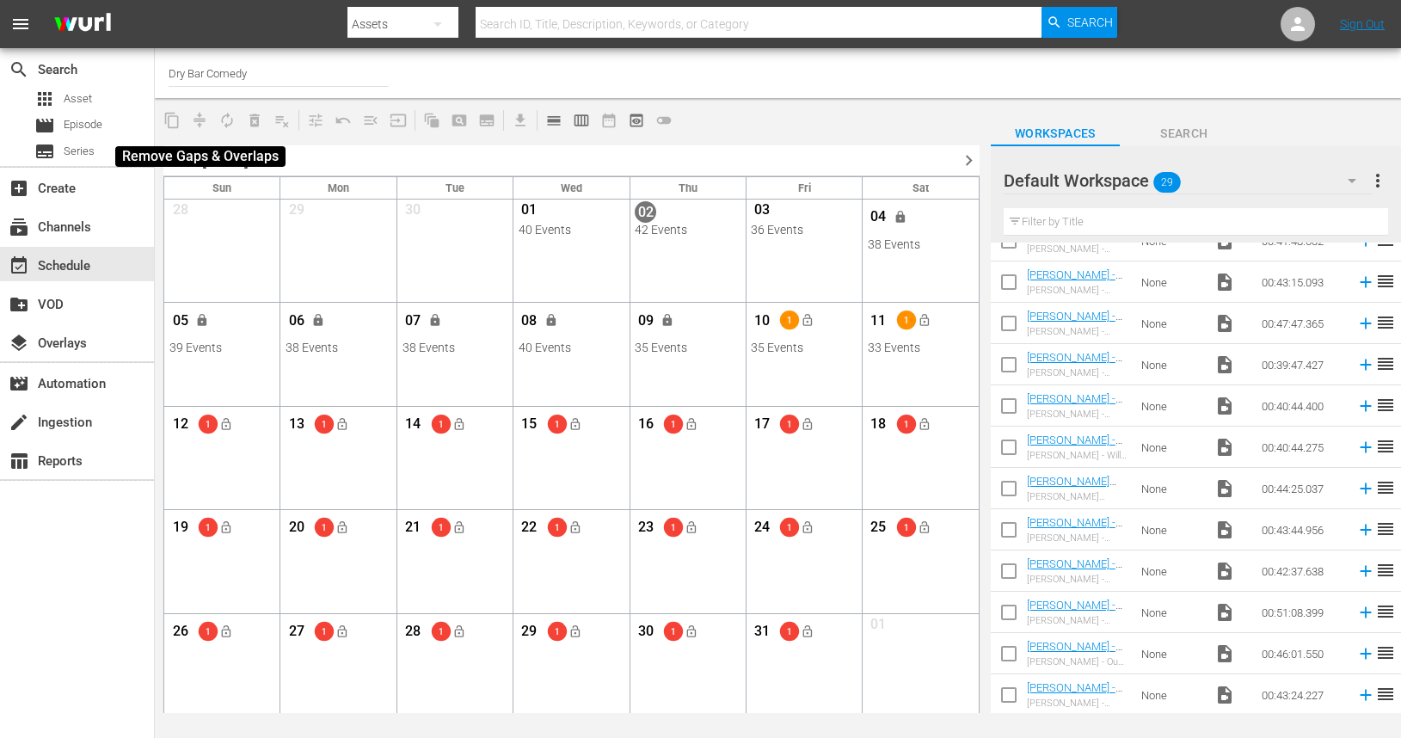
click at [198, 116] on span "compress" at bounding box center [200, 121] width 28 height 28
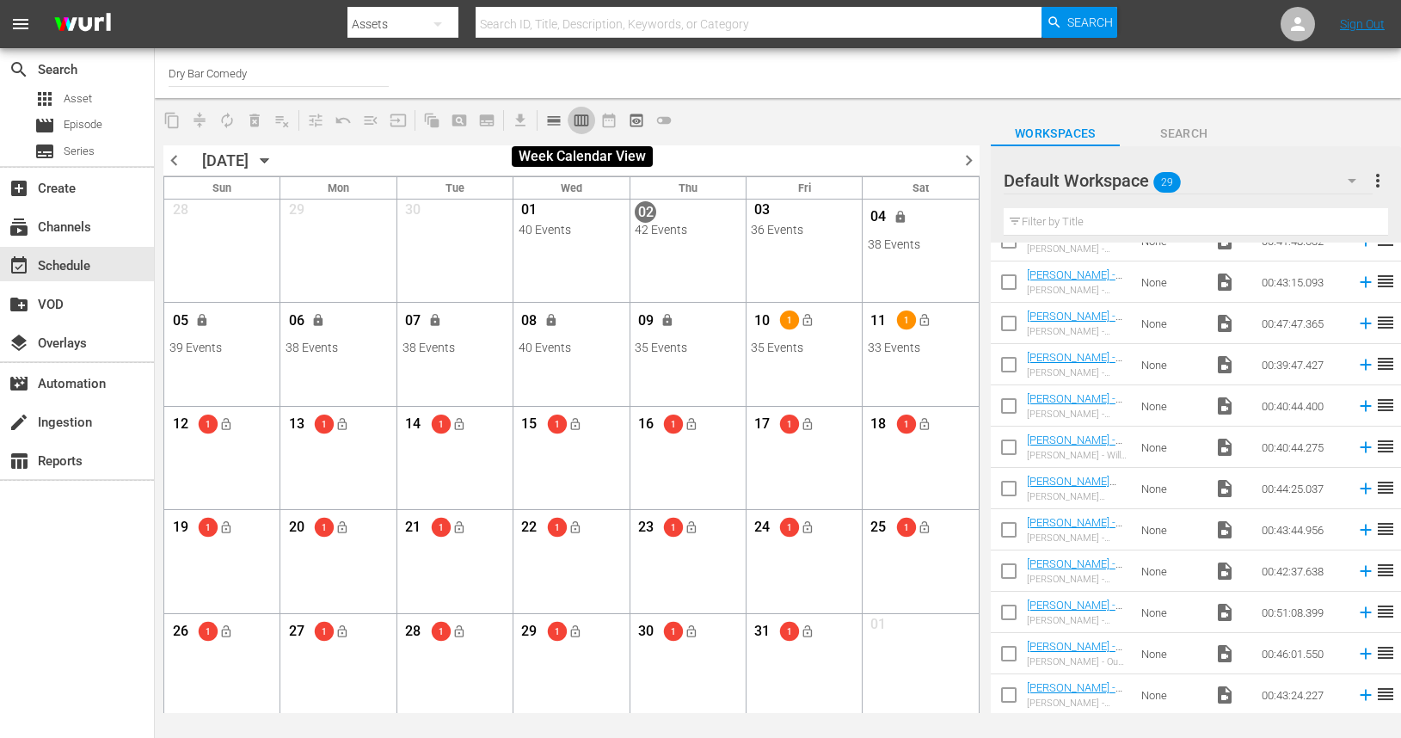
click at [575, 128] on button "calendar_view_week_outlined" at bounding box center [582, 121] width 28 height 28
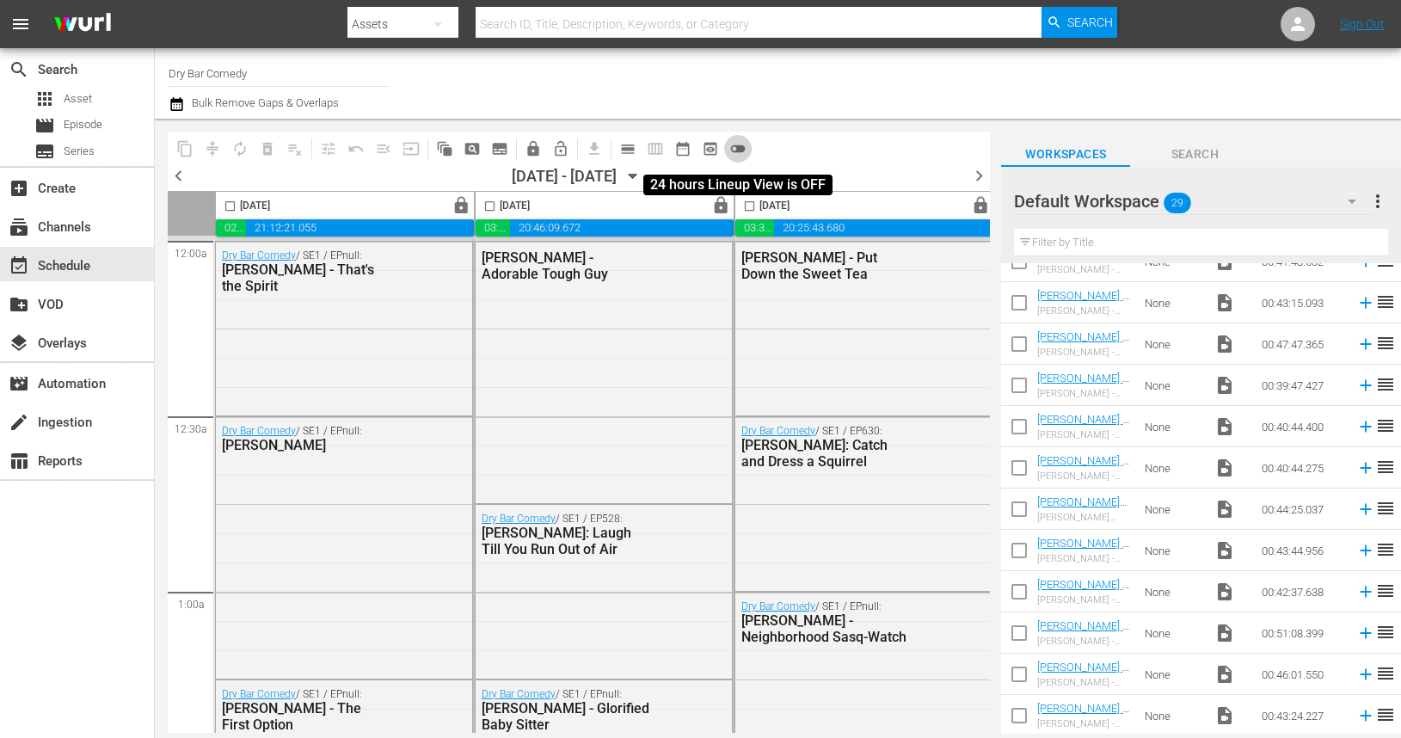
click at [736, 146] on span "toggle_off" at bounding box center [737, 148] width 17 height 17
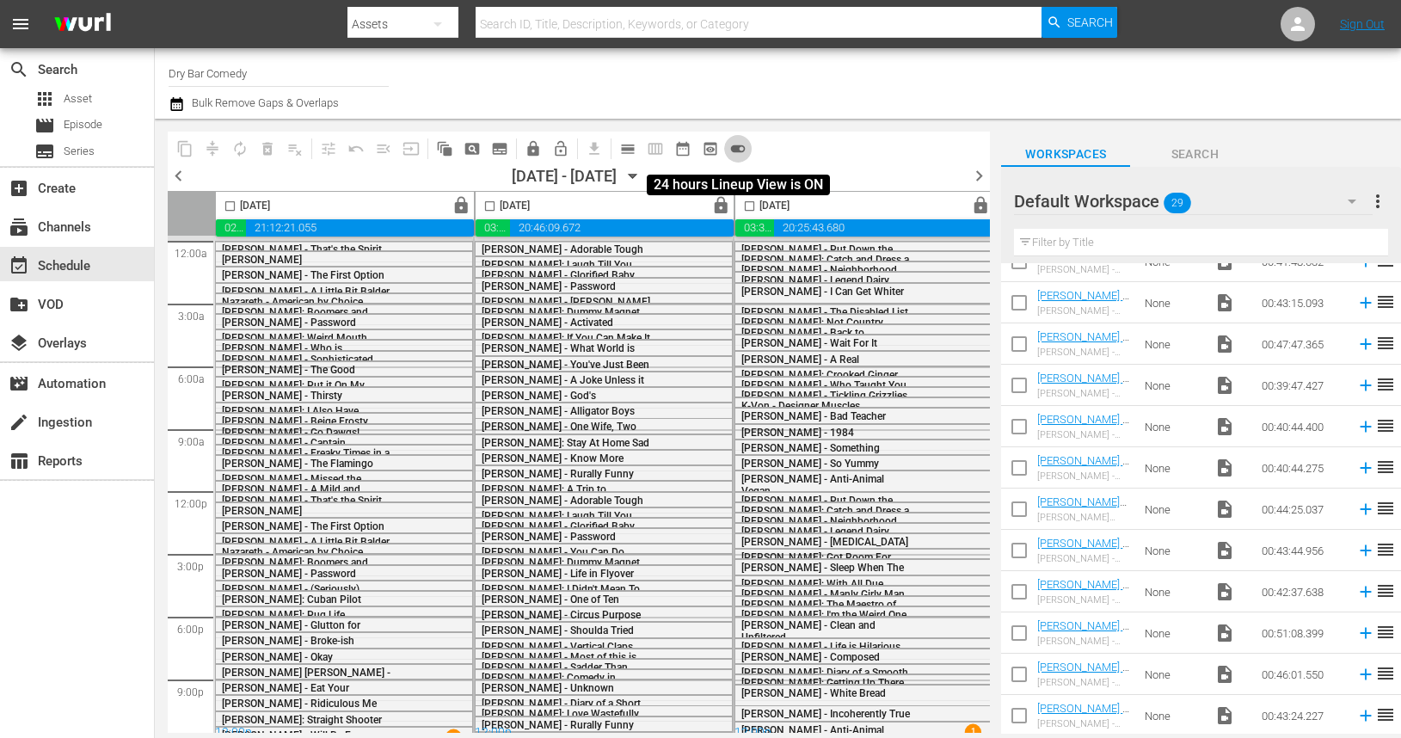
click at [736, 146] on span "toggle_on" at bounding box center [737, 148] width 17 height 17
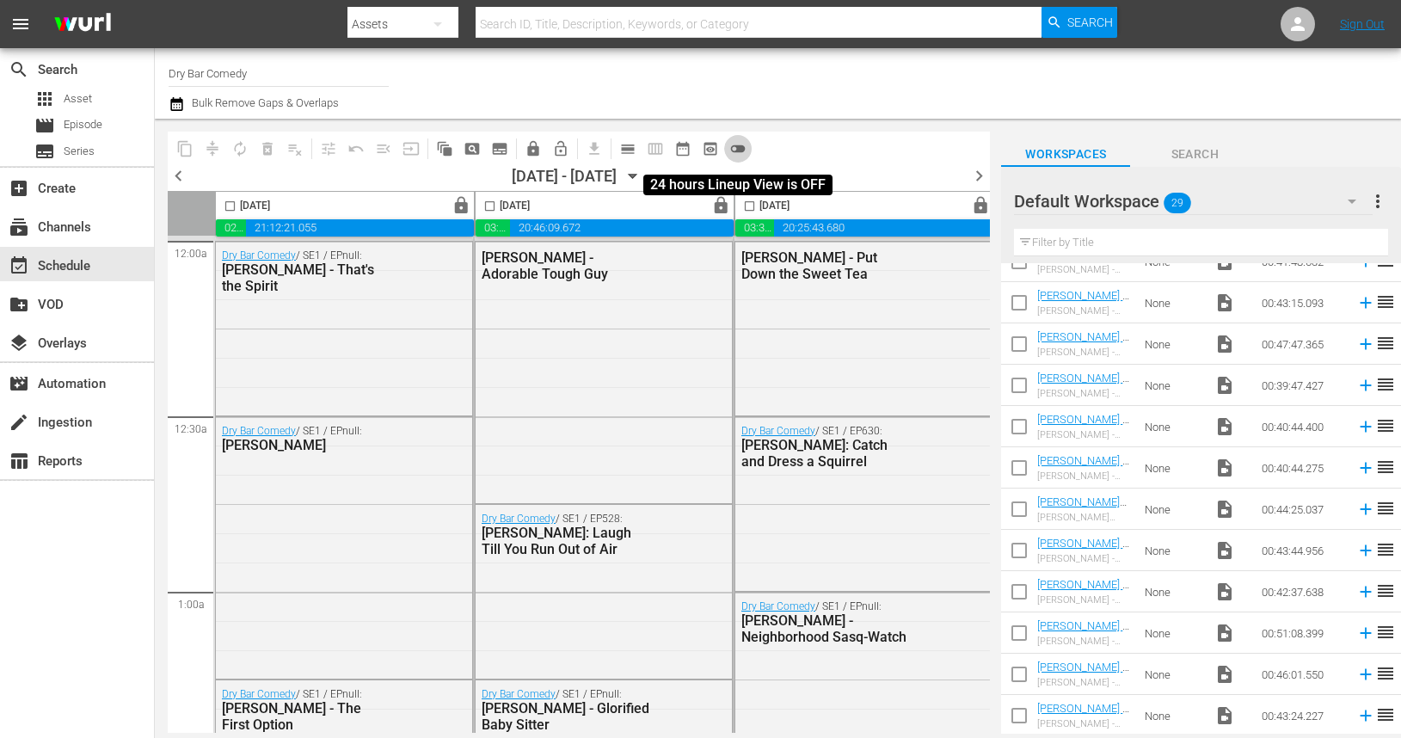
click at [736, 146] on span "toggle_off" at bounding box center [737, 148] width 17 height 17
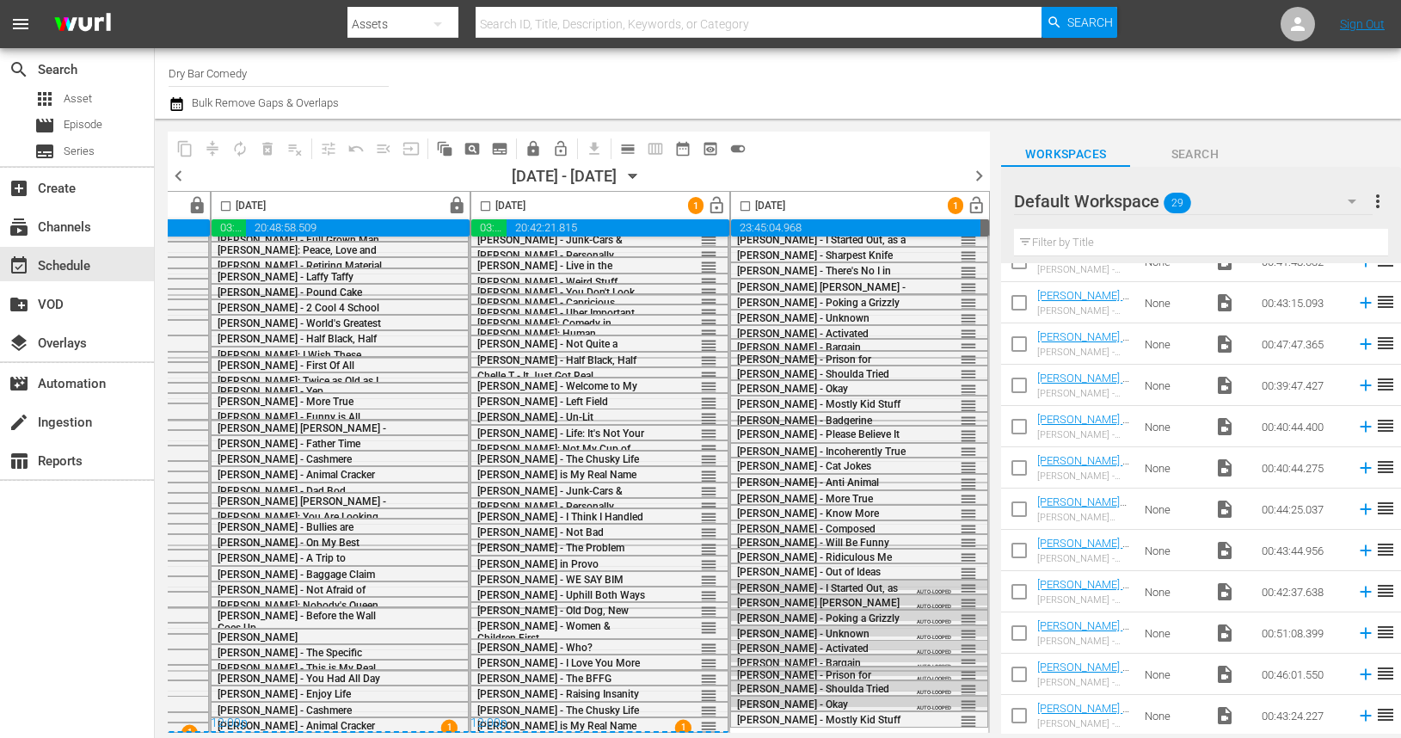
click at [897, 698] on div "[PERSON_NAME] - Okay" at bounding box center [820, 704] width 167 height 12
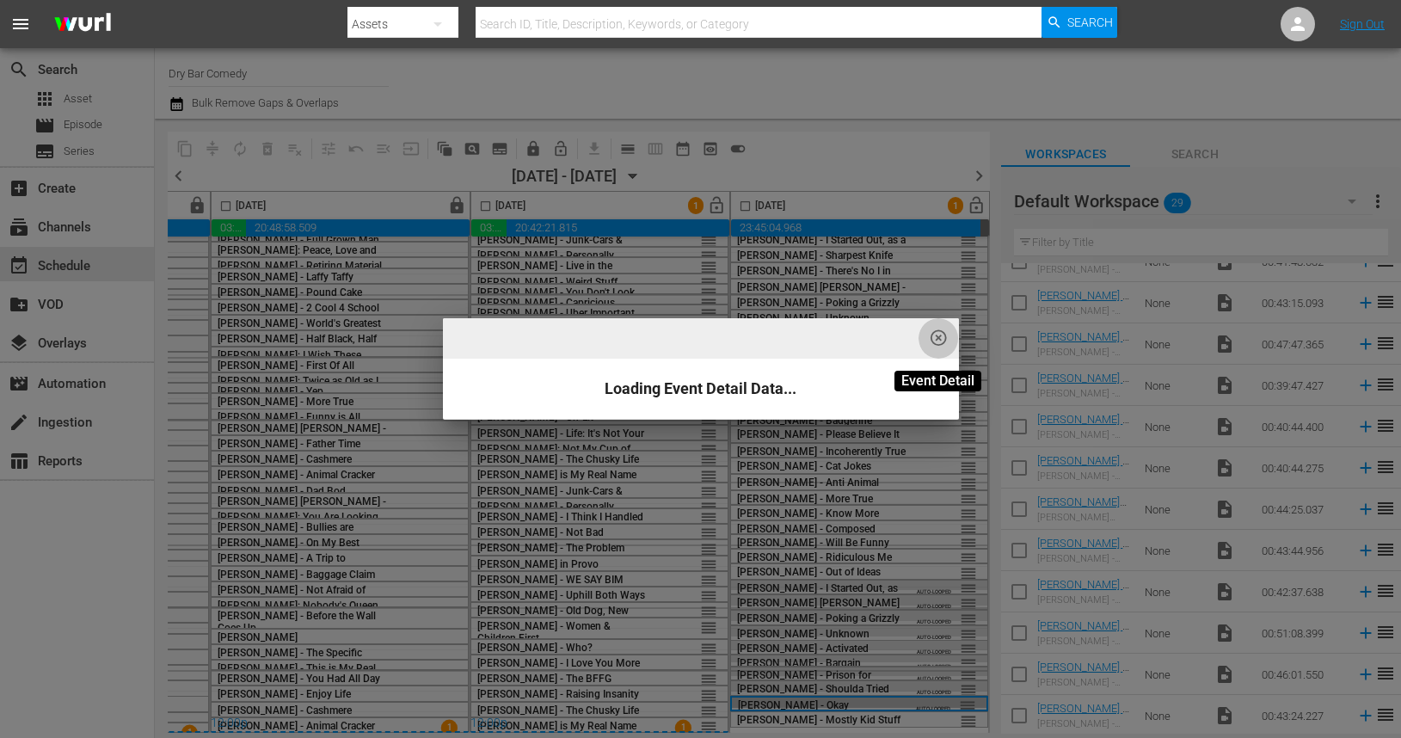
click at [937, 341] on span "highlight_off_icon" at bounding box center [939, 339] width 20 height 20
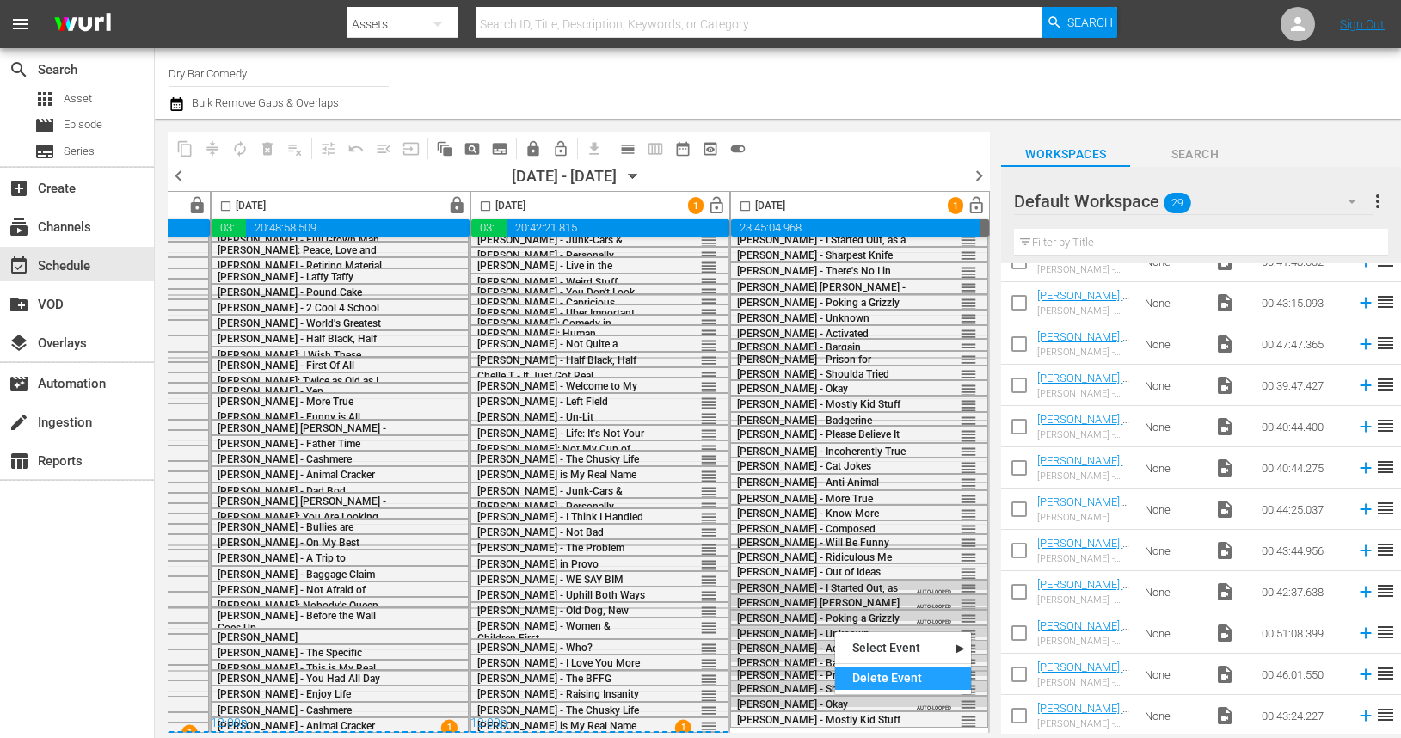
click at [865, 680] on div "Delete Event" at bounding box center [903, 678] width 136 height 23
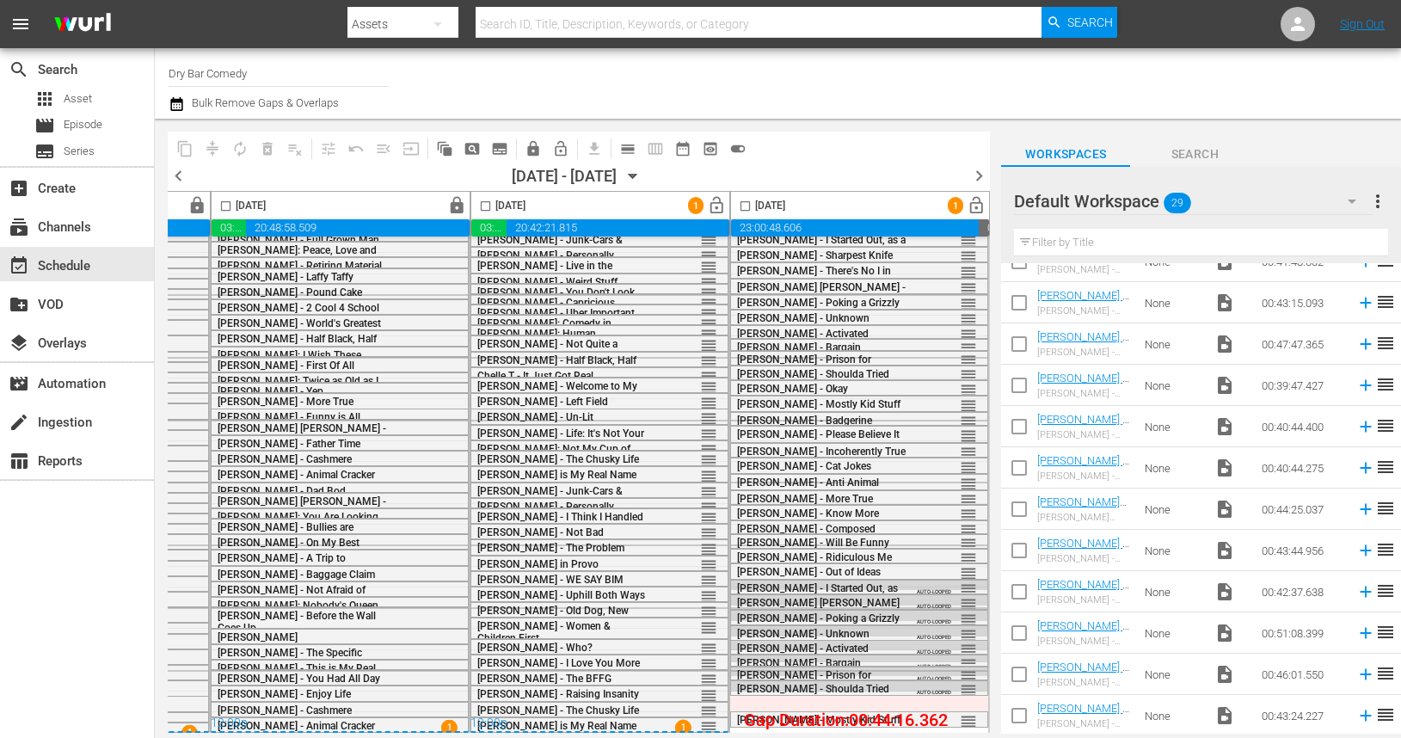
click at [837, 691] on div "[PERSON_NAME] - Please Believe It reorder [PERSON_NAME] - There's No I in Self …" at bounding box center [859, 481] width 258 height 501
click at [918, 205] on div "[DATE] 1 lock_open" at bounding box center [860, 206] width 258 height 28
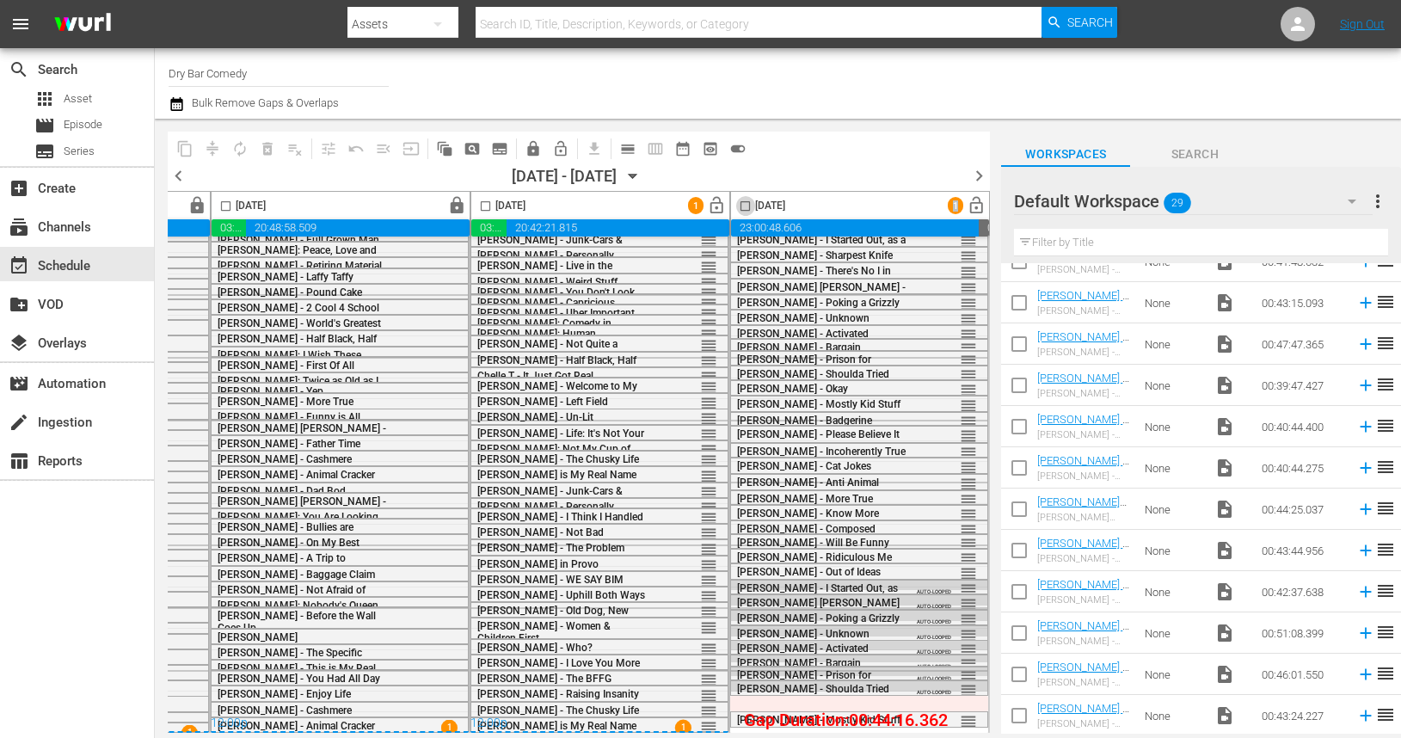
click at [740, 204] on input "checkbox" at bounding box center [745, 210] width 20 height 20
checkbox input "true"
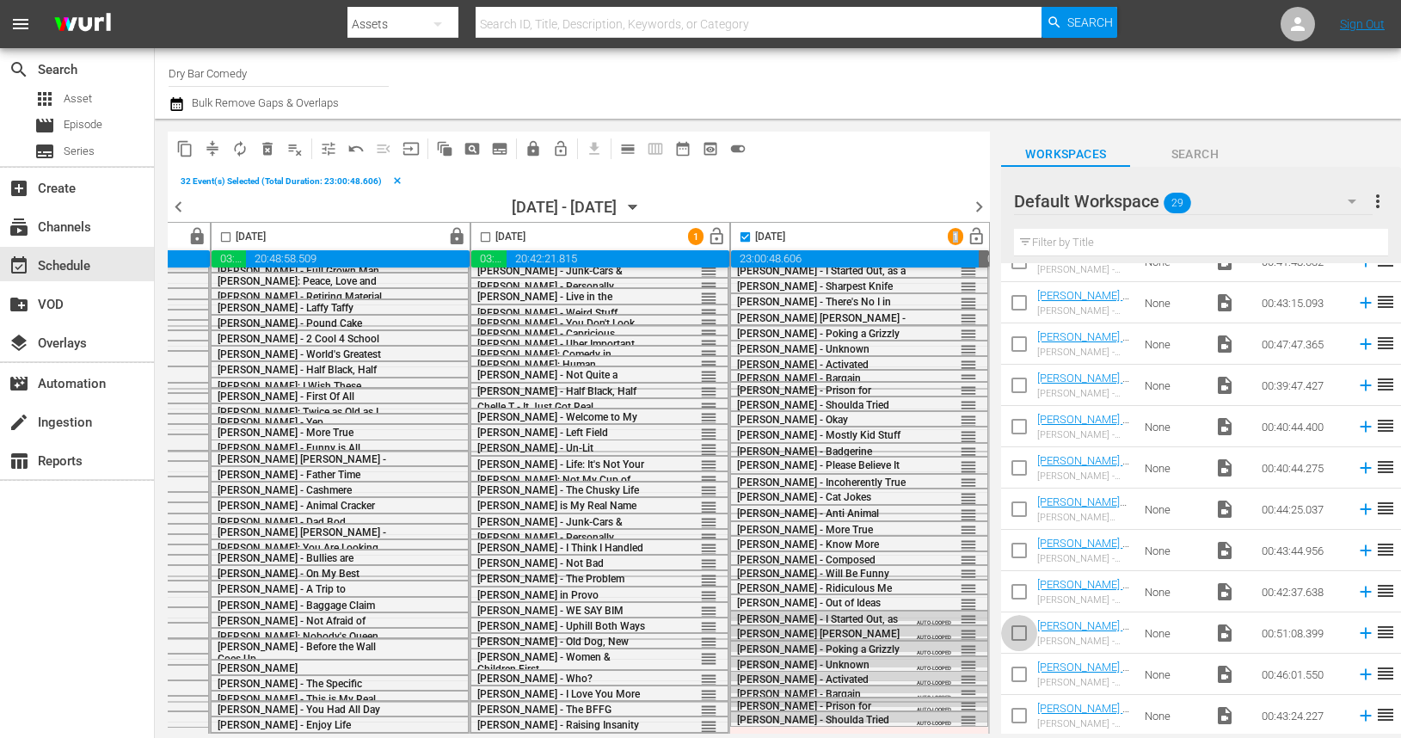
click at [1020, 629] on input "checkbox" at bounding box center [1019, 636] width 36 height 36
checkbox input "true"
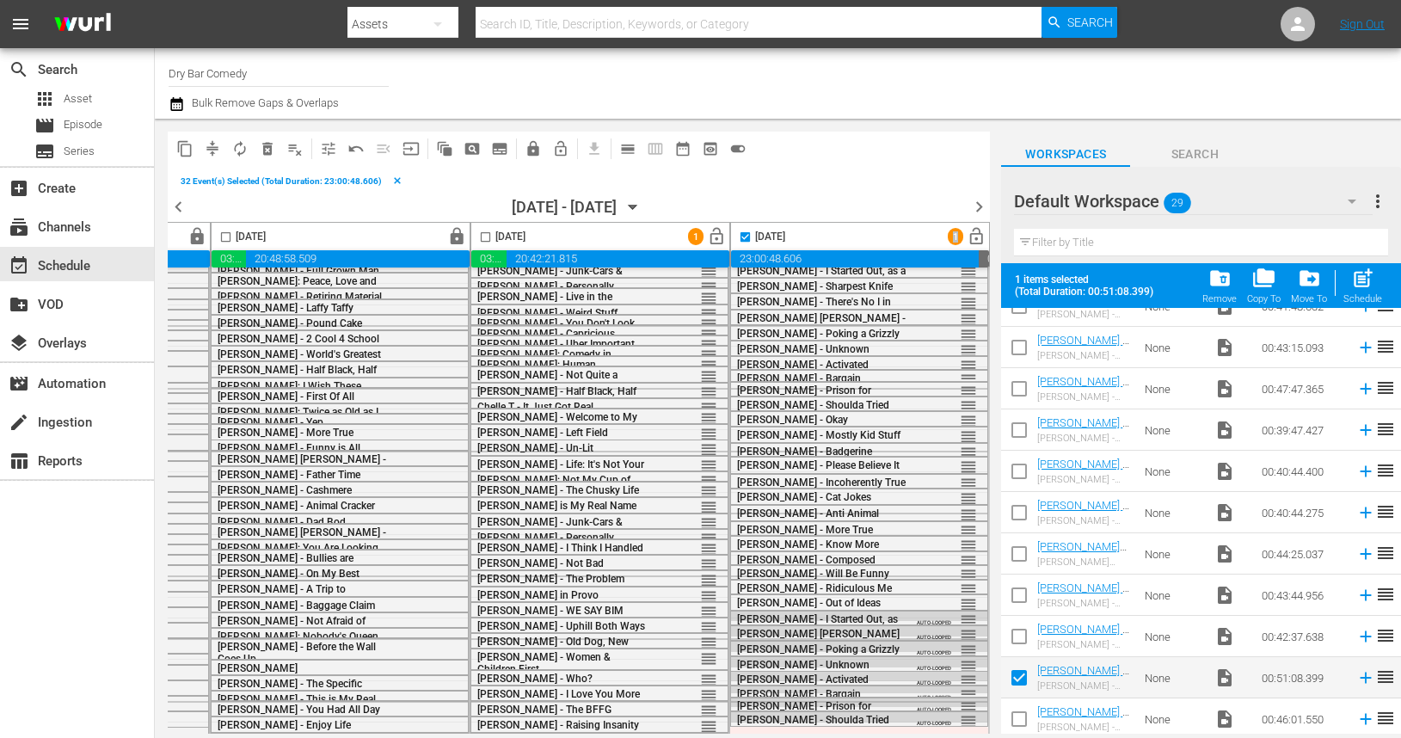
scroll to position [811, 0]
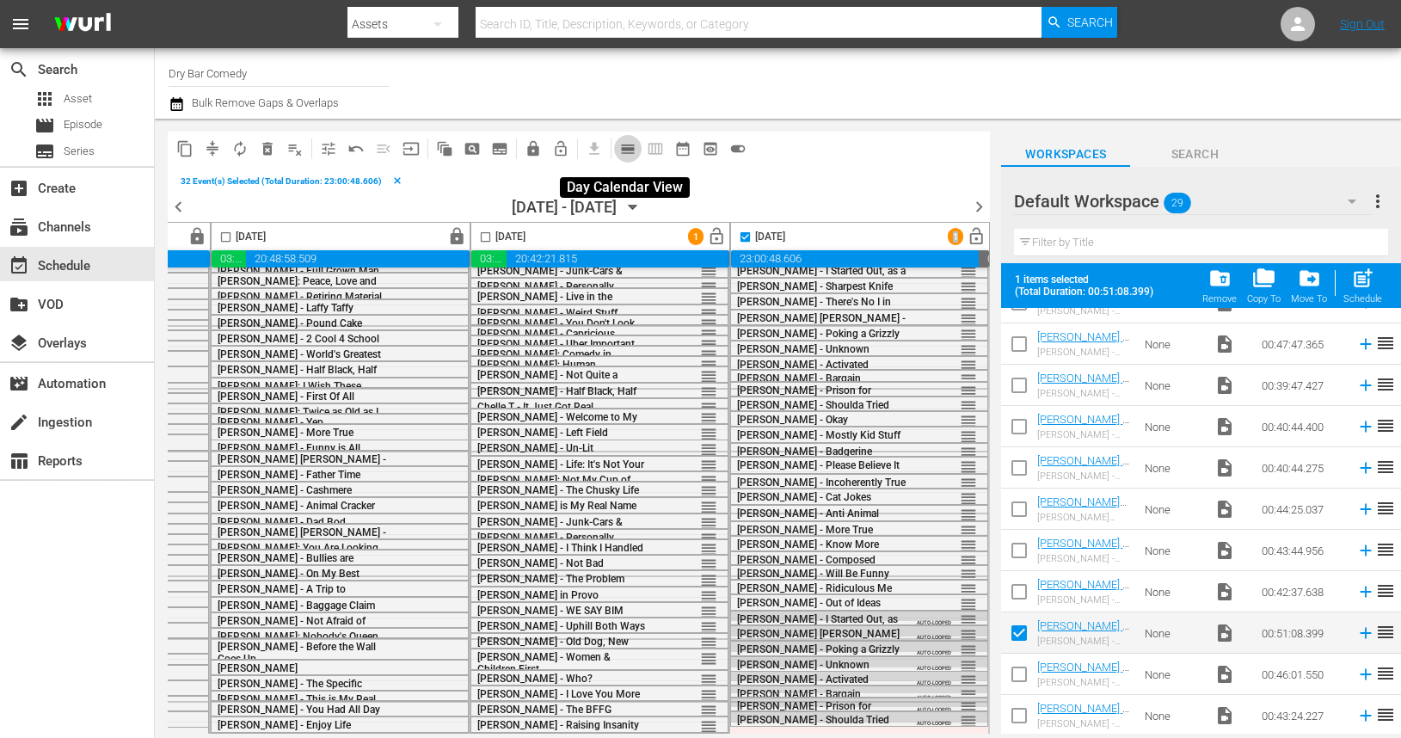
click at [624, 151] on span "calendar_view_day_outlined" at bounding box center [627, 148] width 17 height 17
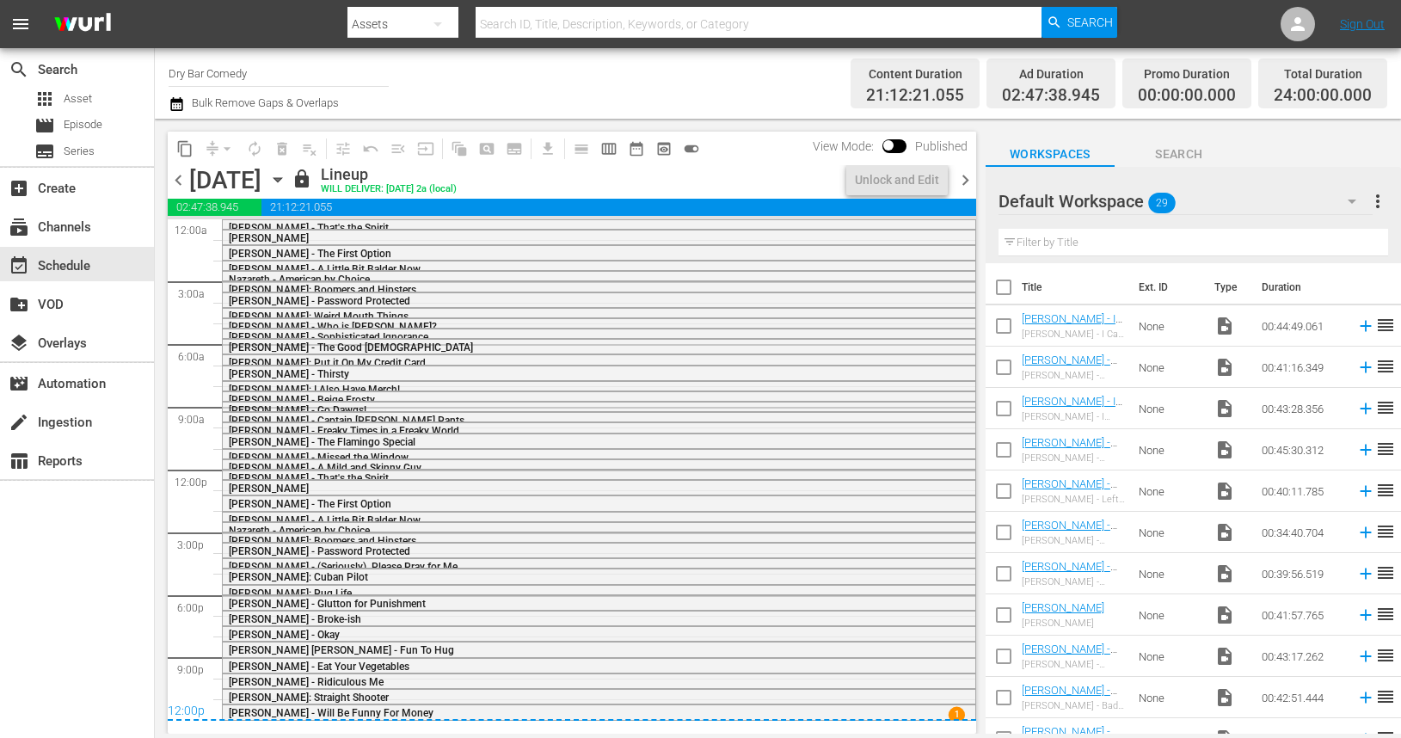
click at [963, 184] on span "chevron_right" at bounding box center [966, 180] width 22 height 22
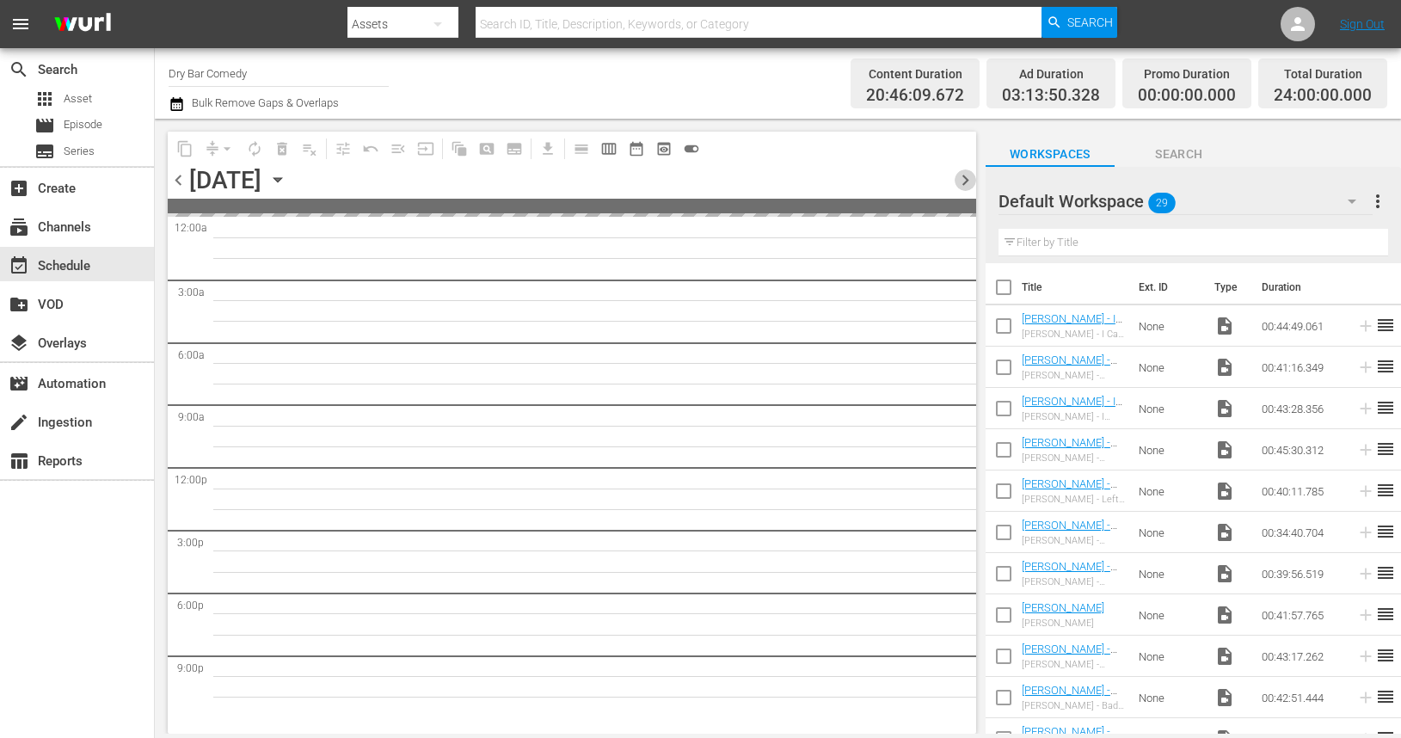
click at [963, 184] on span "chevron_right" at bounding box center [966, 180] width 22 height 22
click at [963, 183] on span "chevron_right" at bounding box center [966, 180] width 22 height 22
click at [963, 182] on span "chevron_right" at bounding box center [966, 180] width 22 height 22
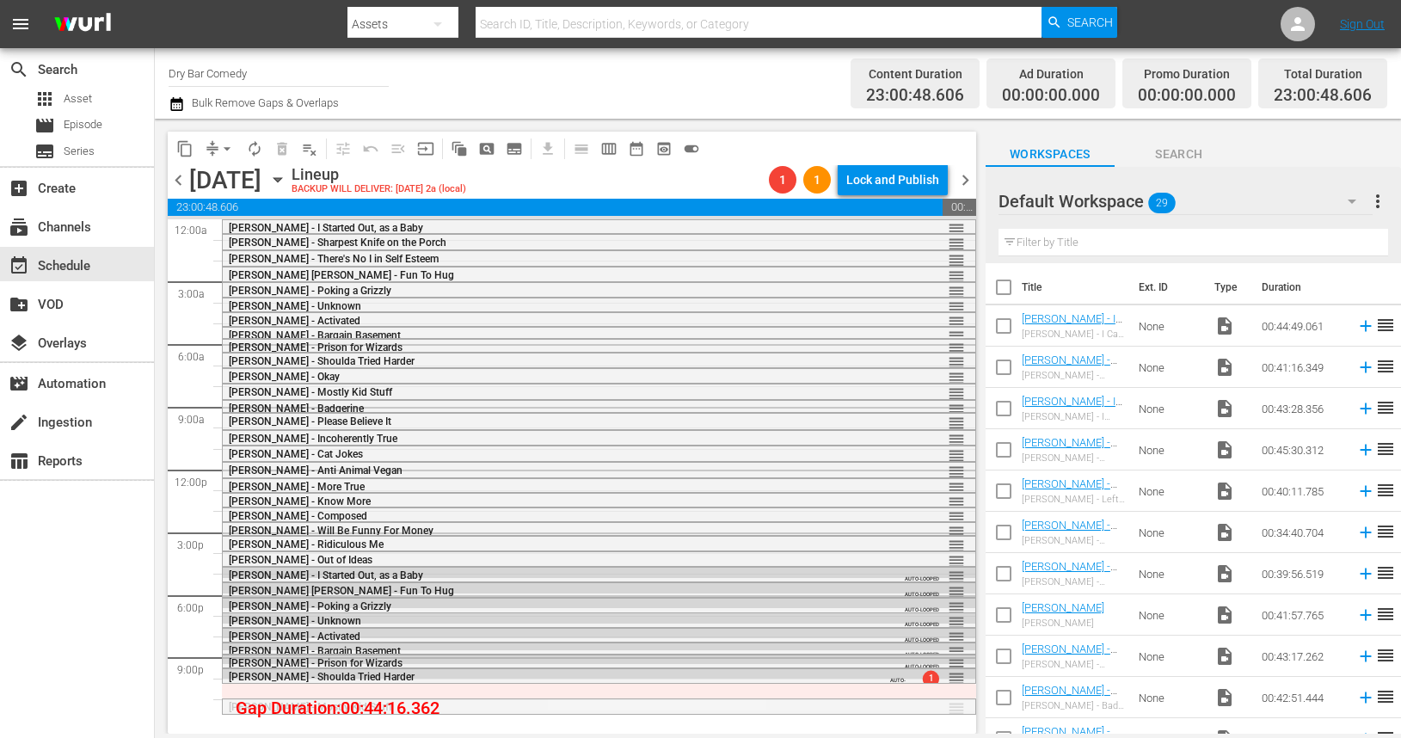
drag, startPoint x: 956, startPoint y: 708, endPoint x: 958, endPoint y: 682, distance: 25.9
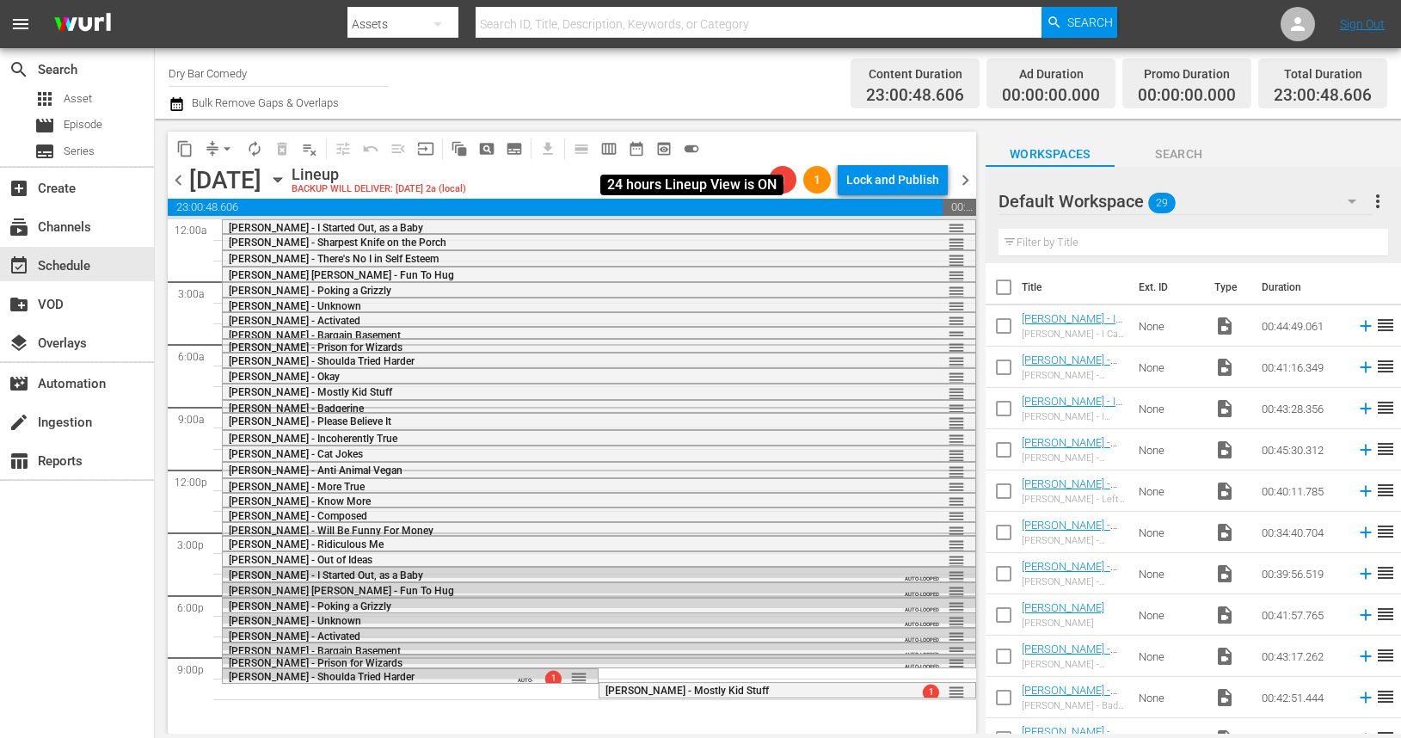
click at [692, 145] on span "toggle_on" at bounding box center [691, 148] width 17 height 17
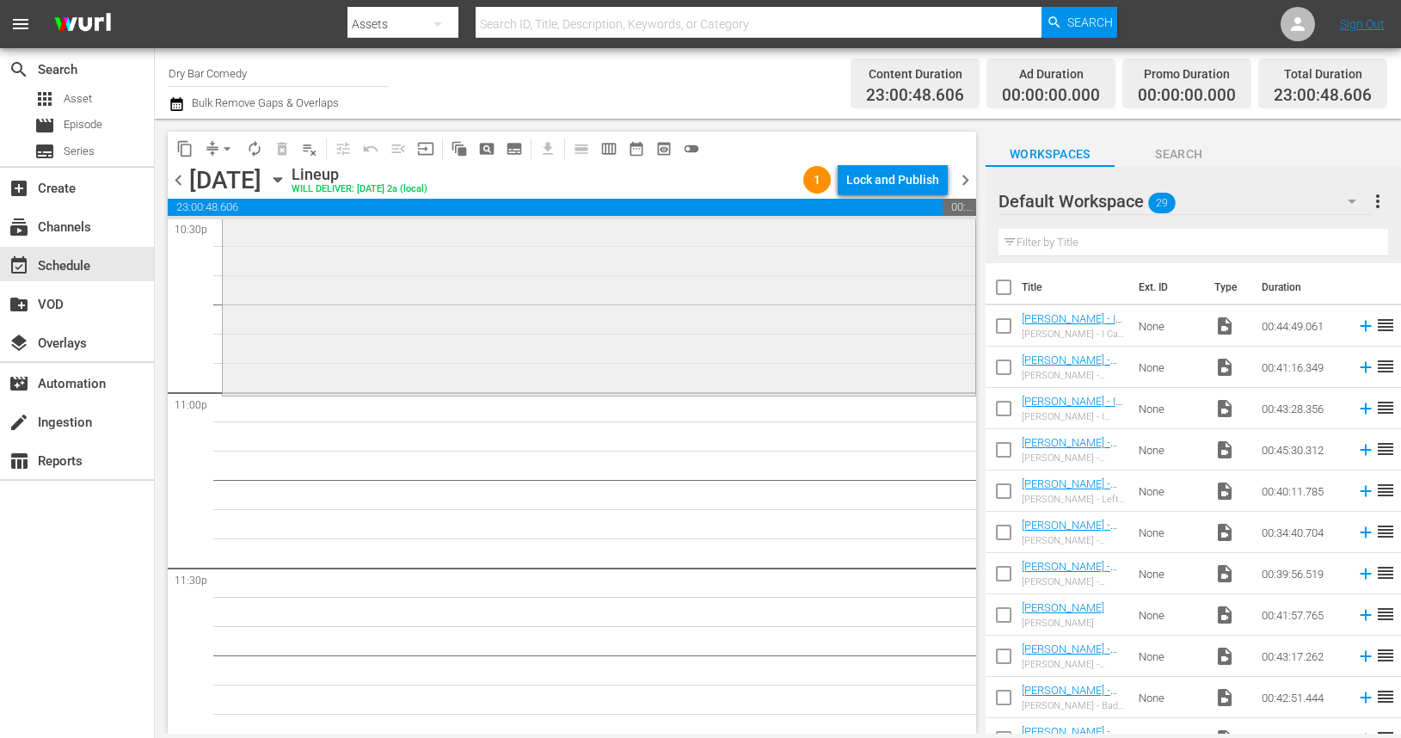
scroll to position [7906, 0]
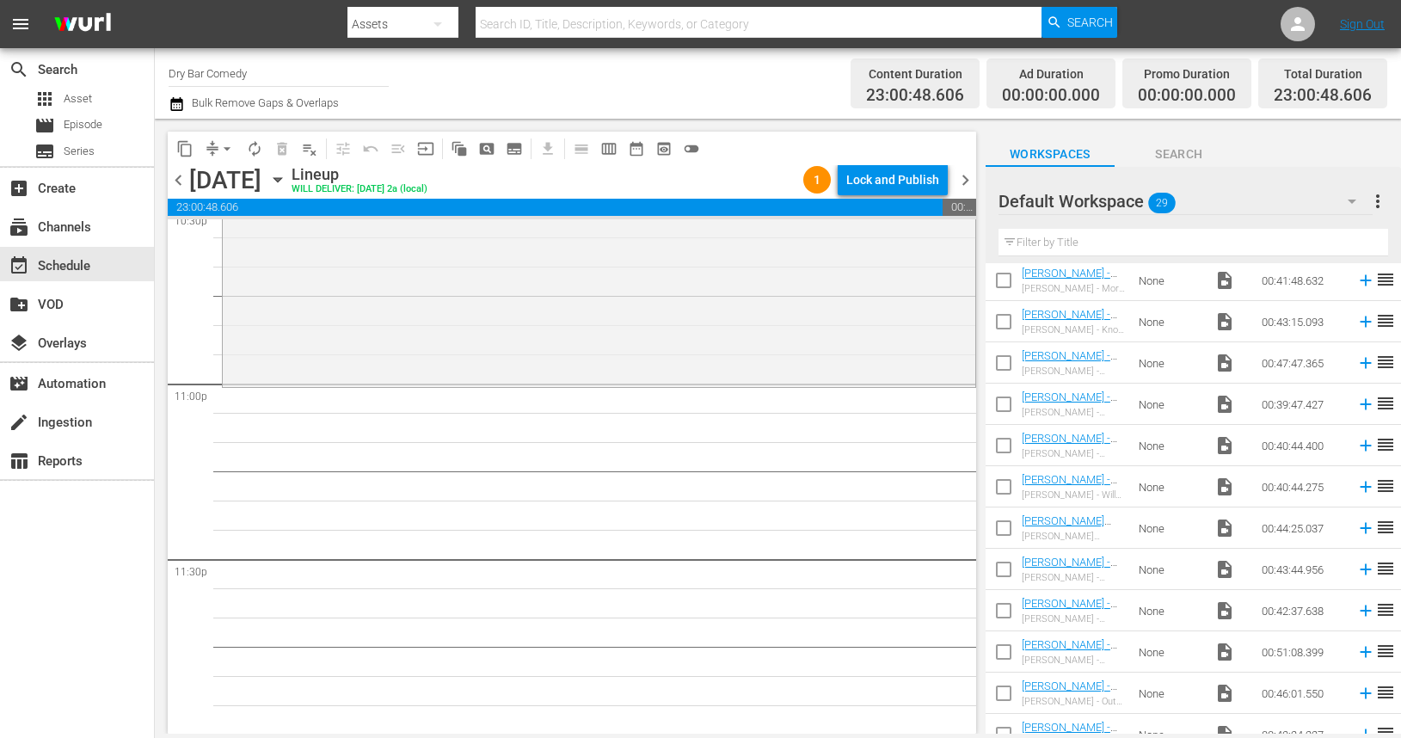
scroll to position [766, 0]
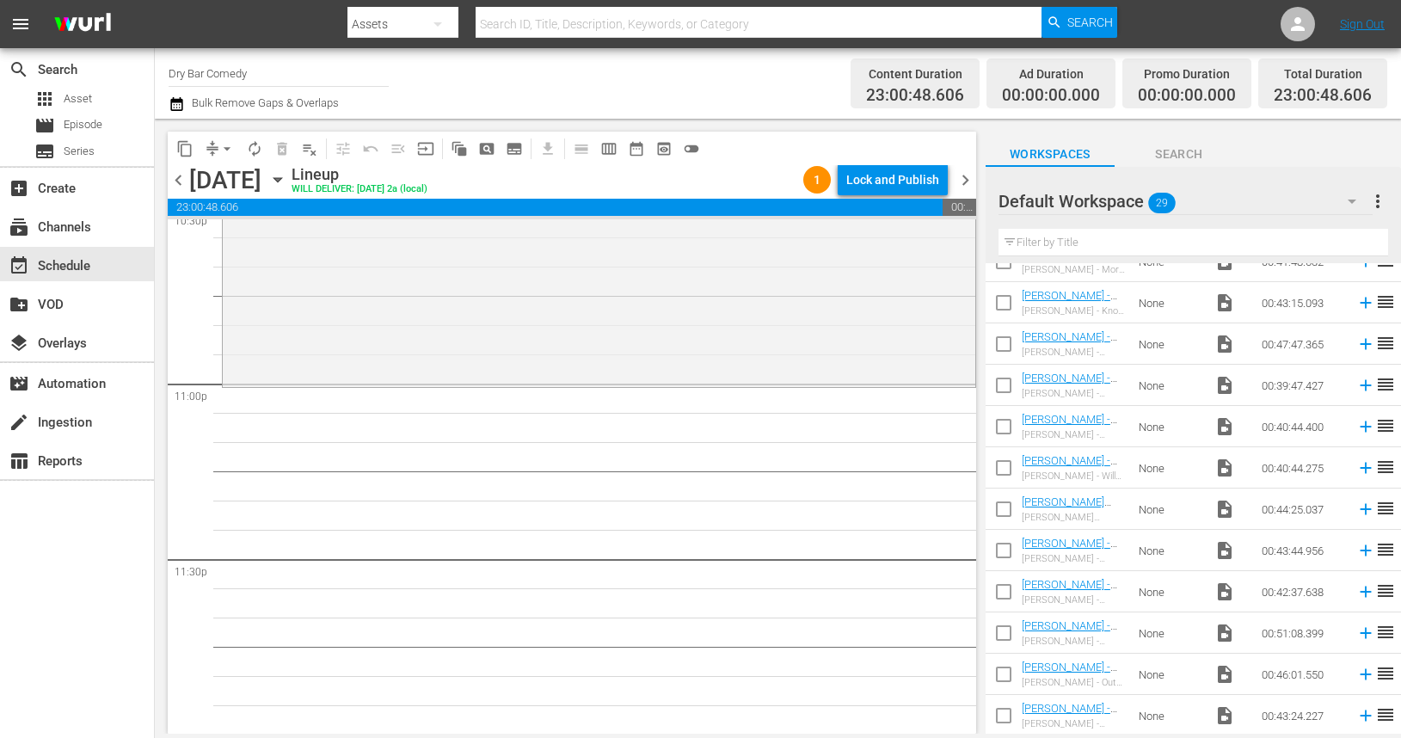
click at [1244, 639] on td "video_file" at bounding box center [1230, 632] width 47 height 41
click at [1007, 635] on input "checkbox" at bounding box center [1004, 636] width 36 height 36
checkbox input "true"
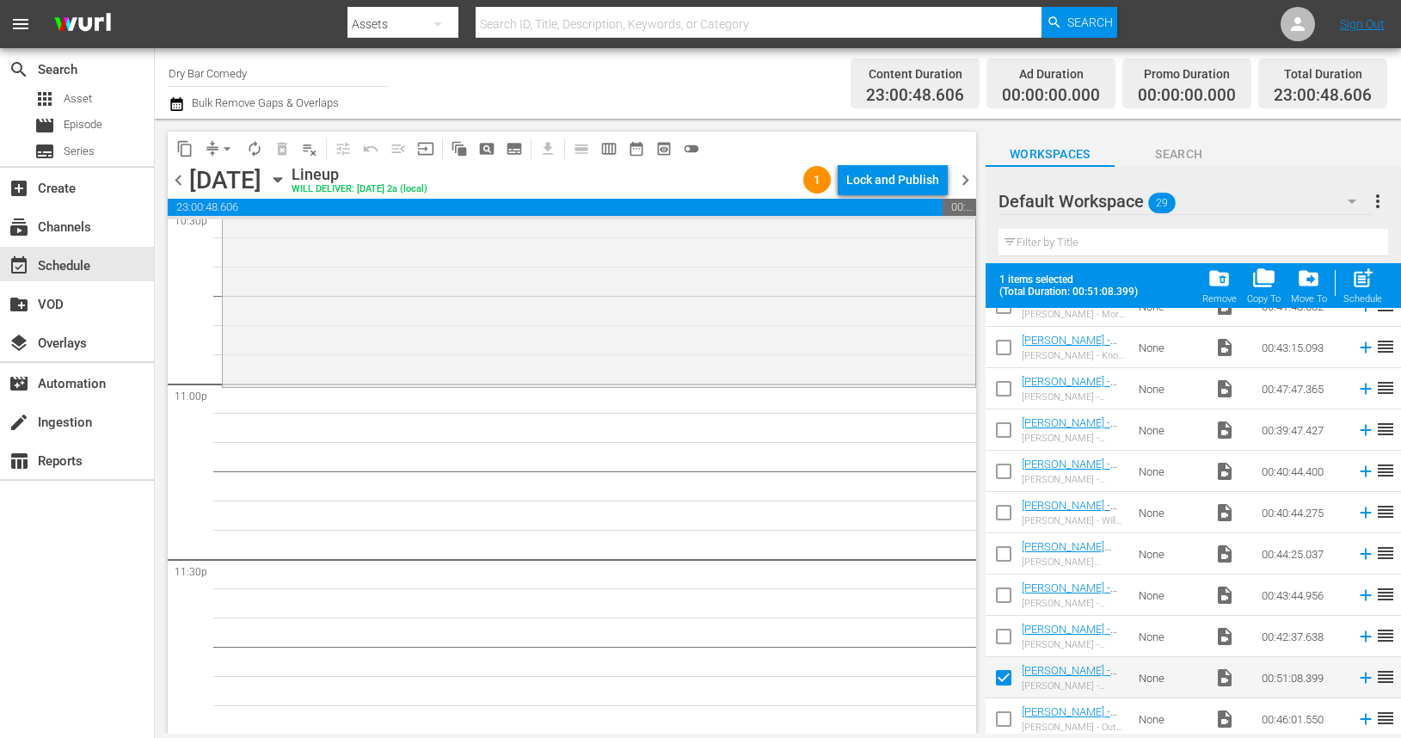
scroll to position [811, 0]
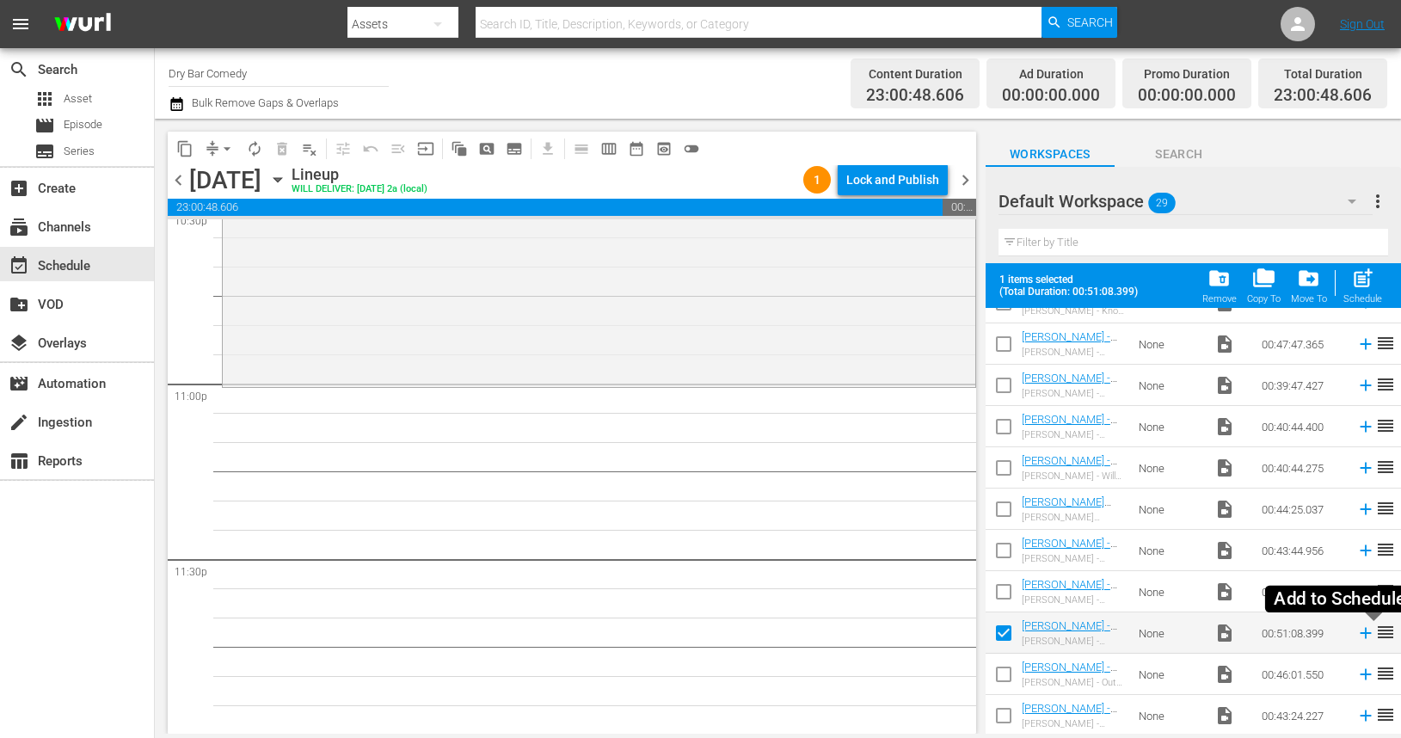
click at [1365, 636] on icon at bounding box center [1365, 633] width 11 height 11
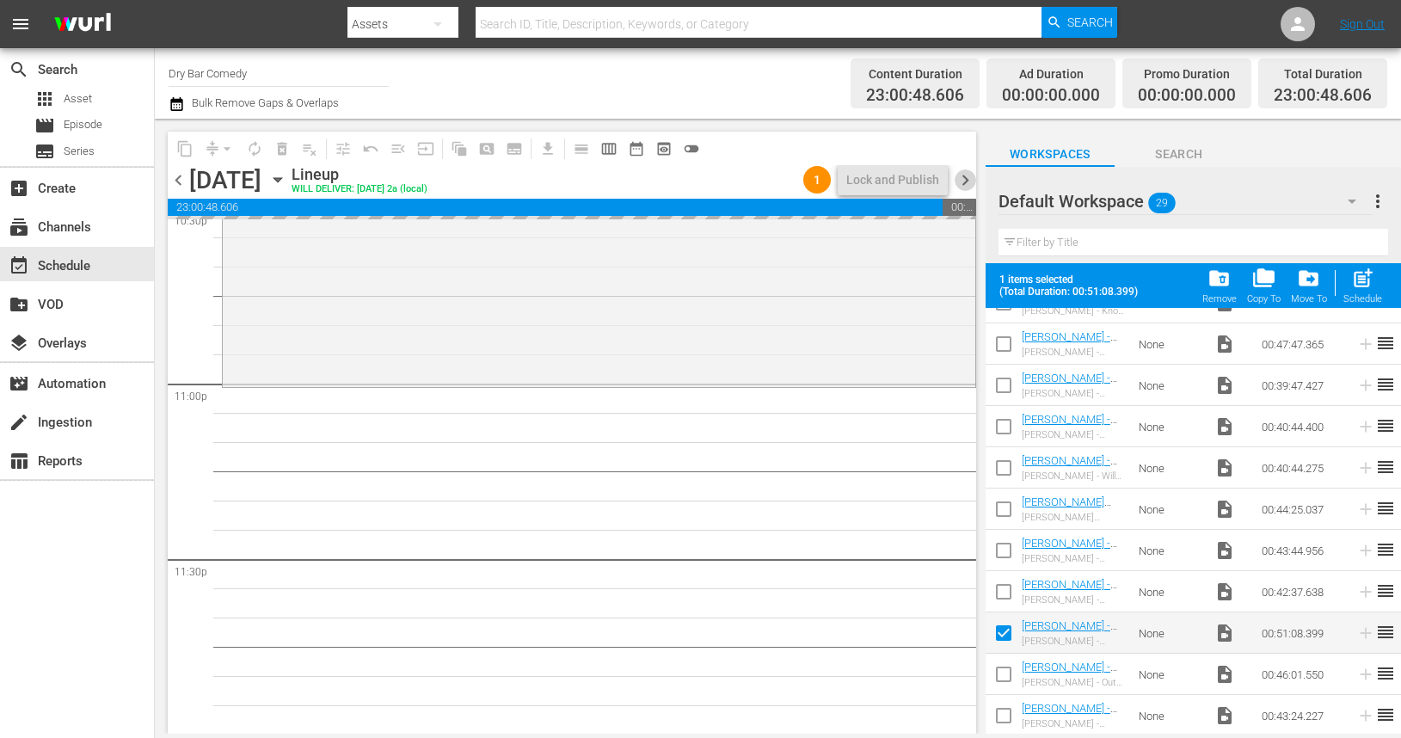
click at [961, 183] on span "chevron_right" at bounding box center [966, 180] width 22 height 22
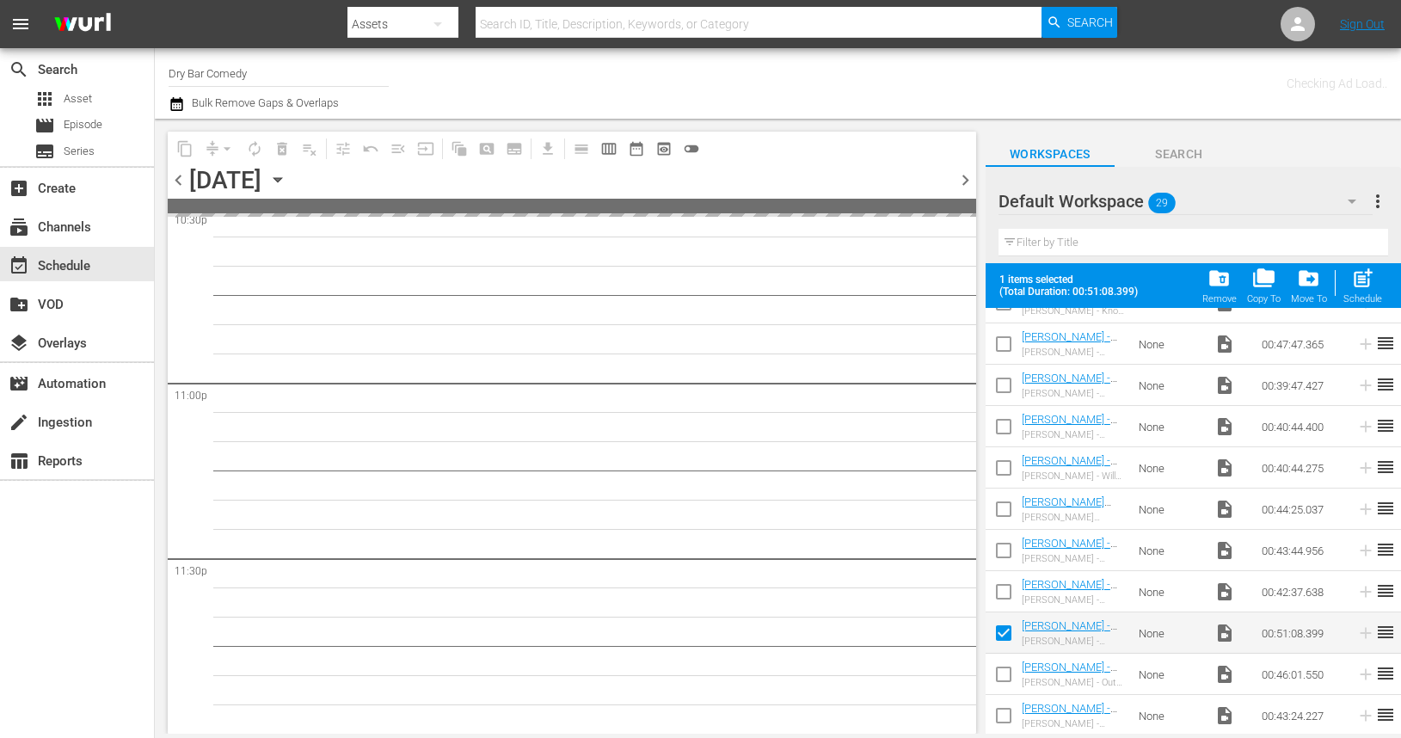
scroll to position [7904, 0]
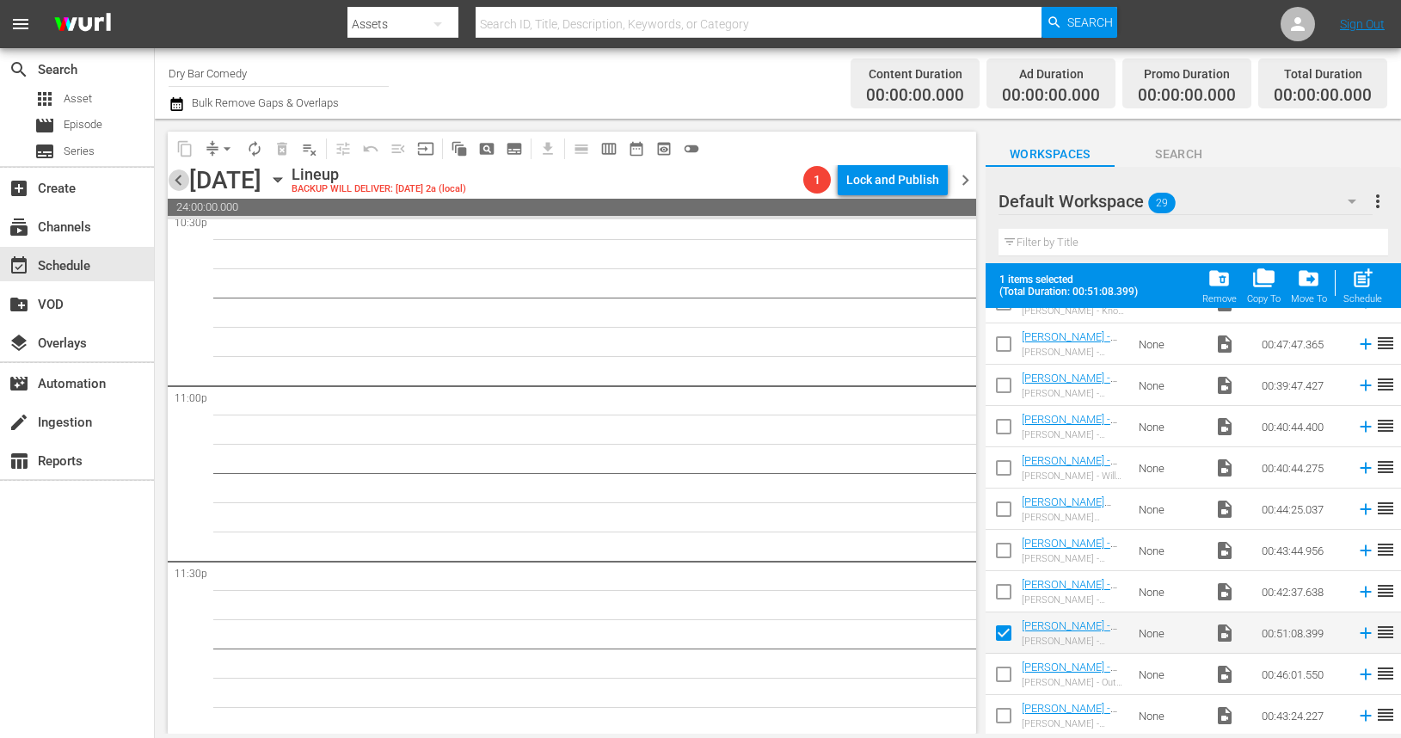
click at [178, 183] on span "chevron_left" at bounding box center [179, 180] width 22 height 22
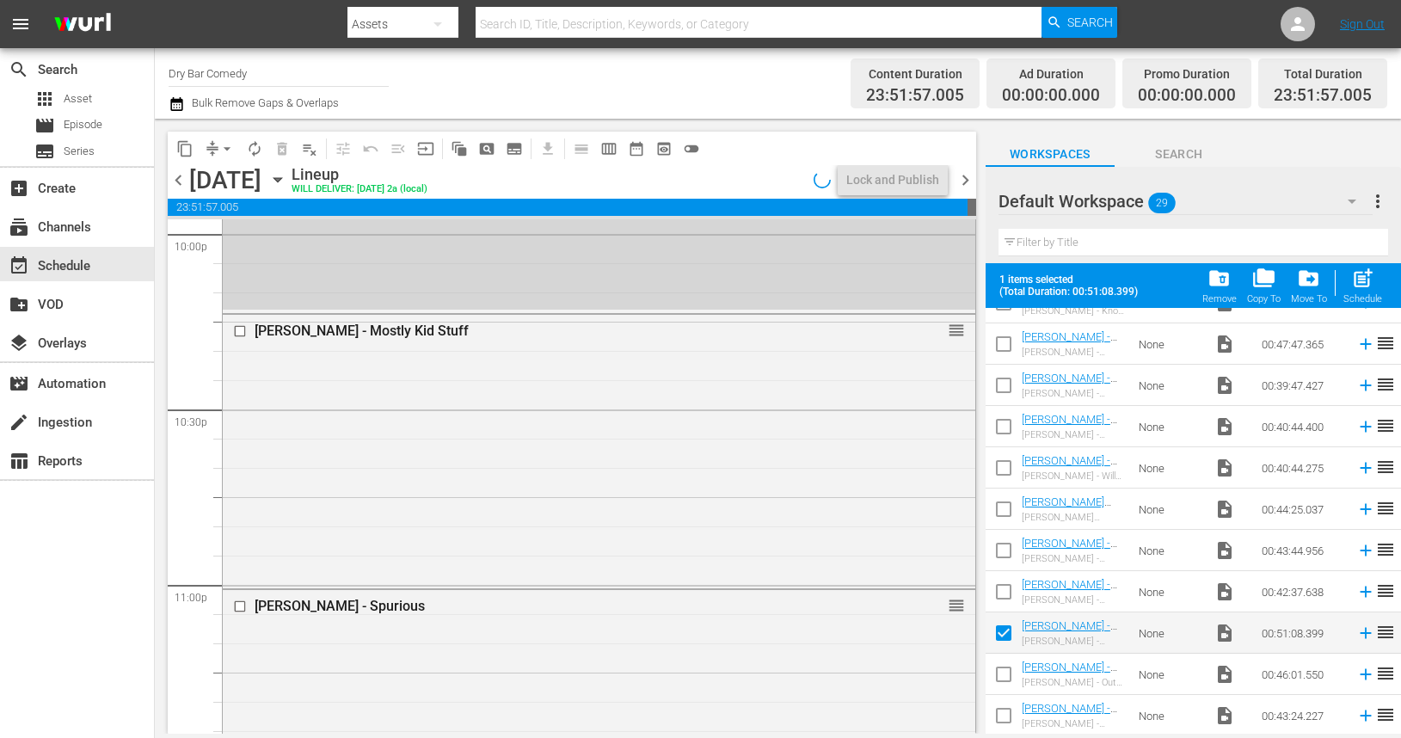
scroll to position [7906, 0]
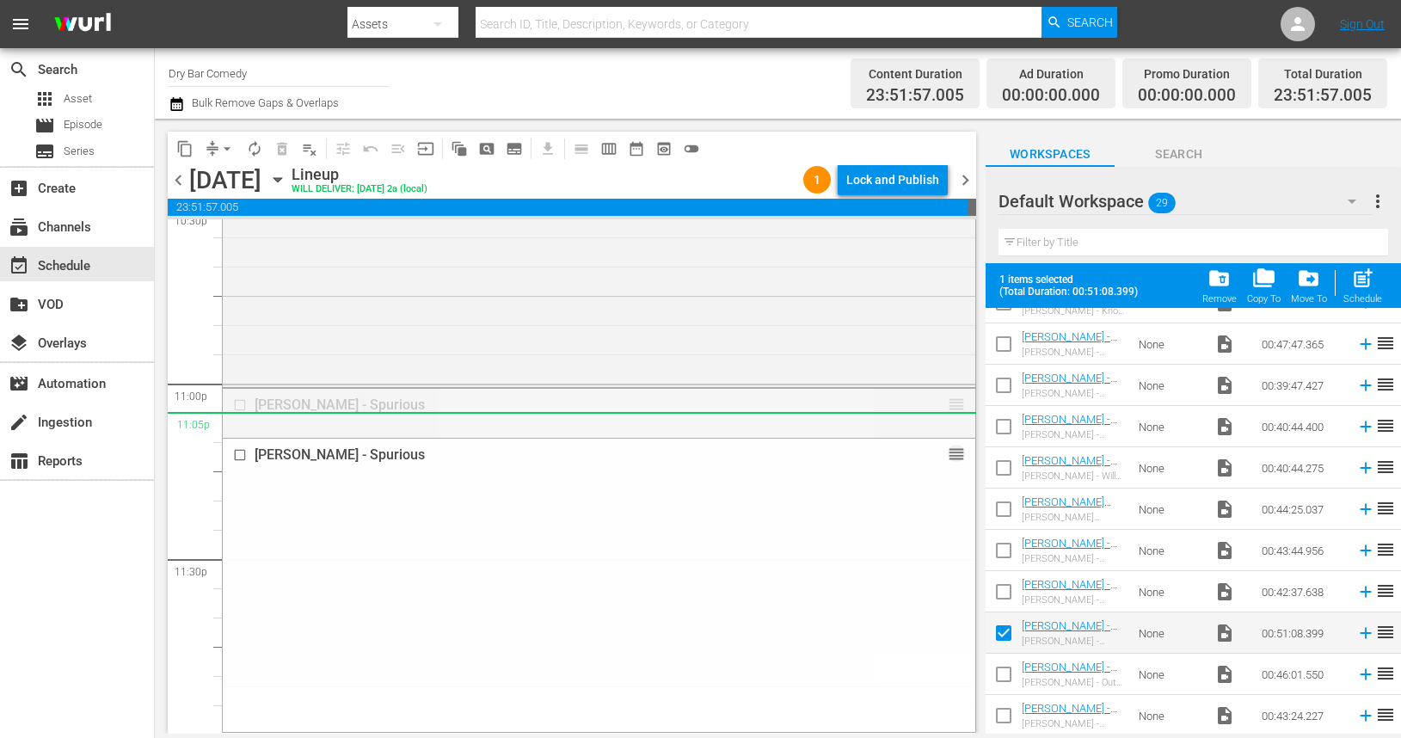
drag, startPoint x: 957, startPoint y: 403, endPoint x: 955, endPoint y: 437, distance: 33.6
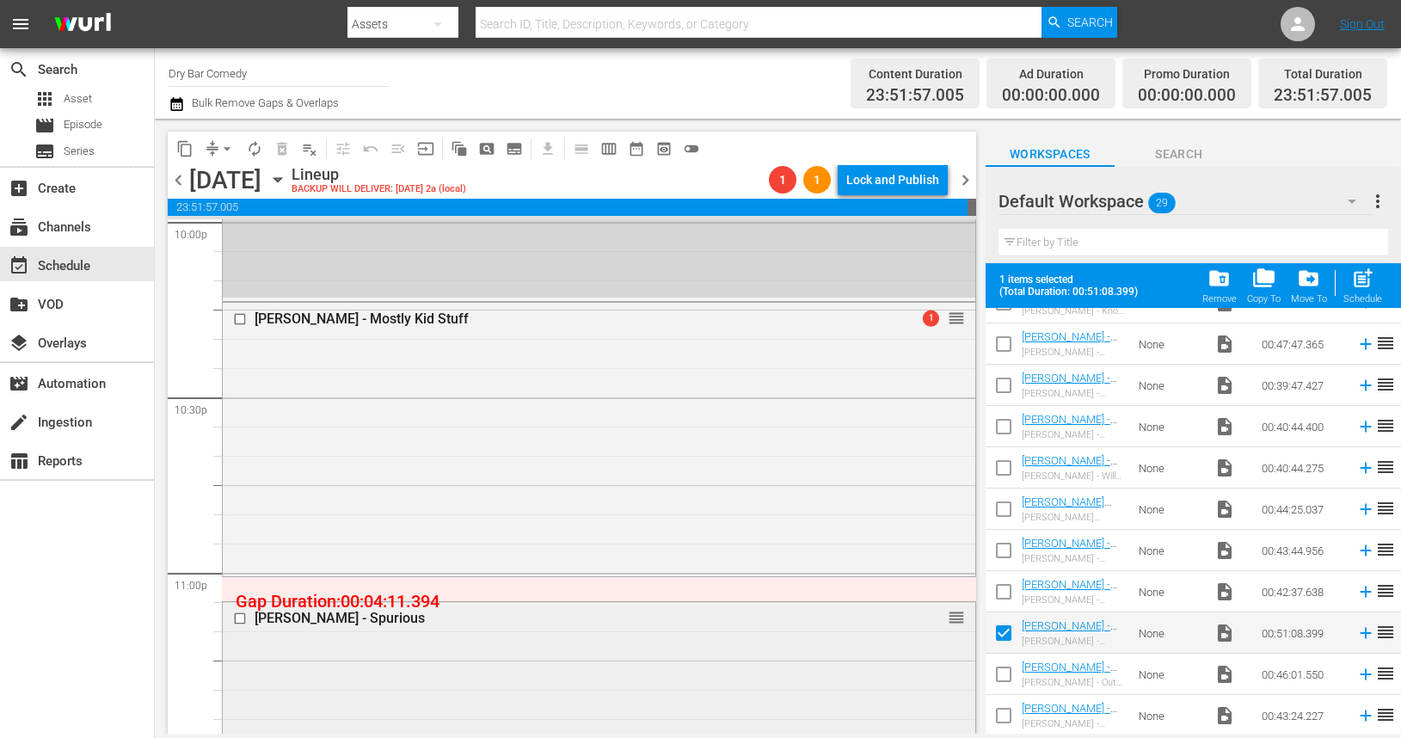
scroll to position [7714, 0]
drag, startPoint x: 955, startPoint y: 317, endPoint x: 955, endPoint y: 327, distance: 9.5
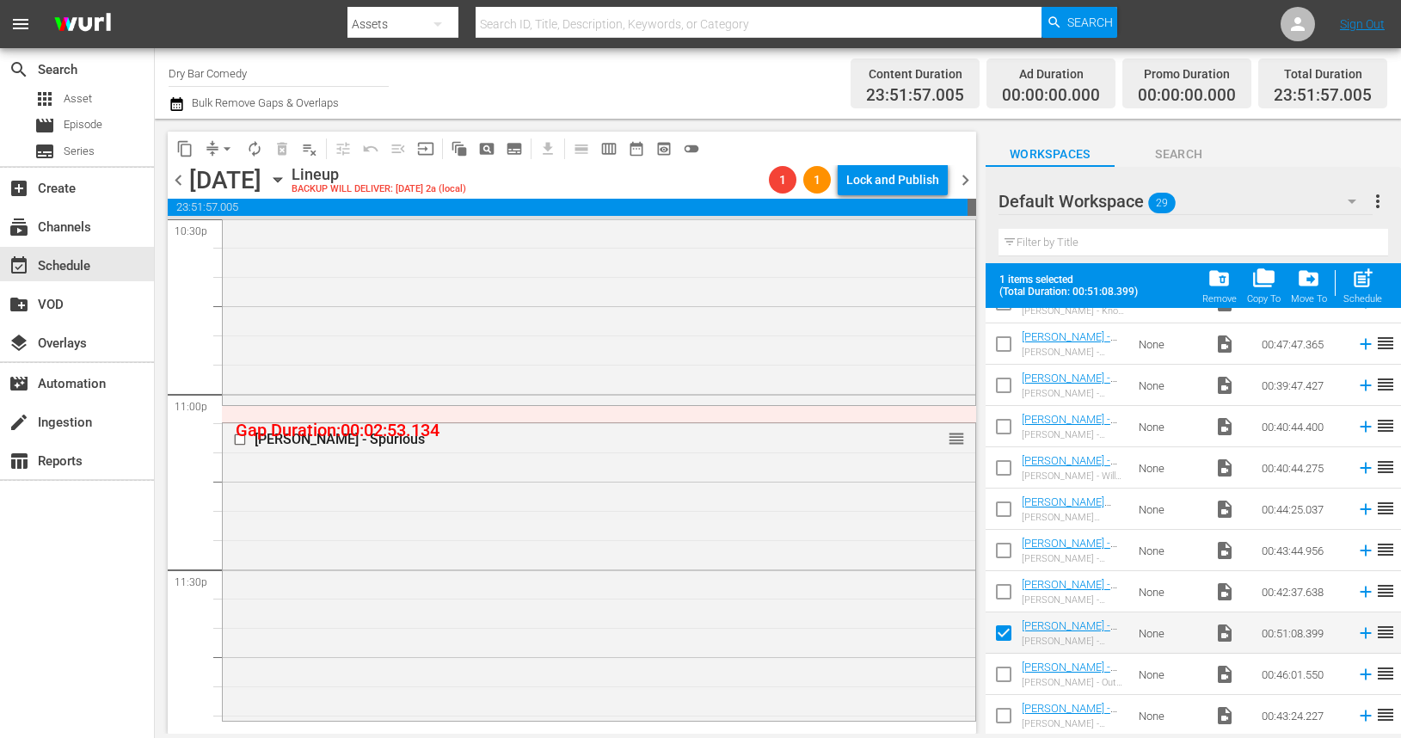
scroll to position [7906, 0]
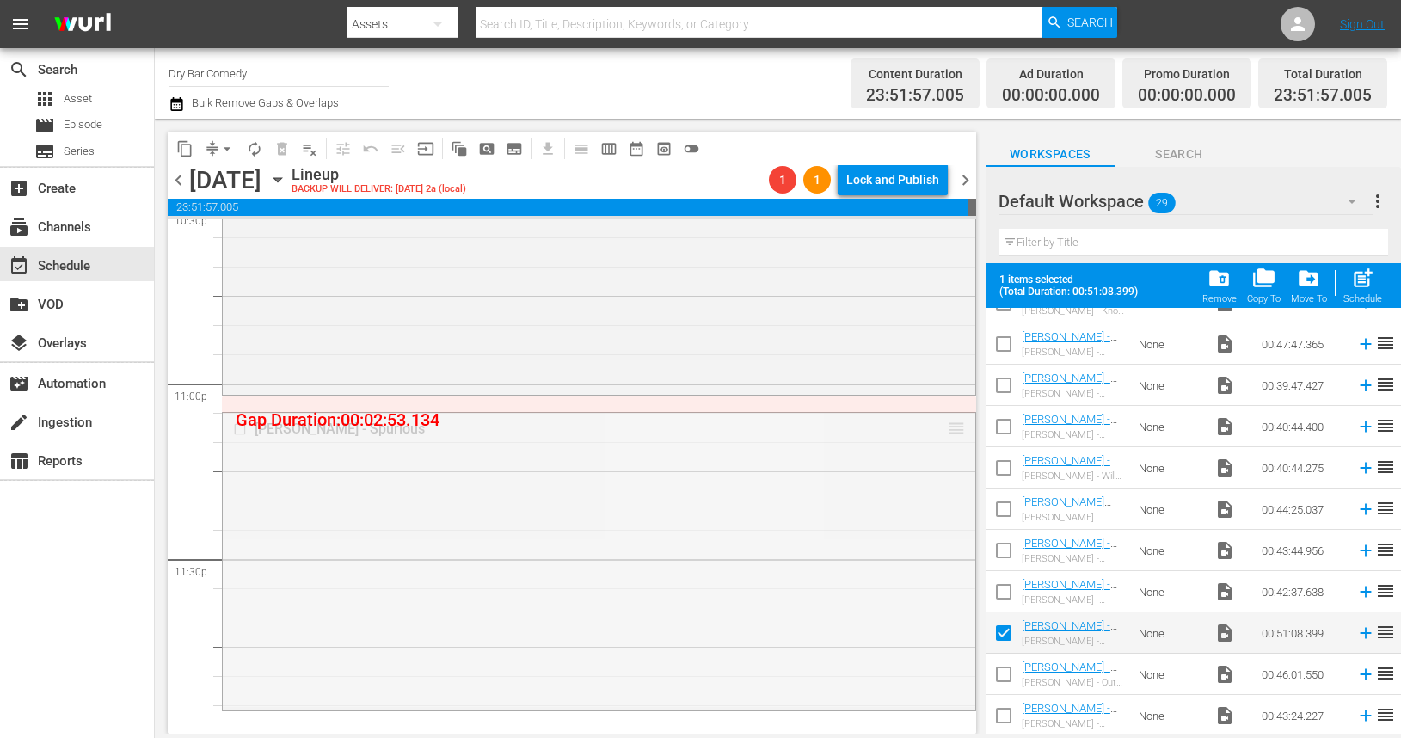
drag, startPoint x: 955, startPoint y: 427, endPoint x: 951, endPoint y: 494, distance: 67.2
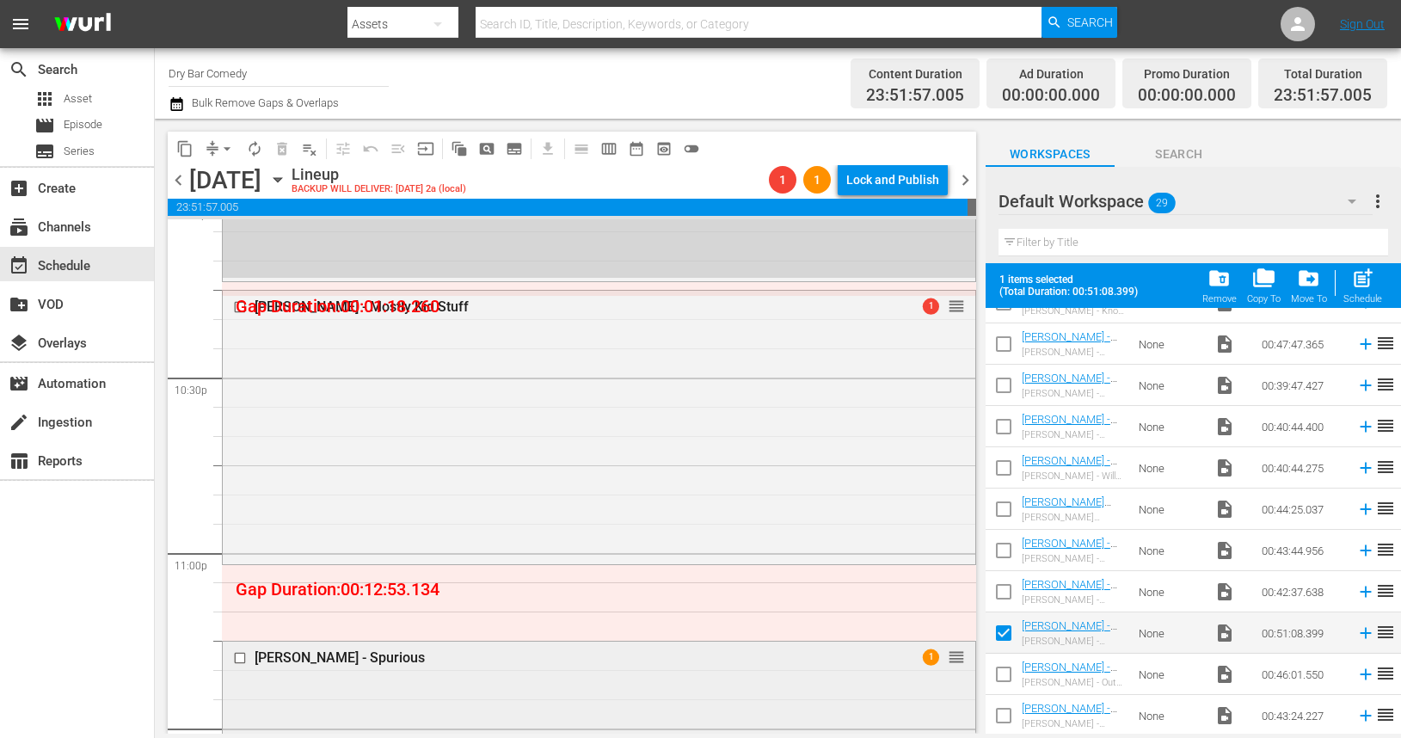
scroll to position [7774, 0]
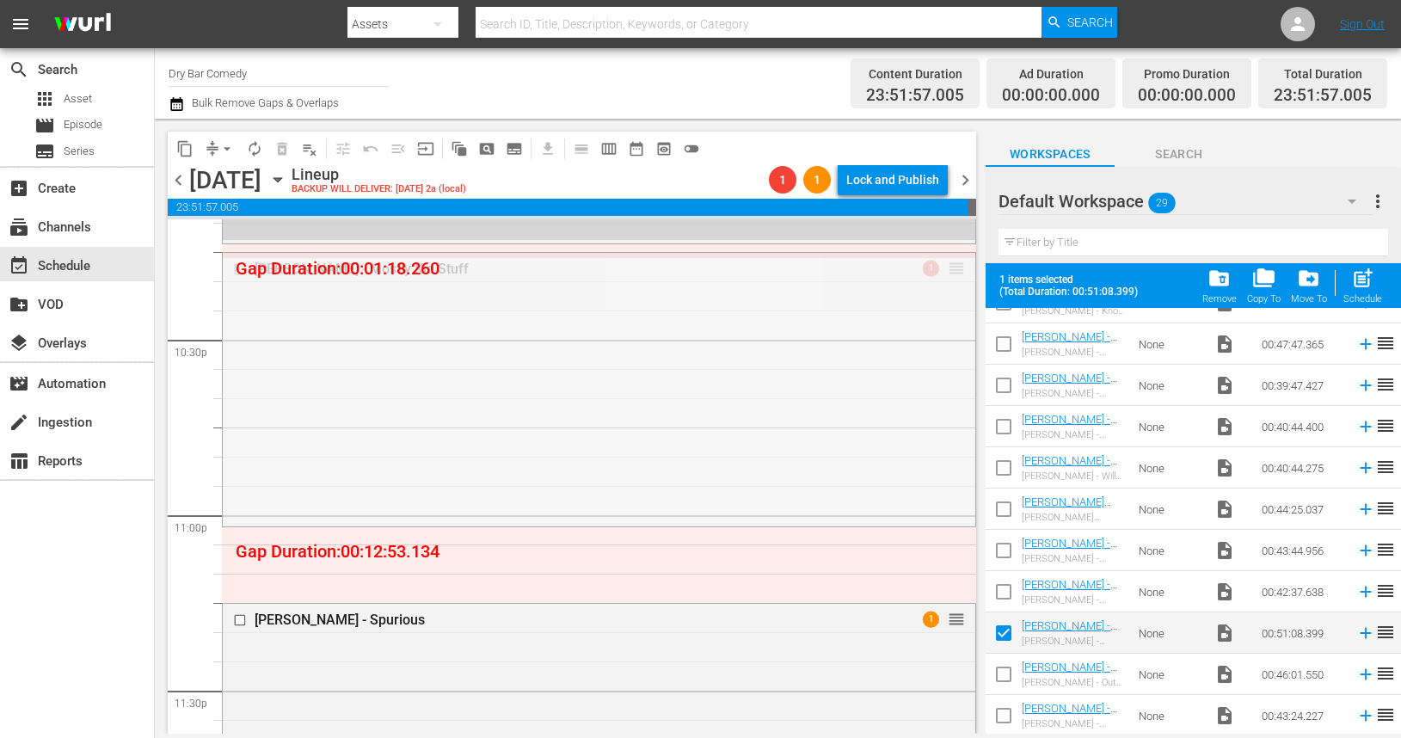
drag, startPoint x: 957, startPoint y: 267, endPoint x: 955, endPoint y: 310, distance: 42.2
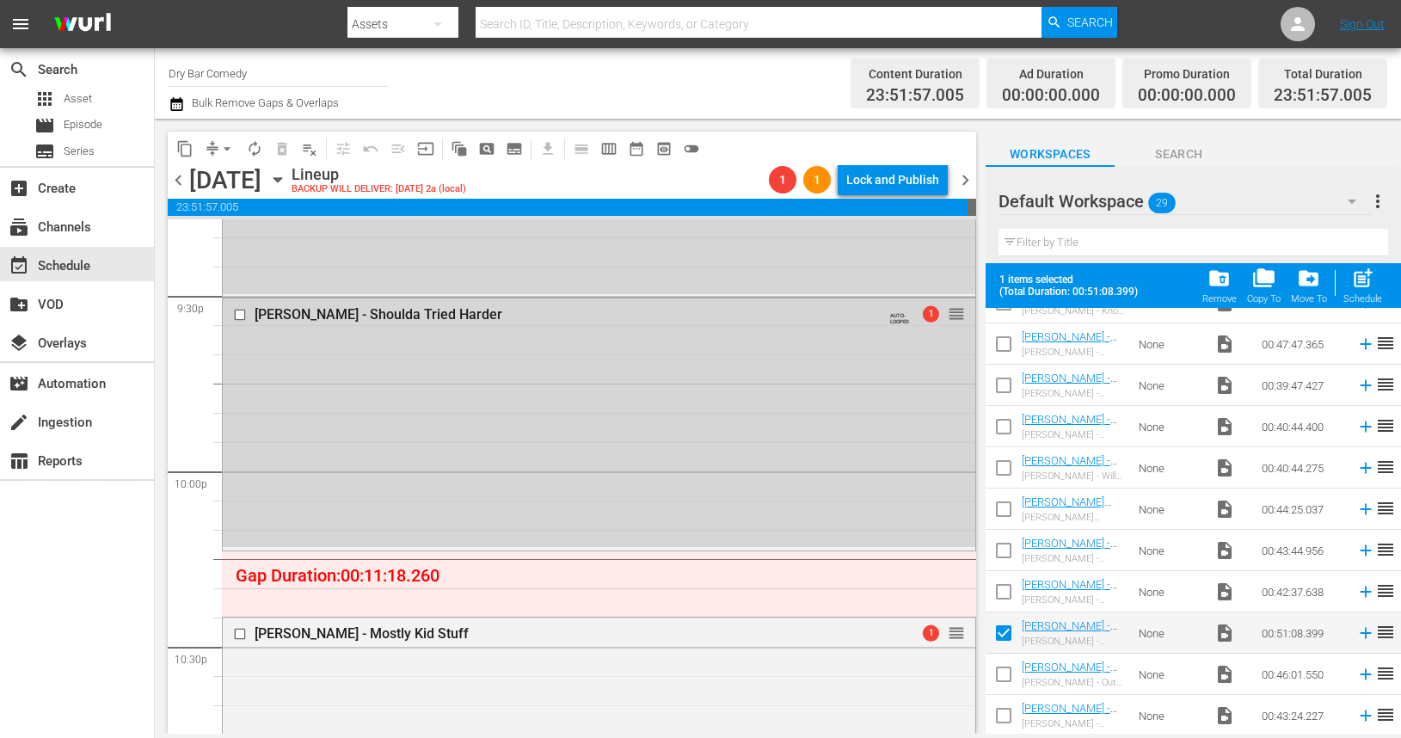
scroll to position [7464, 0]
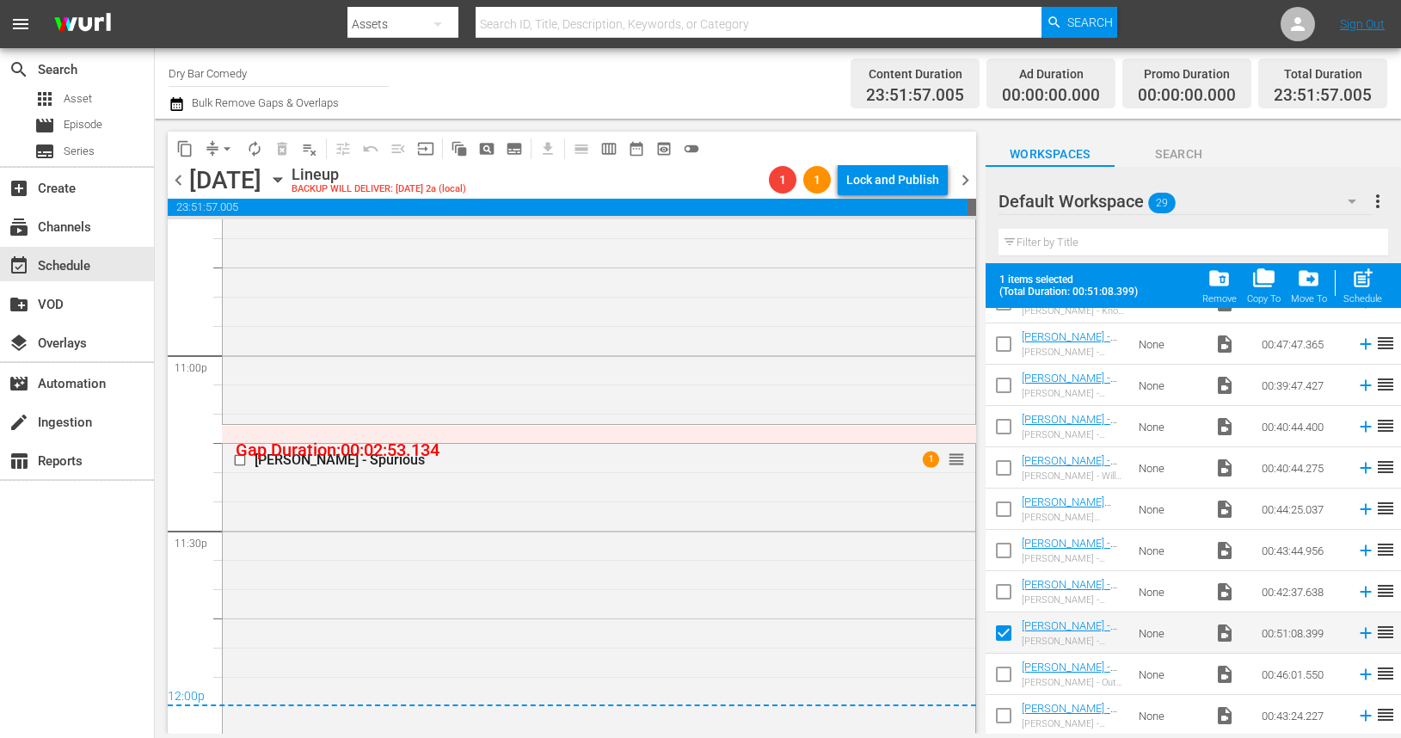
scroll to position [7942, 0]
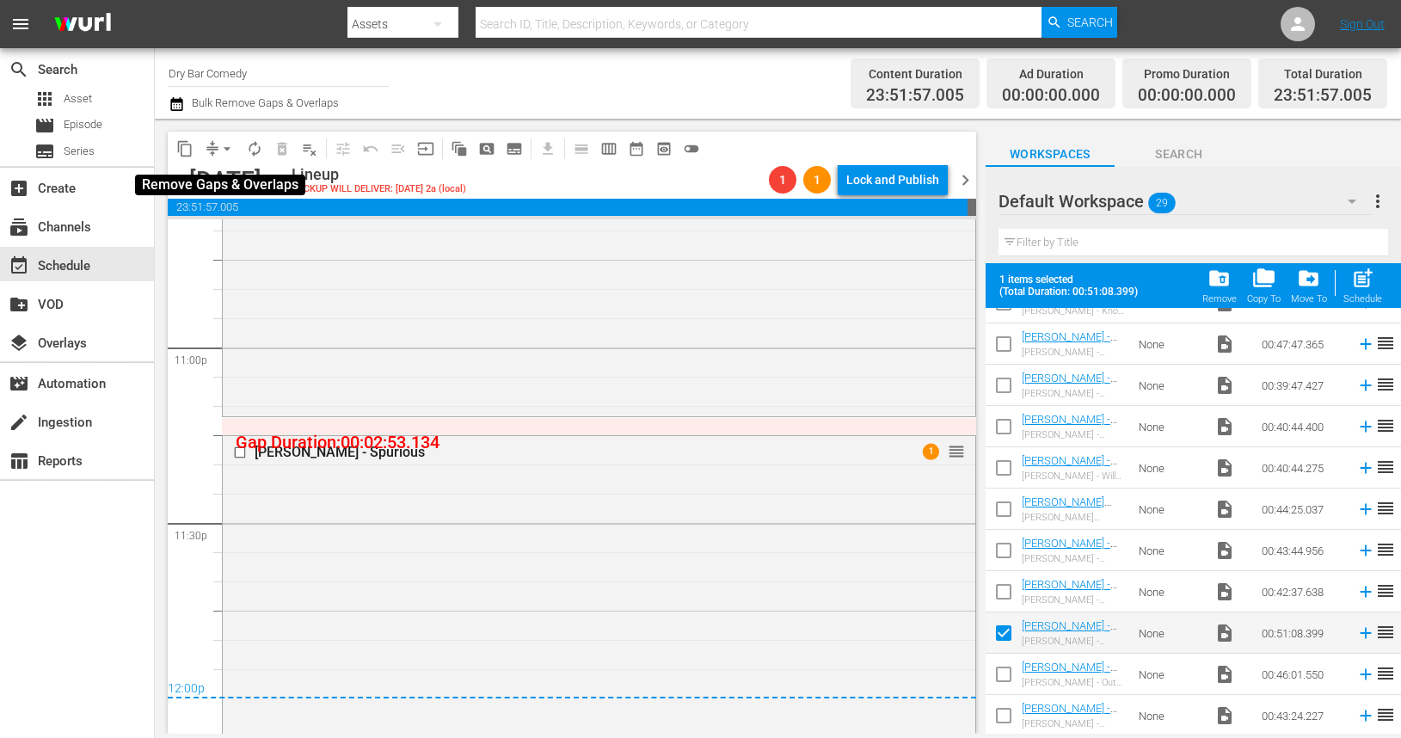
click at [226, 145] on span "arrow_drop_down" at bounding box center [226, 148] width 17 height 17
click at [238, 215] on li "Align to First Episode" at bounding box center [228, 212] width 142 height 28
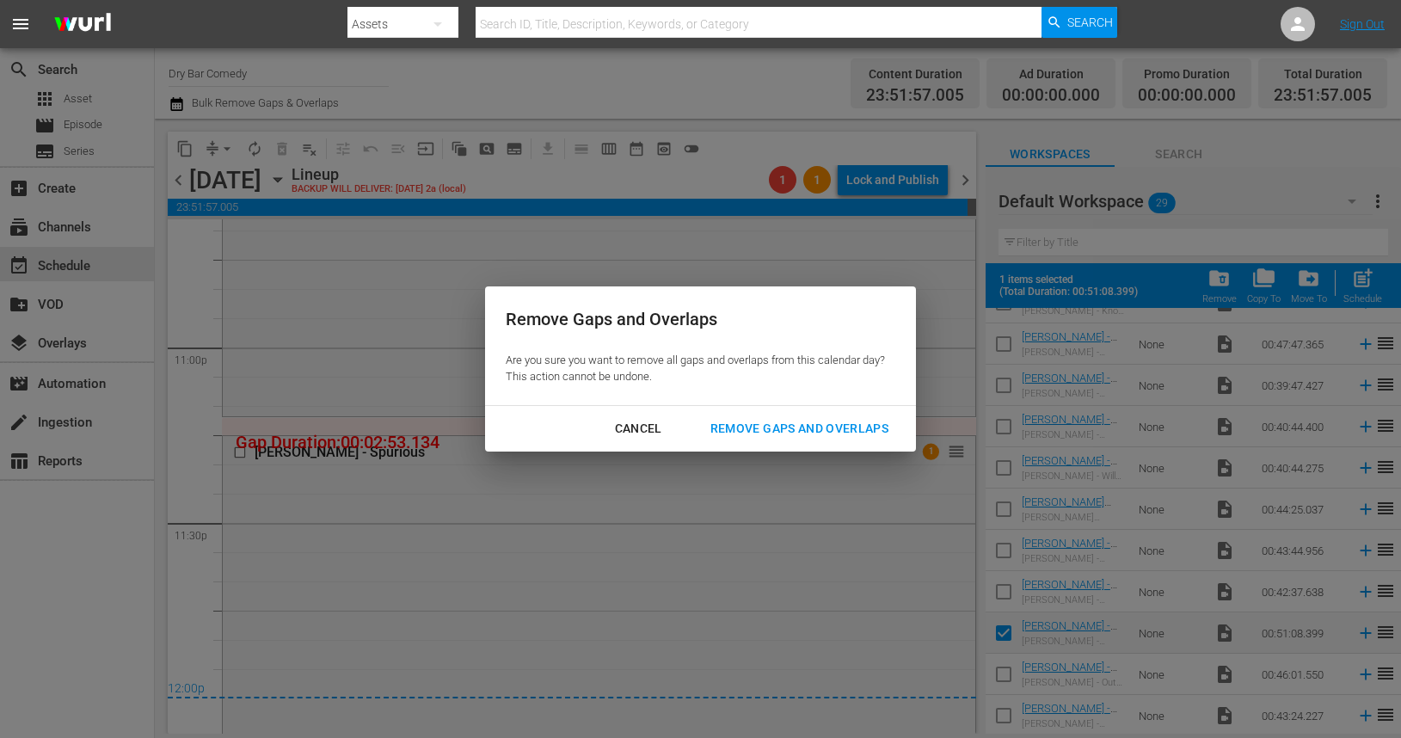
click at [787, 429] on div "Remove Gaps and Overlaps" at bounding box center [800, 429] width 206 height 22
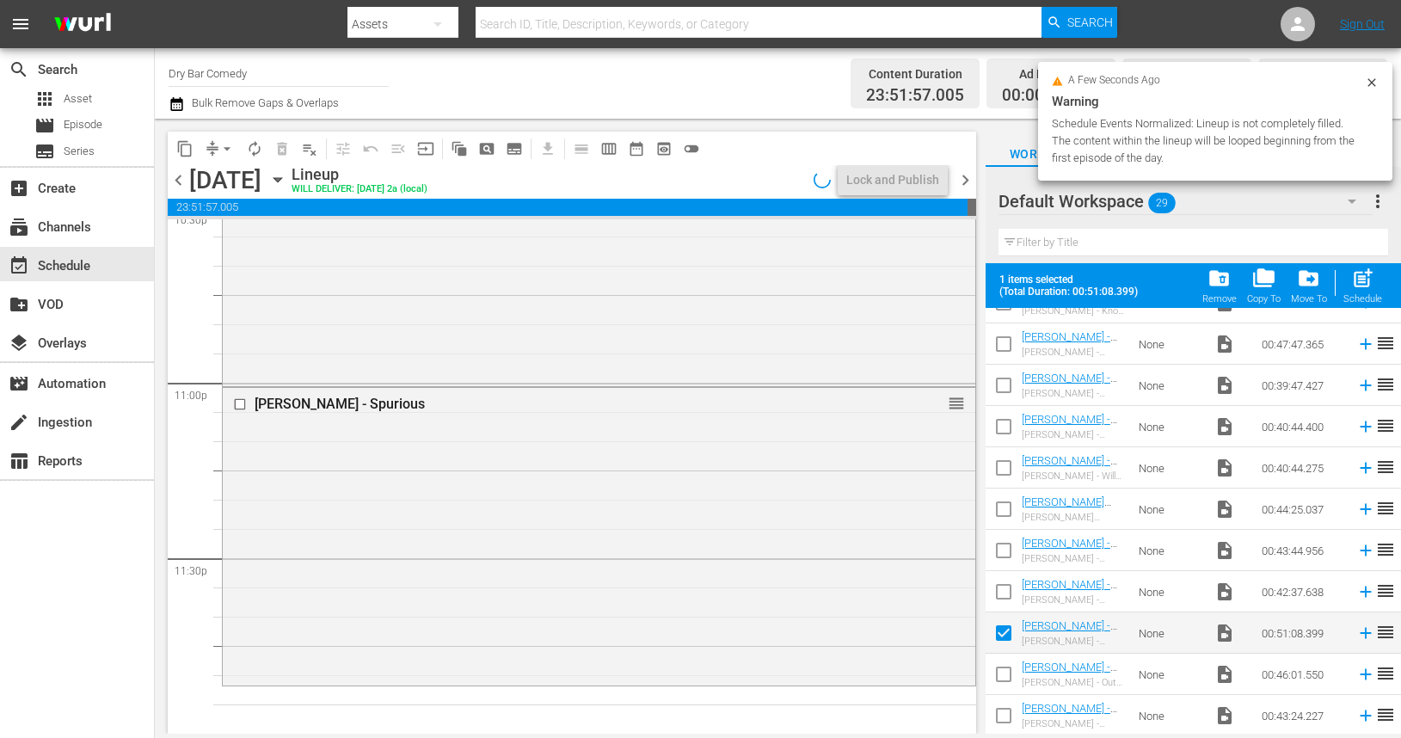
scroll to position [7906, 0]
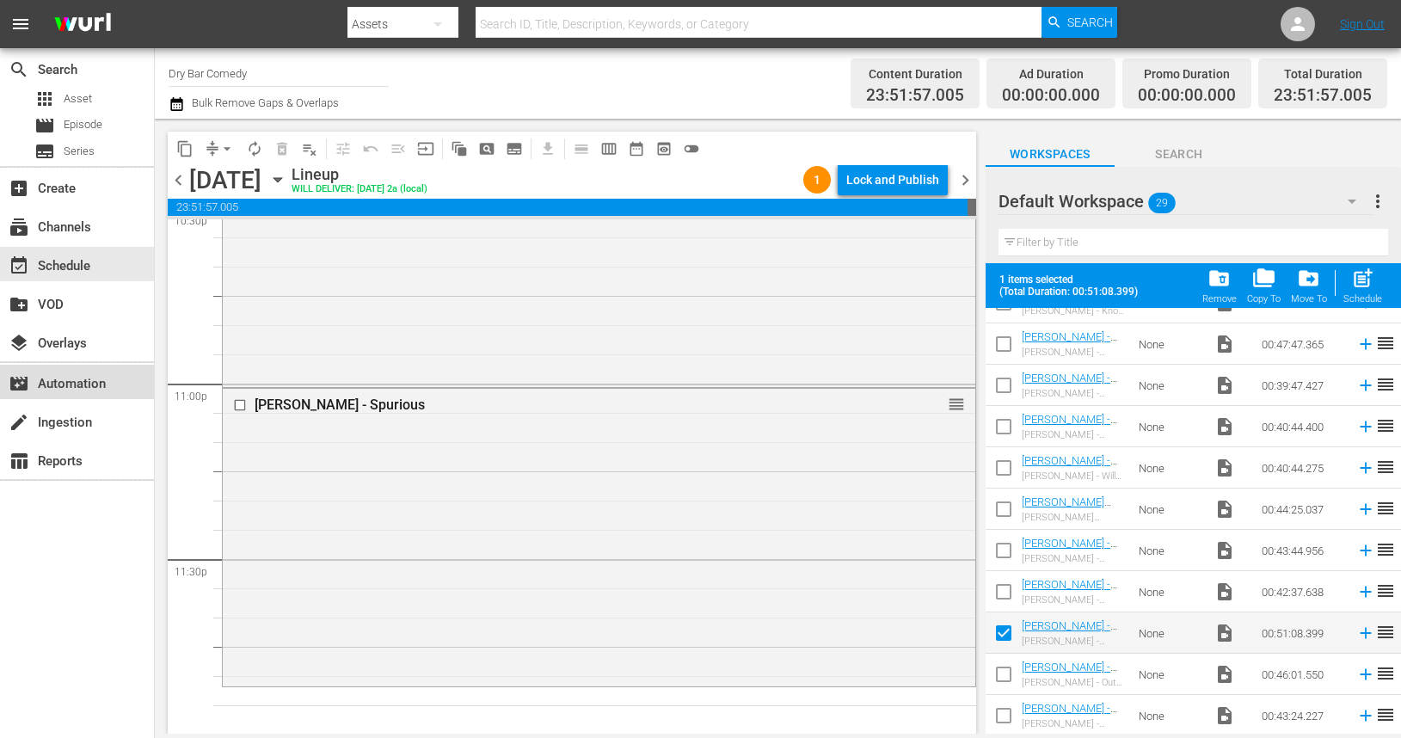
click at [89, 389] on div "movie_filter Automation" at bounding box center [48, 380] width 96 height 15
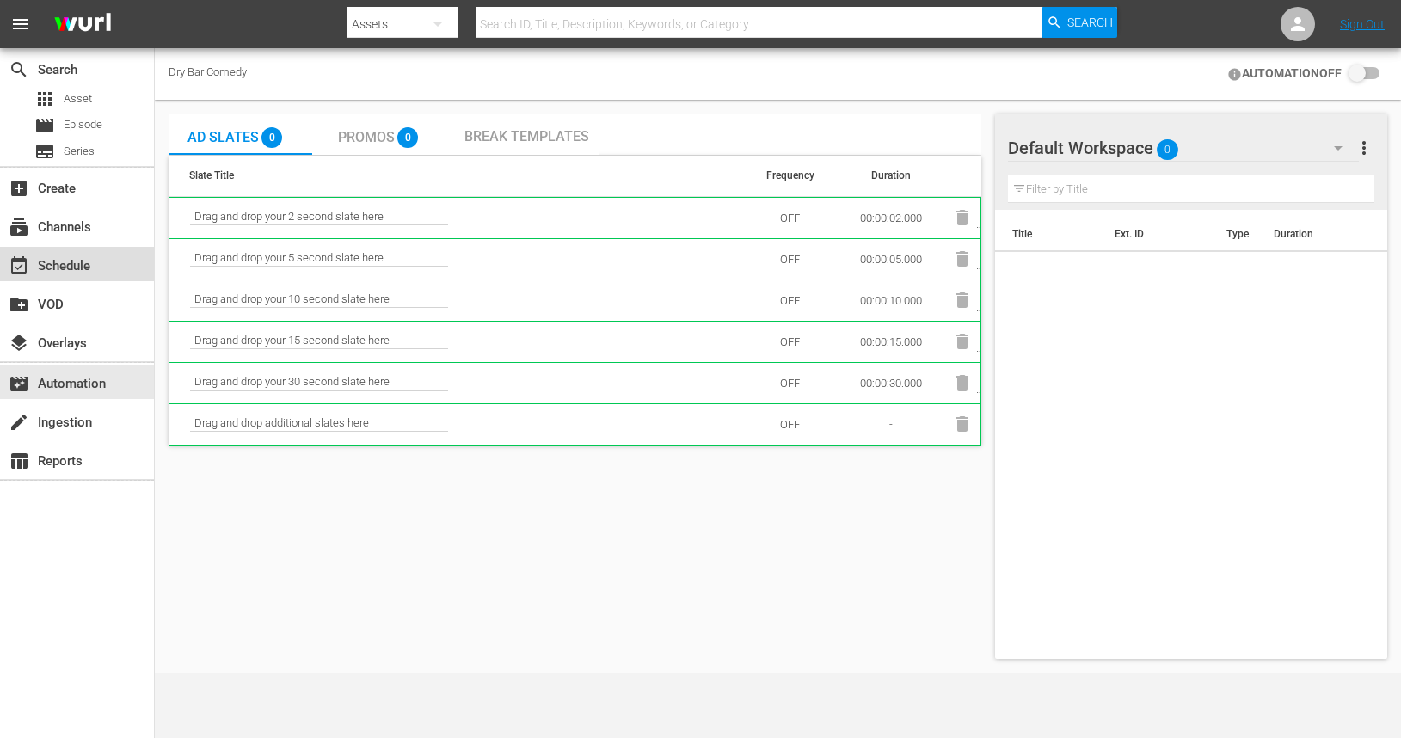
click at [81, 267] on div "event_available Schedule" at bounding box center [48, 262] width 96 height 15
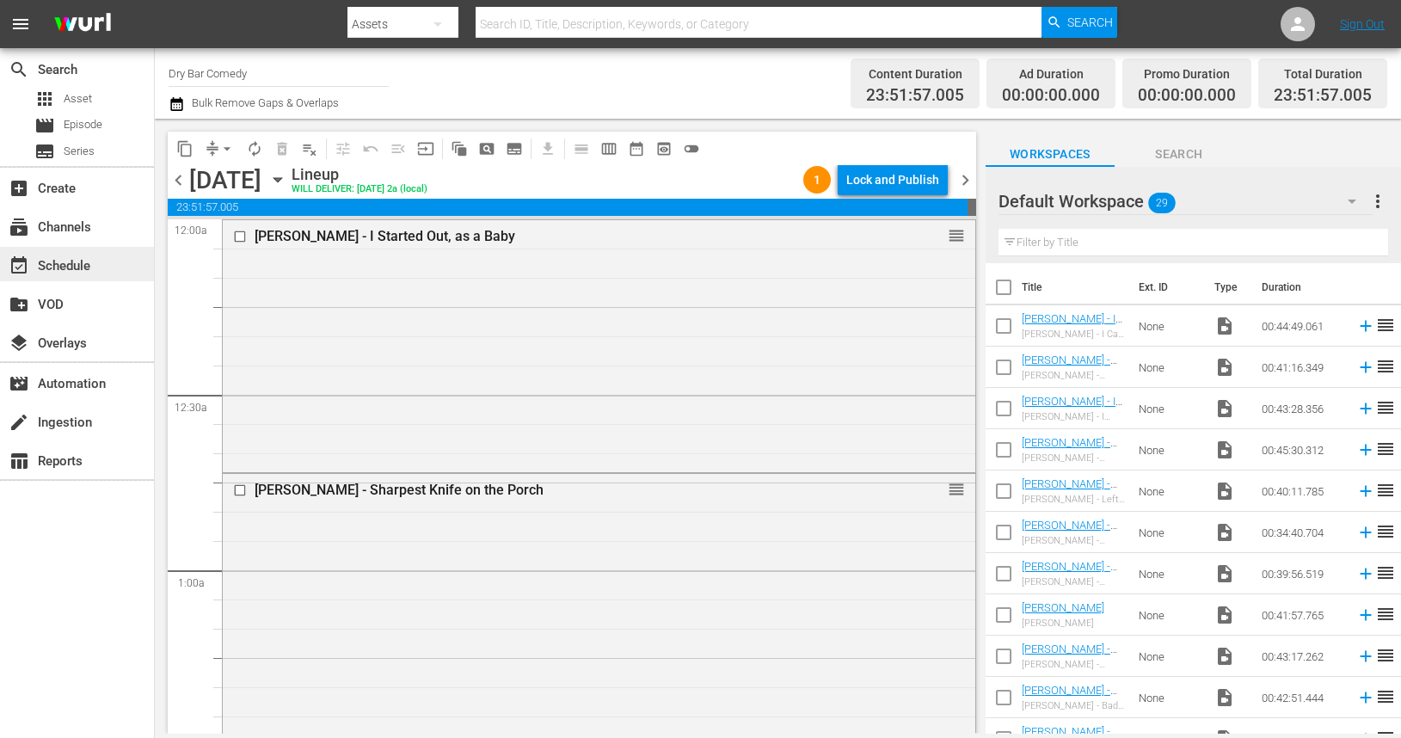
click at [53, 263] on div "event_available Schedule" at bounding box center [48, 262] width 96 height 15
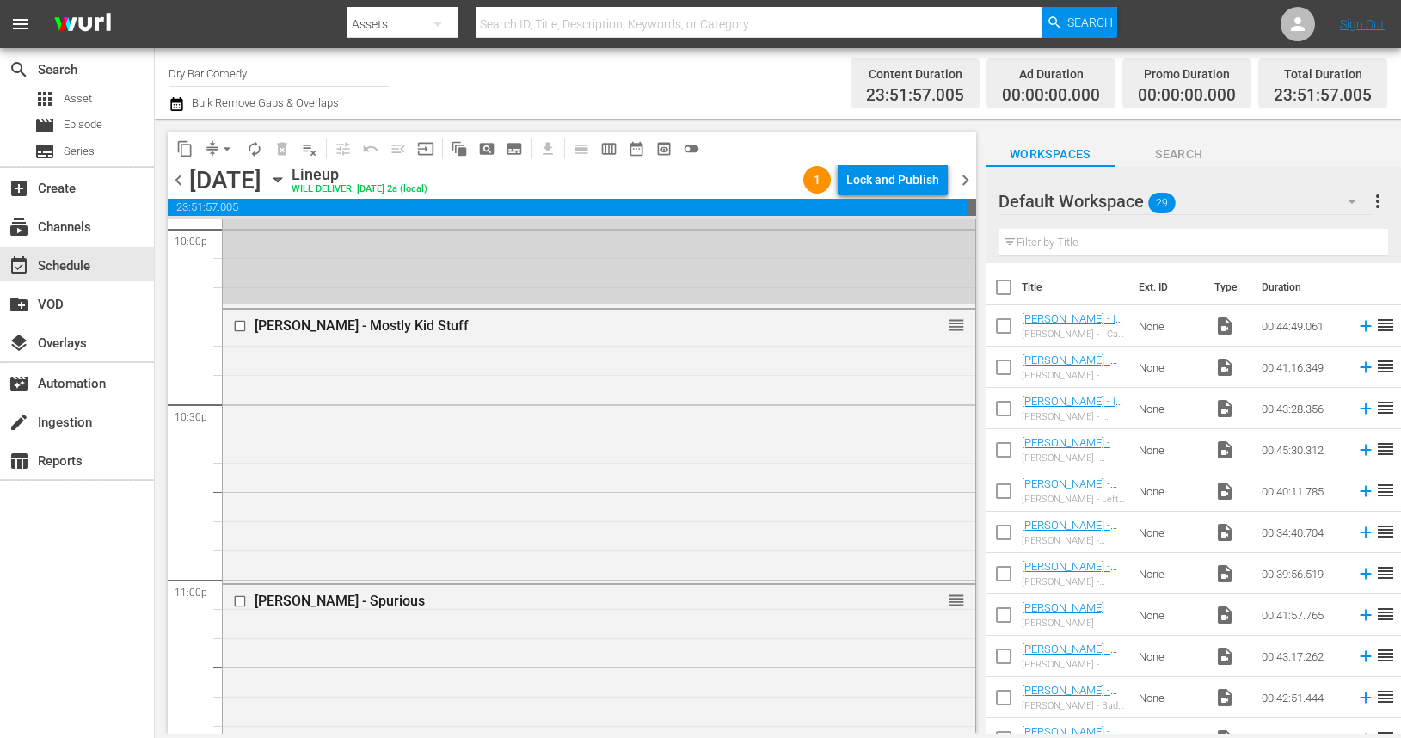
scroll to position [7906, 0]
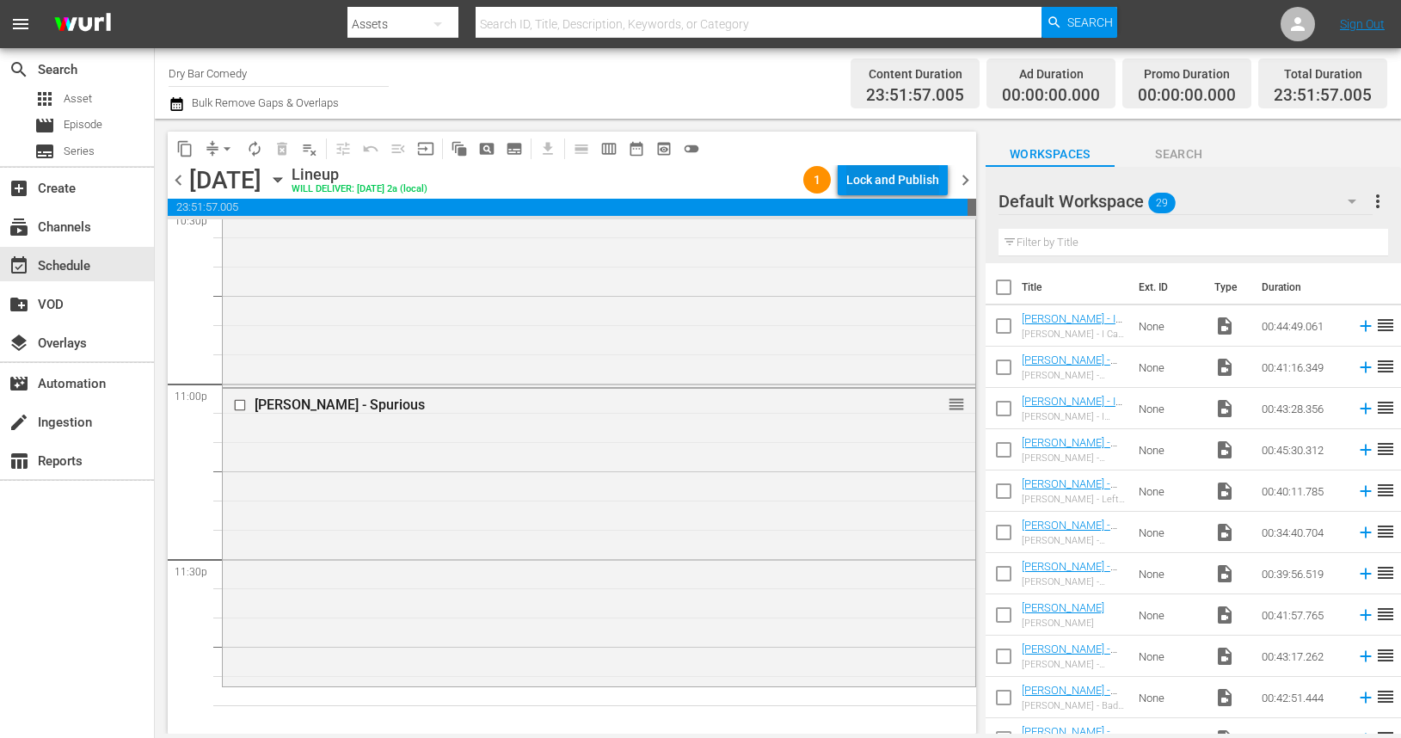
click at [893, 181] on div "Lock and Publish" at bounding box center [892, 179] width 93 height 31
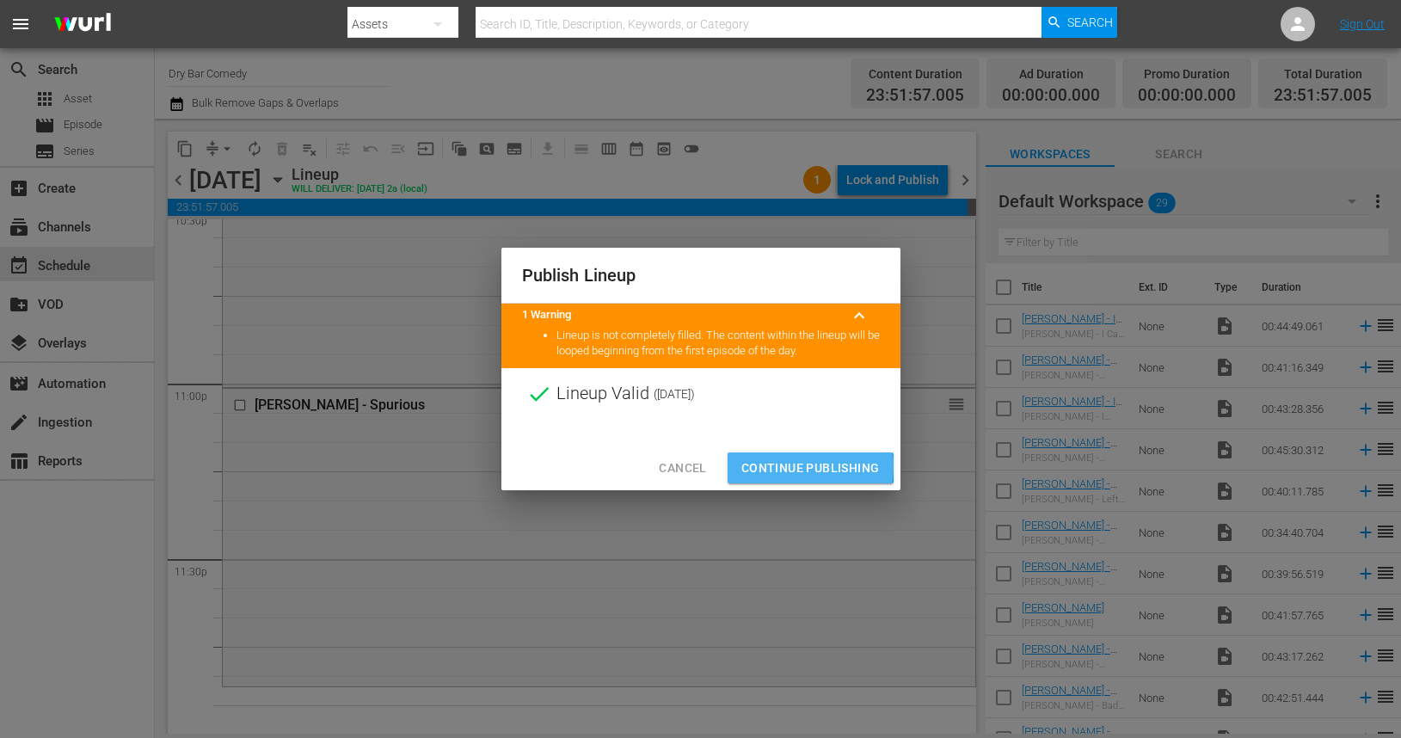
click at [776, 467] on span "Continue Publishing" at bounding box center [810, 469] width 138 height 22
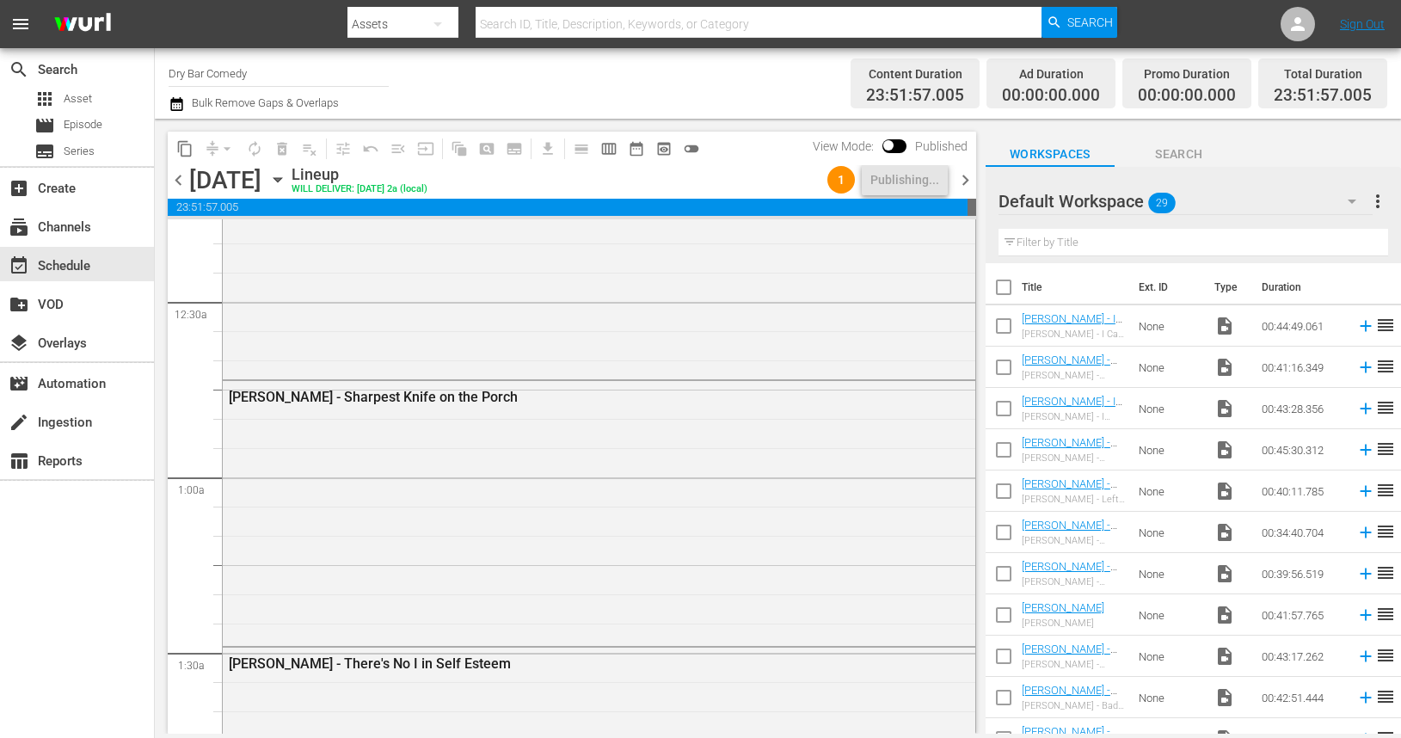
scroll to position [0, 0]
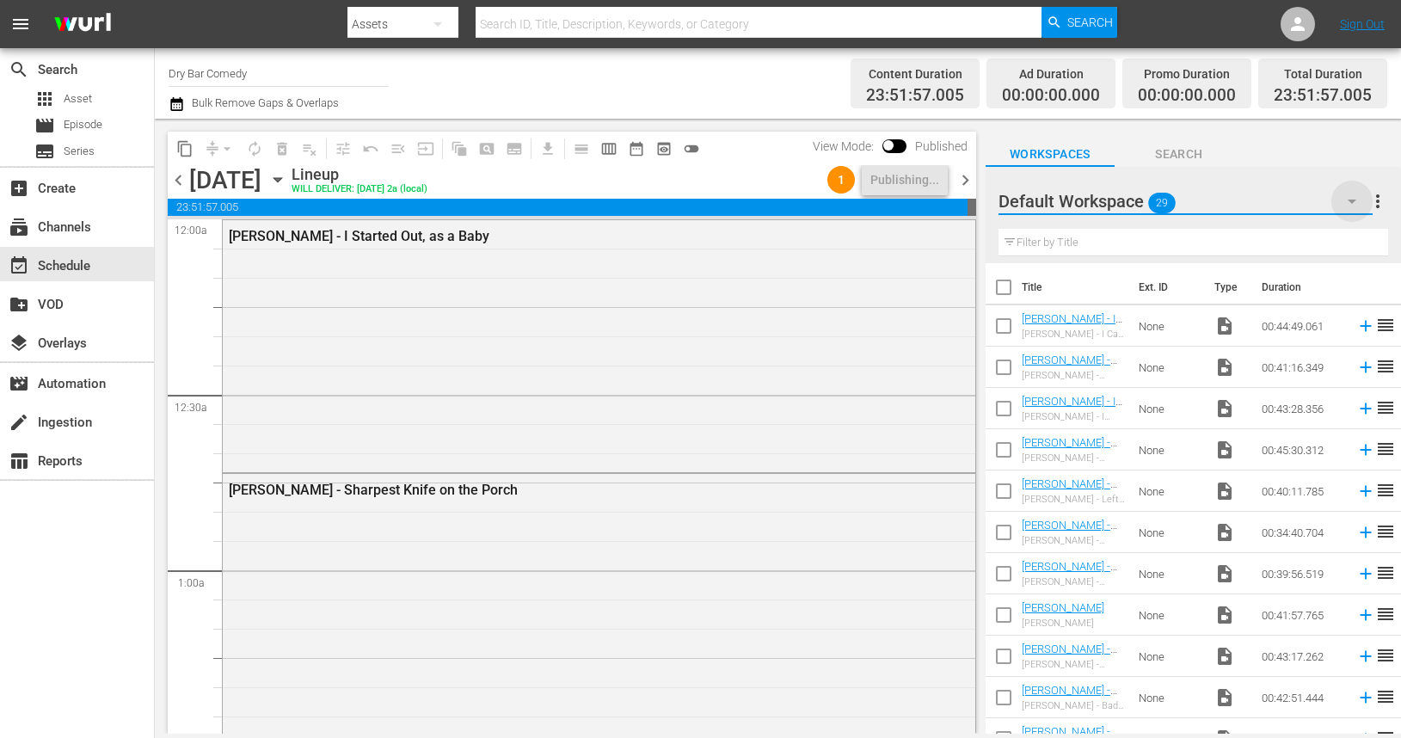
click at [1355, 198] on icon "button" at bounding box center [1352, 201] width 21 height 21
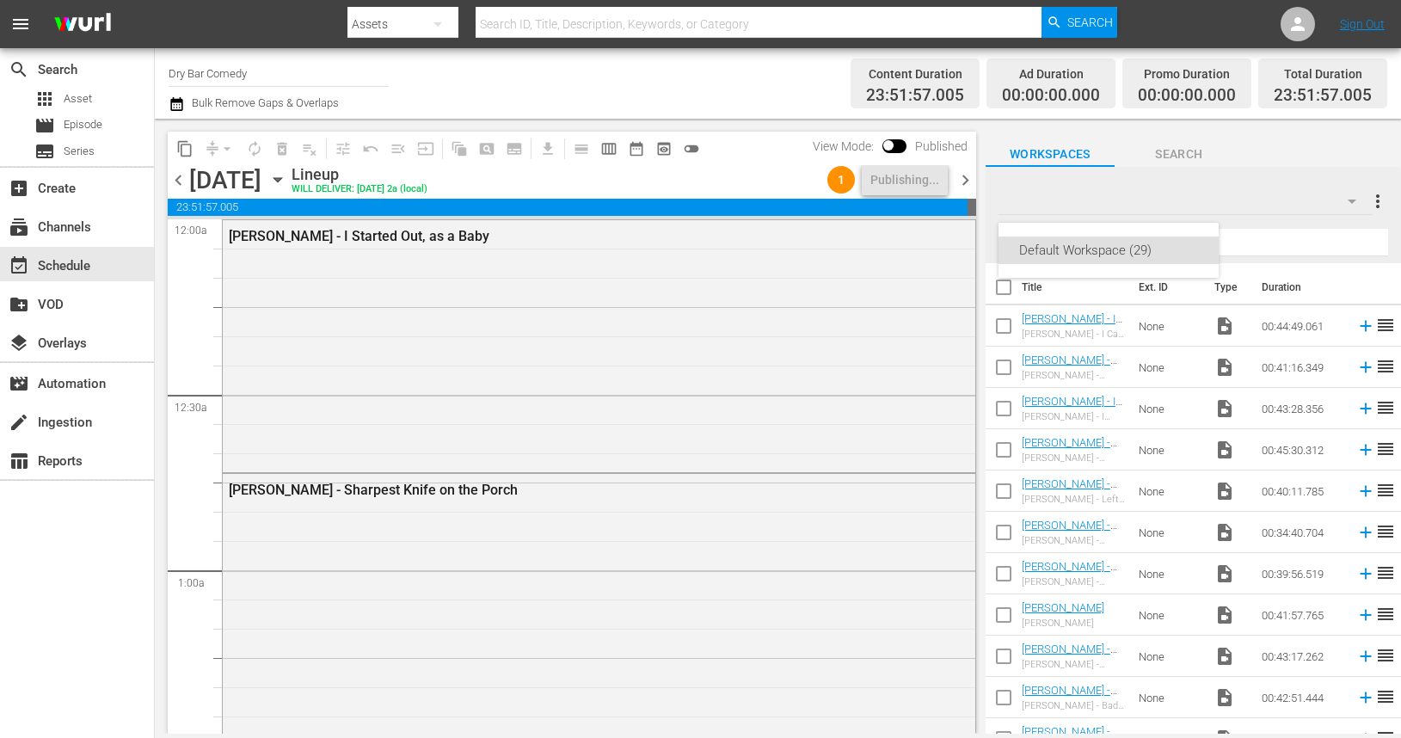
click at [1325, 155] on div "Default Workspace (29)" at bounding box center [700, 369] width 1401 height 738
click at [1380, 195] on span "more_vert" at bounding box center [1377, 201] width 21 height 21
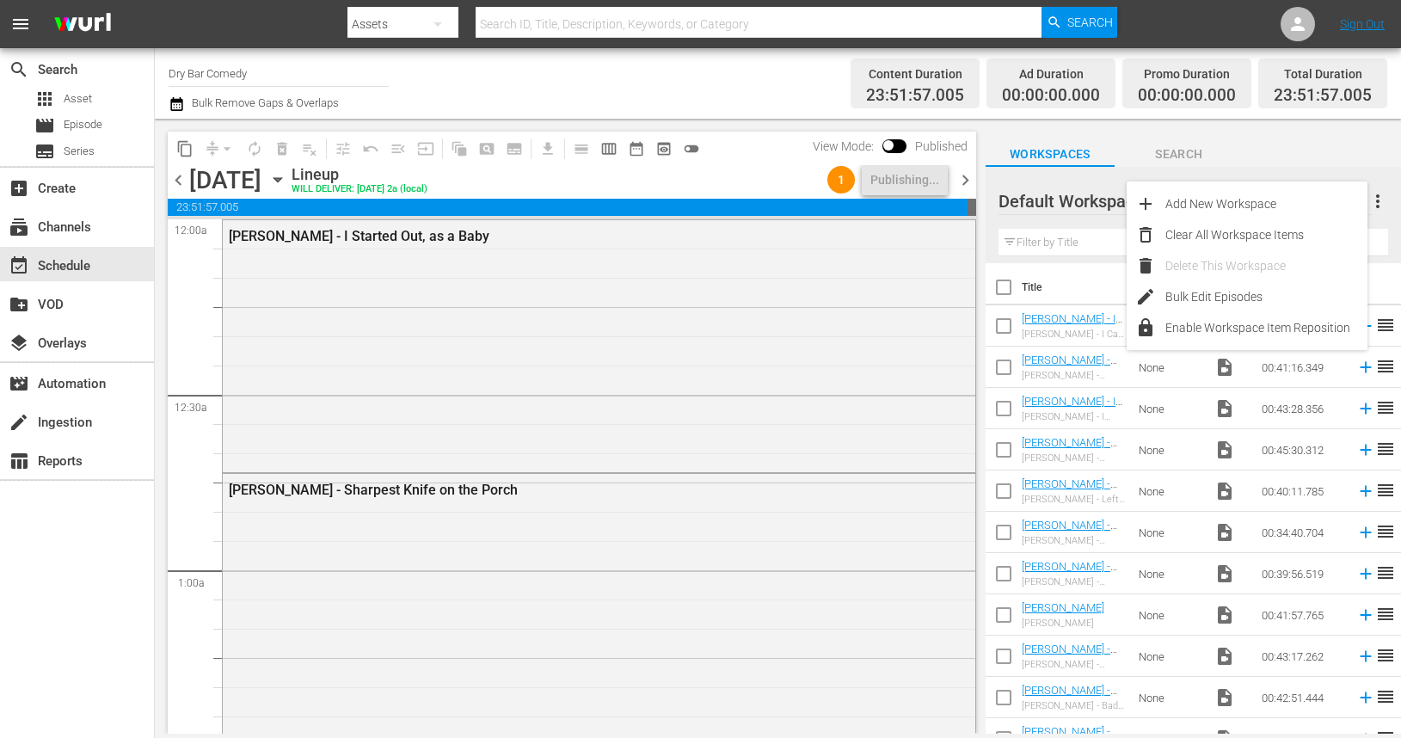
click at [1325, 142] on div "Workspaces Search" at bounding box center [1193, 149] width 415 height 34
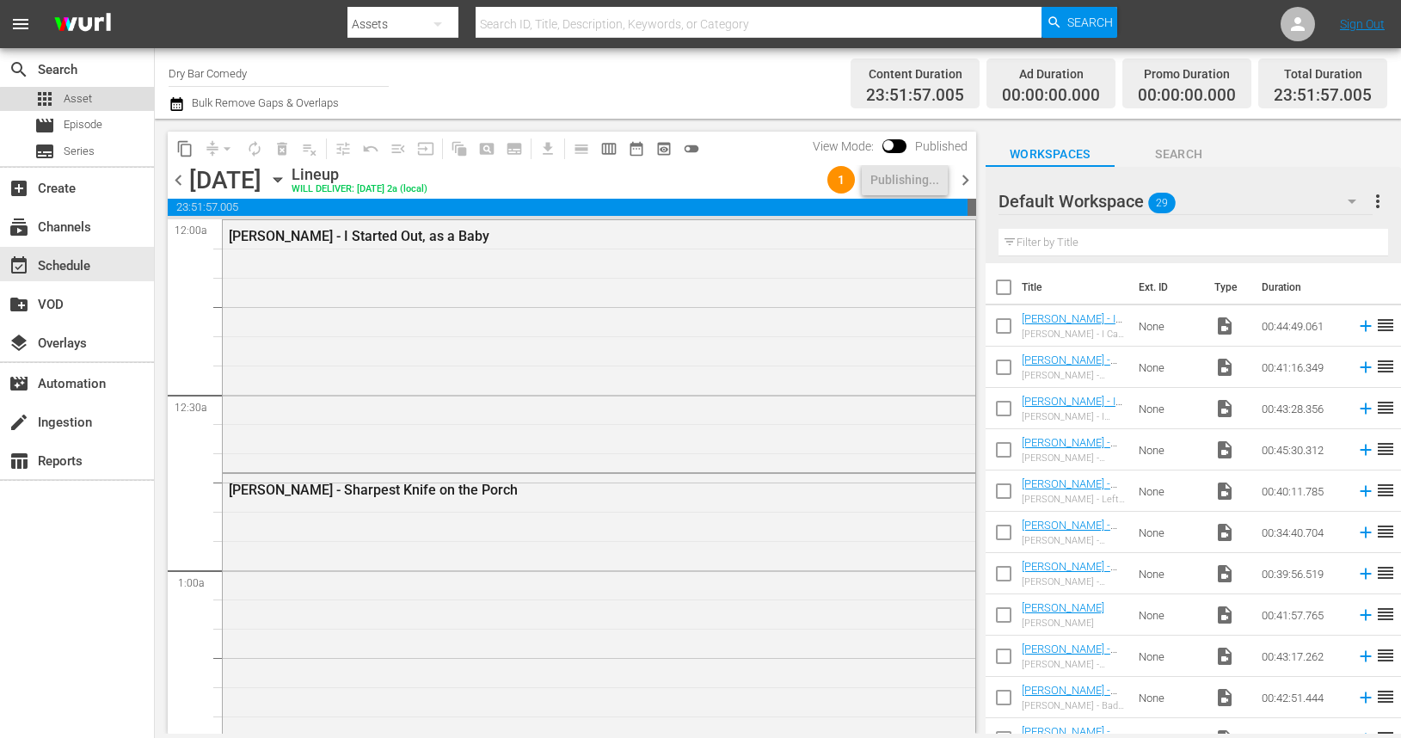
click at [90, 101] on span "Asset" at bounding box center [78, 98] width 28 height 17
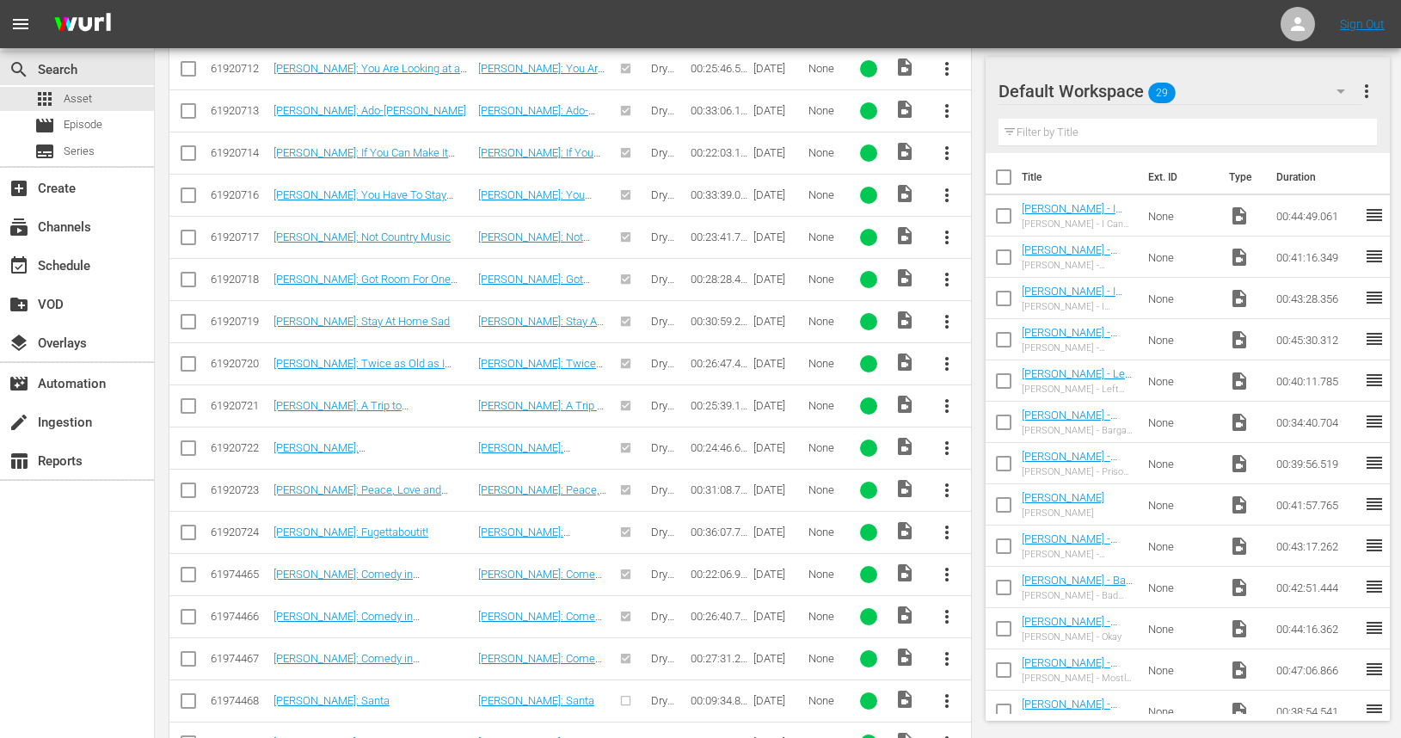
scroll to position [13522, 0]
